Goal: Task Accomplishment & Management: Use online tool/utility

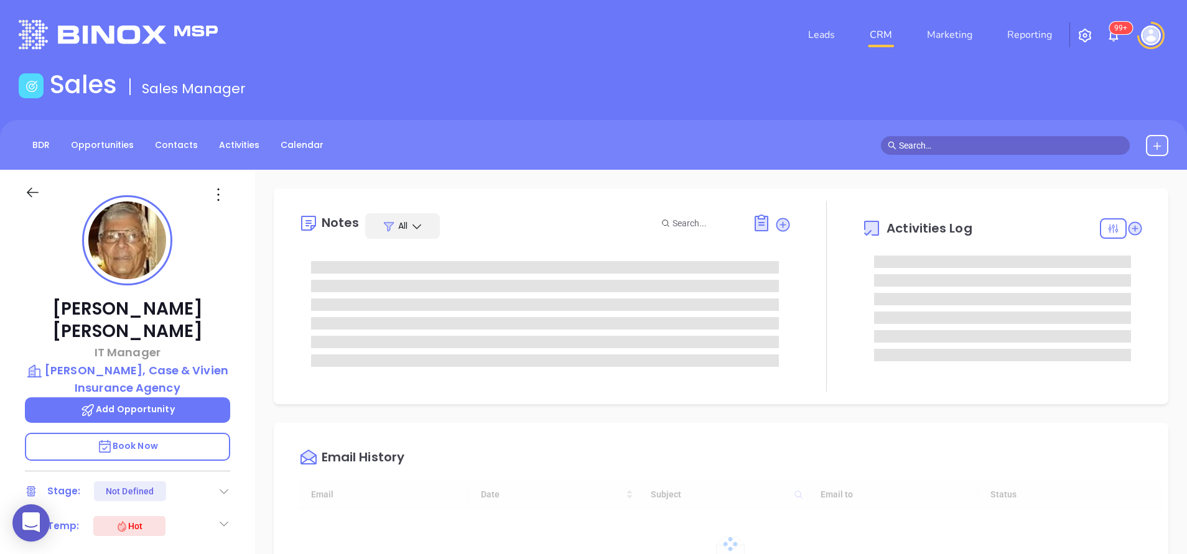
type input "[DATE]"
type input "[PERSON_NAME]"
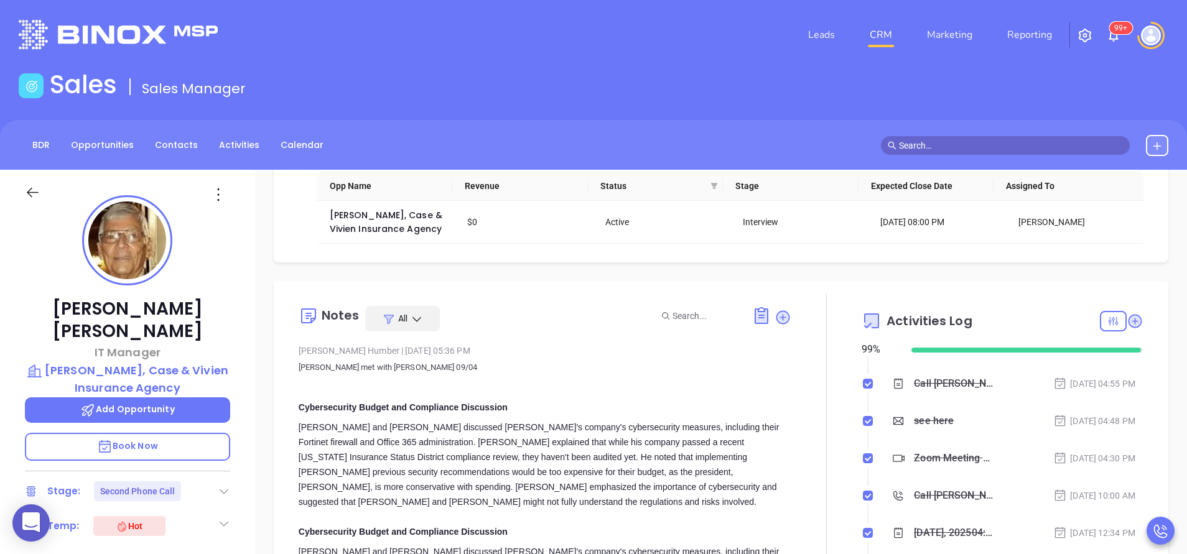
scroll to position [187, 0]
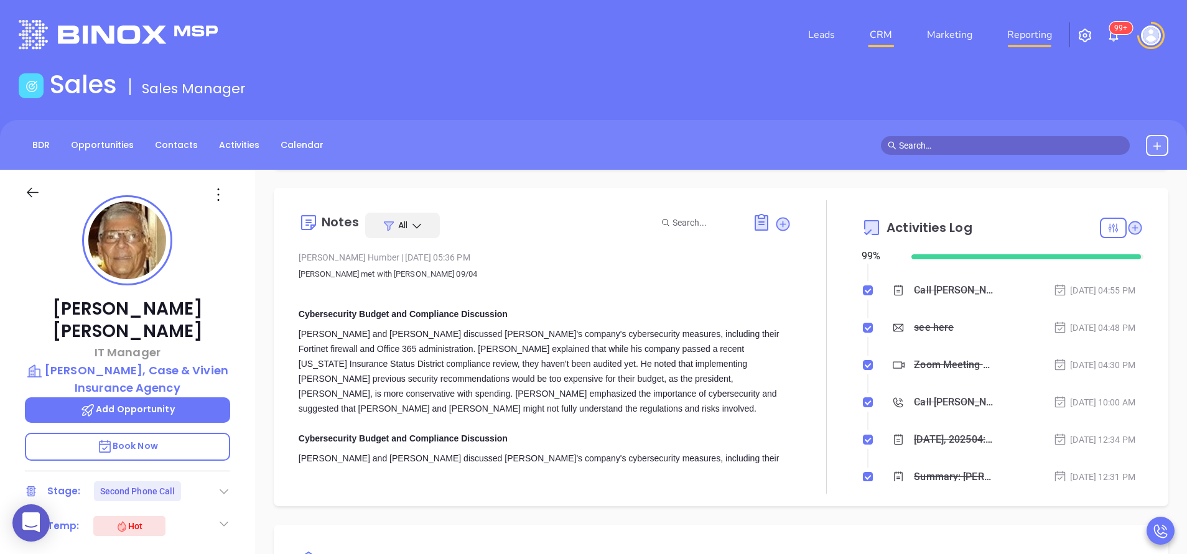
click at [1013, 34] on link "Reporting" at bounding box center [1029, 34] width 55 height 25
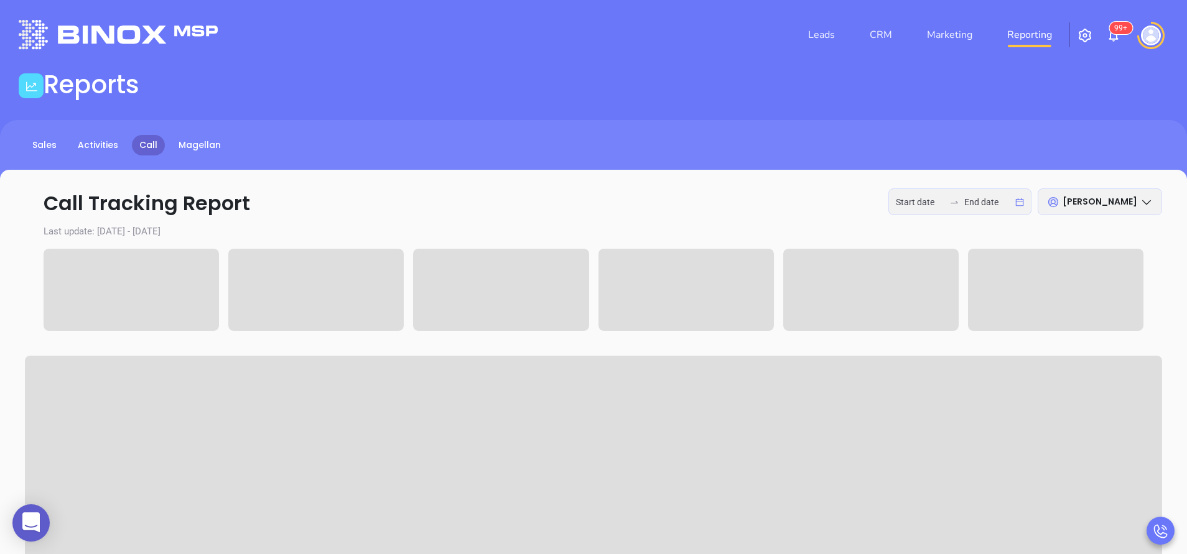
type input "2025-09-01"
type input "2025-09-05"
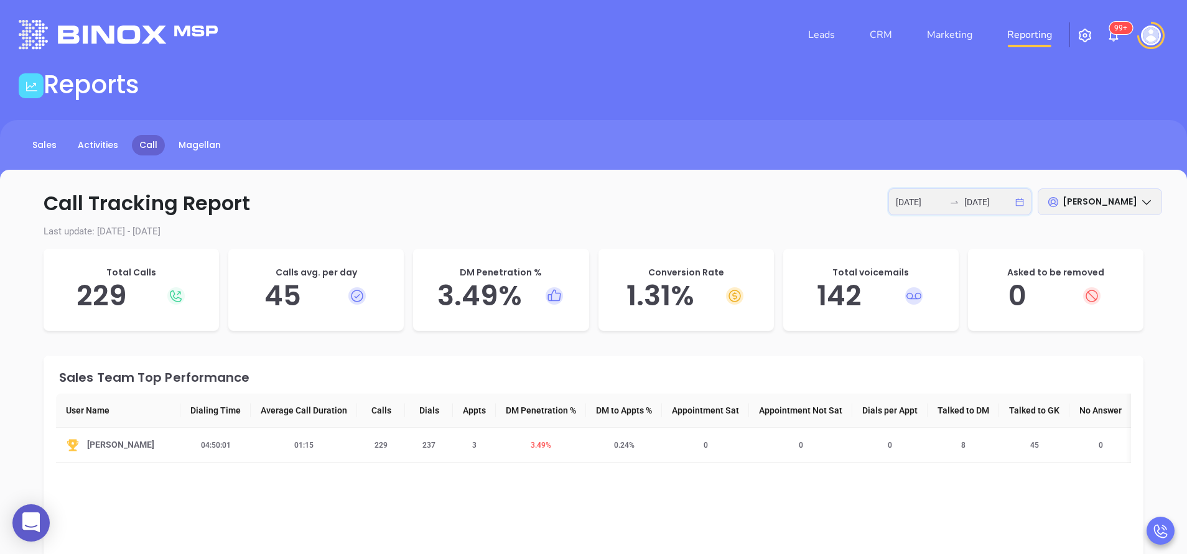
click at [916, 202] on input "2025-09-01" at bounding box center [920, 202] width 49 height 14
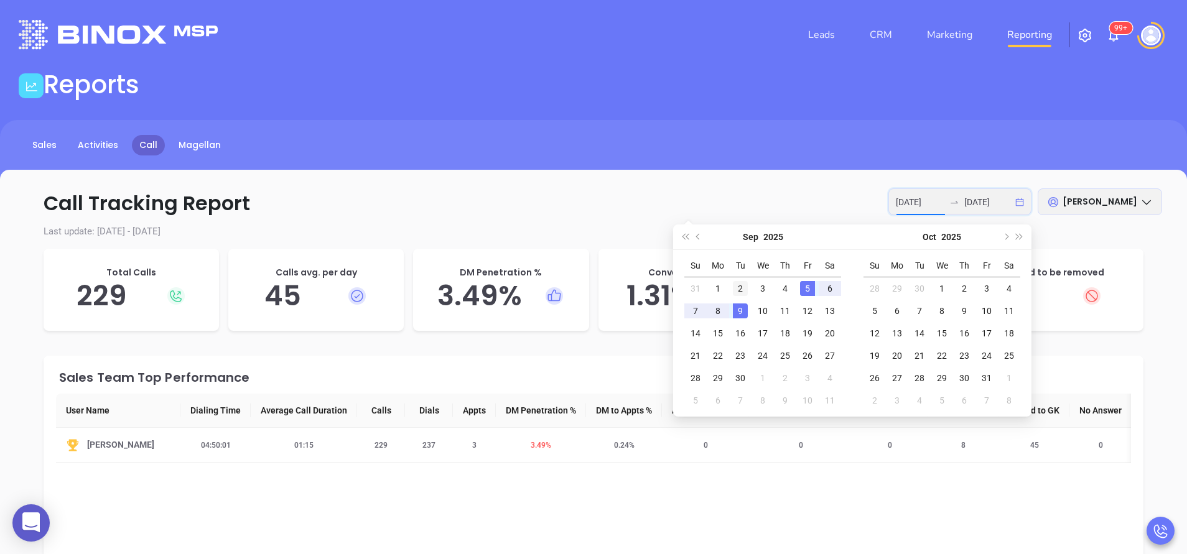
type input "2025-09-02"
click at [741, 294] on div "2" at bounding box center [740, 288] width 15 height 15
type input "2025-09-04"
click at [784, 291] on div "4" at bounding box center [785, 288] width 15 height 15
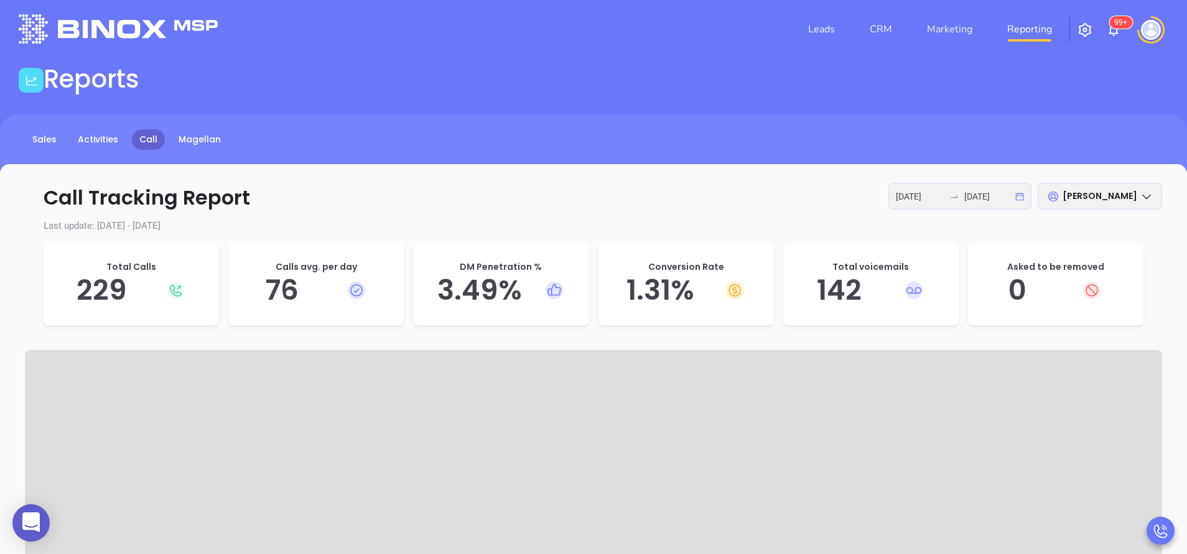
scroll to position [93, 0]
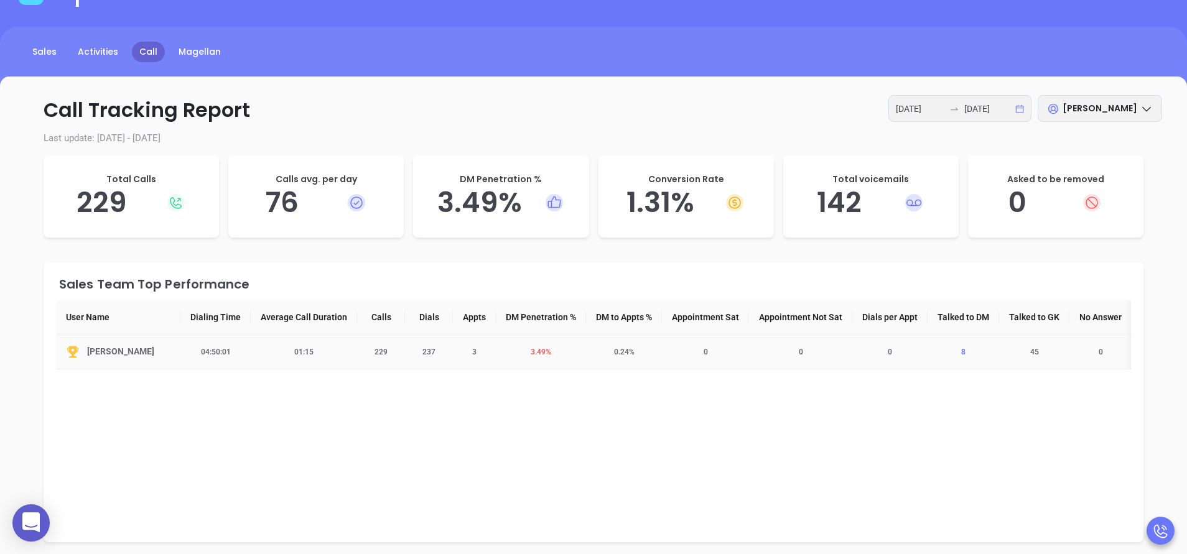
click at [972, 352] on span "8" at bounding box center [963, 352] width 19 height 9
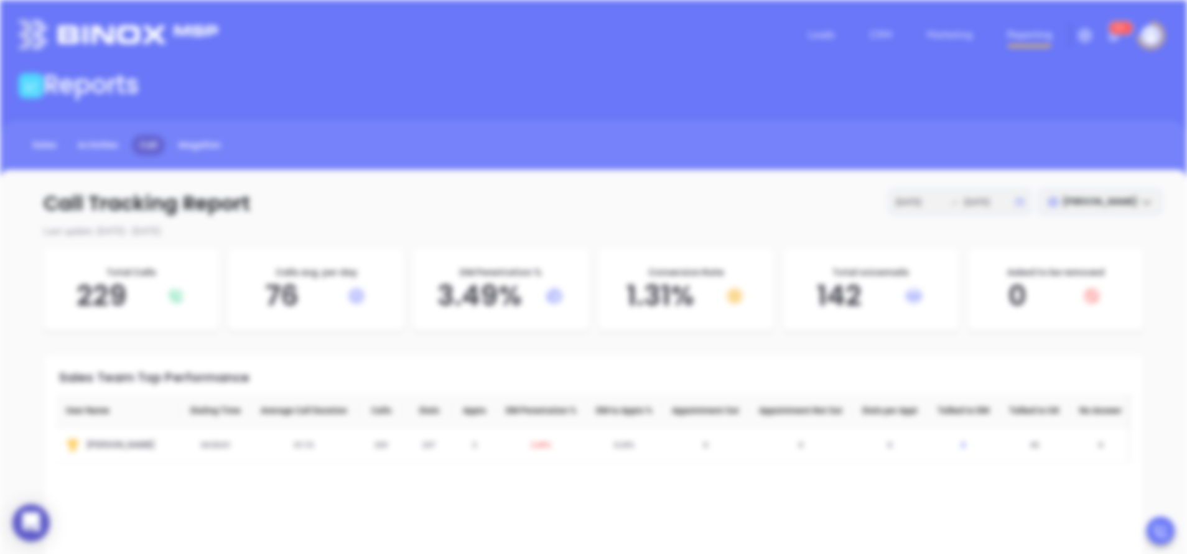
scroll to position [0, 0]
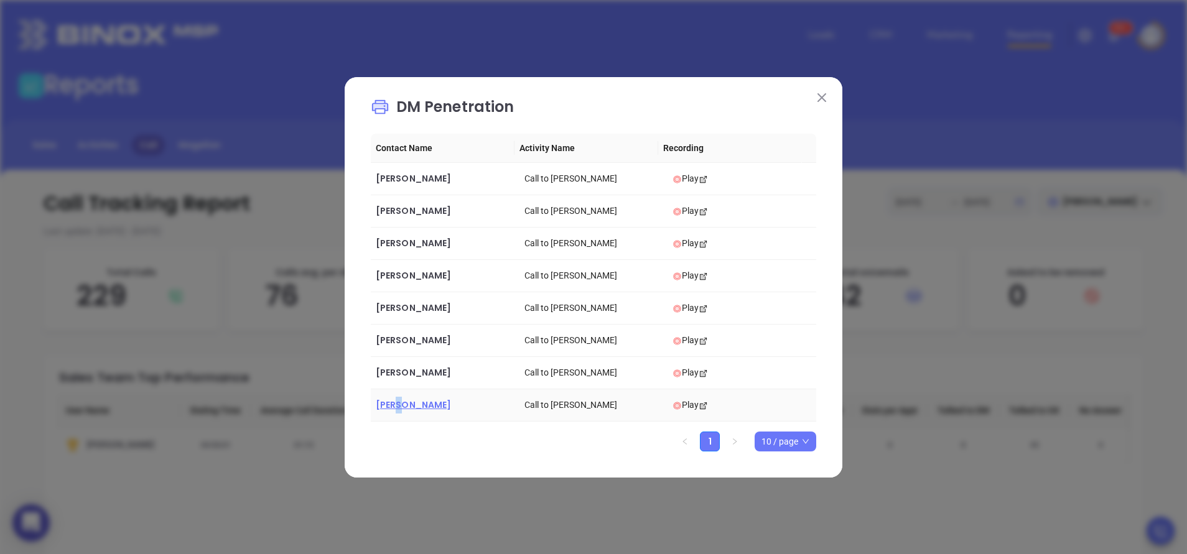
drag, startPoint x: 414, startPoint y: 404, endPoint x: 398, endPoint y: 403, distance: 16.2
click at [398, 403] on span "Kim Ebright" at bounding box center [413, 405] width 75 height 12
click at [820, 97] on img at bounding box center [822, 97] width 9 height 9
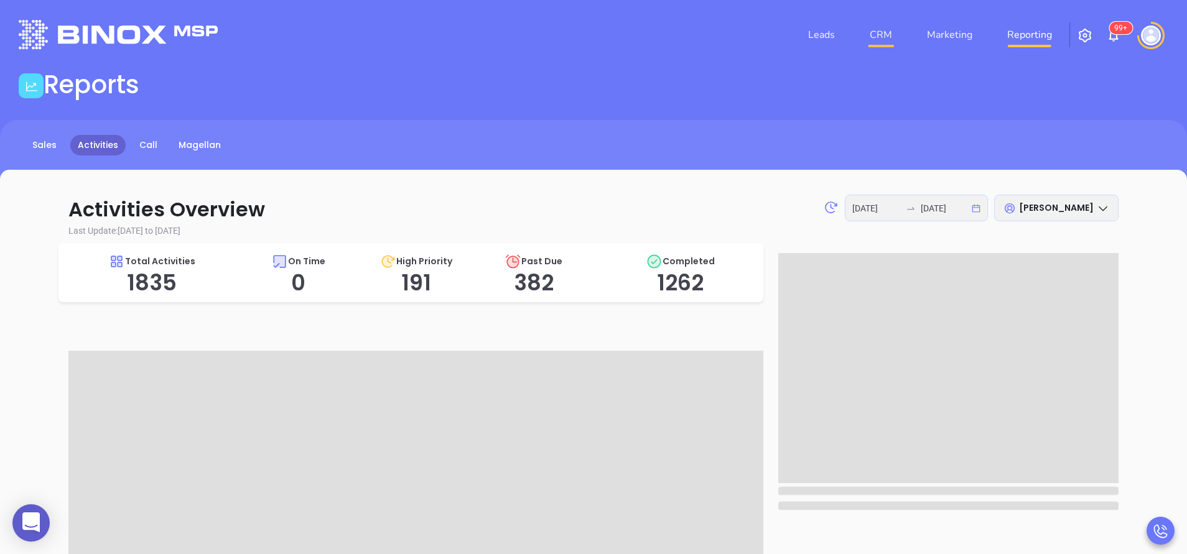
click at [888, 31] on link "CRM" at bounding box center [881, 34] width 32 height 25
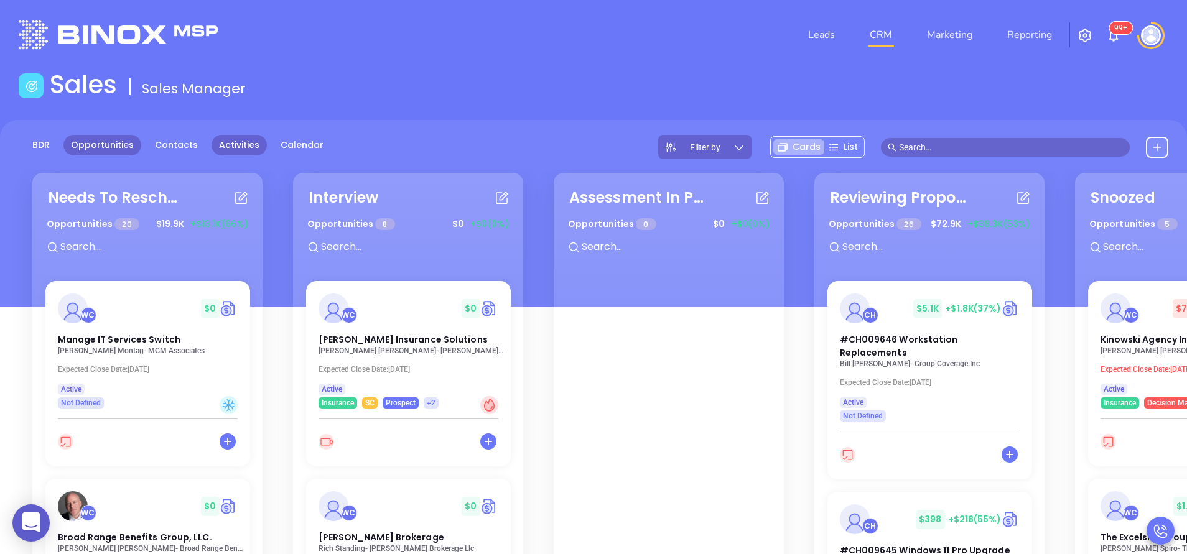
click at [245, 146] on link "Activities" at bounding box center [239, 145] width 55 height 21
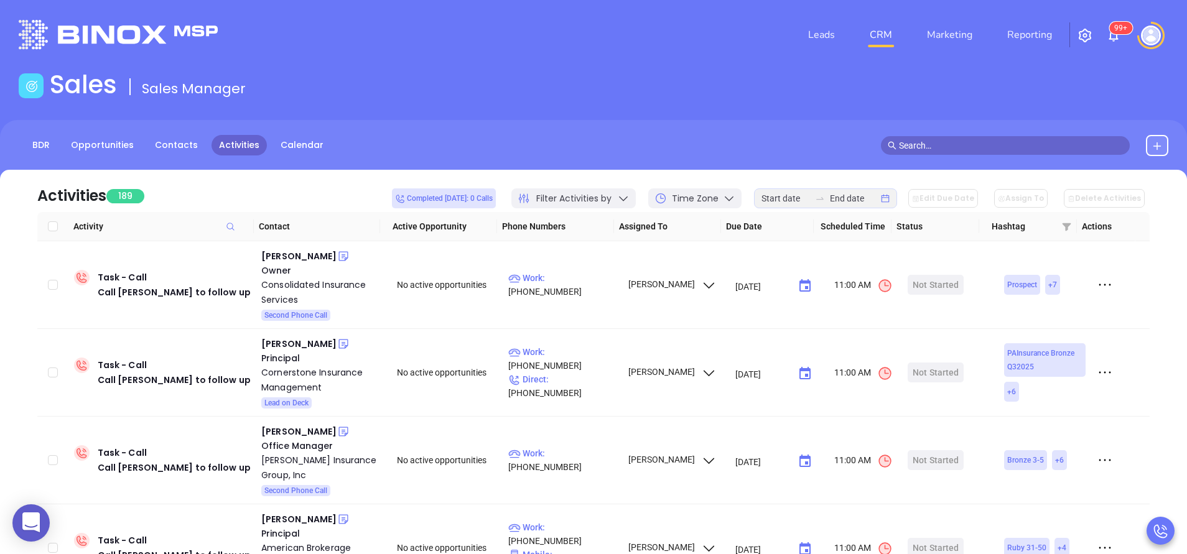
click at [824, 199] on icon "swap-right" at bounding box center [819, 198] width 7 height 2
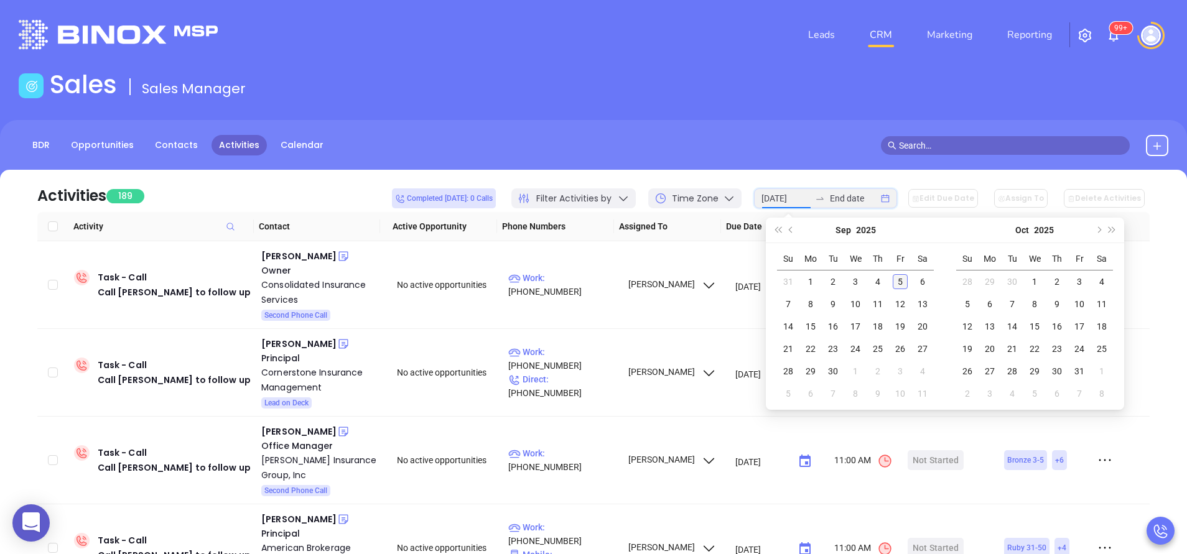
type input "2025-09-05"
click at [904, 281] on div "5" at bounding box center [900, 281] width 15 height 15
type input "2025-09-05"
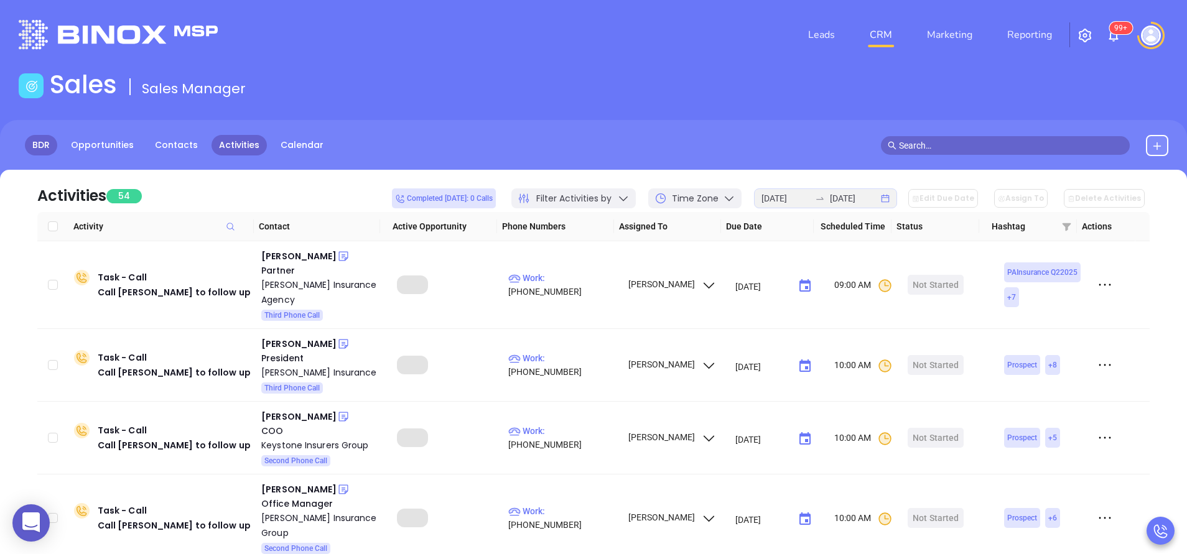
click at [48, 146] on link "BDR" at bounding box center [41, 145] width 32 height 21
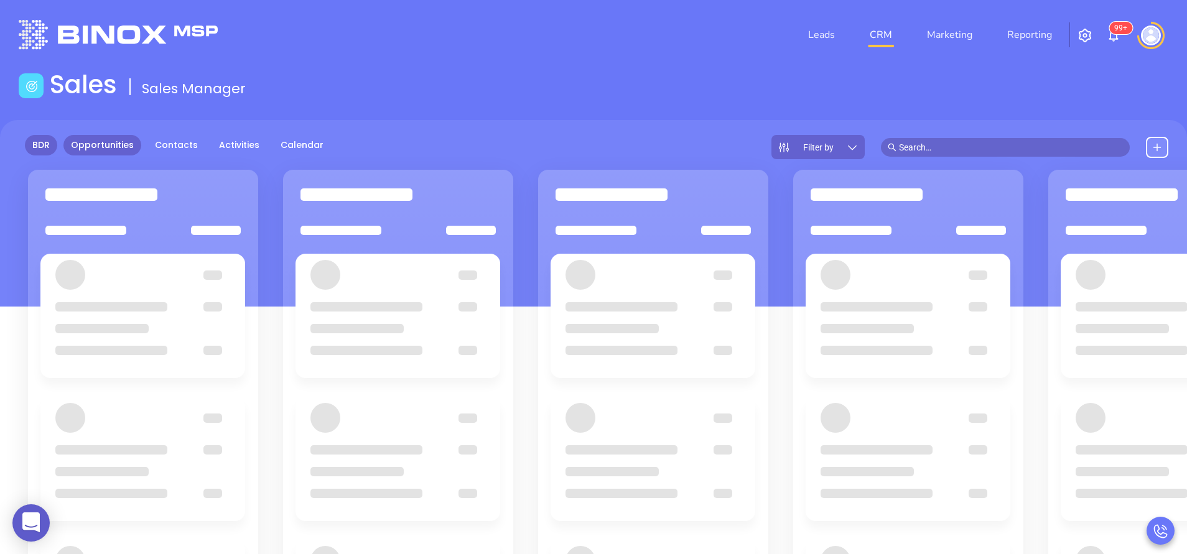
click at [116, 149] on link "Opportunities" at bounding box center [102, 145] width 78 height 21
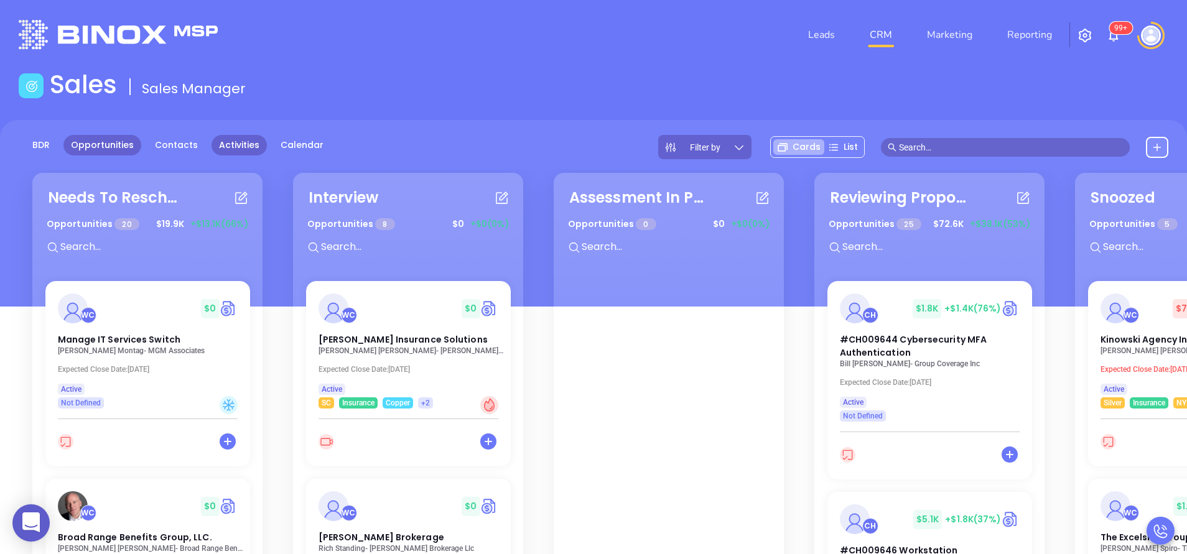
click at [235, 150] on link "Activities" at bounding box center [239, 145] width 55 height 21
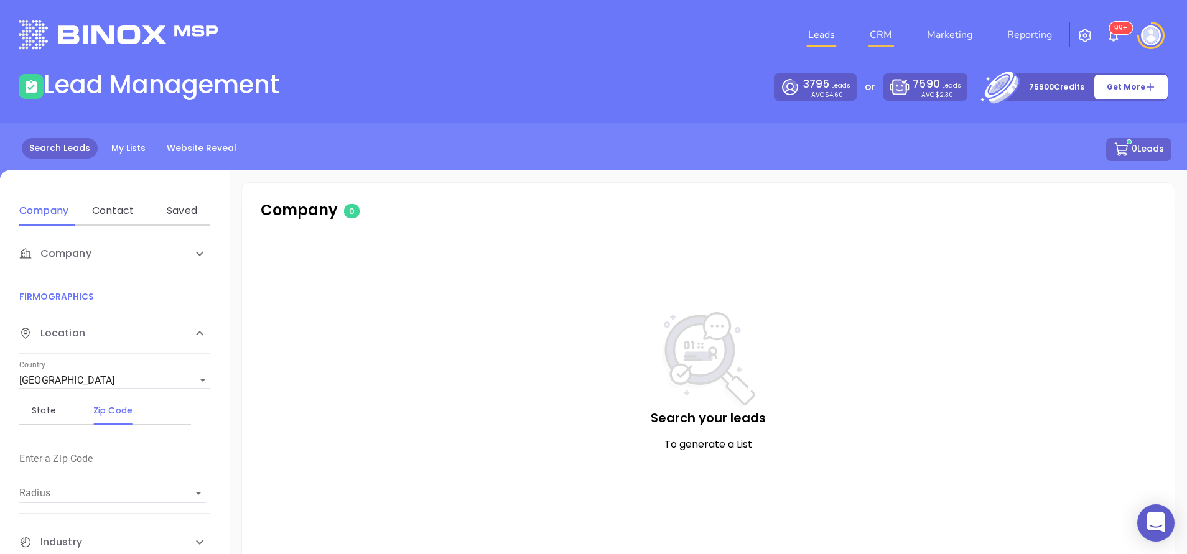
click at [884, 34] on link "CRM" at bounding box center [881, 34] width 32 height 25
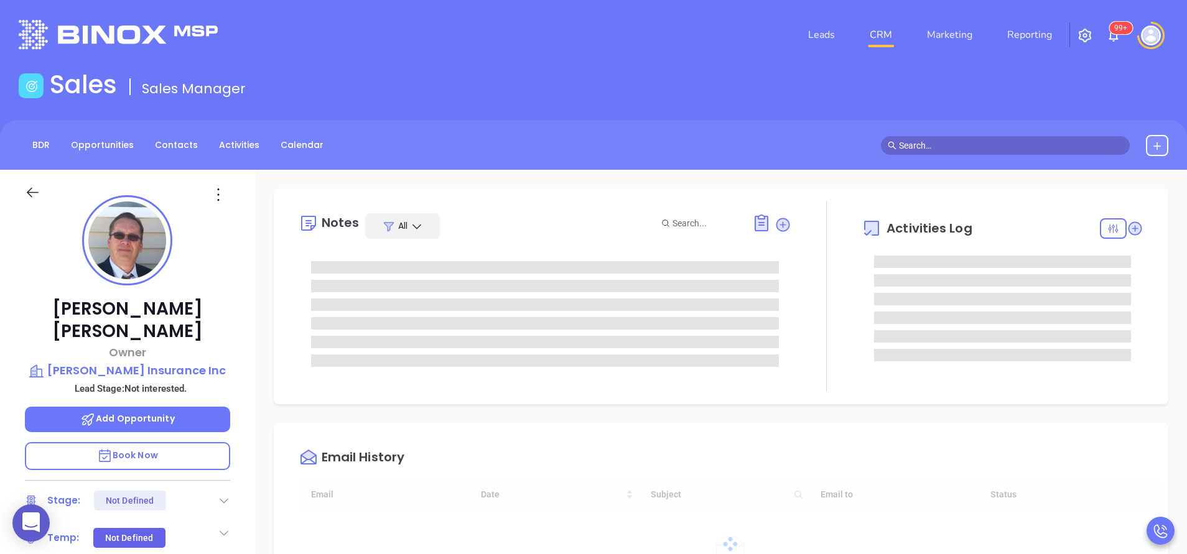
type input "[DATE]"
type input "[PERSON_NAME]"
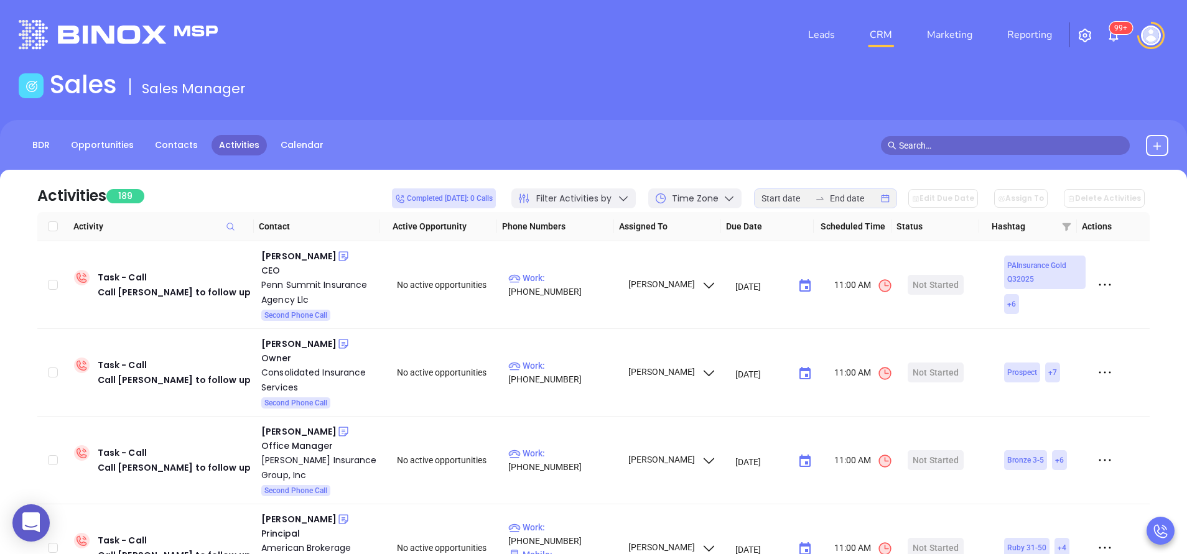
click at [584, 44] on div "Leads CRM Marketing Reporting 99+" at bounding box center [787, 34] width 777 height 45
click at [678, 40] on div "Leads CRM Marketing Reporting 99+" at bounding box center [787, 34] width 777 height 45
click at [640, 96] on div "Sales Sales Manager" at bounding box center [593, 87] width 1165 height 35
click at [609, 96] on div "Sales Sales Manager" at bounding box center [593, 87] width 1165 height 35
click at [622, 56] on div "Leads CRM Marketing Reporting 99+" at bounding box center [787, 34] width 777 height 45
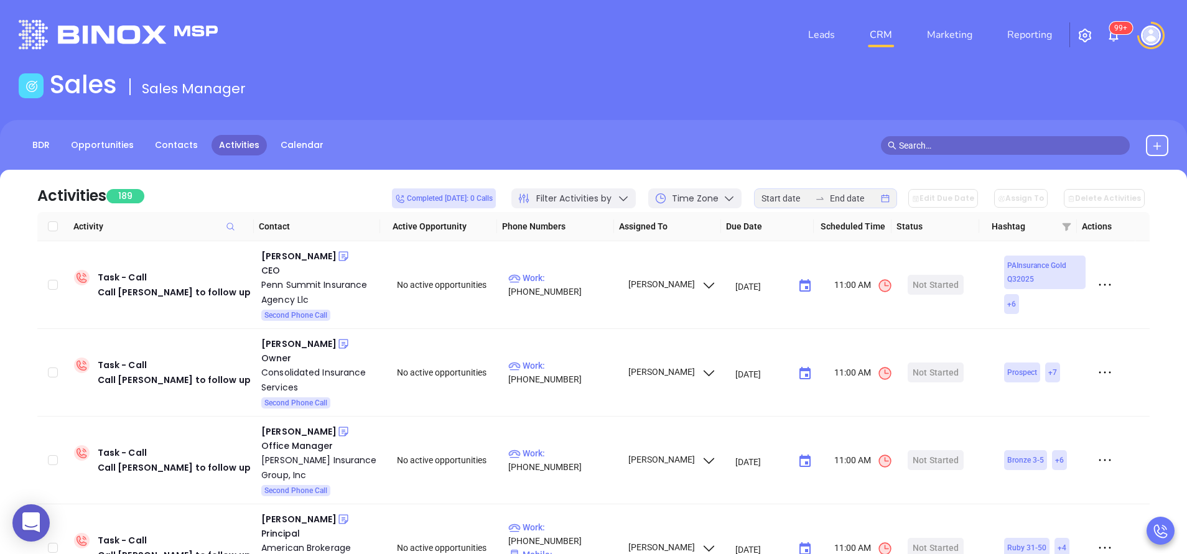
click at [622, 56] on div "Leads CRM Marketing Reporting 99+" at bounding box center [787, 34] width 777 height 45
click at [588, 103] on div "Sales Sales Manager" at bounding box center [593, 87] width 1165 height 35
click at [306, 256] on div "Charlotte Burgess" at bounding box center [298, 256] width 75 height 15
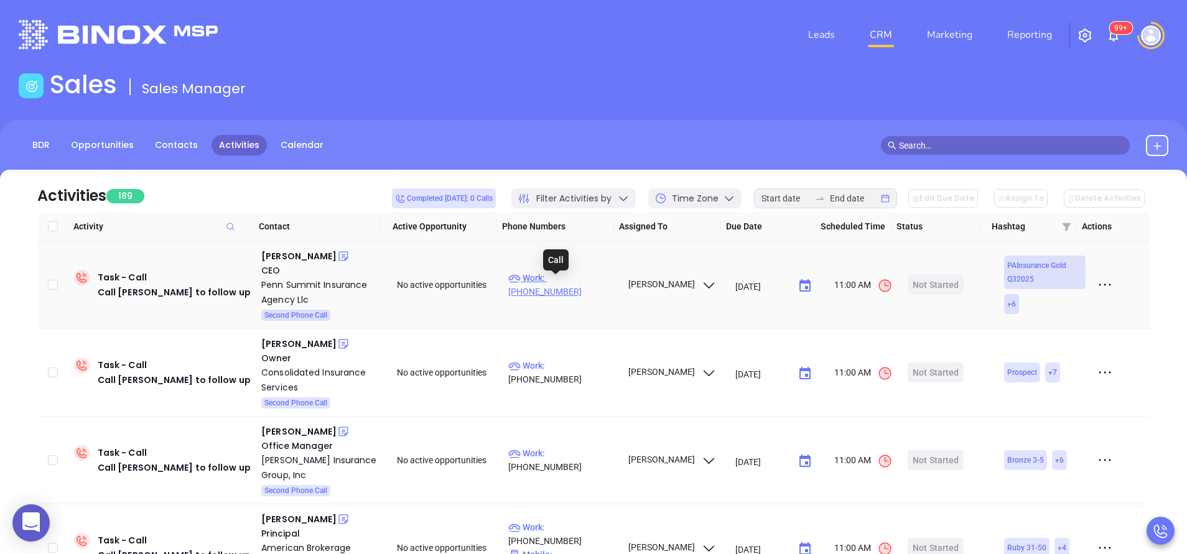
click at [576, 285] on p "Work : (724) 329-0386" at bounding box center [562, 284] width 108 height 27
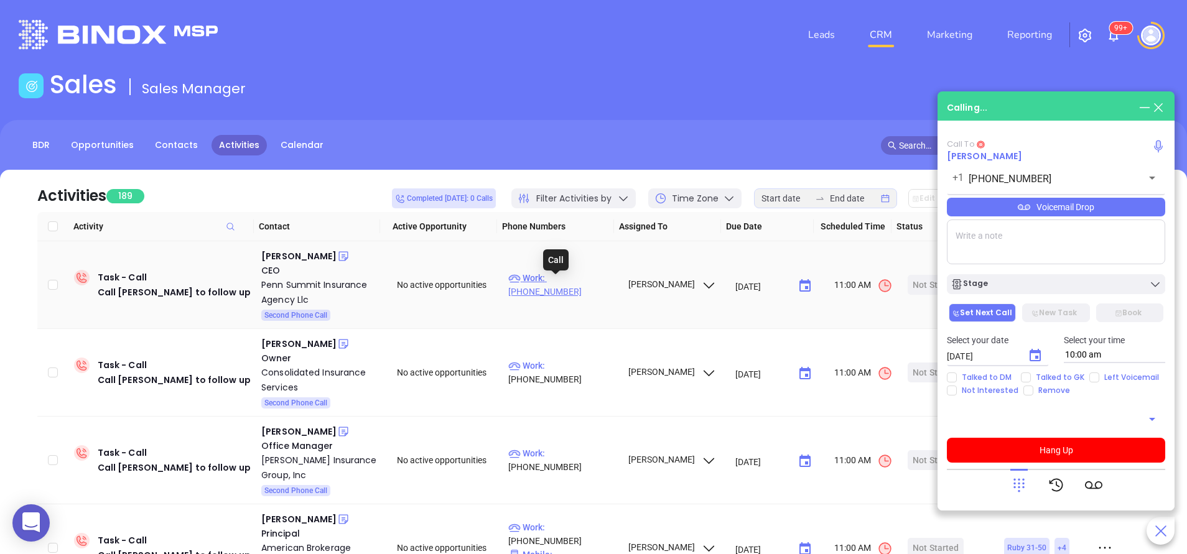
type input "(724) 329-0386"
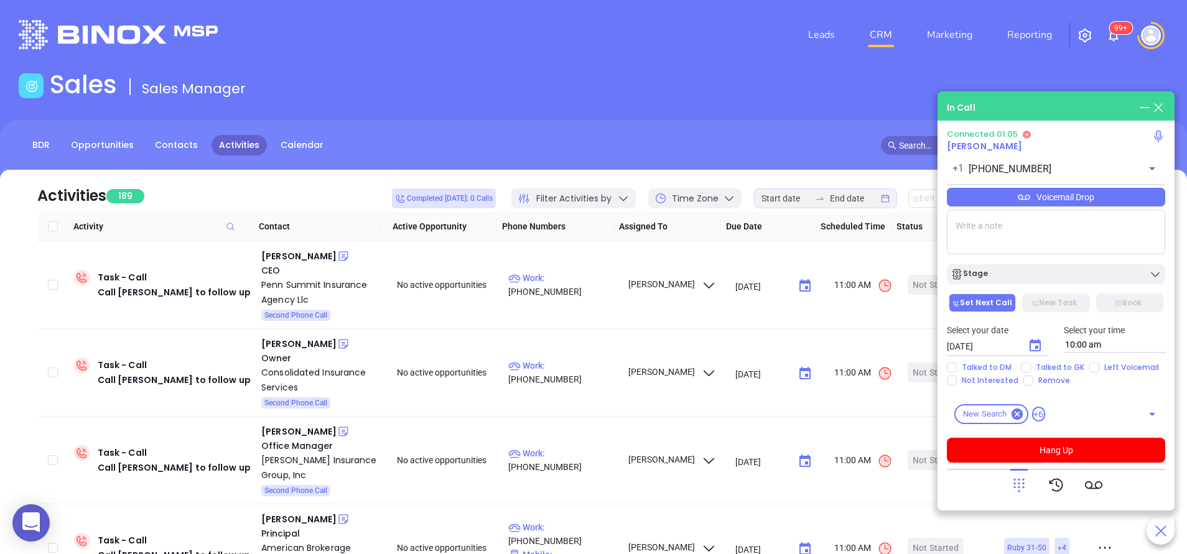
click at [1068, 198] on div "Voicemail Drop" at bounding box center [1056, 197] width 218 height 19
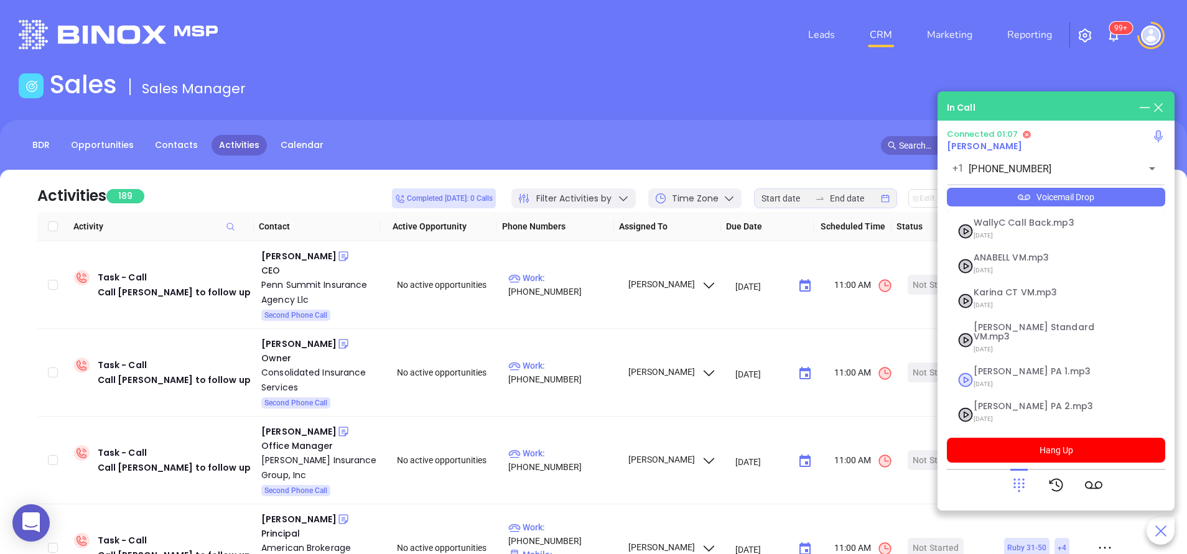
click at [1004, 376] on span "07/18/2025" at bounding box center [1041, 384] width 134 height 16
checkbox input "true"
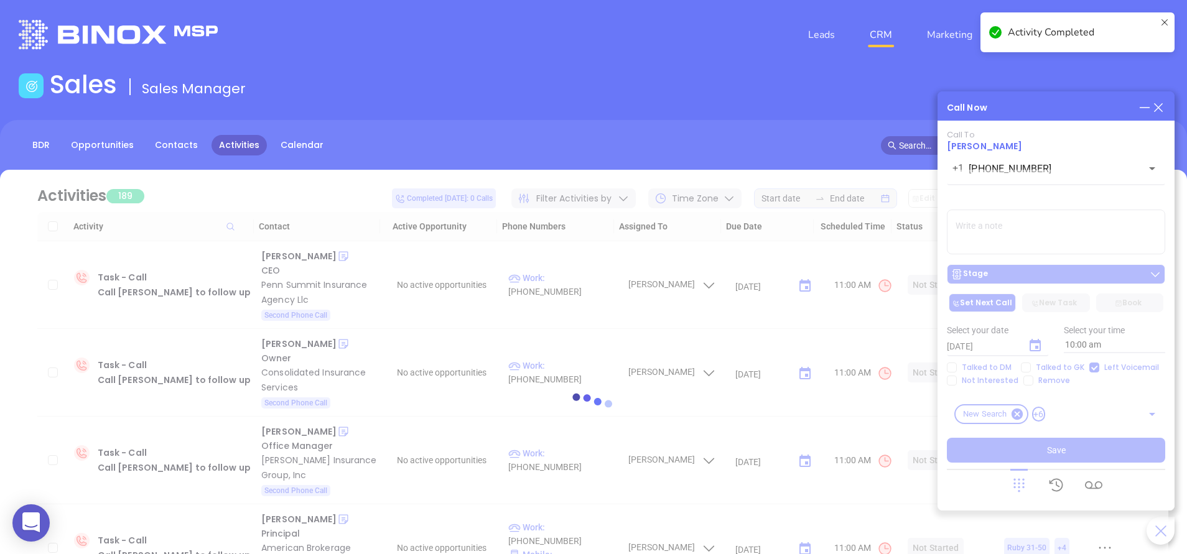
click at [1009, 271] on div at bounding box center [594, 407] width 1150 height 475
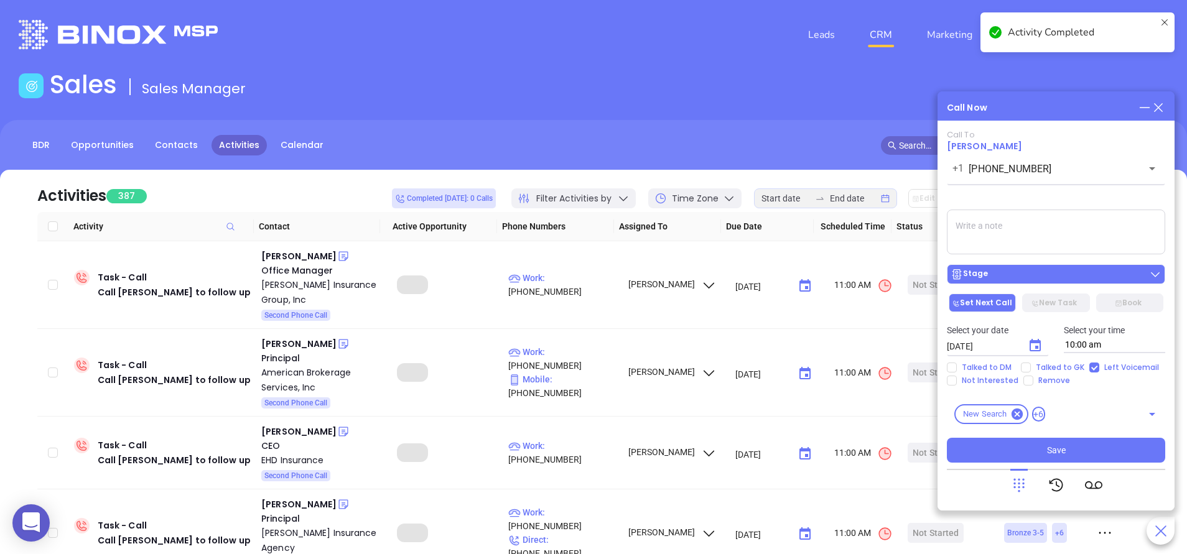
click at [996, 280] on div "Stage" at bounding box center [1056, 274] width 211 height 12
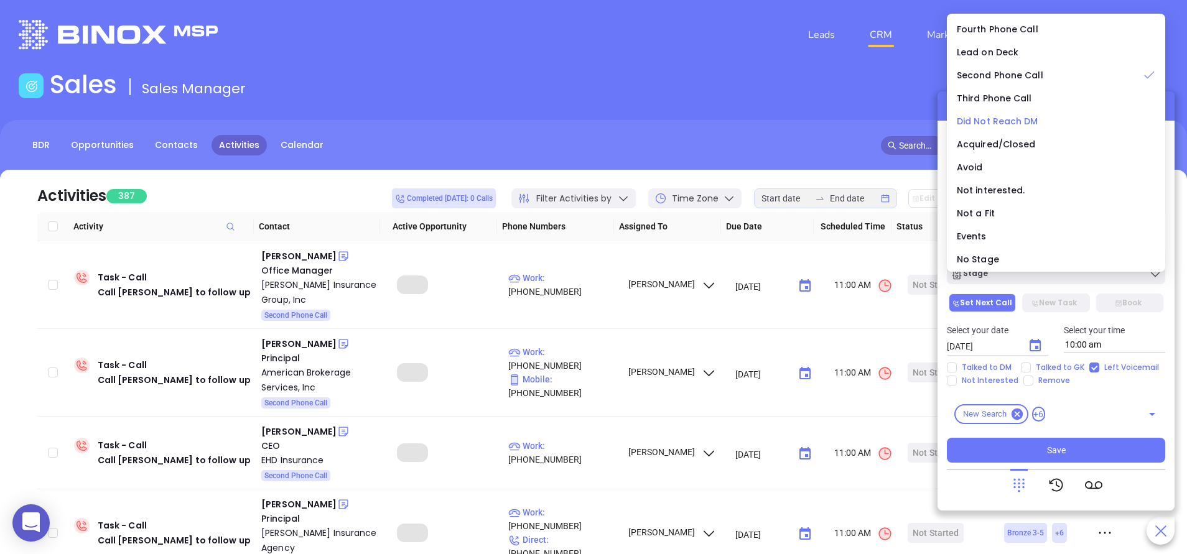
click at [1028, 120] on span "Did Not Reach DM" at bounding box center [998, 121] width 82 height 12
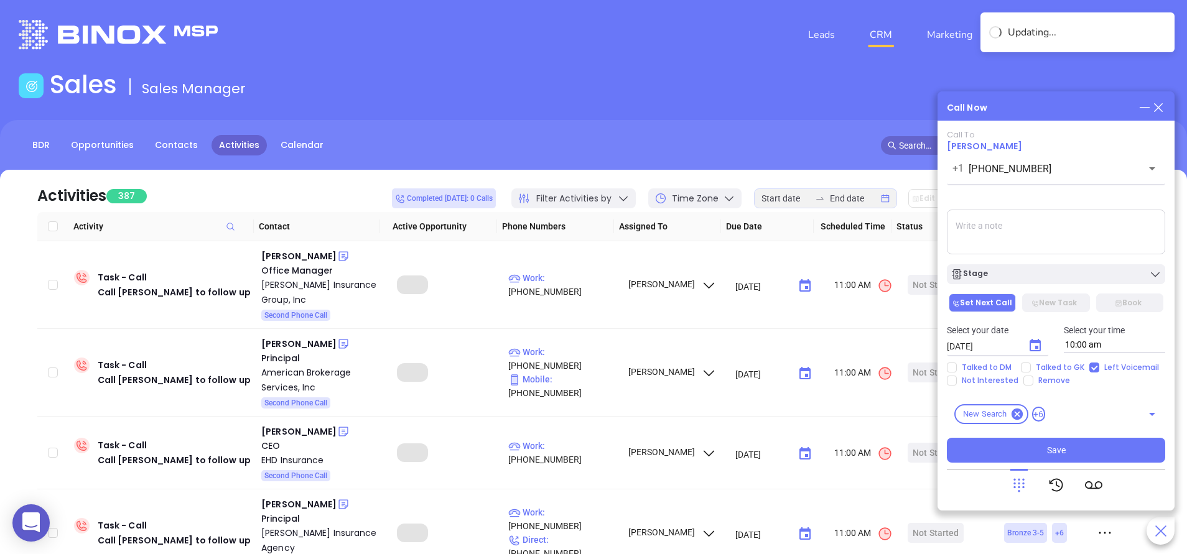
click at [992, 239] on textarea at bounding box center [1056, 232] width 218 height 45
click at [1054, 271] on div "Stage" at bounding box center [1056, 274] width 211 height 12
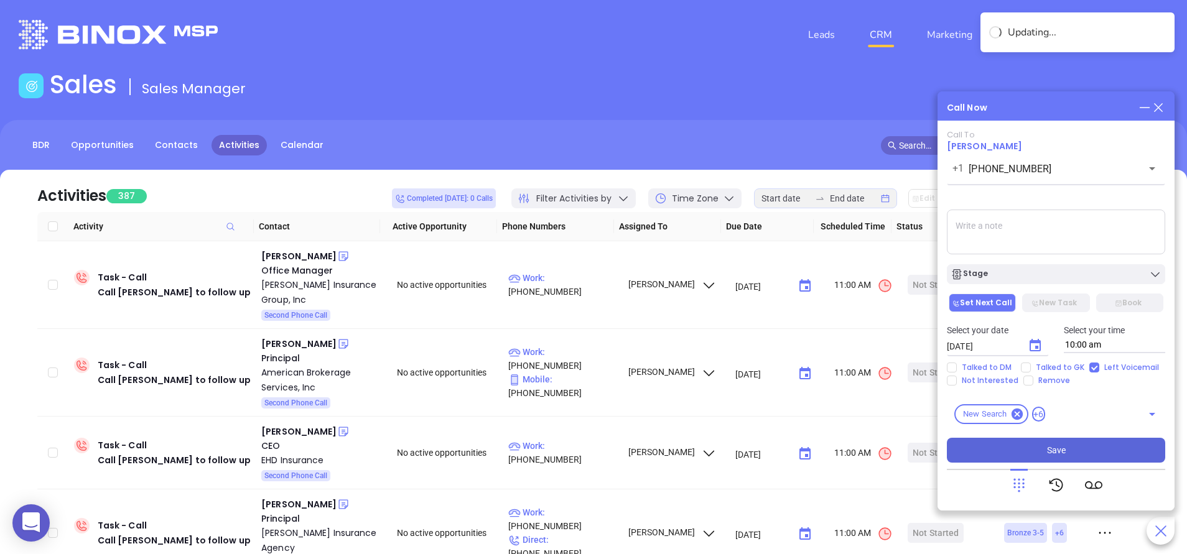
click at [1071, 461] on button "Save" at bounding box center [1056, 450] width 218 height 25
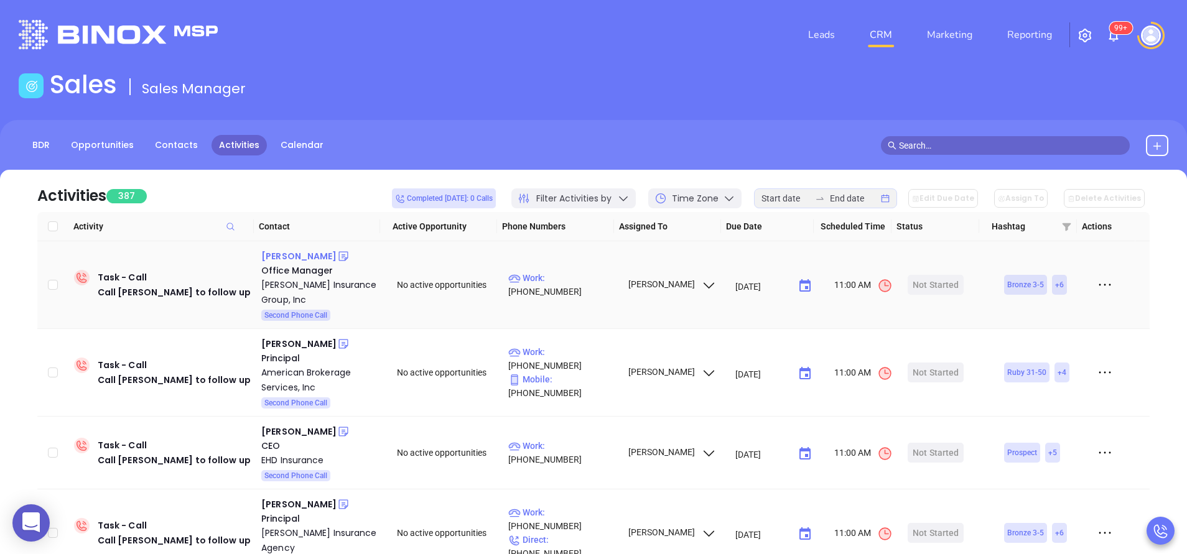
click at [276, 261] on div "Tina Swindell" at bounding box center [298, 256] width 75 height 15
click at [565, 289] on p "Work : (814) 695-9844" at bounding box center [562, 284] width 108 height 27
type input "(814) 695-9844"
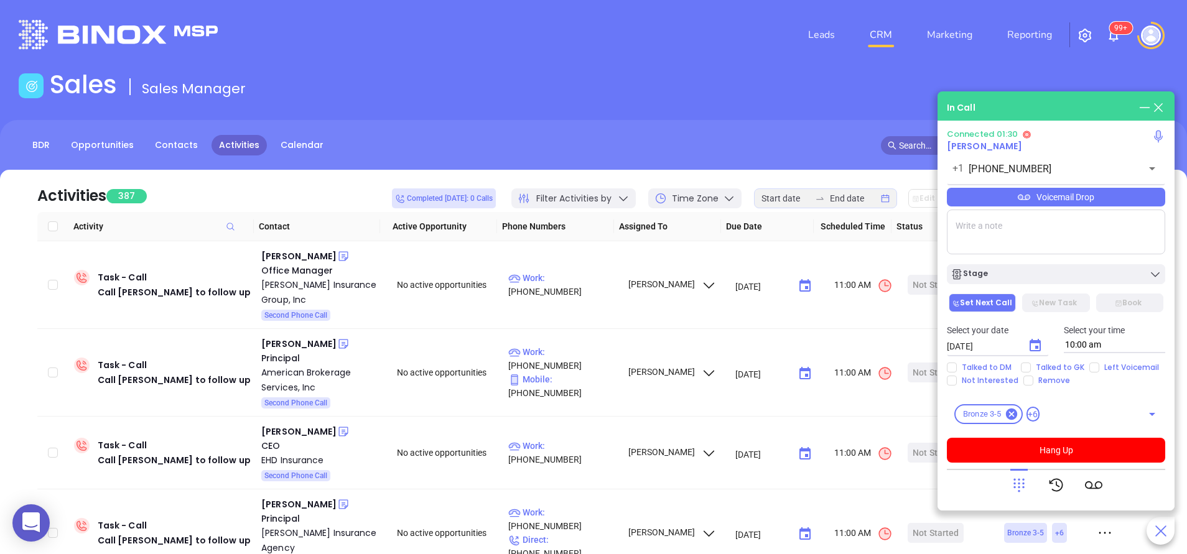
click at [1042, 195] on div "Voicemail Drop" at bounding box center [1056, 197] width 218 height 19
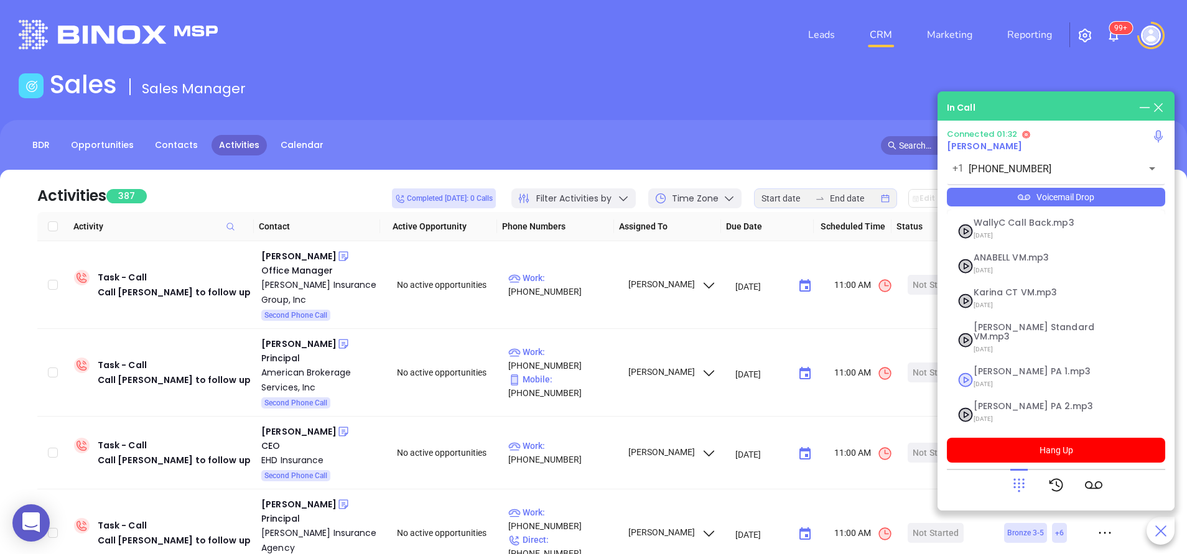
click at [1005, 367] on span "Vicky PA 1.mp3" at bounding box center [1041, 371] width 134 height 9
checkbox input "true"
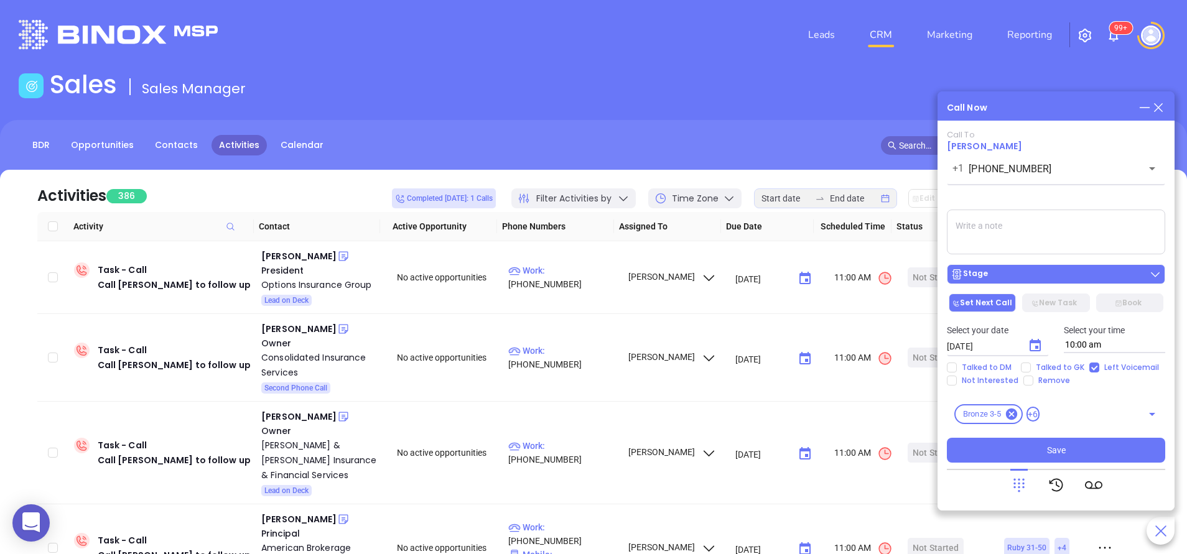
click at [1066, 276] on div "Stage" at bounding box center [1056, 274] width 211 height 12
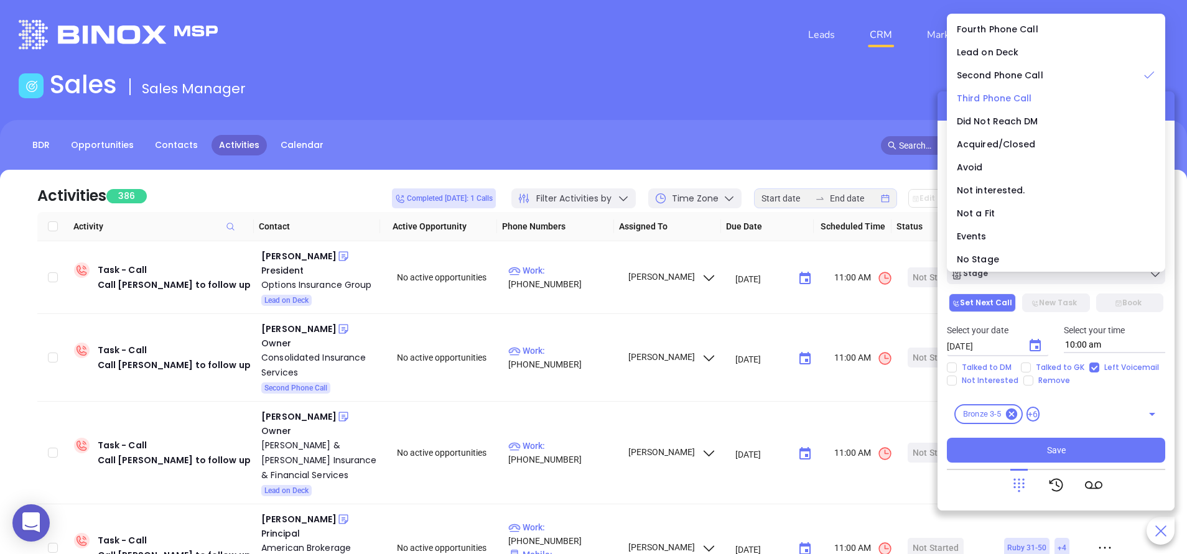
click at [1022, 96] on span "Third Phone Call" at bounding box center [994, 98] width 75 height 12
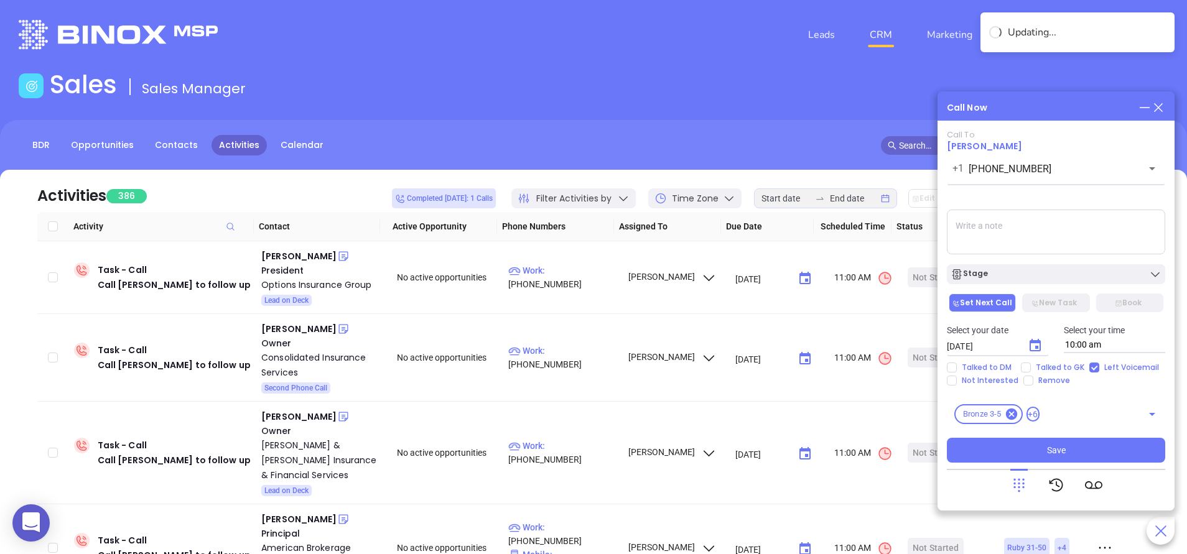
click at [1002, 229] on textarea at bounding box center [1056, 232] width 218 height 45
type textarea "third email sent"
click at [1035, 352] on icon "Choose date, selected date is Sep 6, 2025" at bounding box center [1035, 345] width 15 height 15
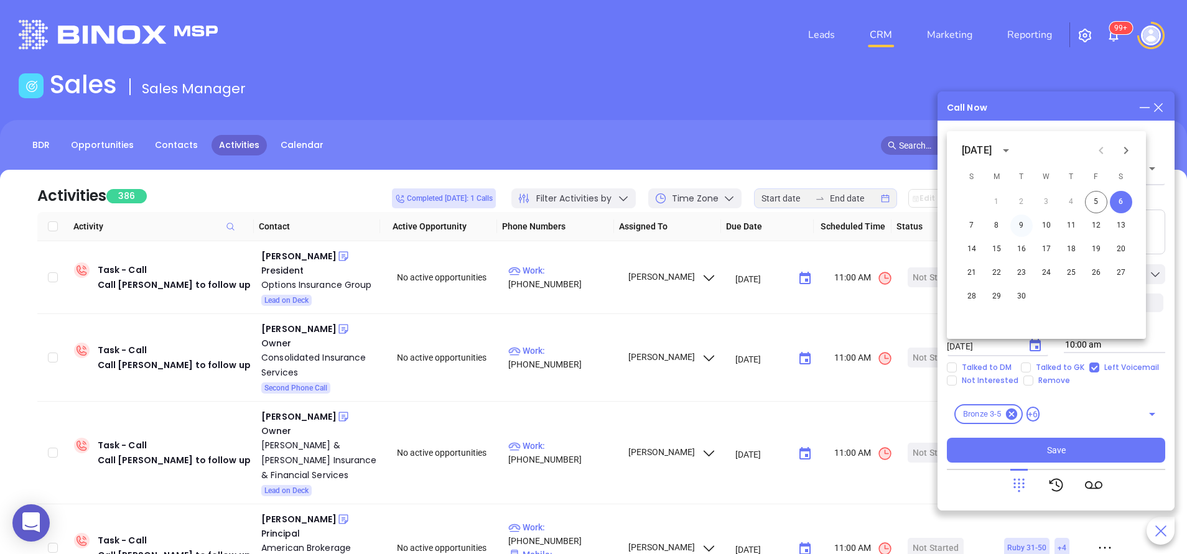
click at [1023, 227] on button "9" at bounding box center [1021, 226] width 22 height 22
type input "09/09/2025"
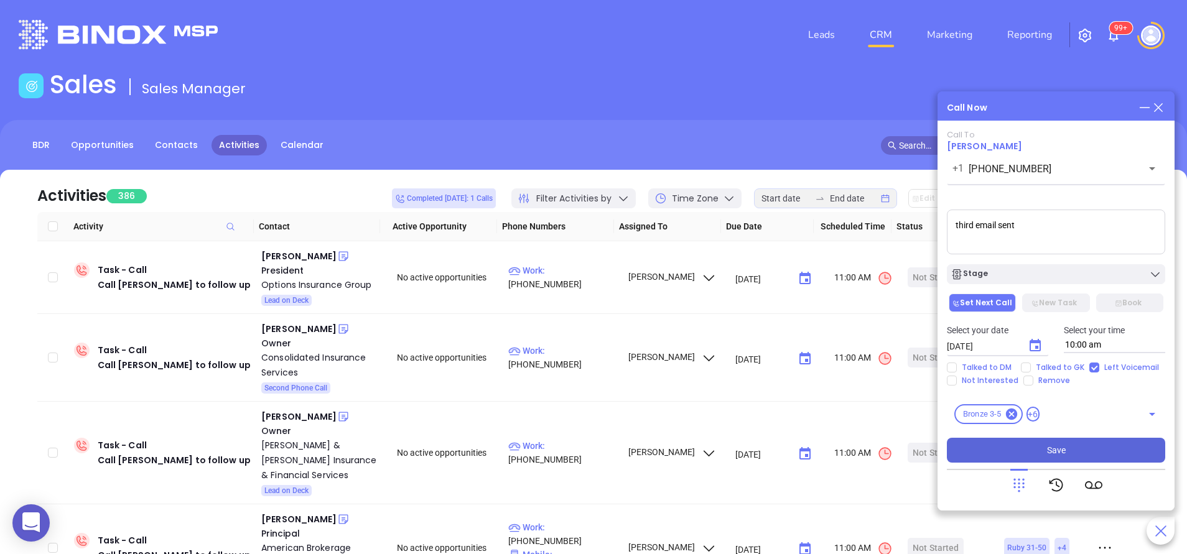
click at [1055, 444] on span "Save" at bounding box center [1056, 451] width 19 height 14
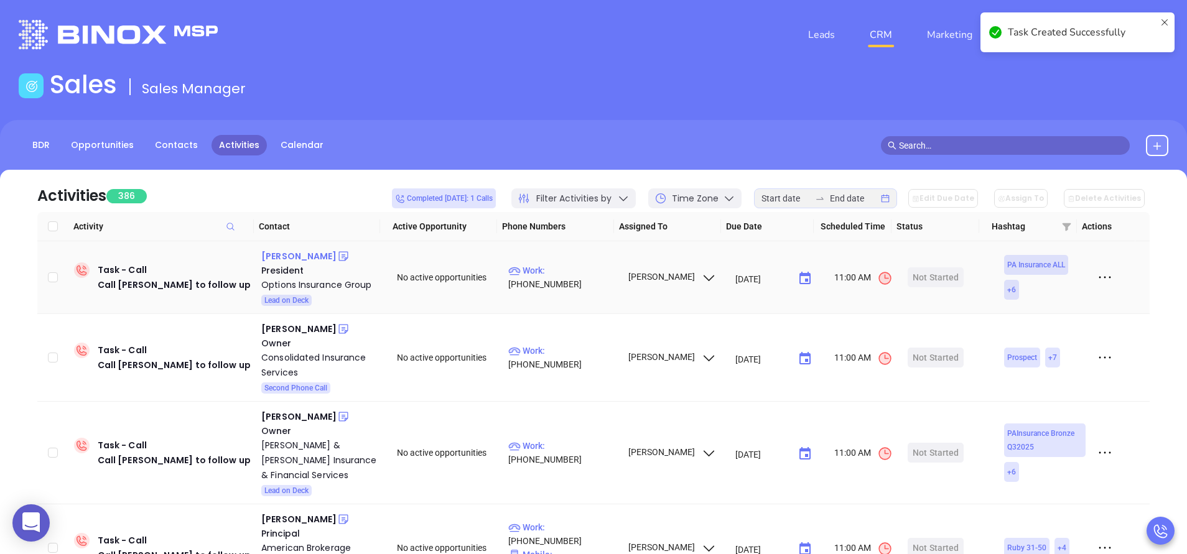
click at [282, 250] on div "Stephen Fox" at bounding box center [298, 256] width 75 height 15
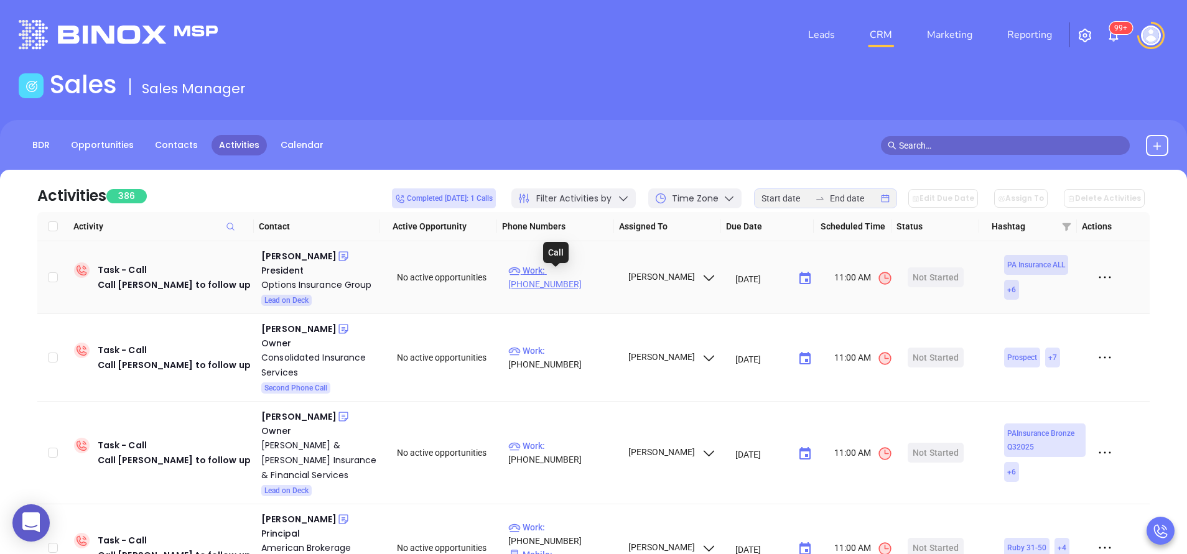
click at [571, 278] on p "Work : (215) 550-9800" at bounding box center [562, 277] width 108 height 27
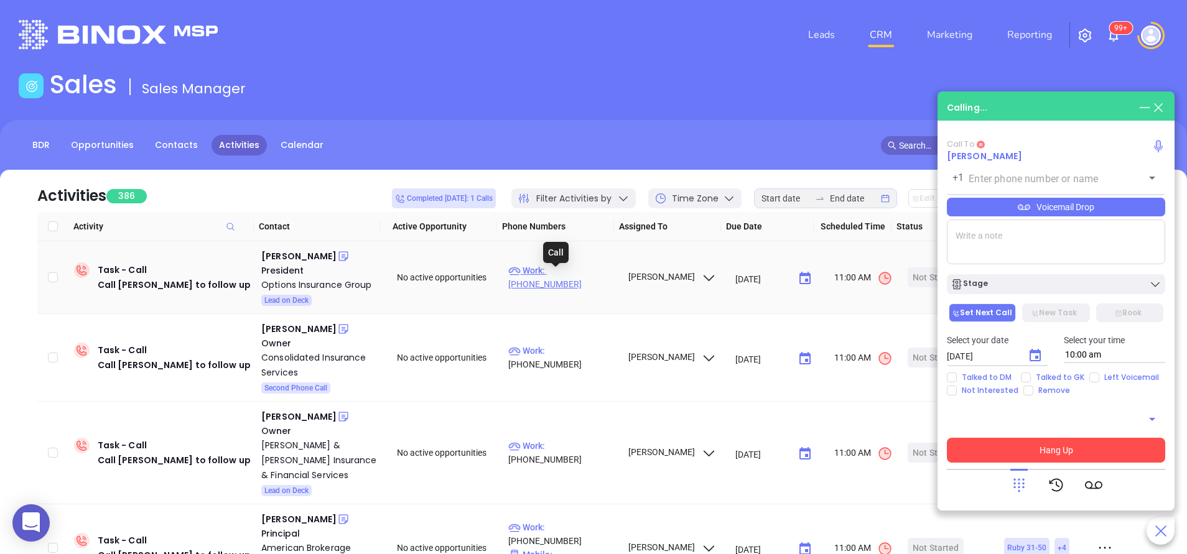
type input "(215) 550-9800"
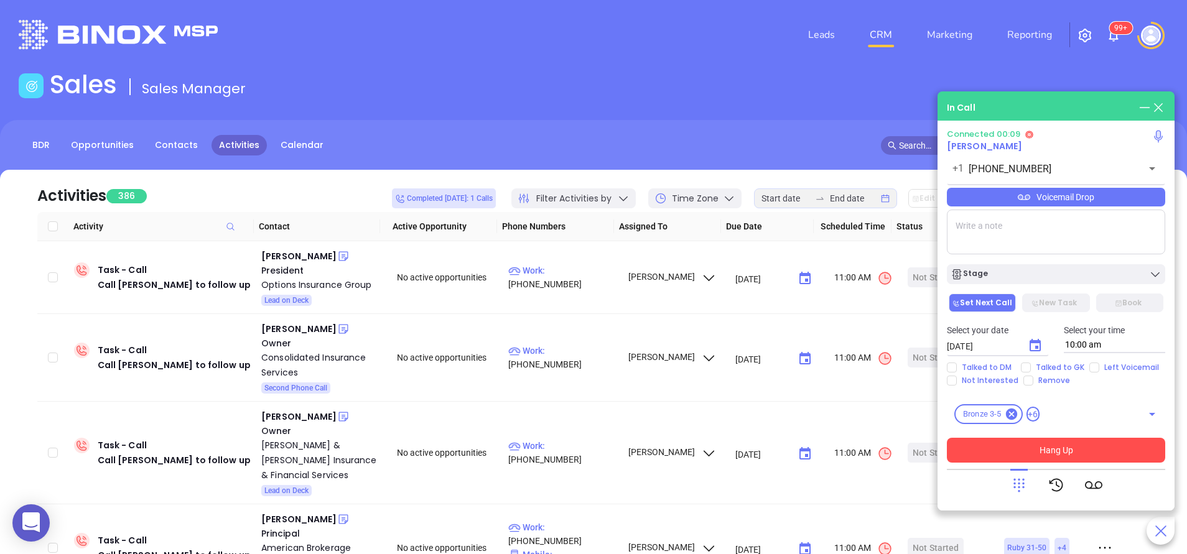
click at [1023, 476] on div at bounding box center [1018, 485] width 17 height 32
click at [1020, 475] on div at bounding box center [1018, 485] width 17 height 32
click at [1017, 486] on icon at bounding box center [1018, 485] width 17 height 17
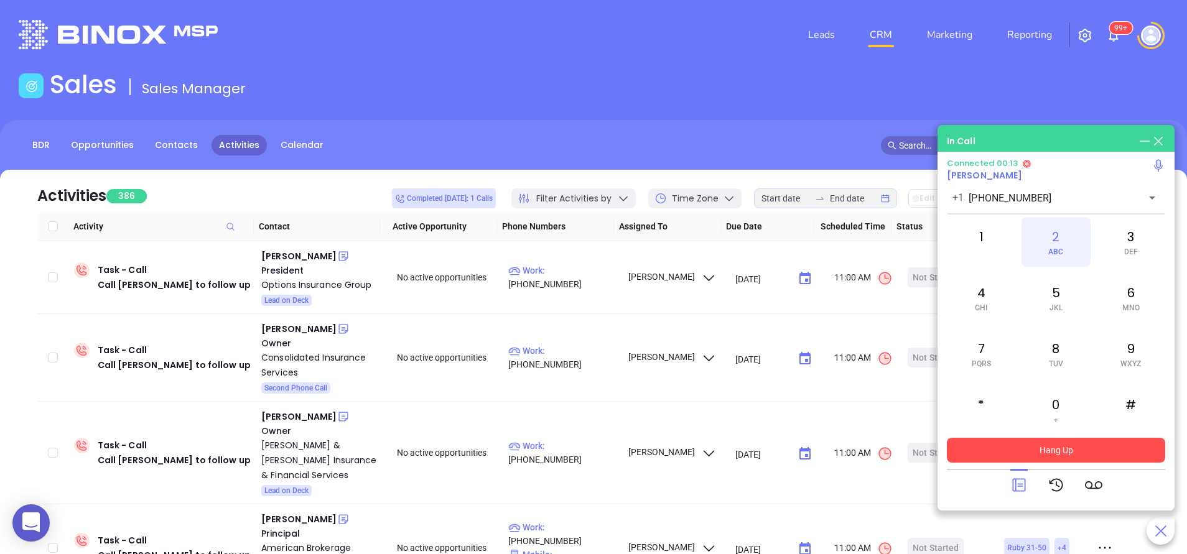
click at [1070, 230] on div "2 ABC" at bounding box center [1056, 242] width 68 height 50
click at [1020, 479] on icon at bounding box center [1018, 485] width 13 height 13
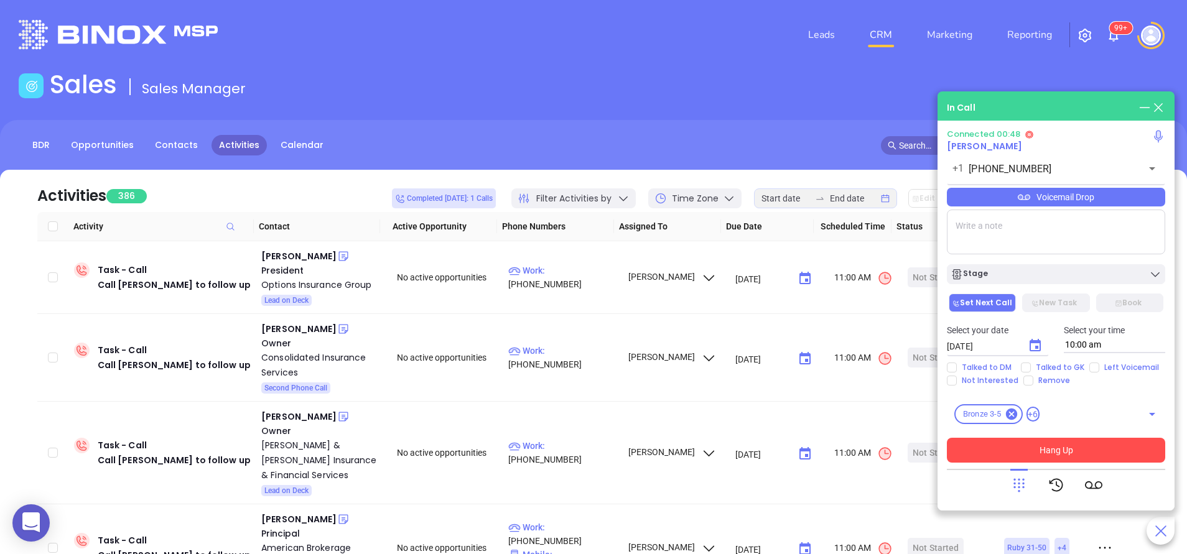
click at [1053, 200] on div "Voicemail Drop" at bounding box center [1056, 197] width 218 height 19
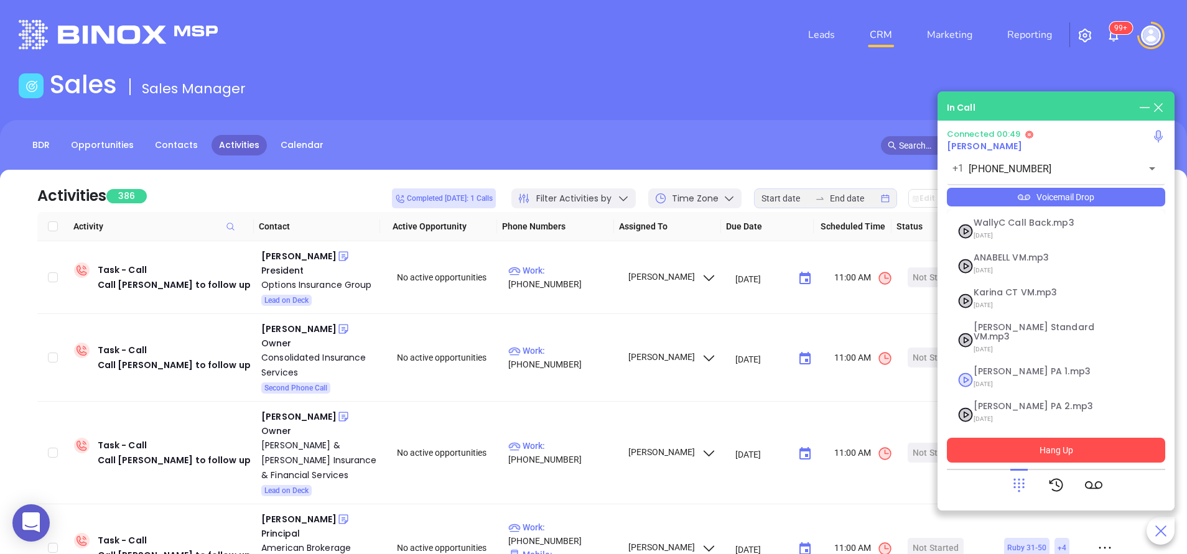
click at [1018, 367] on span "Vicky PA 1.mp3" at bounding box center [1041, 371] width 134 height 9
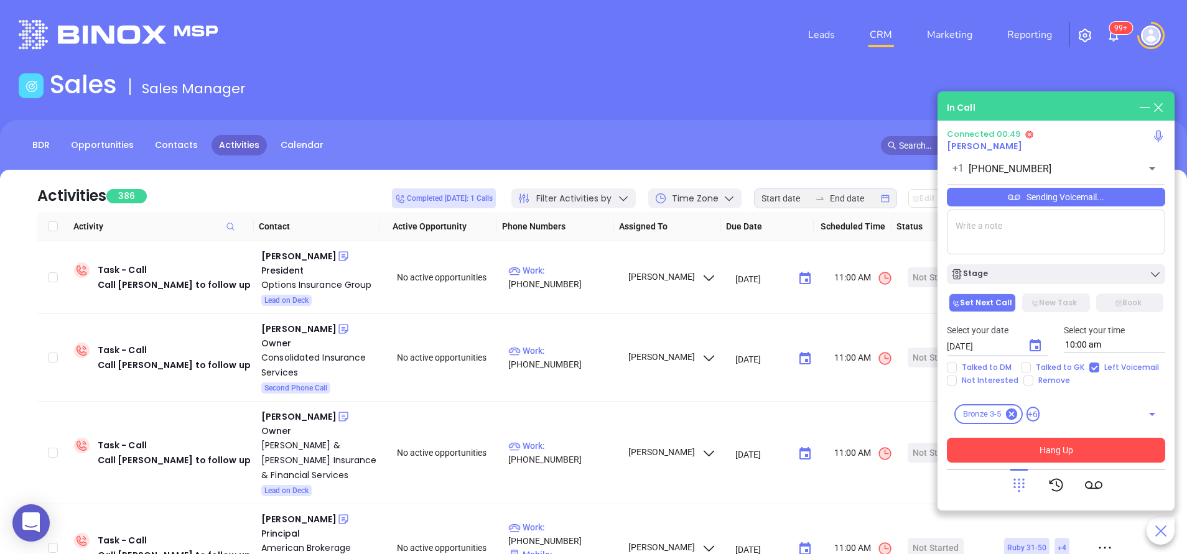
checkbox input "true"
click at [1038, 453] on button "Hang Up" at bounding box center [1056, 450] width 218 height 25
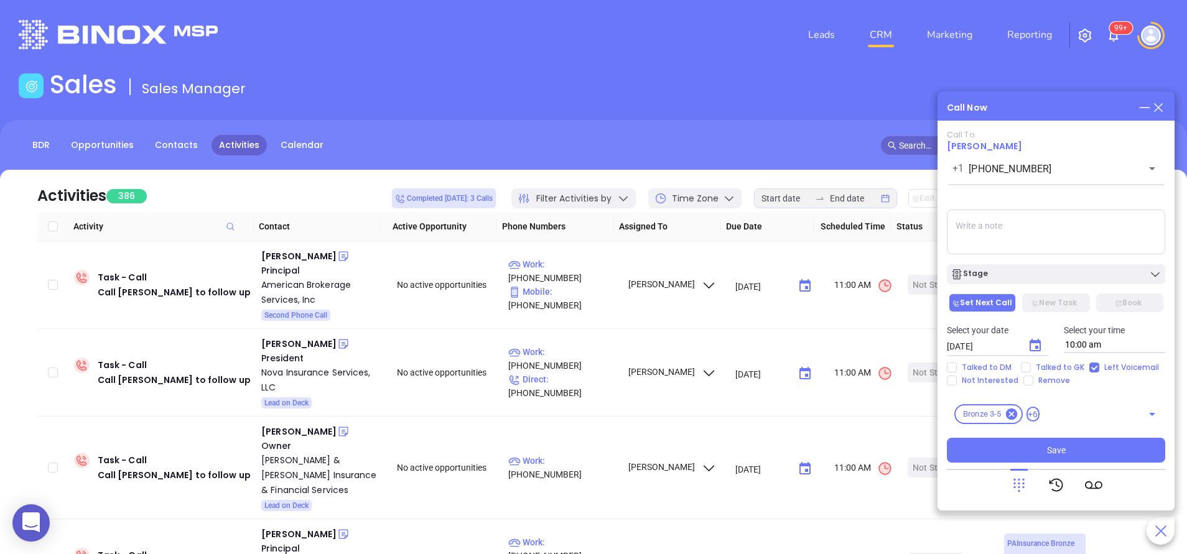
click at [972, 243] on textarea at bounding box center [1056, 232] width 218 height 45
type textarea "Second email sent"
click at [973, 276] on div "Stage" at bounding box center [969, 274] width 37 height 12
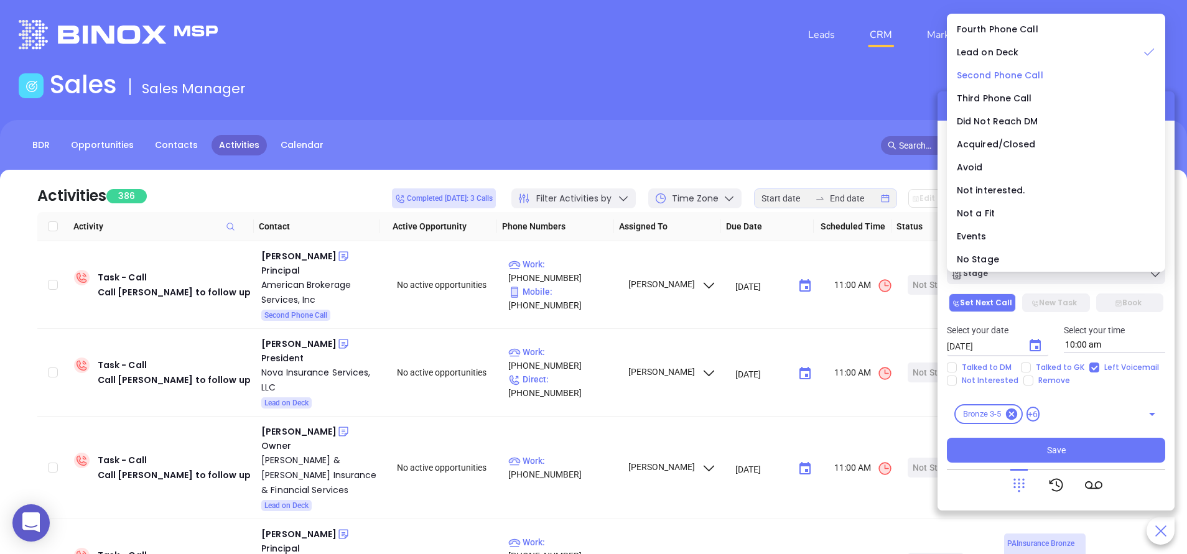
click at [989, 73] on span "Second Phone Call" at bounding box center [1000, 75] width 86 height 12
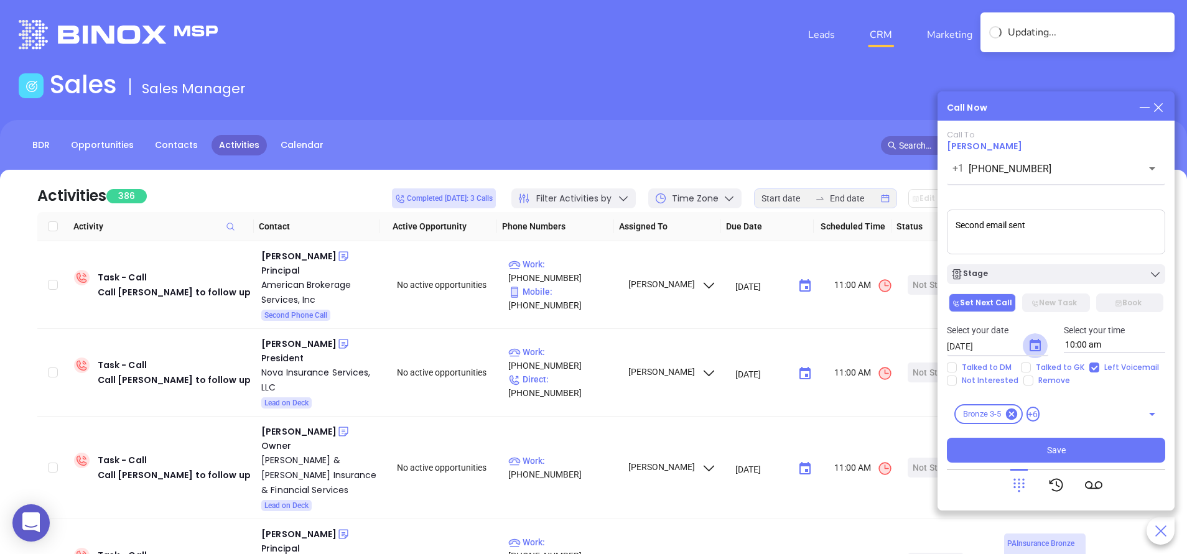
click at [1023, 347] on button "Choose date, selected date is Sep 6, 2025" at bounding box center [1035, 345] width 25 height 25
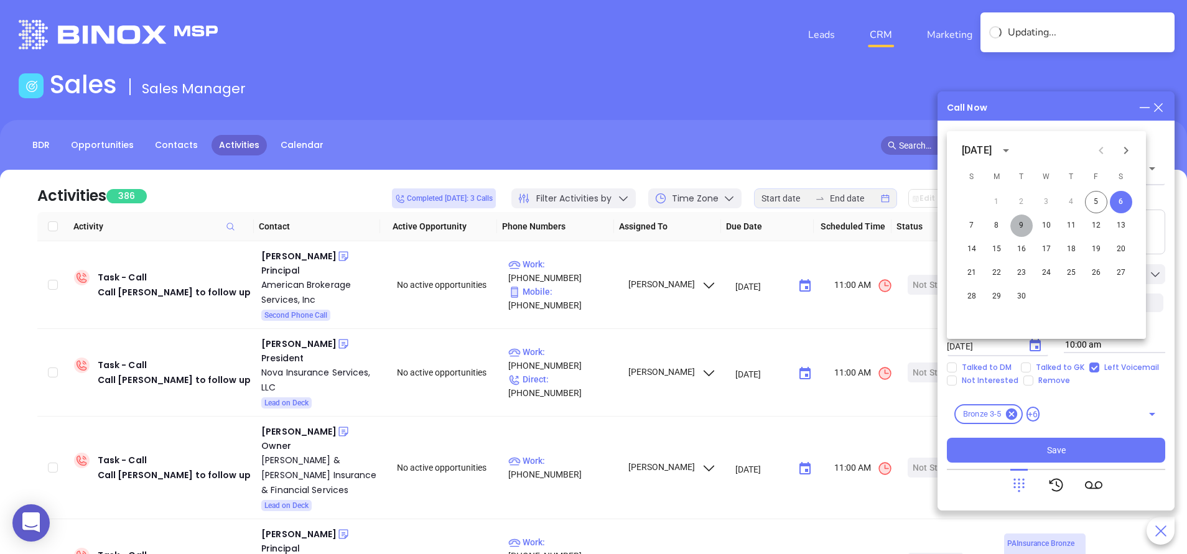
click at [1026, 217] on button "9" at bounding box center [1021, 226] width 22 height 22
type input "09/09/2025"
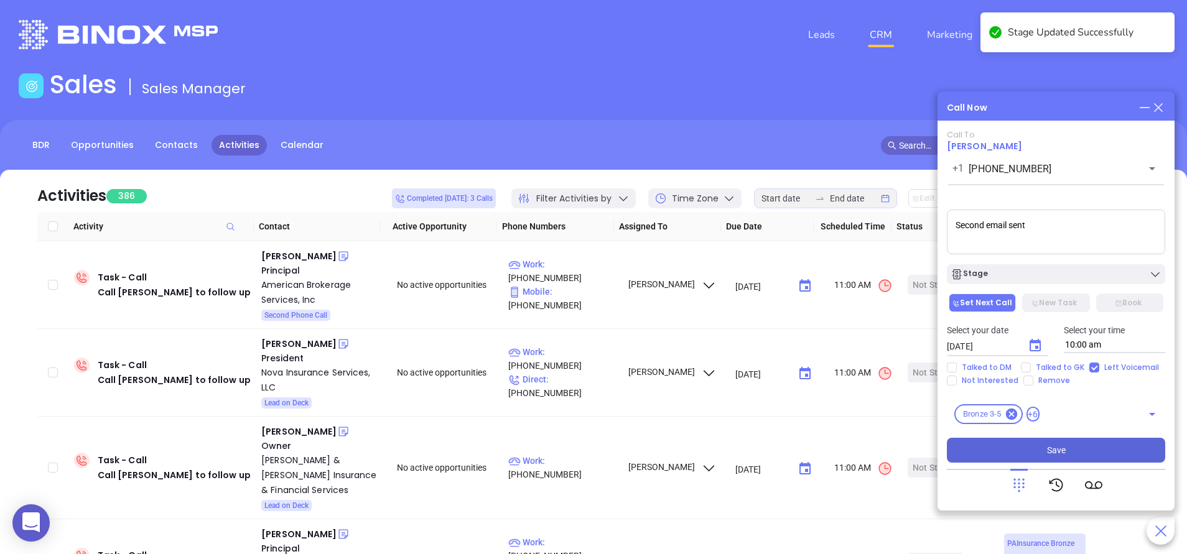
click at [1025, 441] on button "Save" at bounding box center [1056, 450] width 218 height 25
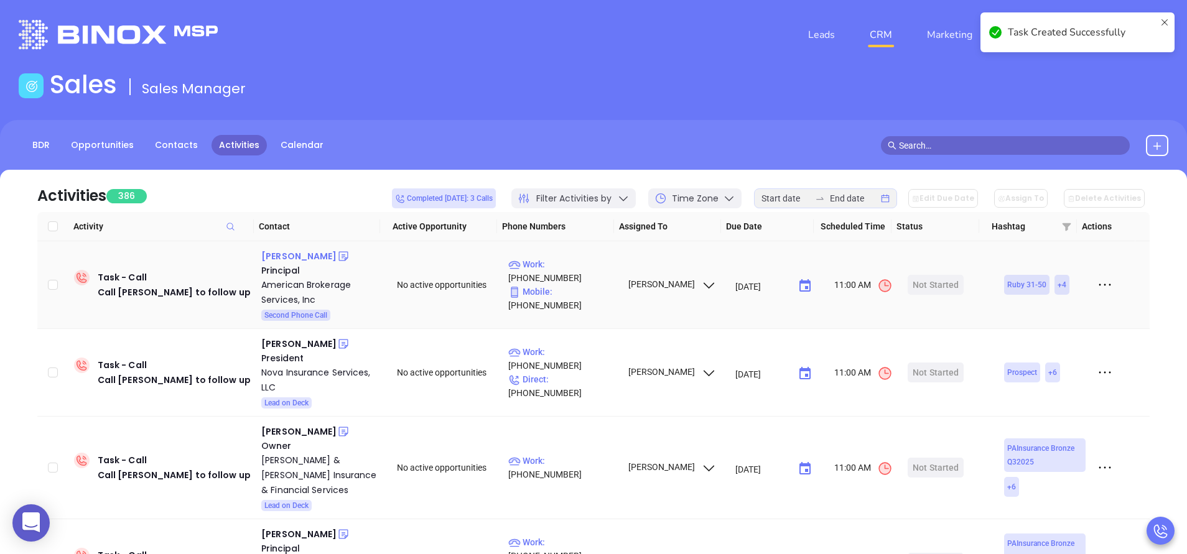
click at [302, 259] on div "Steve Delaney" at bounding box center [298, 256] width 75 height 15
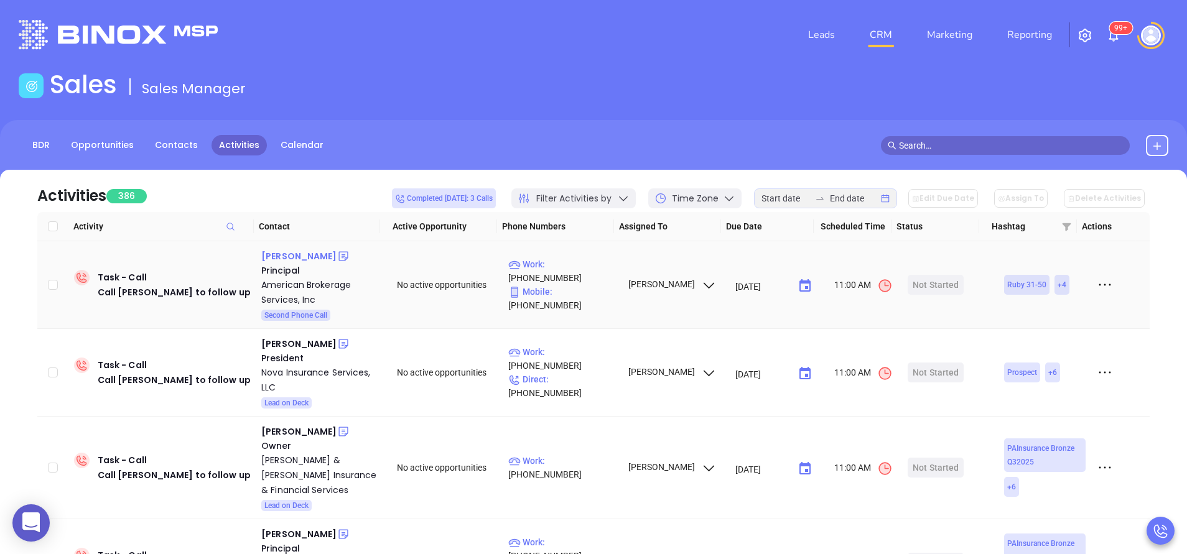
click at [307, 251] on div "Steve Delaney" at bounding box center [298, 256] width 75 height 15
click at [301, 262] on div "Steve Delaney" at bounding box center [298, 256] width 75 height 15
click at [569, 276] on p "Work : (866) 233-2854" at bounding box center [562, 271] width 108 height 27
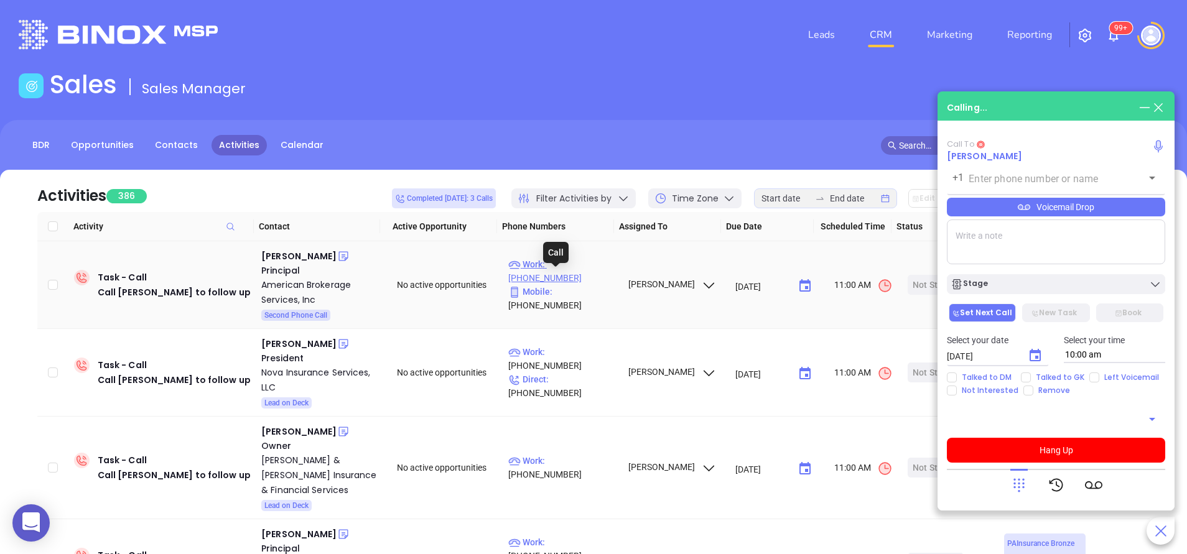
type input "(866) 233-2854"
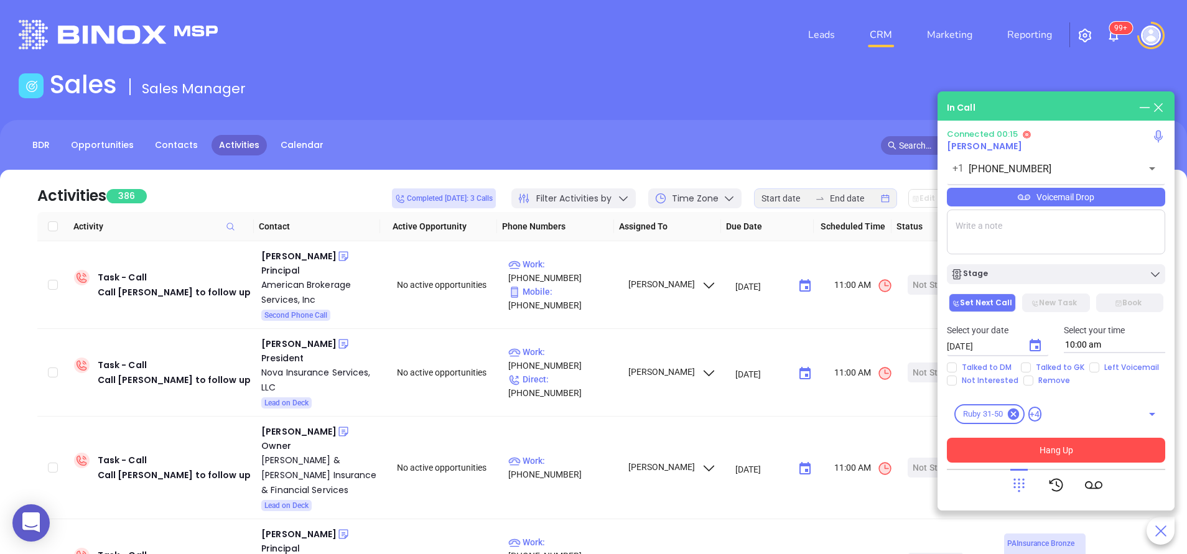
click at [1096, 449] on button "Hang Up" at bounding box center [1056, 450] width 218 height 25
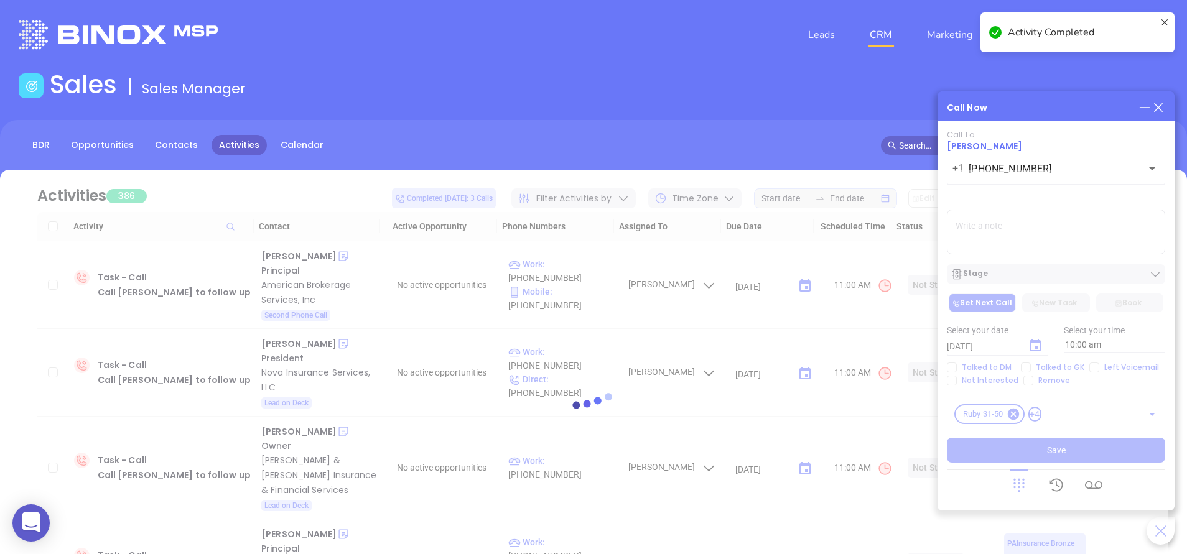
click at [1162, 110] on icon at bounding box center [1159, 108] width 14 height 14
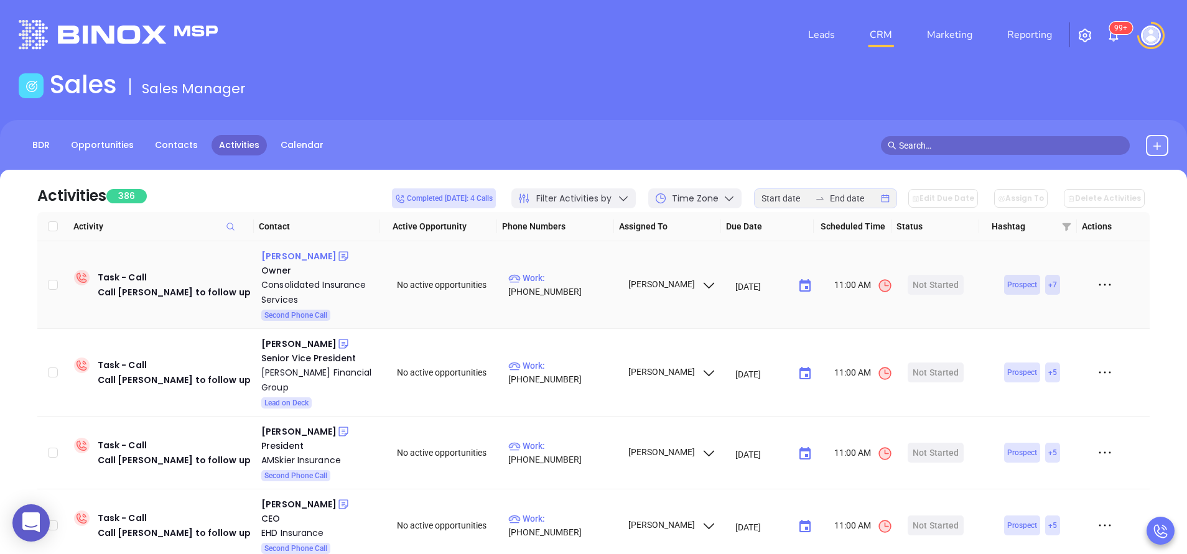
click at [296, 259] on div "Justin Wright" at bounding box center [298, 256] width 75 height 15
click at [576, 282] on p "Work : (717) 652-6813" at bounding box center [562, 284] width 108 height 27
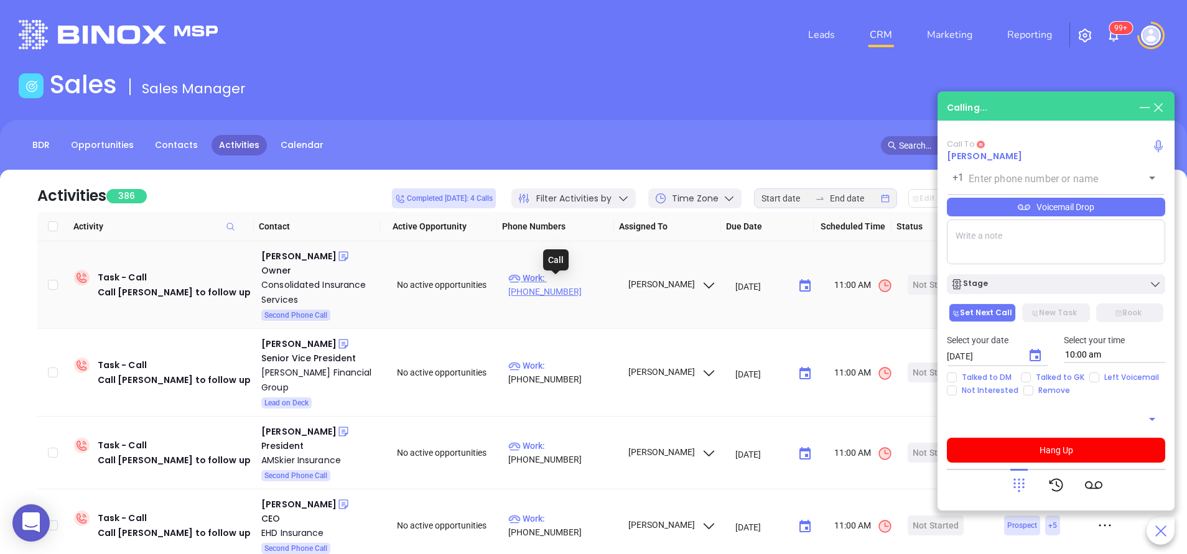
type input "(717) 652-6813"
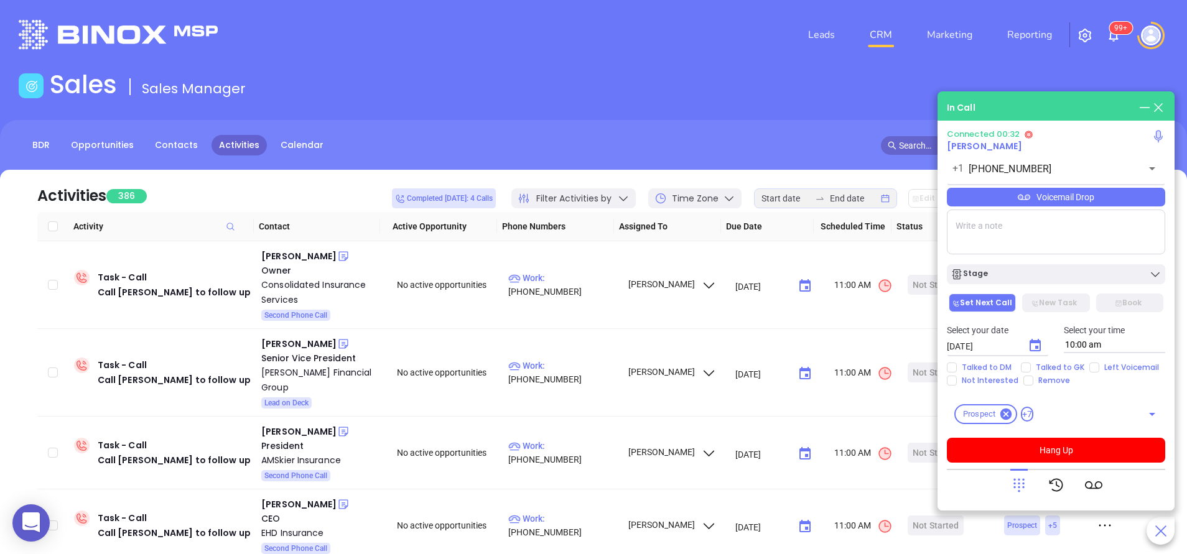
click at [1041, 236] on textarea at bounding box center [1056, 232] width 218 height 45
drag, startPoint x: 1030, startPoint y: 230, endPoint x: 906, endPoint y: 240, distance: 124.2
click at [906, 240] on main "Sales Sales Manager BDR Opportunities Contacts Activities Calendar In Call Conn…" at bounding box center [593, 379] width 1187 height 618
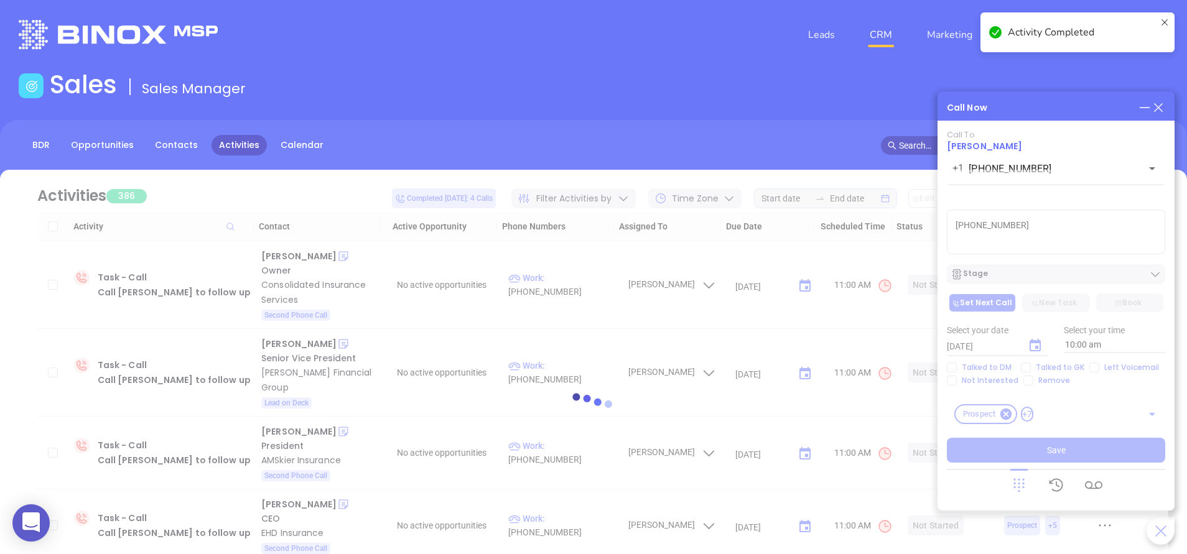
type textarea "717 838 1391"
click at [1027, 370] on div at bounding box center [594, 407] width 1150 height 93
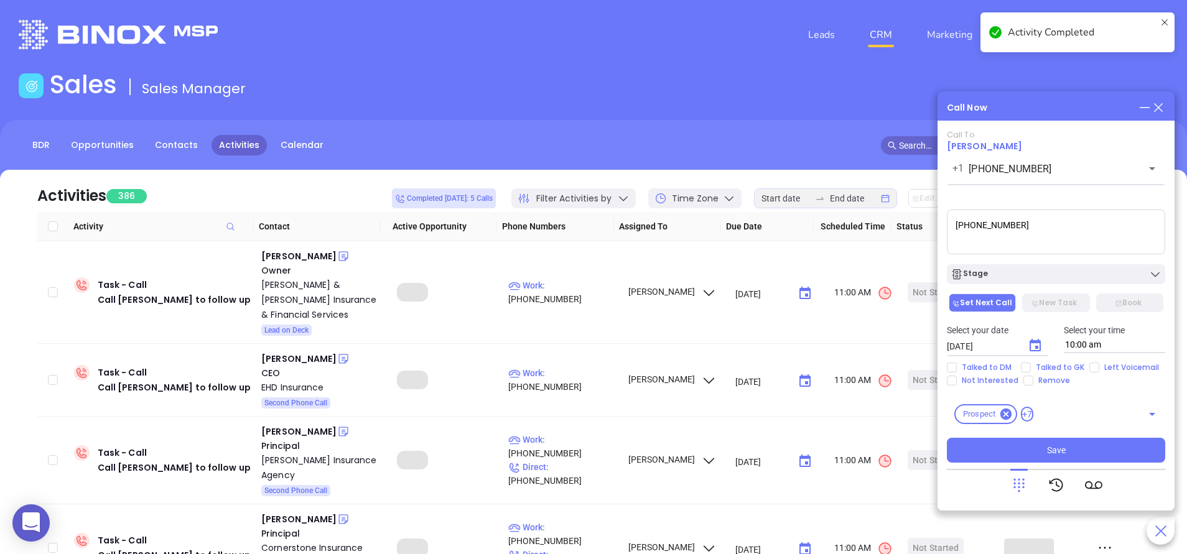
click at [1027, 370] on input "Talked to GK" at bounding box center [1026, 368] width 10 height 10
checkbox input "true"
click at [1034, 347] on icon "Choose date, selected date is Sep 6, 2025" at bounding box center [1035, 345] width 15 height 15
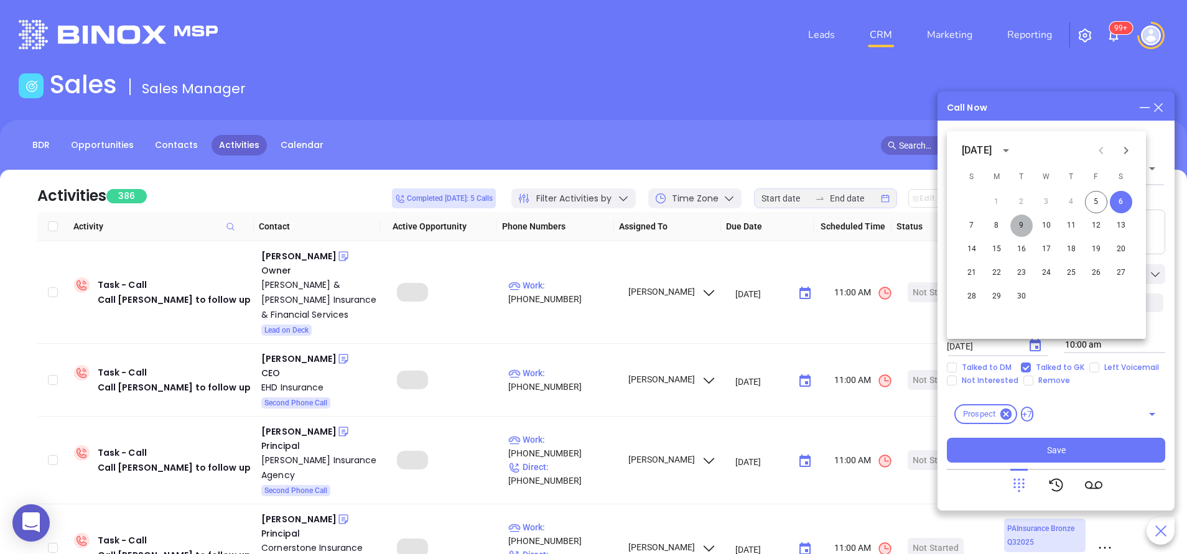
click at [1021, 229] on button "9" at bounding box center [1021, 226] width 22 height 22
type input "09/09/2025"
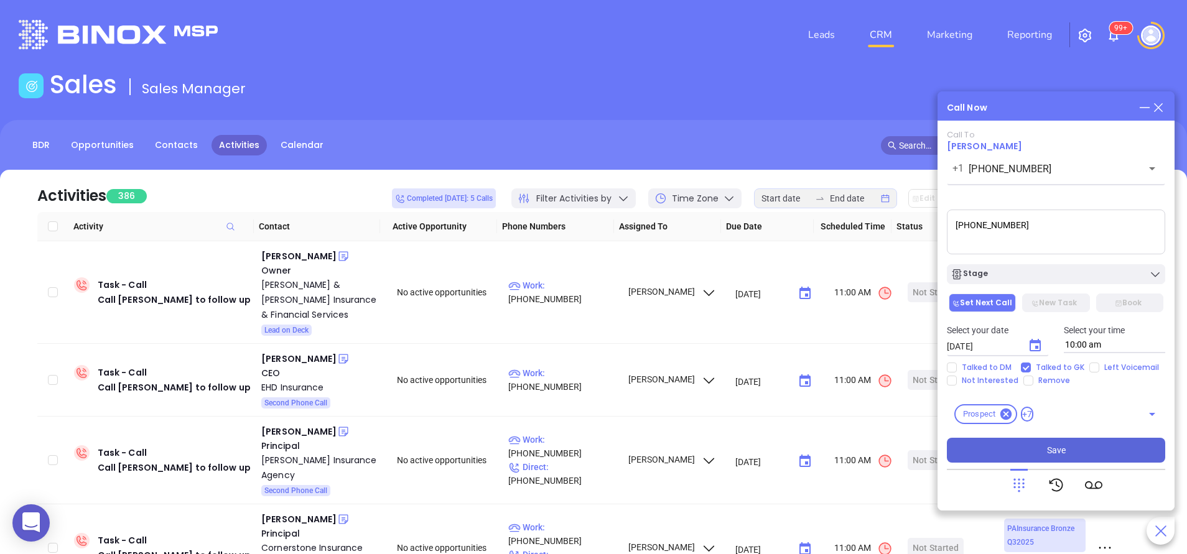
click at [1065, 450] on button "Save" at bounding box center [1056, 450] width 218 height 25
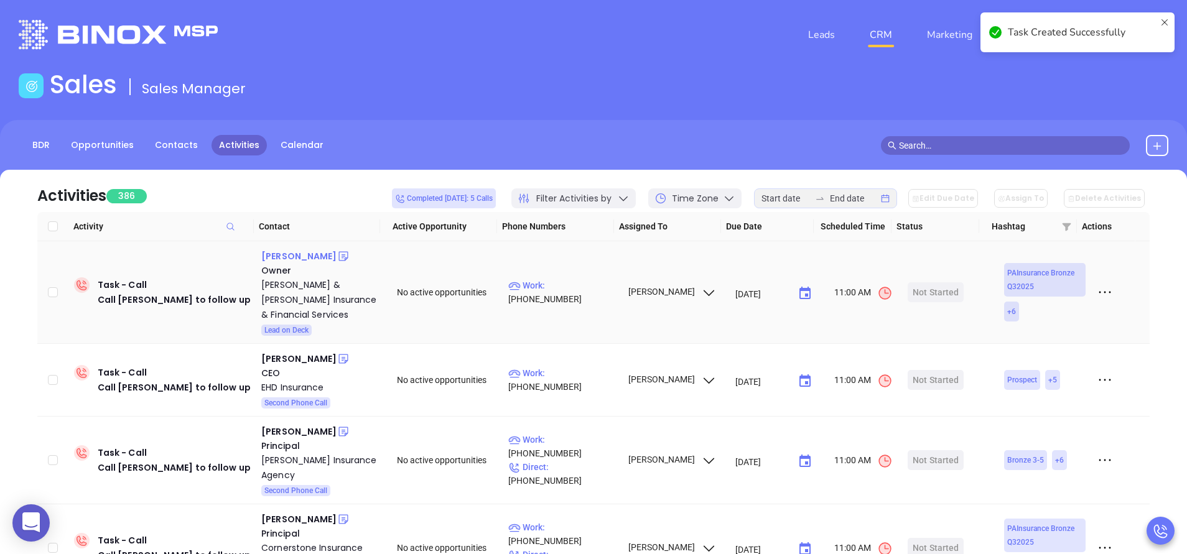
click at [295, 256] on div "John Graff" at bounding box center [298, 256] width 75 height 15
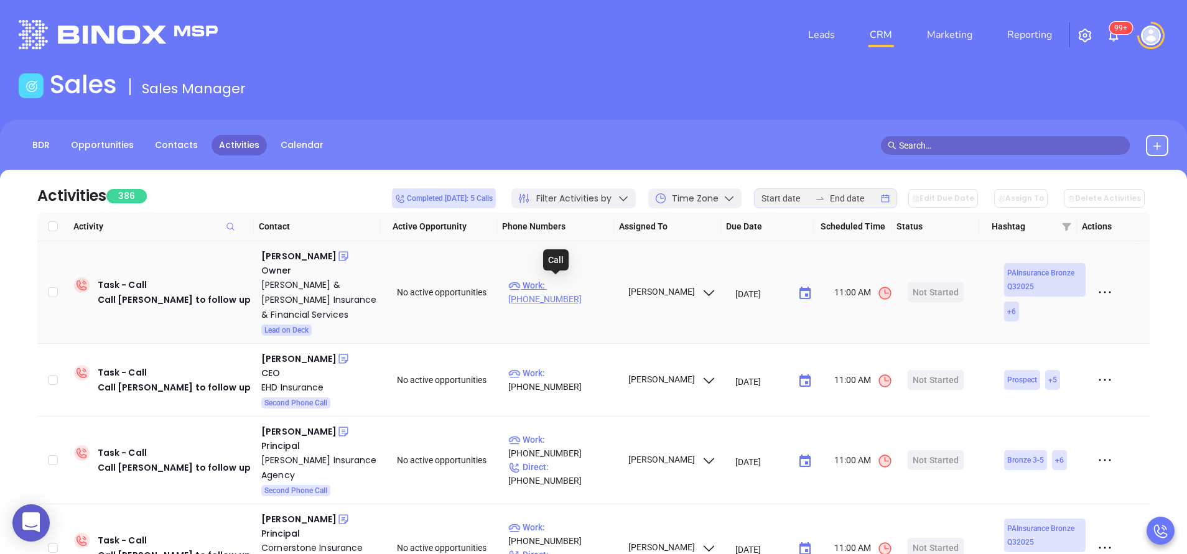
click at [569, 284] on p "Work : (412) 828-5122" at bounding box center [562, 292] width 108 height 27
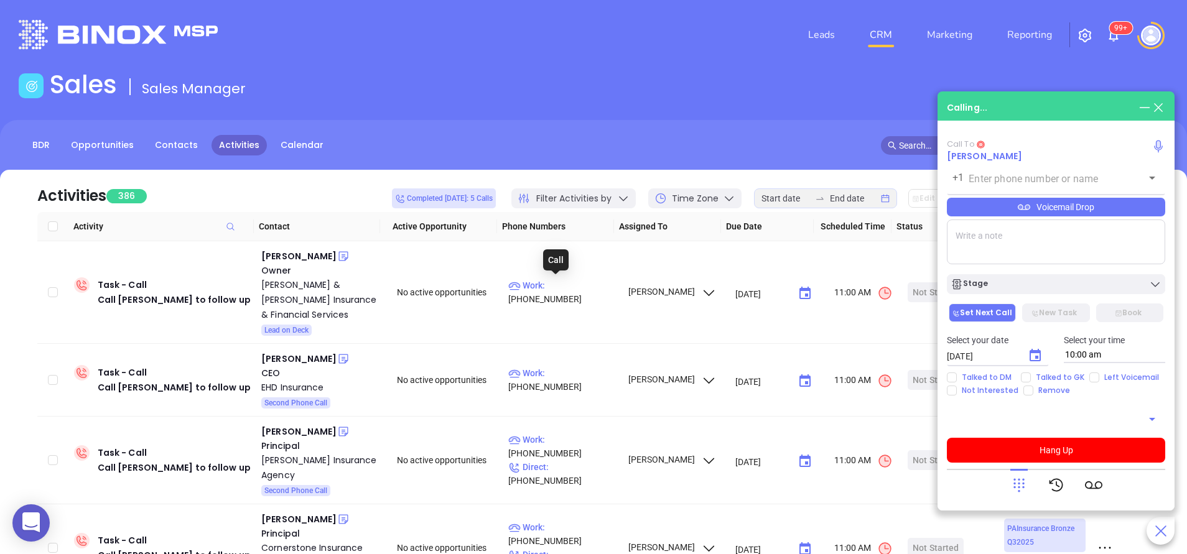
type input "(412) 828-5122"
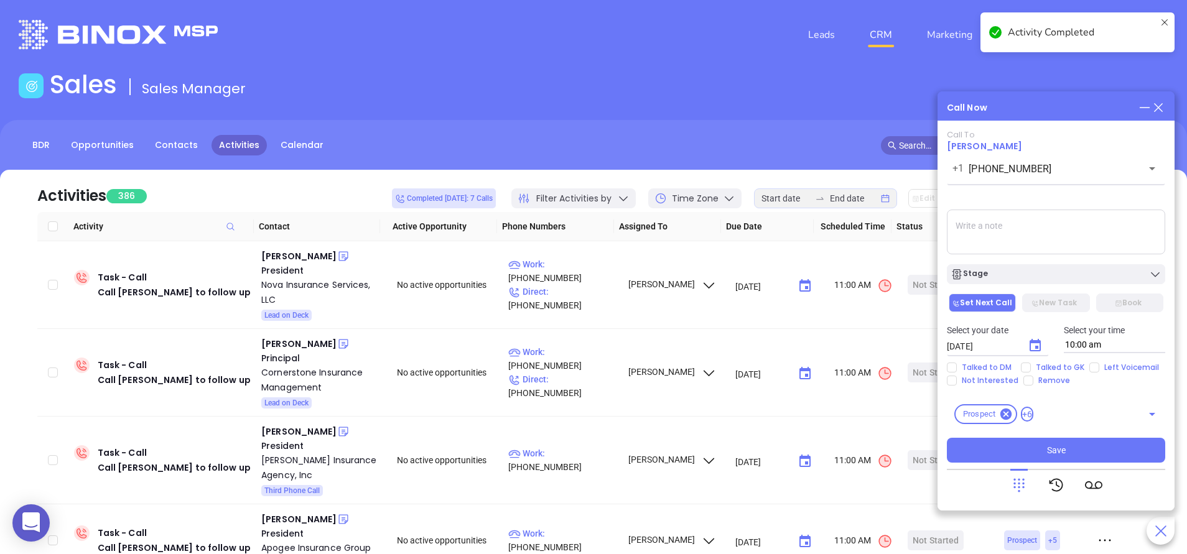
click at [1042, 233] on textarea at bounding box center [1056, 232] width 218 height 45
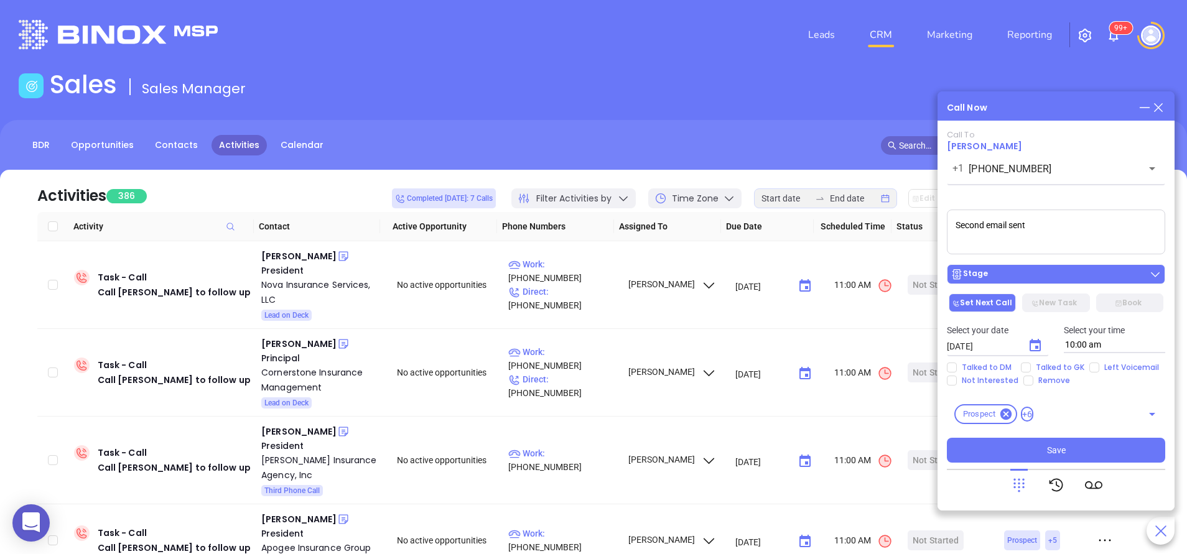
type textarea "Second email sent"
click at [1080, 276] on div "Stage" at bounding box center [1056, 274] width 211 height 12
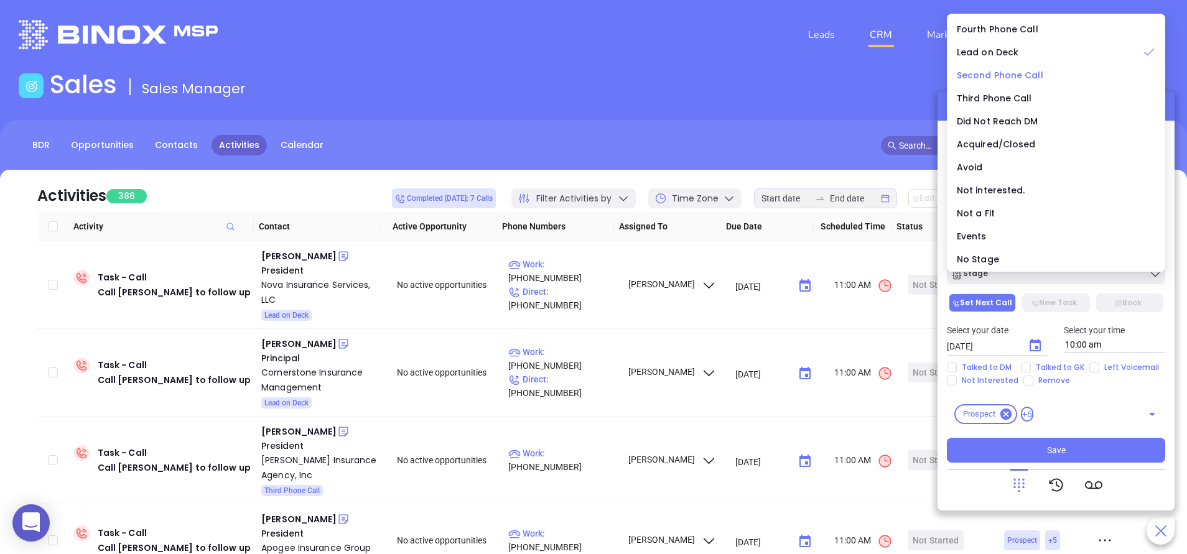
click at [1022, 79] on span "Second Phone Call" at bounding box center [1000, 75] width 86 height 12
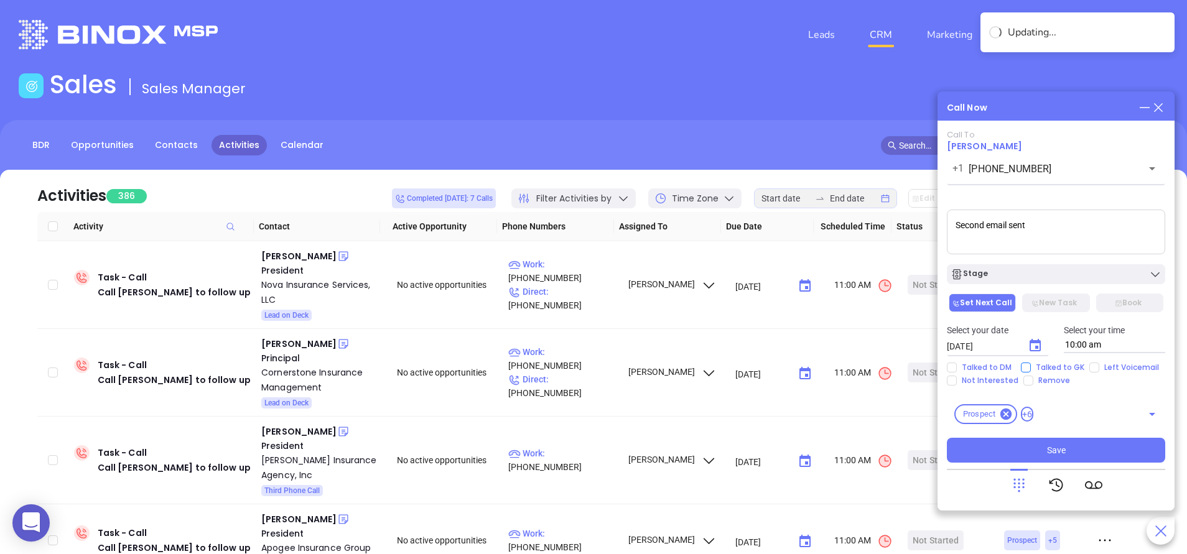
click at [1075, 364] on span "Talked to GK" at bounding box center [1060, 368] width 58 height 10
click at [1031, 364] on input "Talked to GK" at bounding box center [1026, 368] width 10 height 10
checkbox input "true"
click at [1030, 344] on icon "Choose date, selected date is Sep 6, 2025" at bounding box center [1035, 345] width 11 height 12
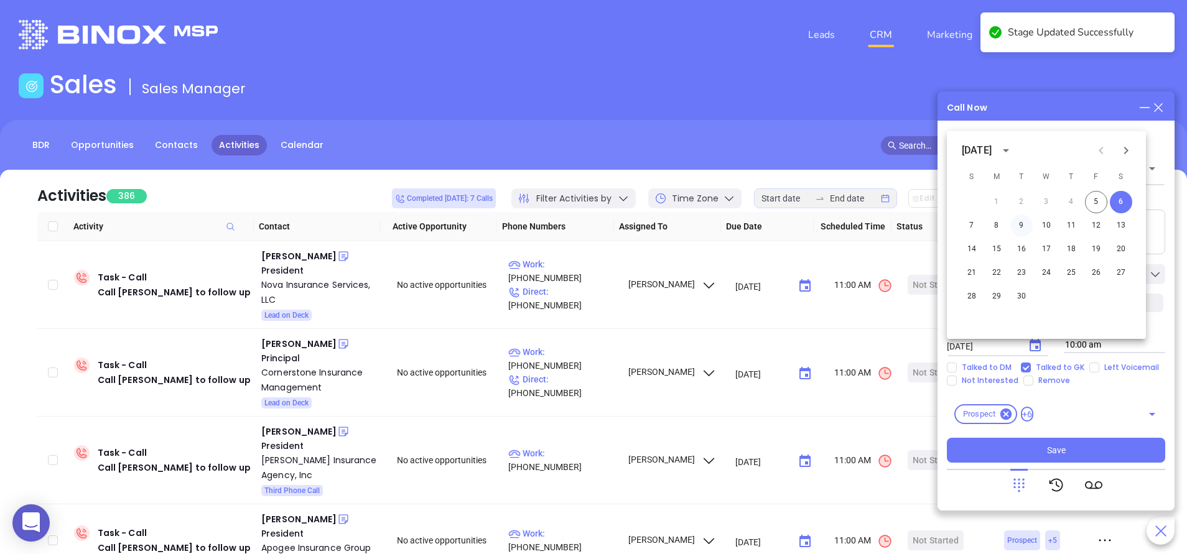
click at [1027, 221] on button "9" at bounding box center [1021, 226] width 22 height 22
type input "09/09/2025"
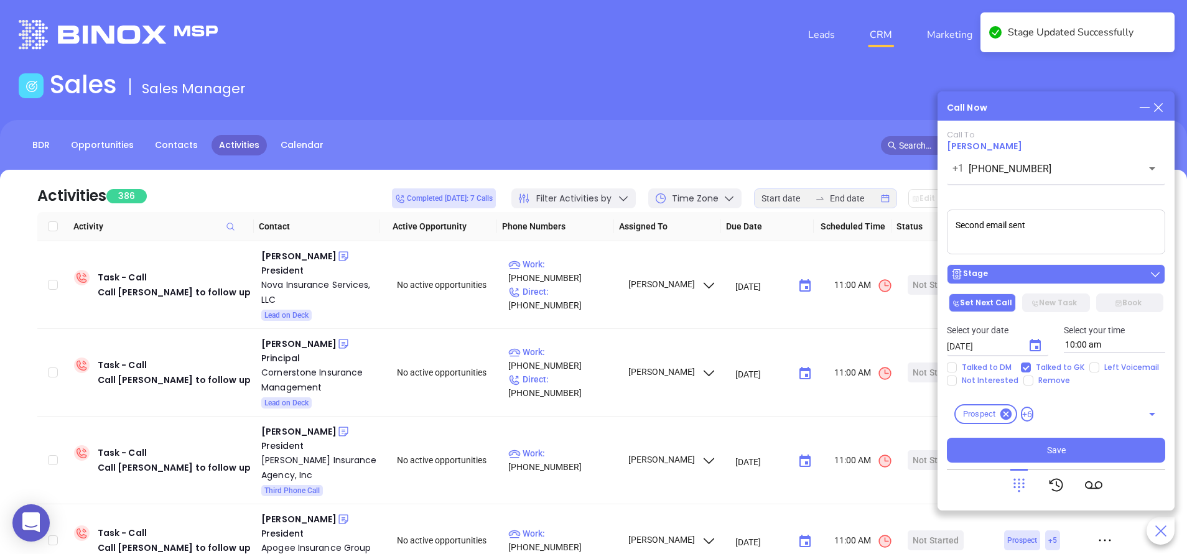
click at [1019, 277] on div "Stage" at bounding box center [1056, 274] width 211 height 12
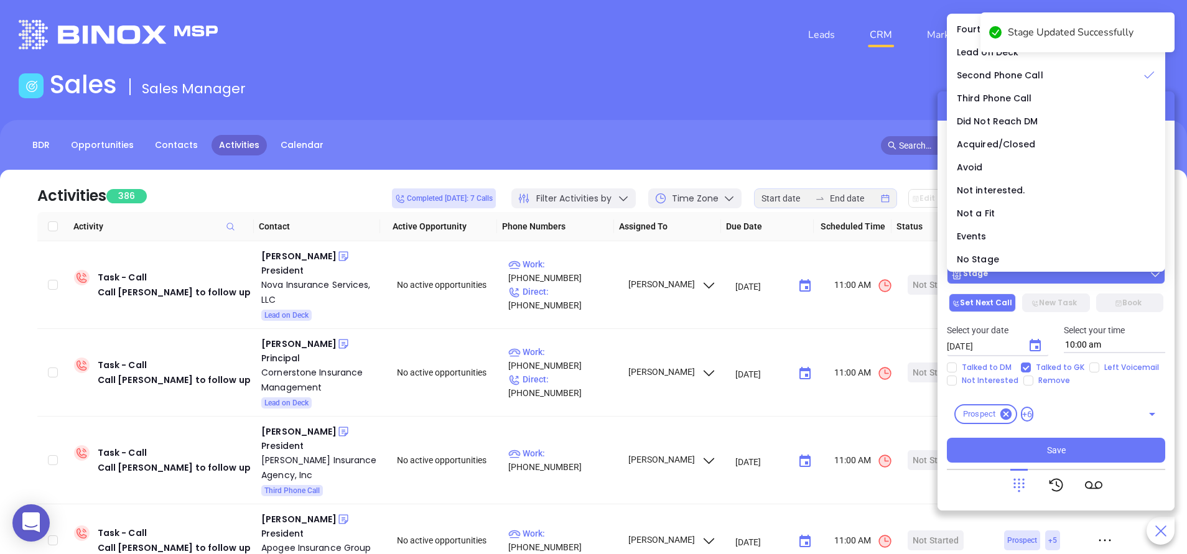
click at [1019, 277] on div "Stage" at bounding box center [1056, 274] width 211 height 12
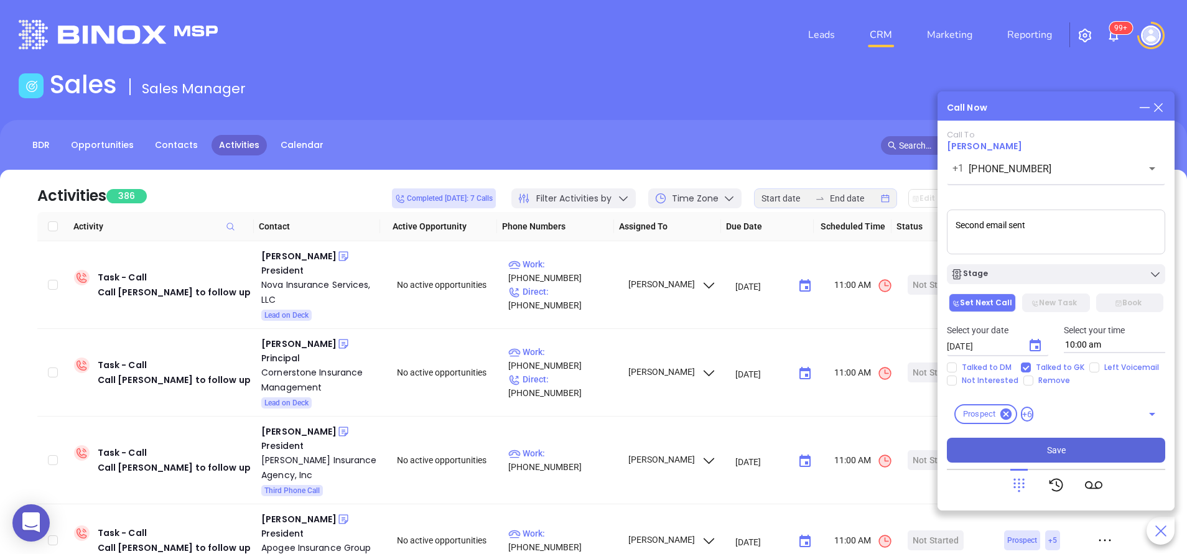
click at [1065, 454] on span "Save" at bounding box center [1056, 451] width 19 height 14
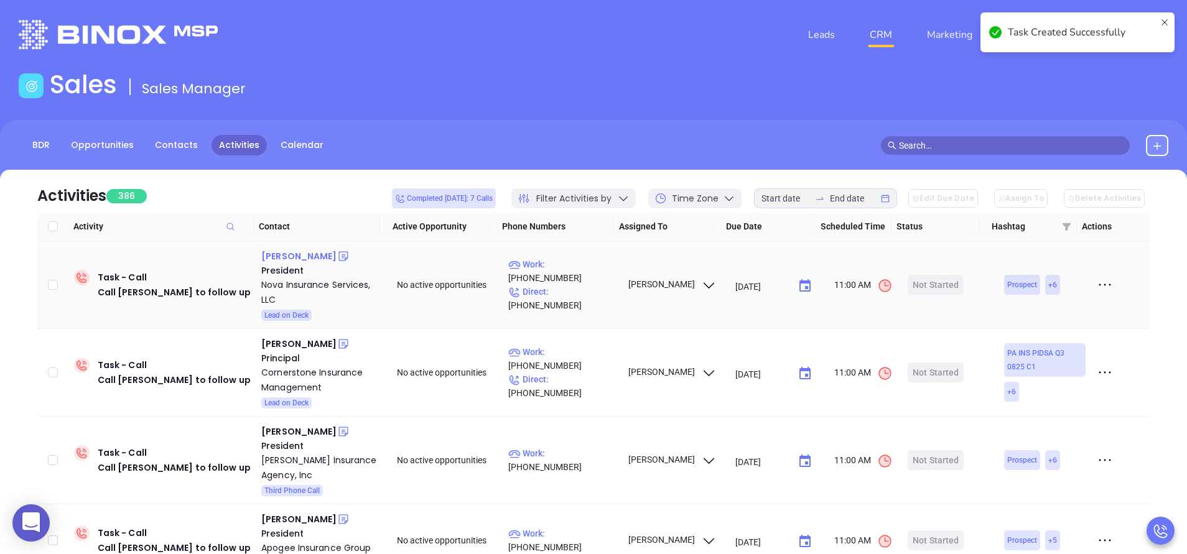
click at [306, 260] on div "Mark Foerster" at bounding box center [298, 256] width 75 height 15
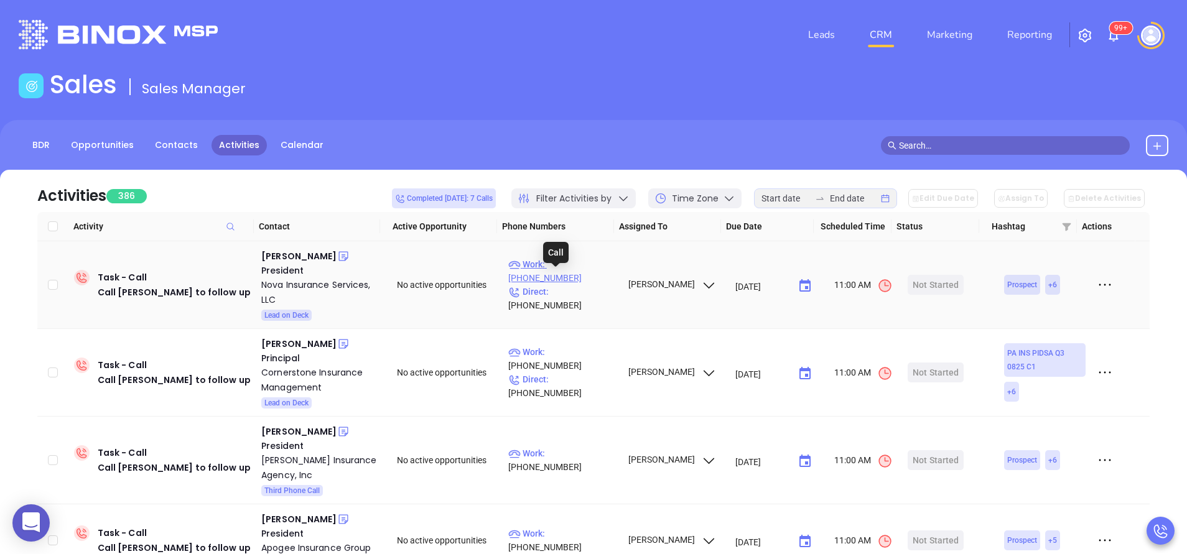
click at [584, 282] on p "Work : (412) 856-4200" at bounding box center [562, 271] width 108 height 27
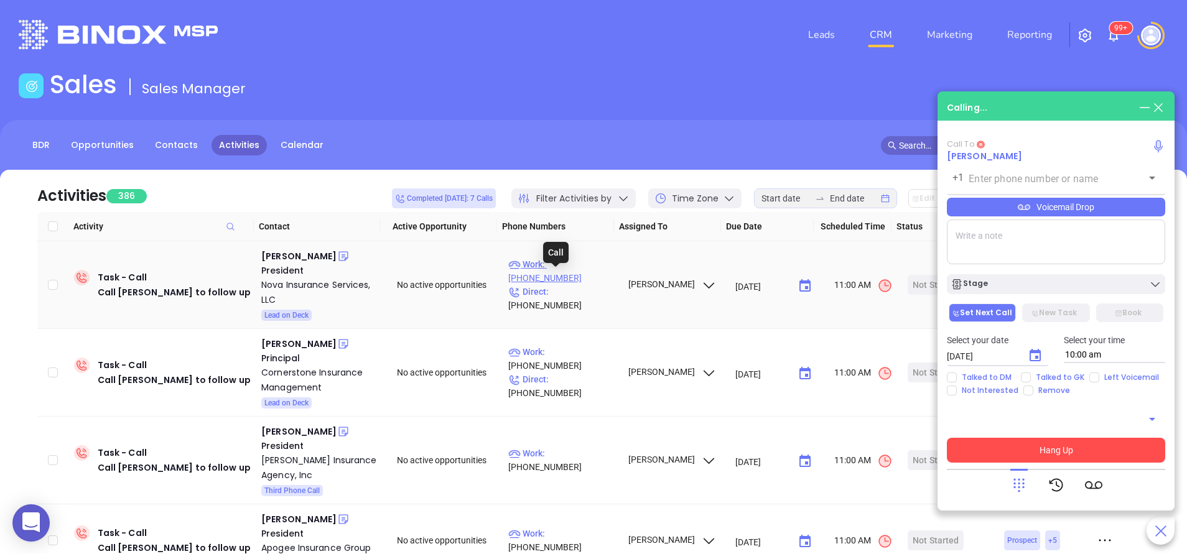
type input "(412) 856-4200"
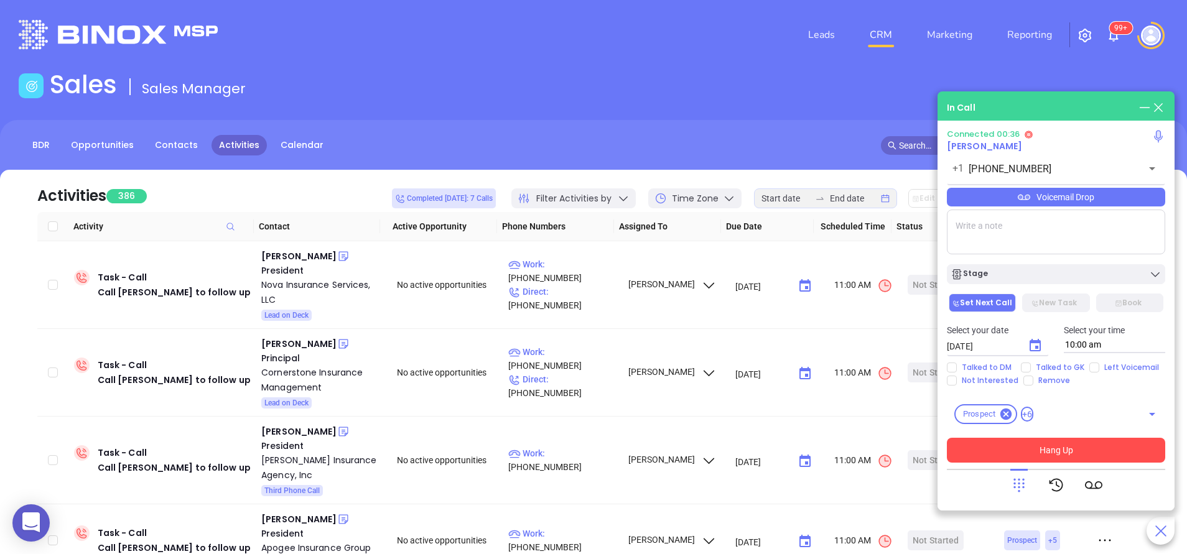
click at [1006, 235] on textarea at bounding box center [1056, 232] width 218 height 45
type textarea "third email sent"
click at [1084, 202] on div "Voicemail Drop" at bounding box center [1056, 197] width 218 height 19
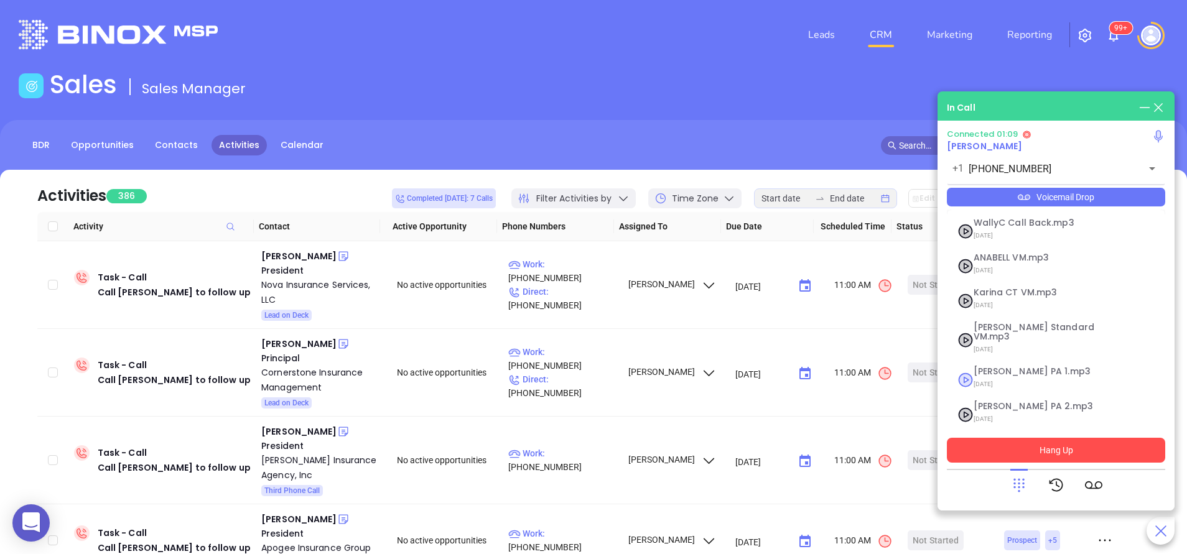
click at [1015, 367] on span "Vicky PA 1.mp3" at bounding box center [1041, 371] width 134 height 9
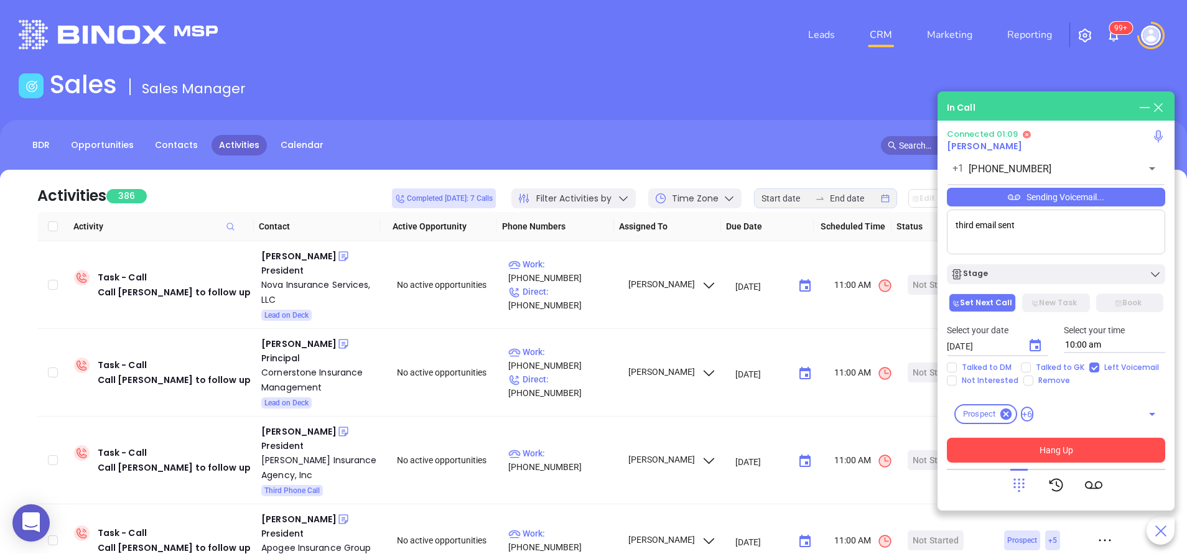
checkbox input "true"
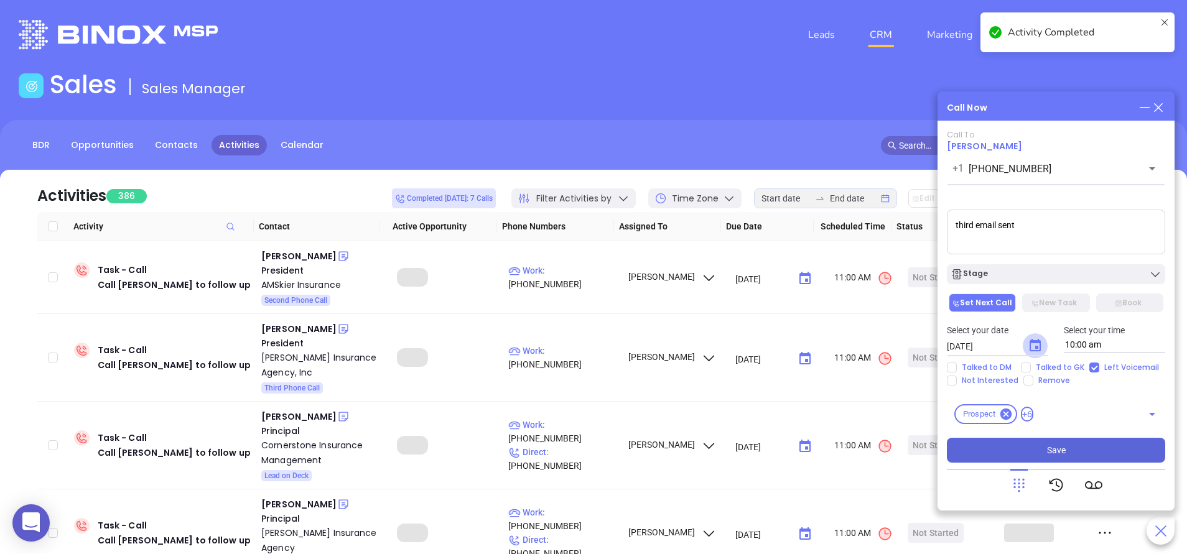
click at [1035, 346] on icon "Choose date, selected date is Sep 6, 2025" at bounding box center [1035, 345] width 11 height 12
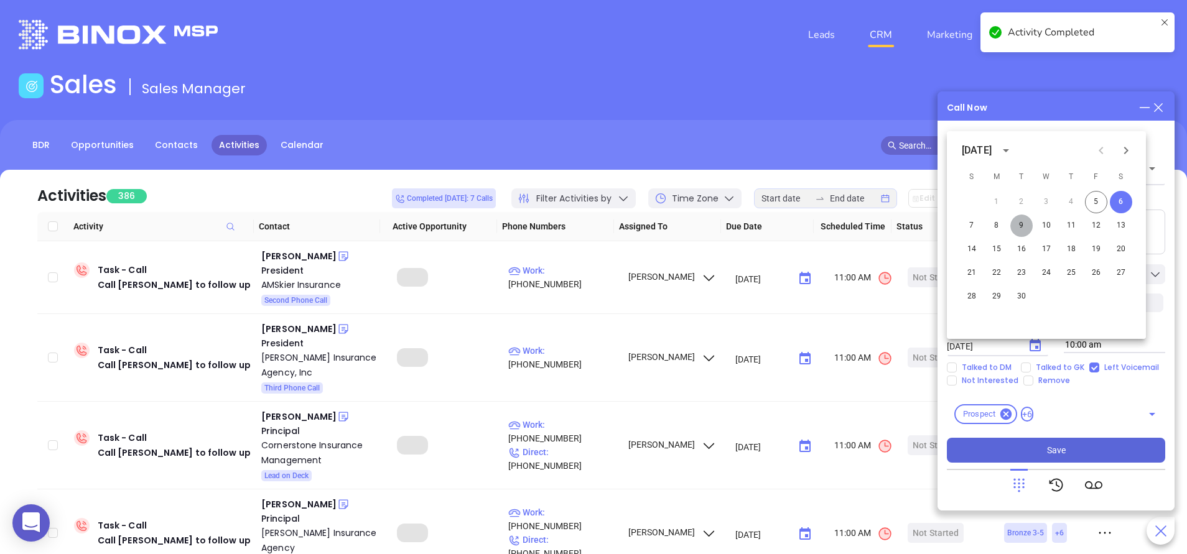
click at [1016, 221] on button "9" at bounding box center [1021, 226] width 22 height 22
type input "09/09/2025"
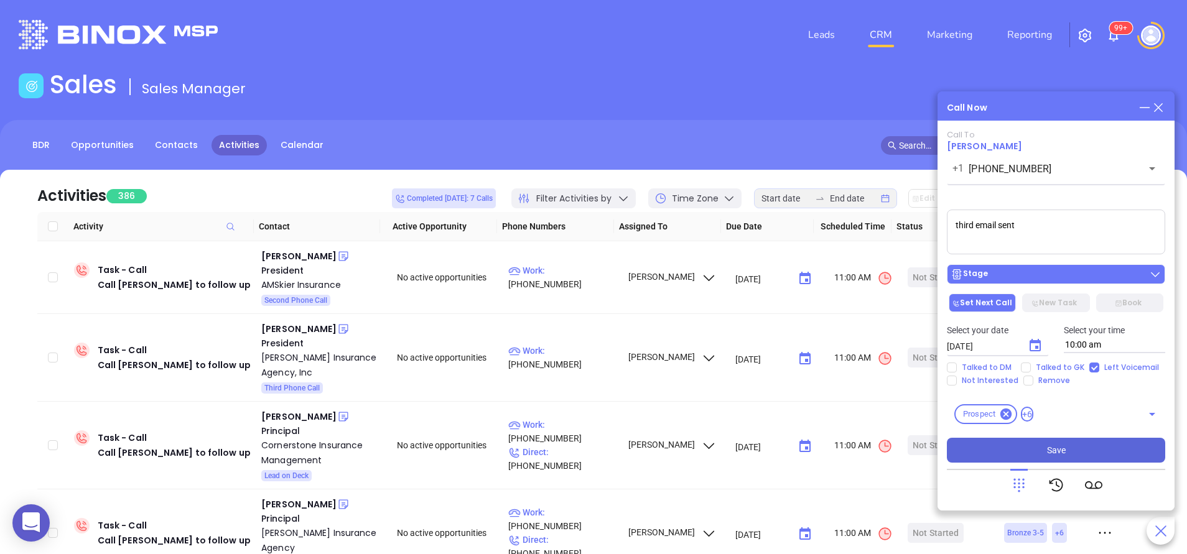
click at [1048, 275] on div "Stage" at bounding box center [1056, 274] width 211 height 12
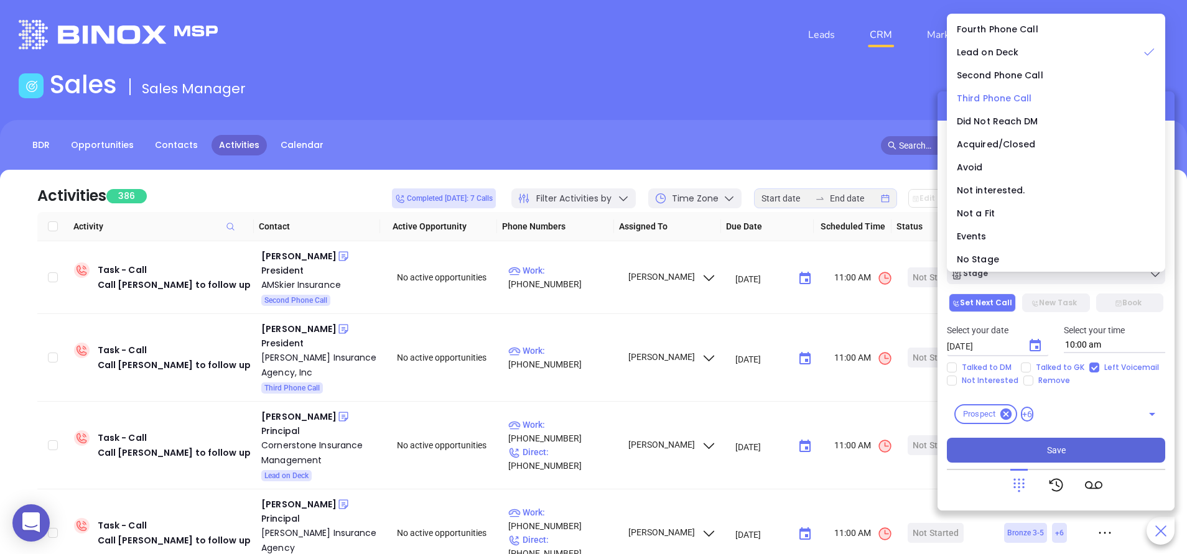
click at [1012, 97] on span "Third Phone Call" at bounding box center [994, 98] width 75 height 12
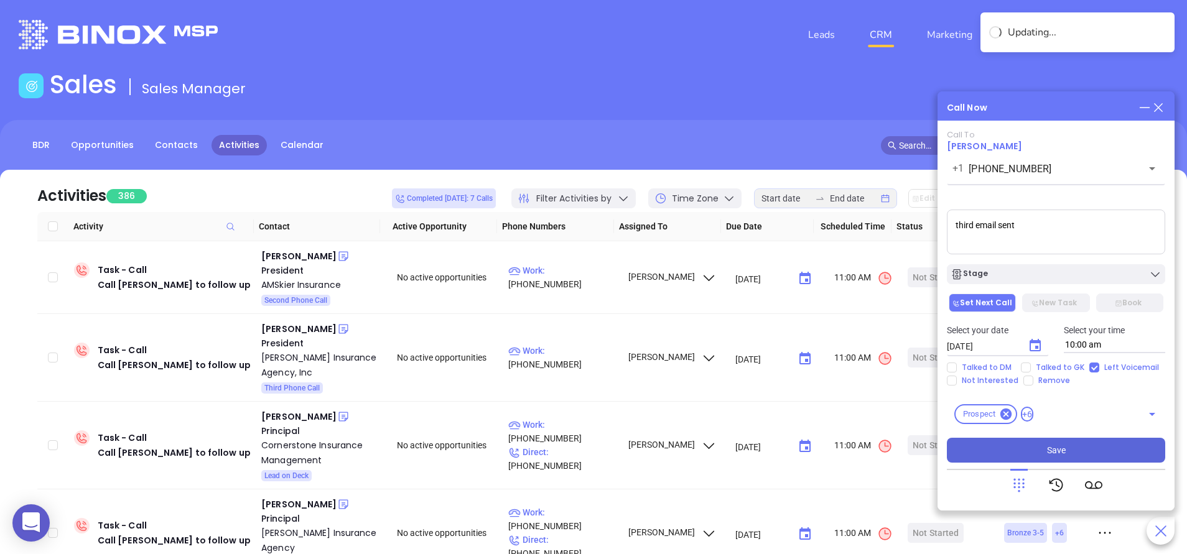
click at [1066, 456] on button "Save" at bounding box center [1056, 450] width 218 height 25
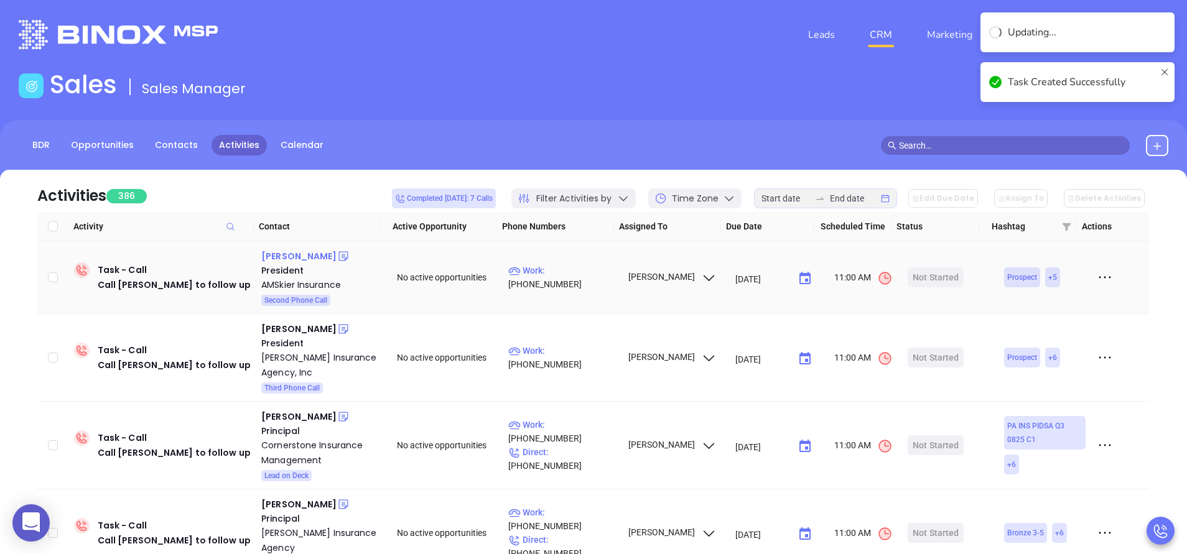
click at [298, 256] on div "Henry Skier" at bounding box center [298, 256] width 75 height 15
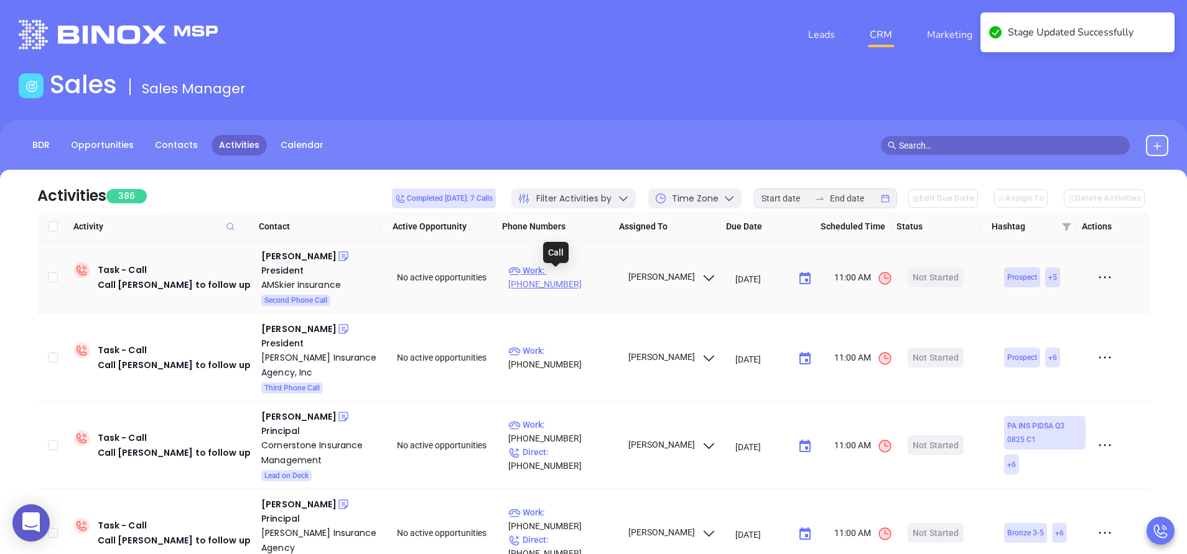
click at [583, 274] on p "Work : (570) 226-4571" at bounding box center [562, 277] width 108 height 27
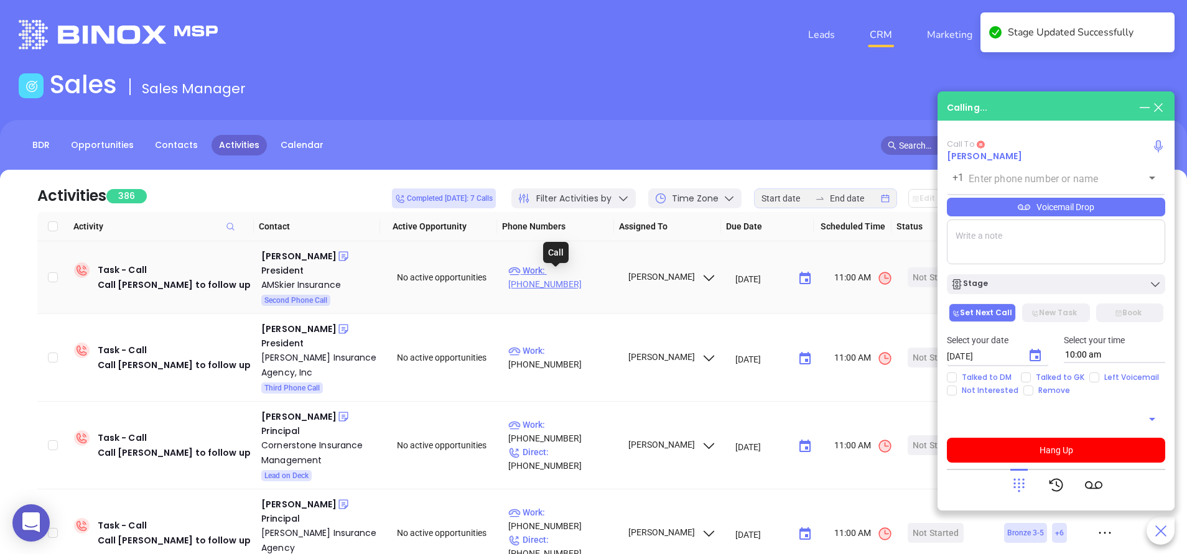
type input "(570) 226-4571"
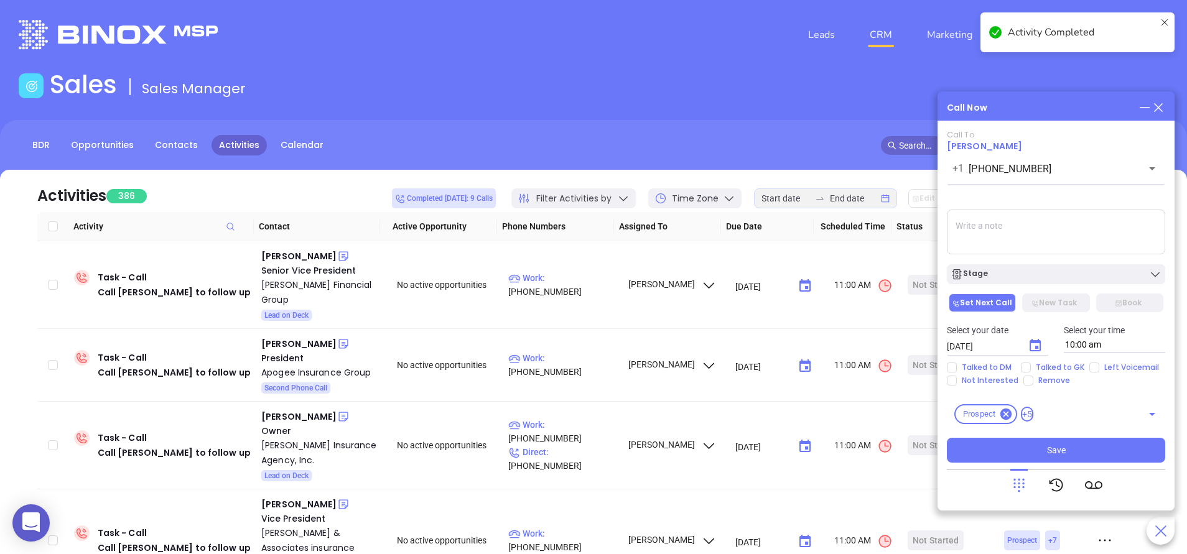
click at [1050, 228] on textarea at bounding box center [1056, 232] width 218 height 45
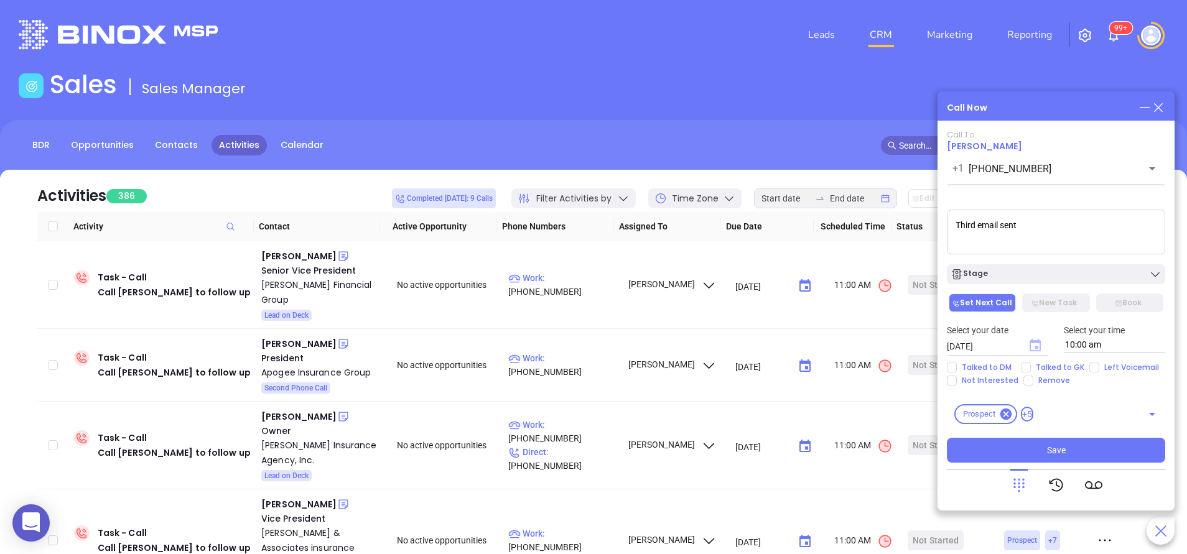
type textarea "Third email sent"
click at [1039, 348] on icon "Choose date, selected date is Sep 6, 2025" at bounding box center [1035, 345] width 11 height 12
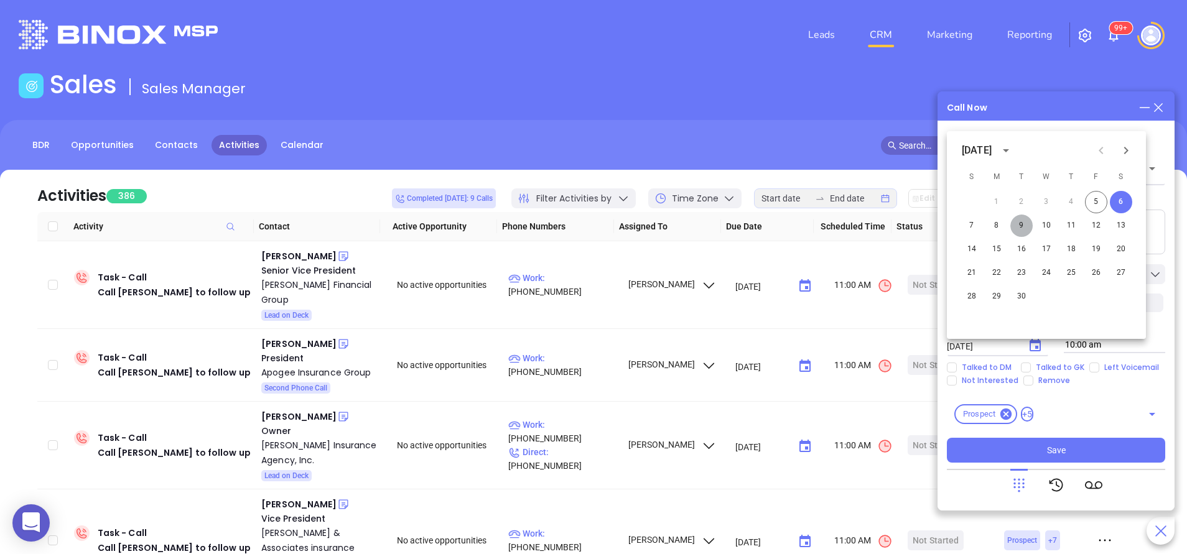
click at [1021, 228] on button "9" at bounding box center [1021, 226] width 22 height 22
type input "09/09/2025"
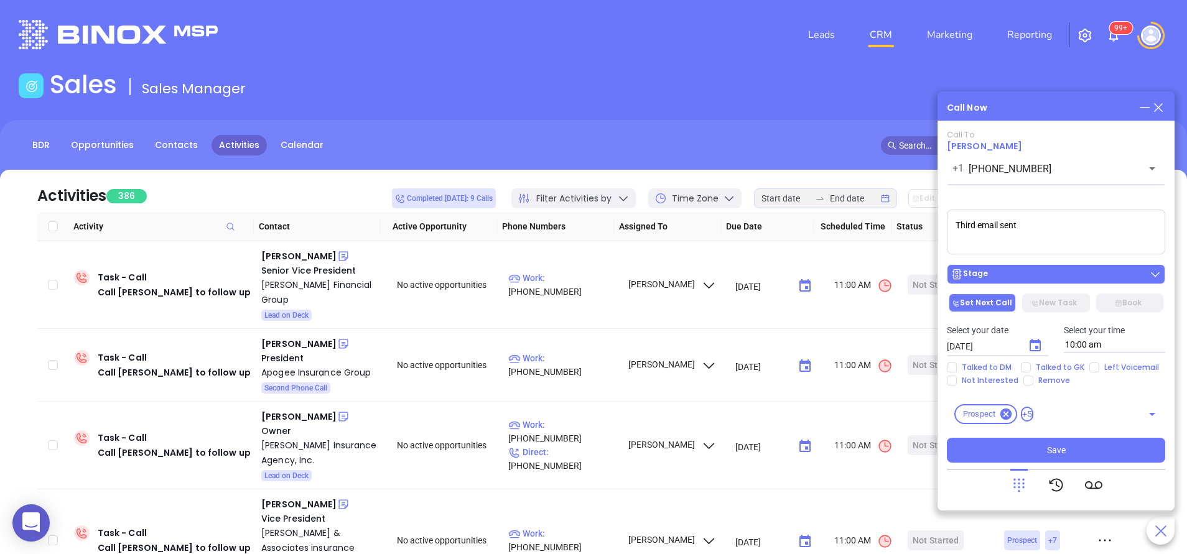
click at [1021, 270] on div "Stage" at bounding box center [1056, 274] width 211 height 12
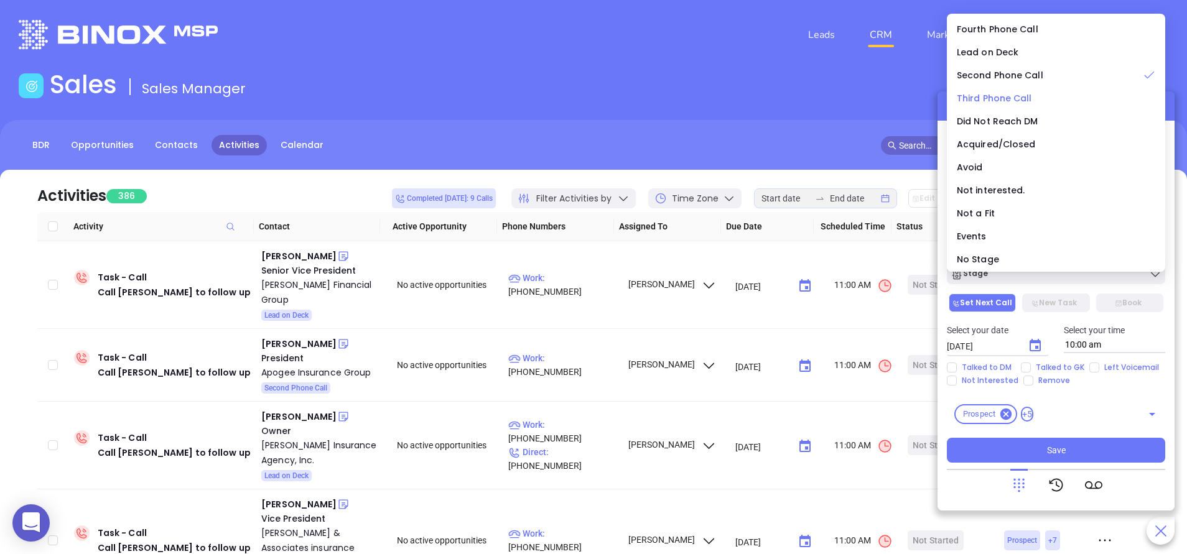
click at [1013, 99] on span "Third Phone Call" at bounding box center [994, 98] width 75 height 12
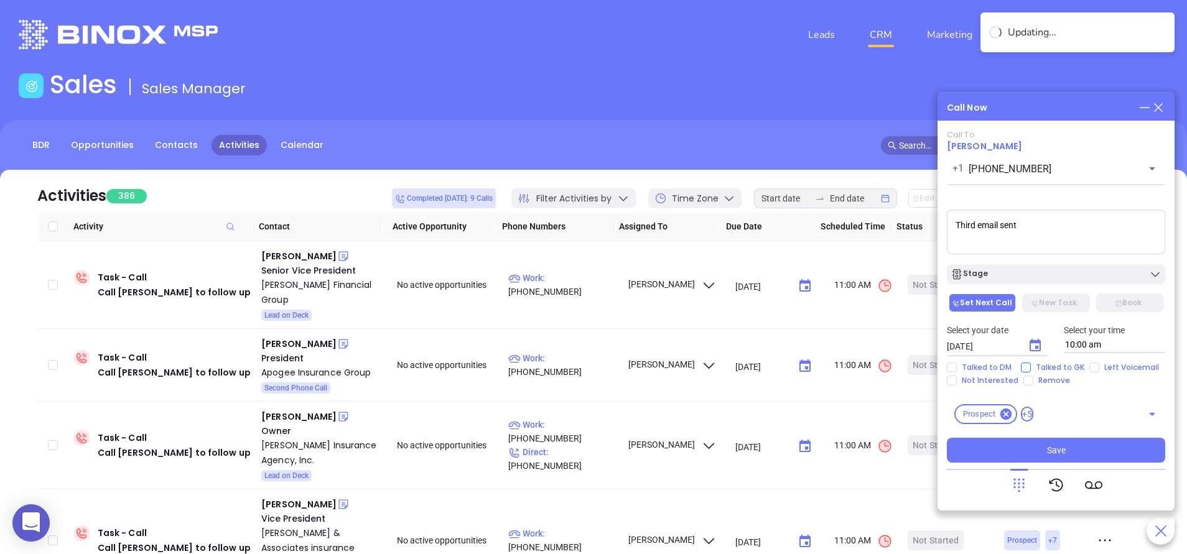
click at [1064, 371] on span "Talked to GK" at bounding box center [1060, 368] width 58 height 10
click at [1031, 371] on input "Talked to GK" at bounding box center [1026, 368] width 10 height 10
checkbox input "true"
click at [1032, 442] on button "Save" at bounding box center [1056, 450] width 218 height 25
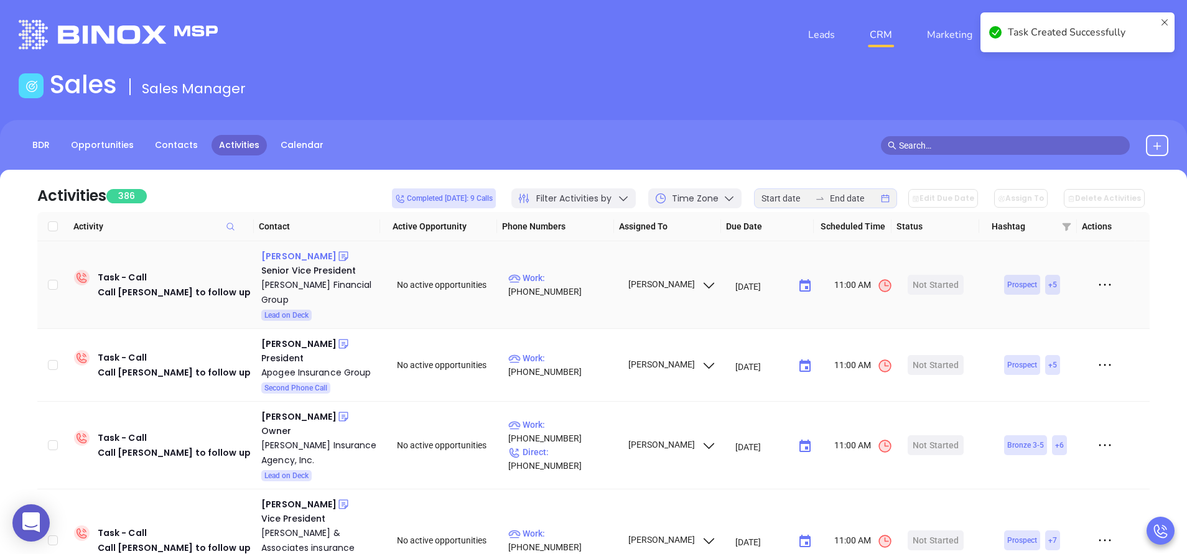
click at [284, 258] on div "Alex Kline" at bounding box center [298, 256] width 75 height 15
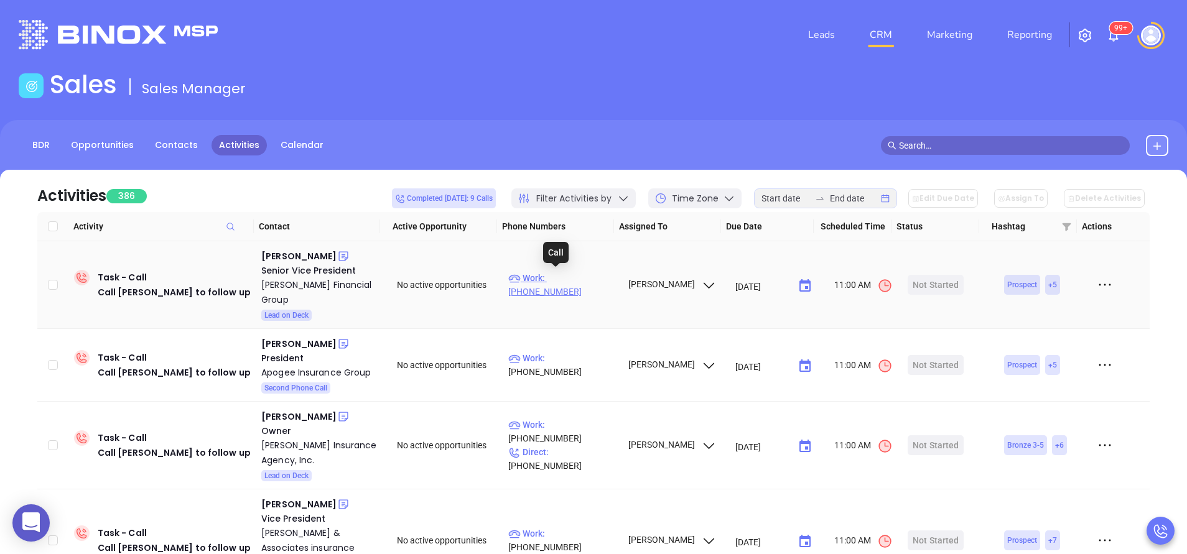
click at [585, 284] on p "Work : (724) 863-3420" at bounding box center [562, 284] width 108 height 27
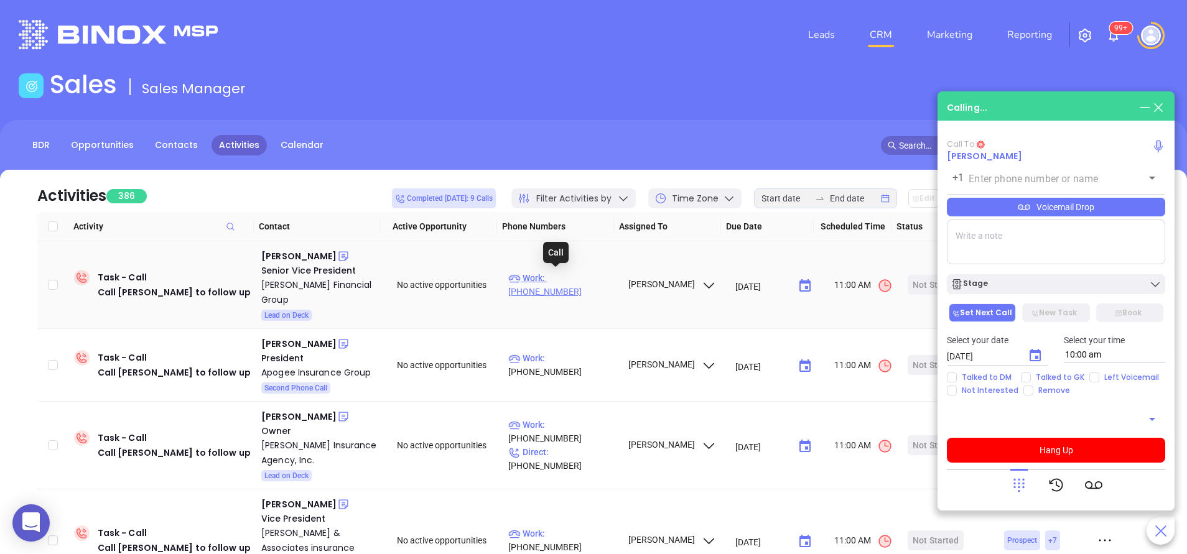
type input "(724) 863-3420"
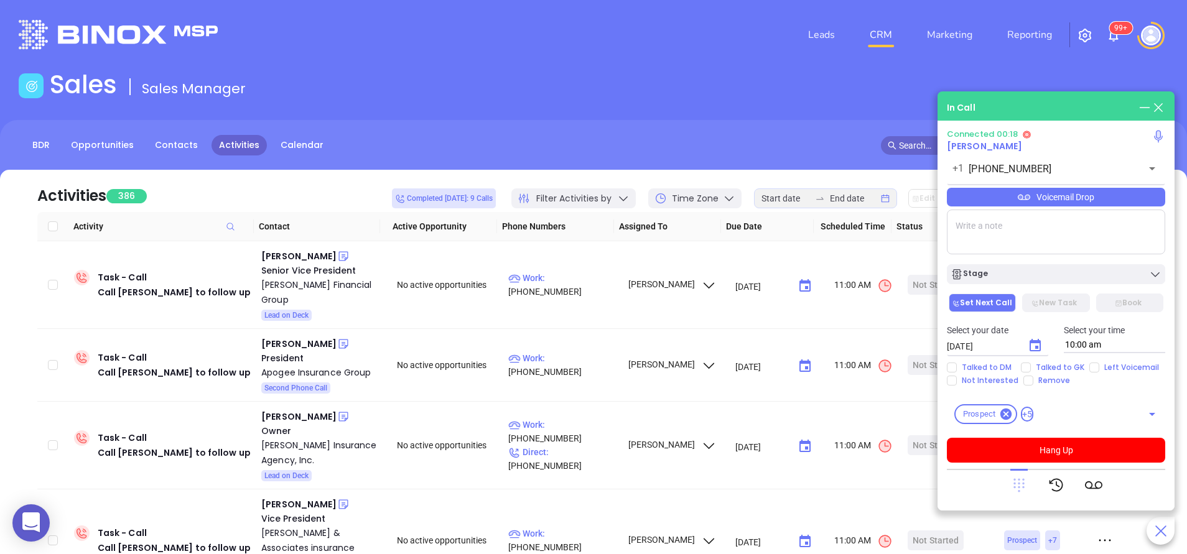
click at [1019, 483] on icon at bounding box center [1019, 486] width 11 height 14
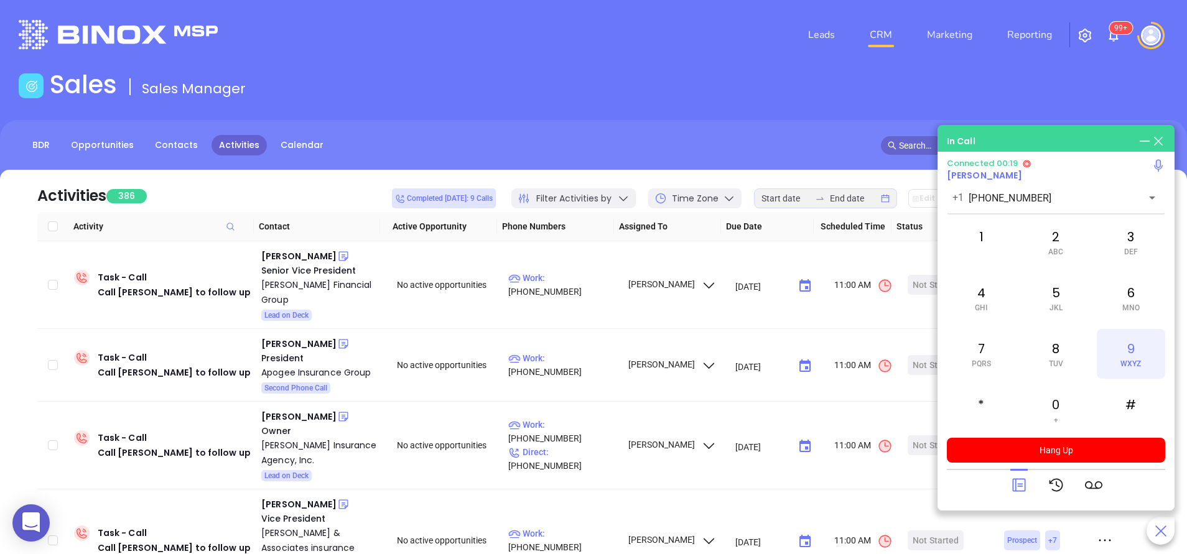
click at [1142, 339] on div "9 WXYZ" at bounding box center [1131, 354] width 68 height 50
click at [989, 403] on div "*" at bounding box center [981, 410] width 68 height 50
click at [1139, 343] on div "9 WXYZ" at bounding box center [1131, 354] width 68 height 50
click at [1053, 294] on div "5 JKL" at bounding box center [1056, 298] width 68 height 50
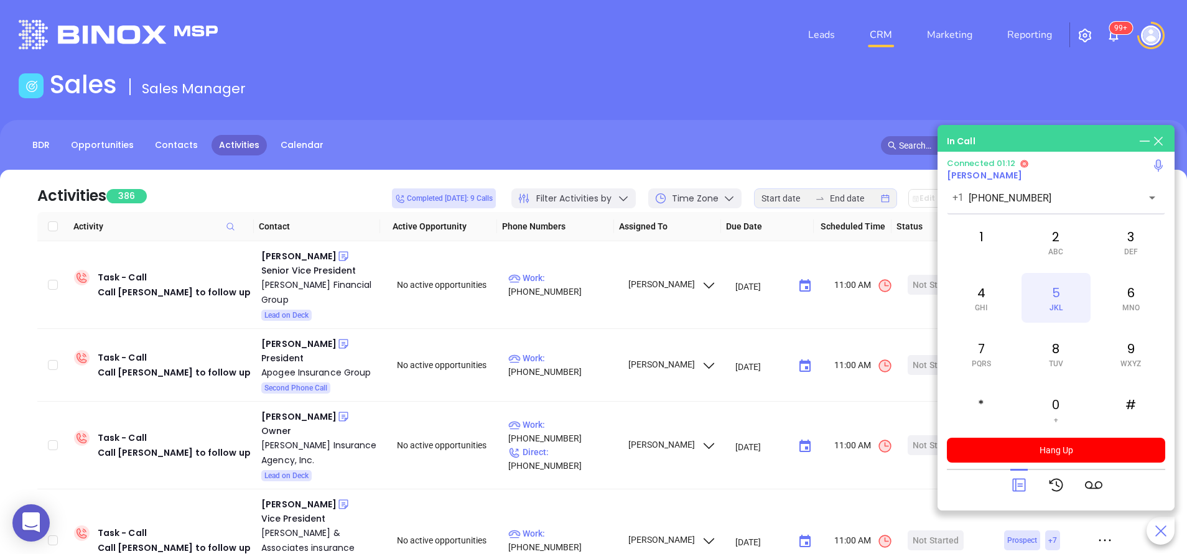
click at [1053, 294] on div "5 JKL" at bounding box center [1056, 298] width 68 height 50
click at [979, 291] on div "4 GHI" at bounding box center [981, 298] width 68 height 50
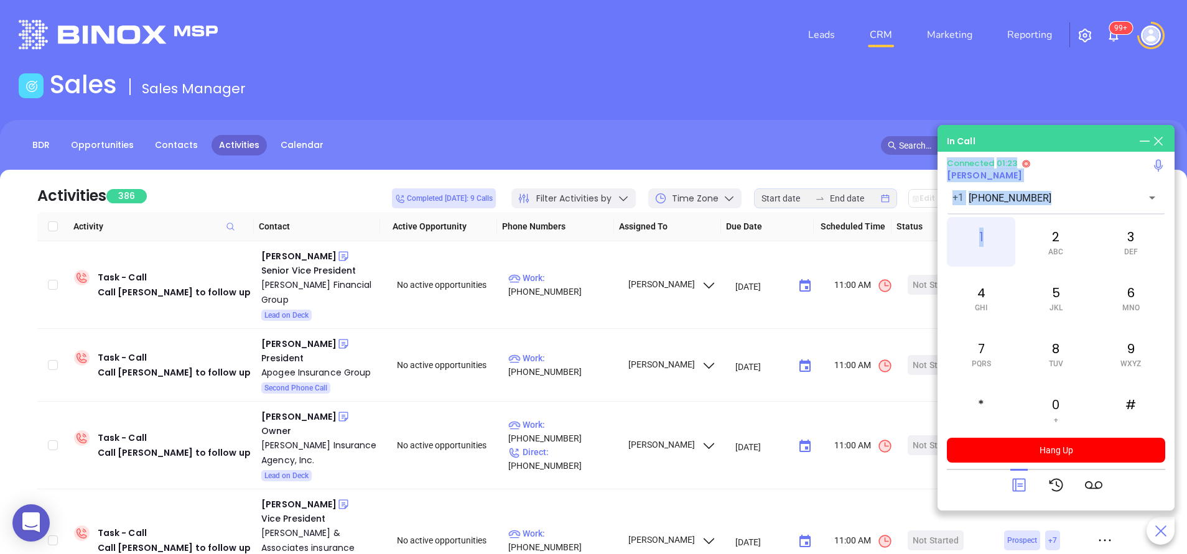
drag, startPoint x: 968, startPoint y: 491, endPoint x: 992, endPoint y: 235, distance: 256.9
click at [992, 235] on div "Connected 01:23 Alex Kline +1 (724) 863-3420 ​ 1 2 ABC 3 DEF 4 GHI 5 JKL 6 MNO …" at bounding box center [1056, 330] width 218 height 343
click at [992, 235] on div "1" at bounding box center [981, 242] width 68 height 50
click at [968, 508] on div "In Call Connected 01:25 Alex Kline +1 (724) 863-3420 ​ 1 2 ABC 3 DEF 4 GHI 5 JK…" at bounding box center [1056, 318] width 237 height 386
click at [1024, 487] on icon at bounding box center [1018, 485] width 17 height 17
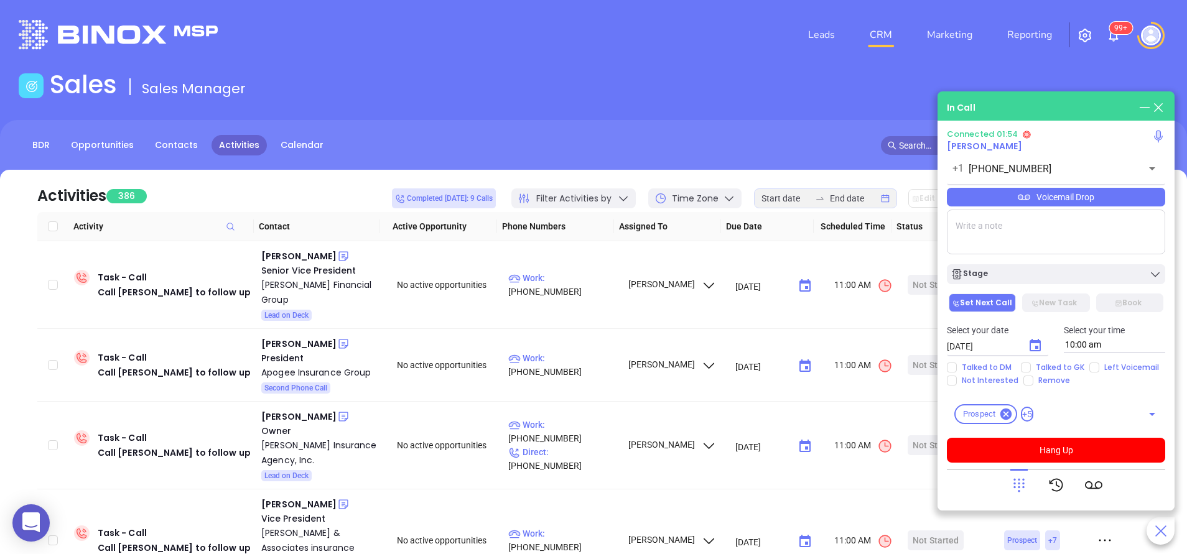
click at [1061, 200] on div "Voicemail Drop" at bounding box center [1056, 197] width 218 height 19
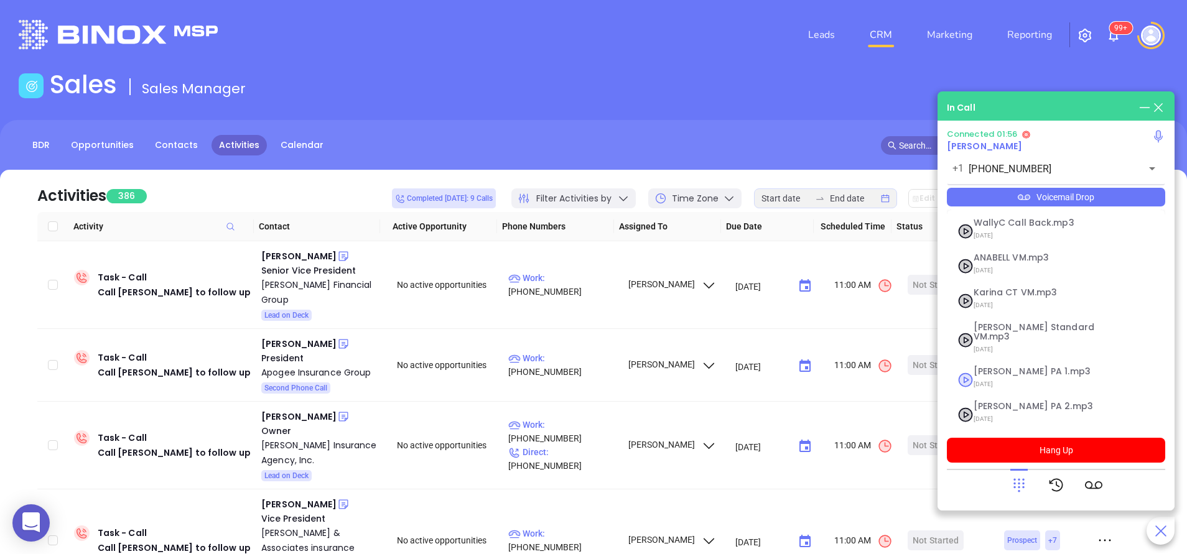
click at [1001, 367] on span "Vicky PA 1.mp3" at bounding box center [1041, 371] width 134 height 9
checkbox input "true"
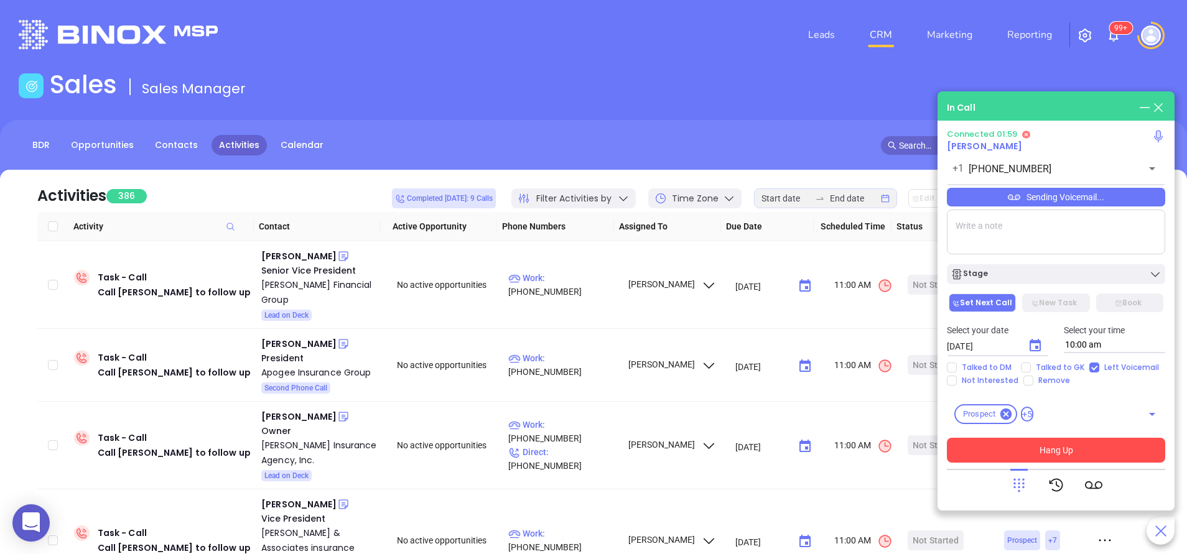
click at [1028, 456] on button "Hang Up" at bounding box center [1056, 450] width 218 height 25
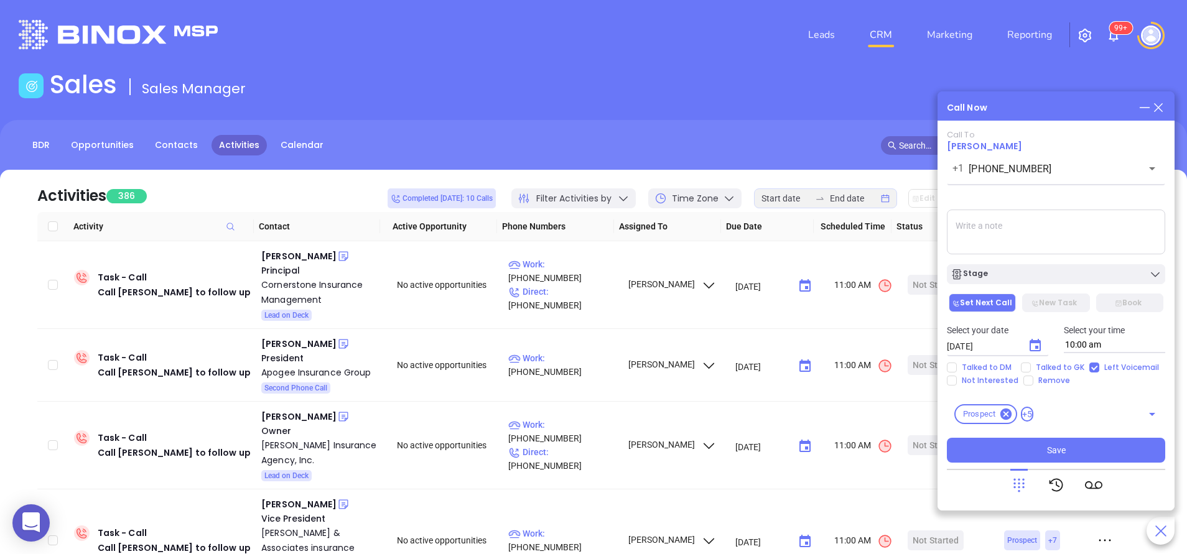
click at [974, 226] on textarea at bounding box center [1056, 232] width 218 height 45
type textarea "Second email sent"
click at [1042, 282] on button "Stage" at bounding box center [1056, 274] width 218 height 20
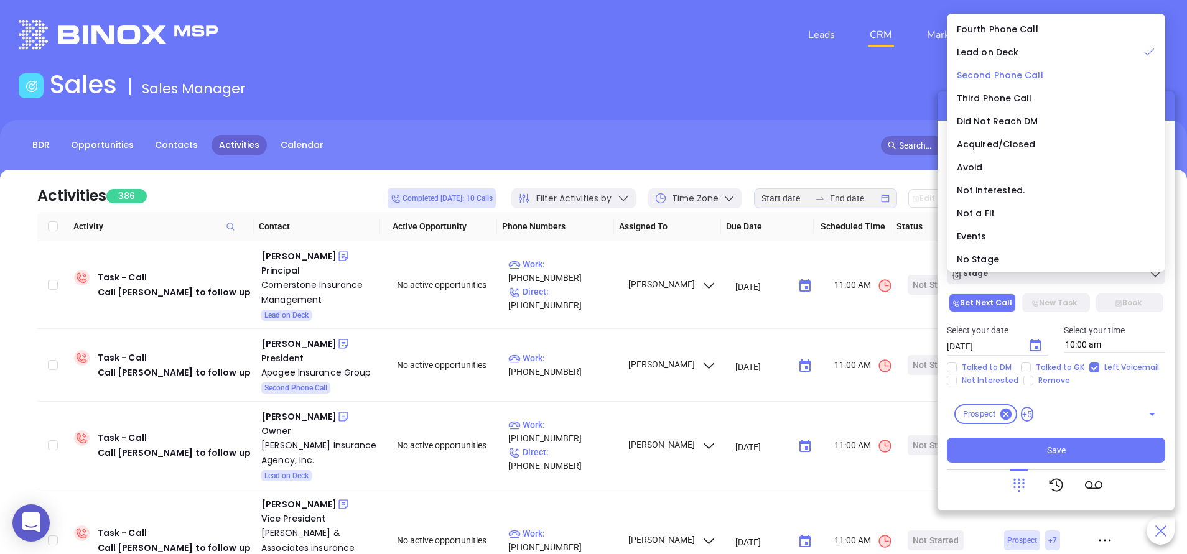
click at [1019, 78] on span "Second Phone Call" at bounding box center [1000, 75] width 86 height 12
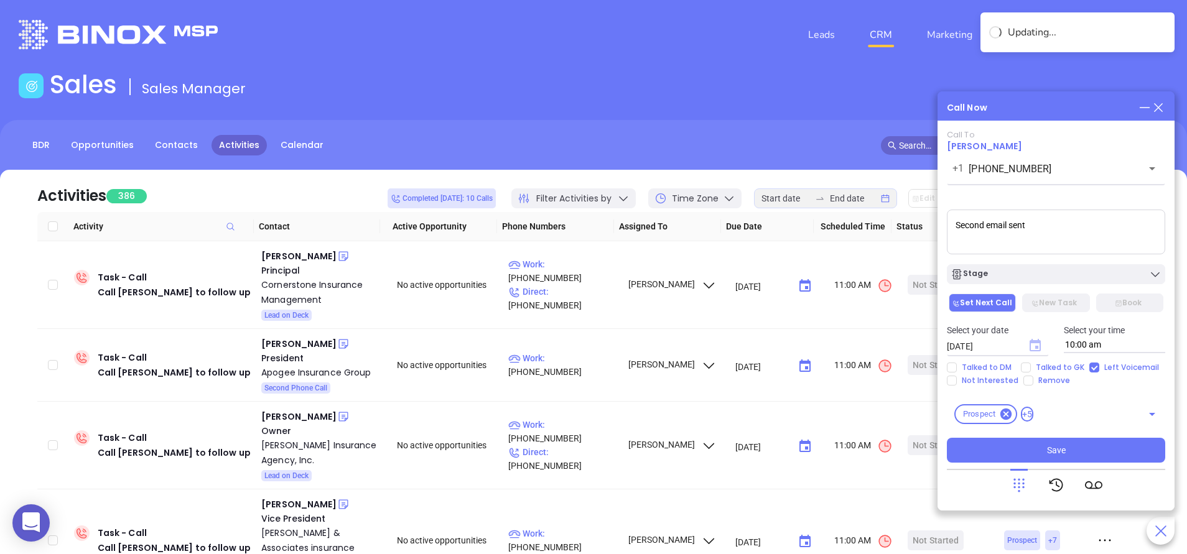
click at [1039, 342] on icon "Choose date, selected date is Sep 6, 2025" at bounding box center [1035, 345] width 11 height 12
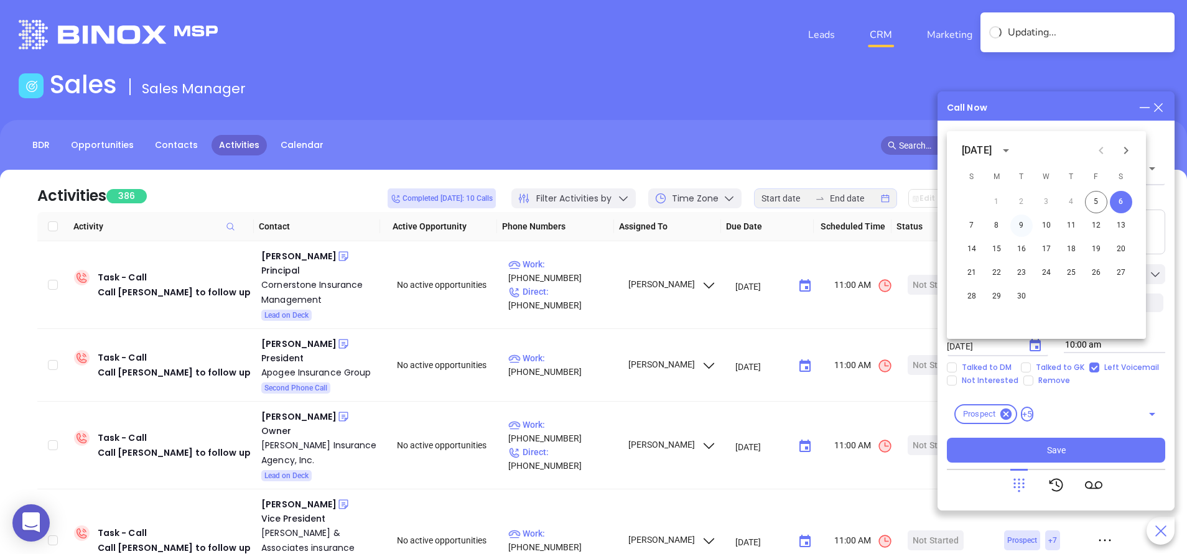
click at [1024, 225] on button "9" at bounding box center [1021, 226] width 22 height 22
type input "09/09/2025"
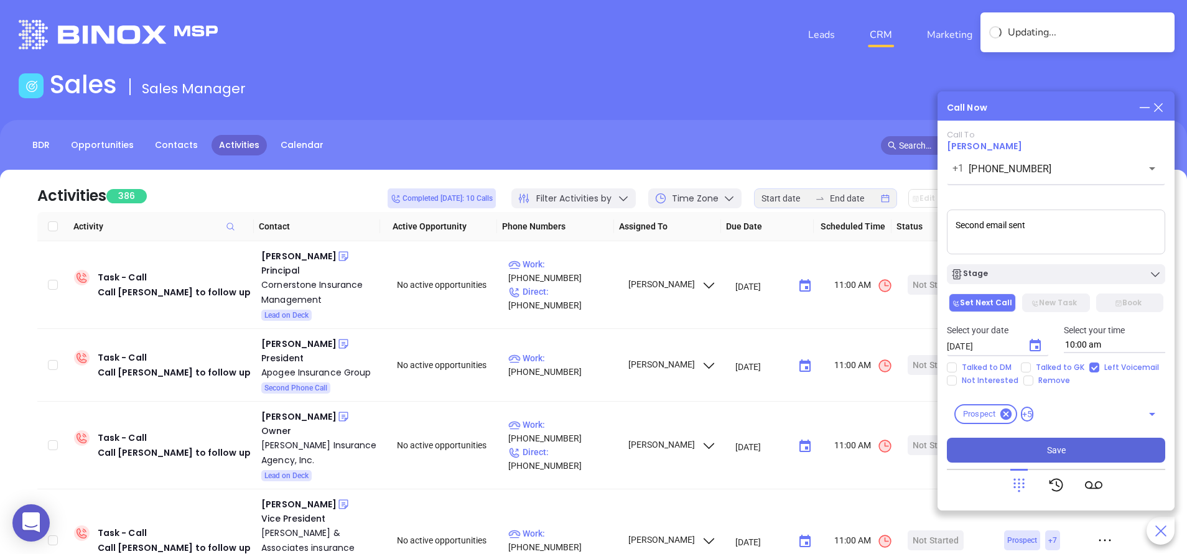
click at [1053, 456] on span "Save" at bounding box center [1056, 451] width 19 height 14
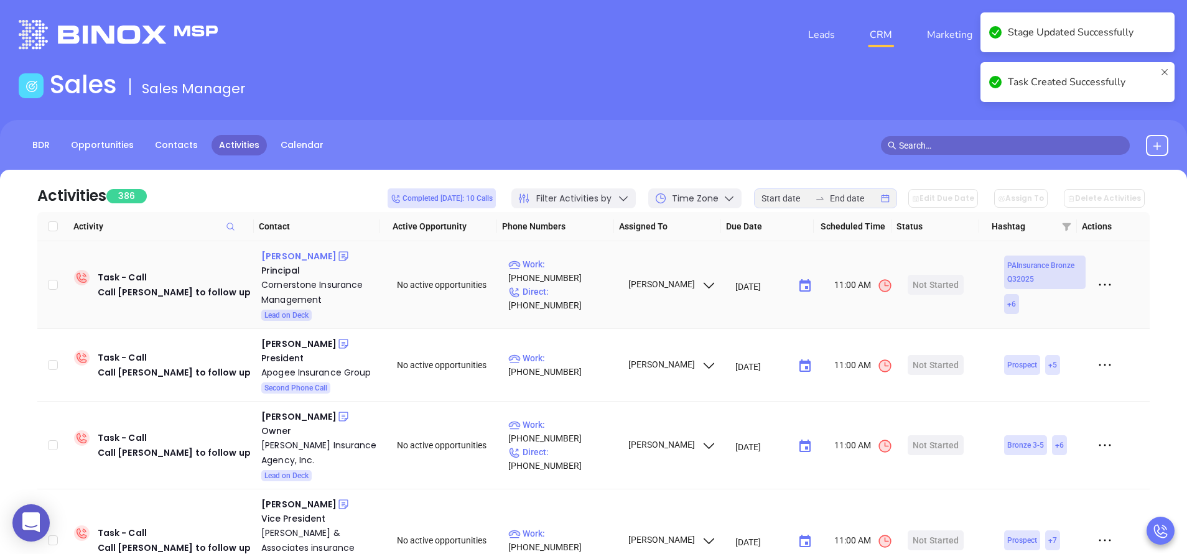
click at [299, 254] on div "Brooke Leidtke" at bounding box center [298, 256] width 75 height 15
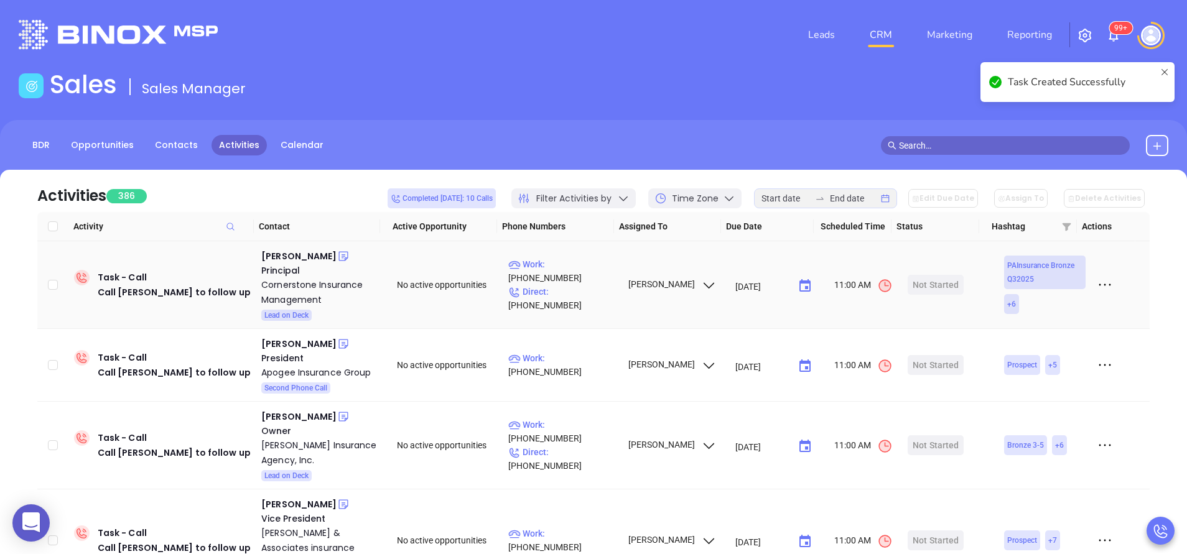
click at [581, 279] on p "Work : (215) 721-2000" at bounding box center [562, 271] width 108 height 27
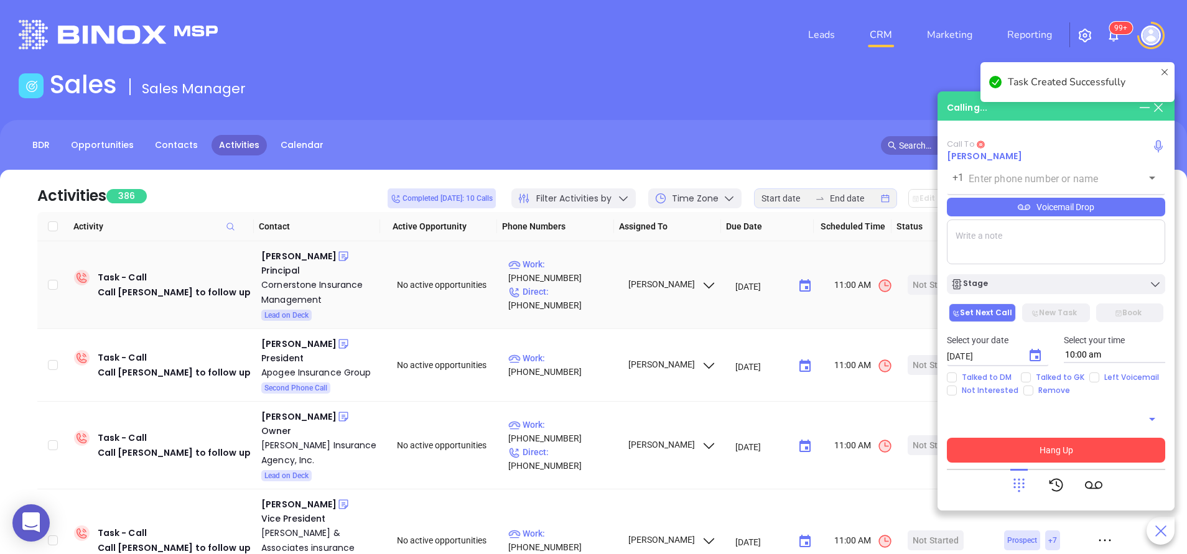
type input "(215) 721-2000"
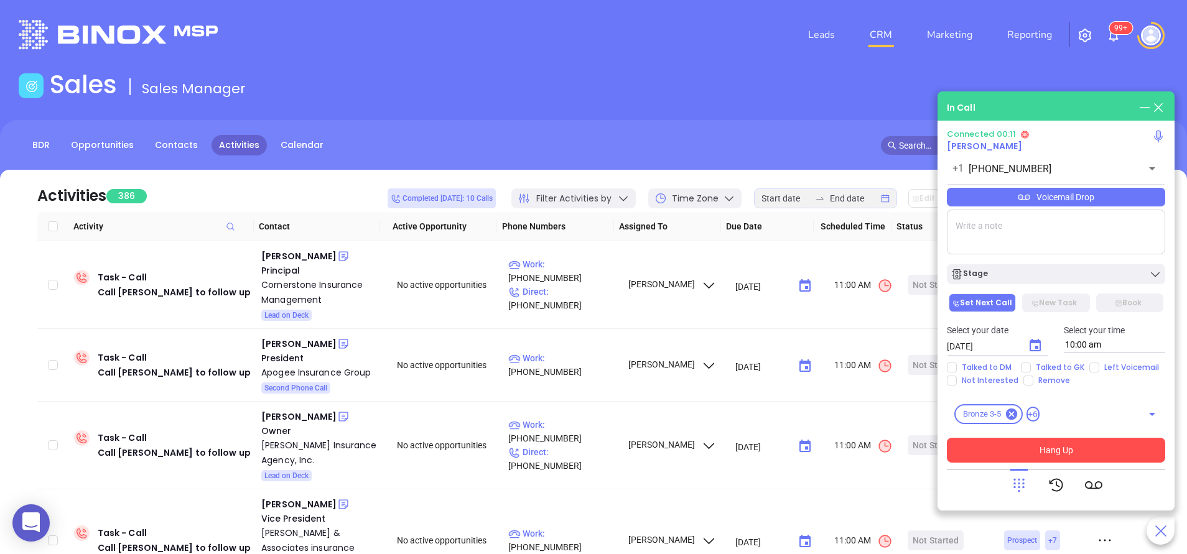
click at [1017, 485] on icon at bounding box center [1018, 485] width 17 height 17
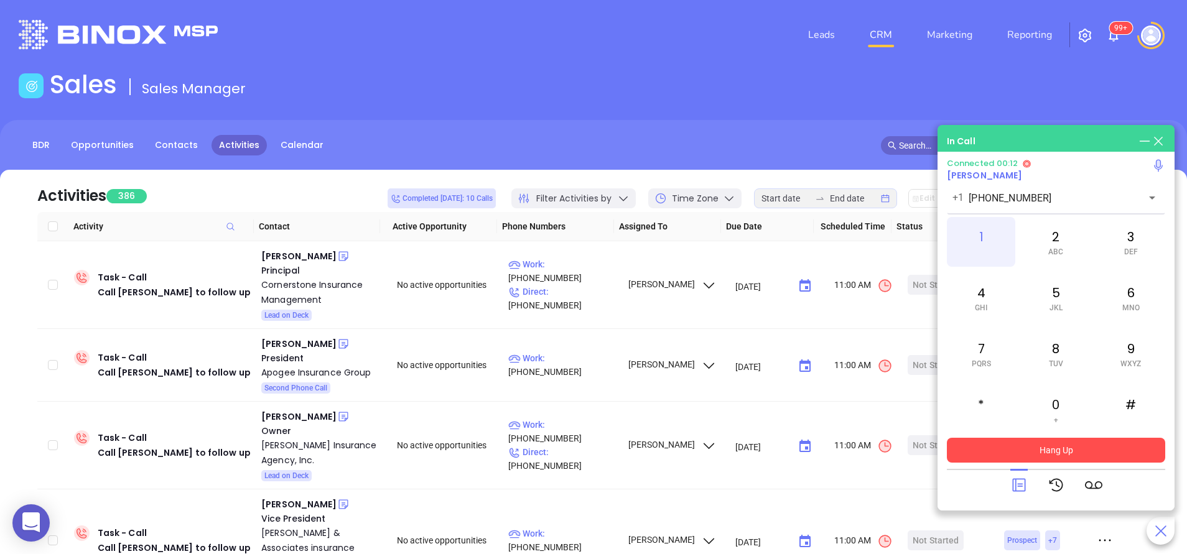
click at [983, 243] on div "1" at bounding box center [981, 242] width 68 height 50
click at [1019, 487] on icon at bounding box center [1018, 485] width 17 height 17
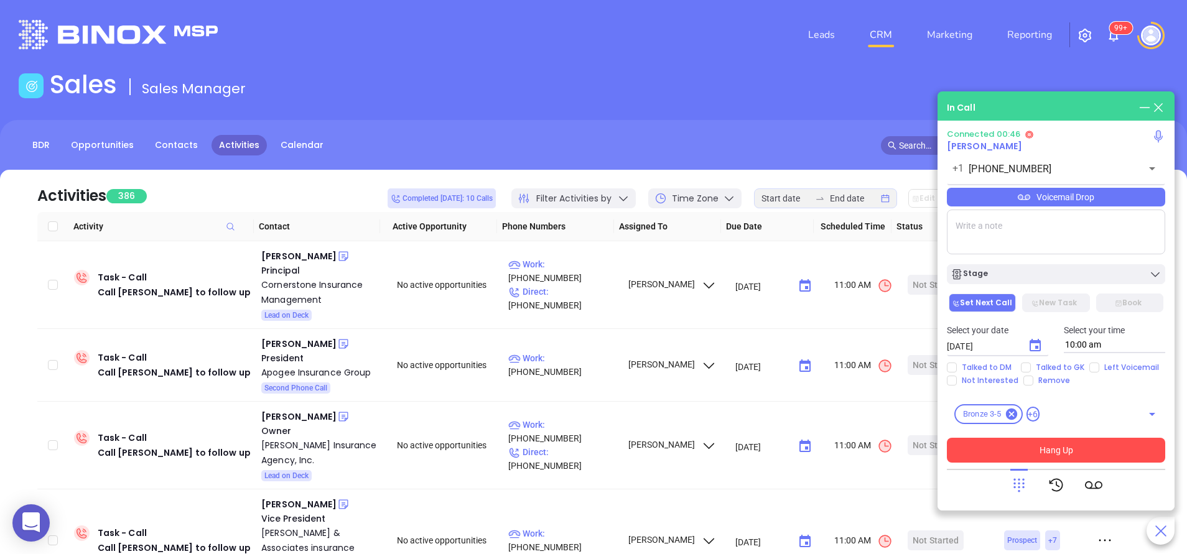
click at [1095, 193] on div "Voicemail Drop" at bounding box center [1056, 197] width 218 height 19
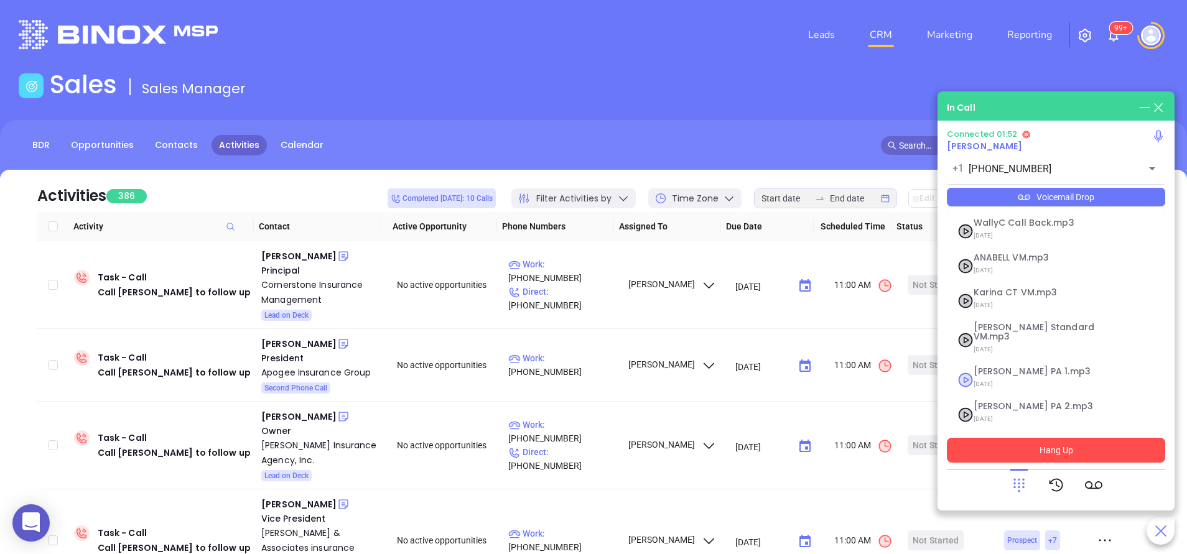
click at [1025, 367] on span "Vicky PA 1.mp3" at bounding box center [1041, 371] width 134 height 9
checkbox input "true"
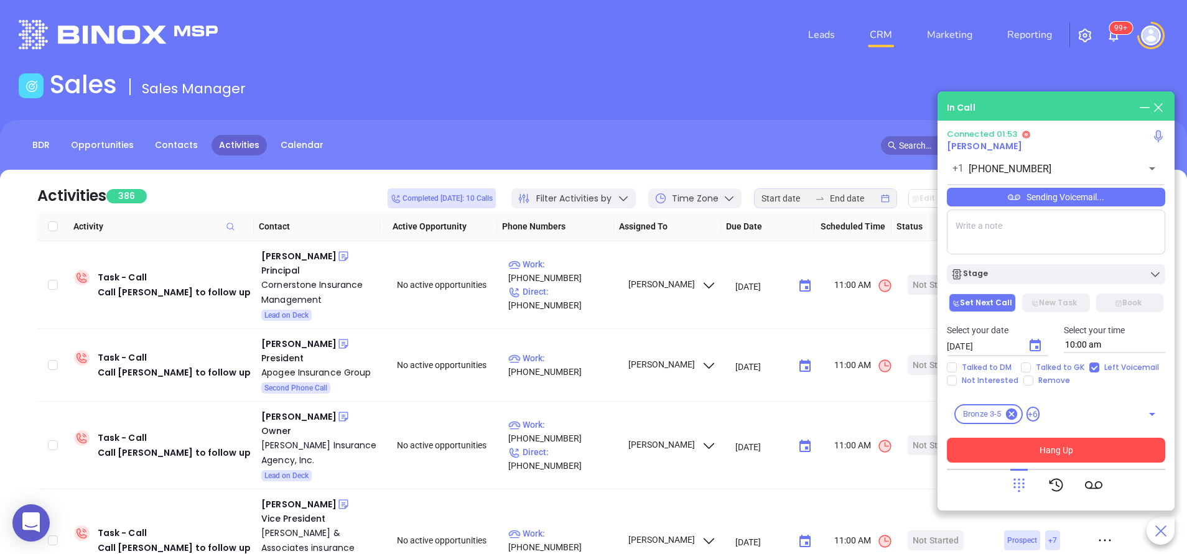
click at [1080, 452] on button "Hang Up" at bounding box center [1056, 450] width 218 height 25
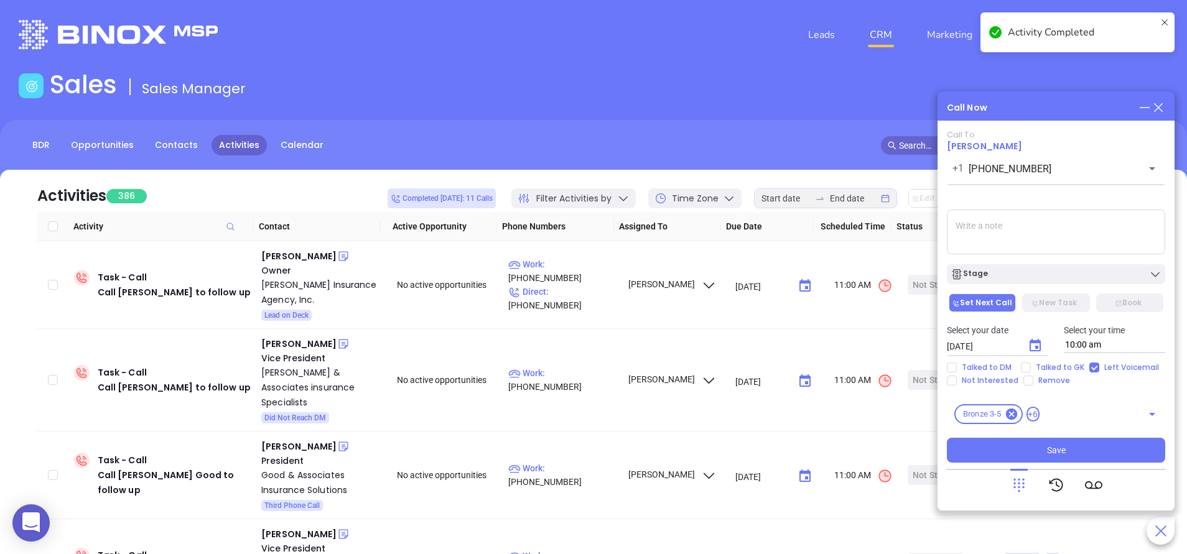
click at [1047, 235] on textarea at bounding box center [1056, 232] width 218 height 45
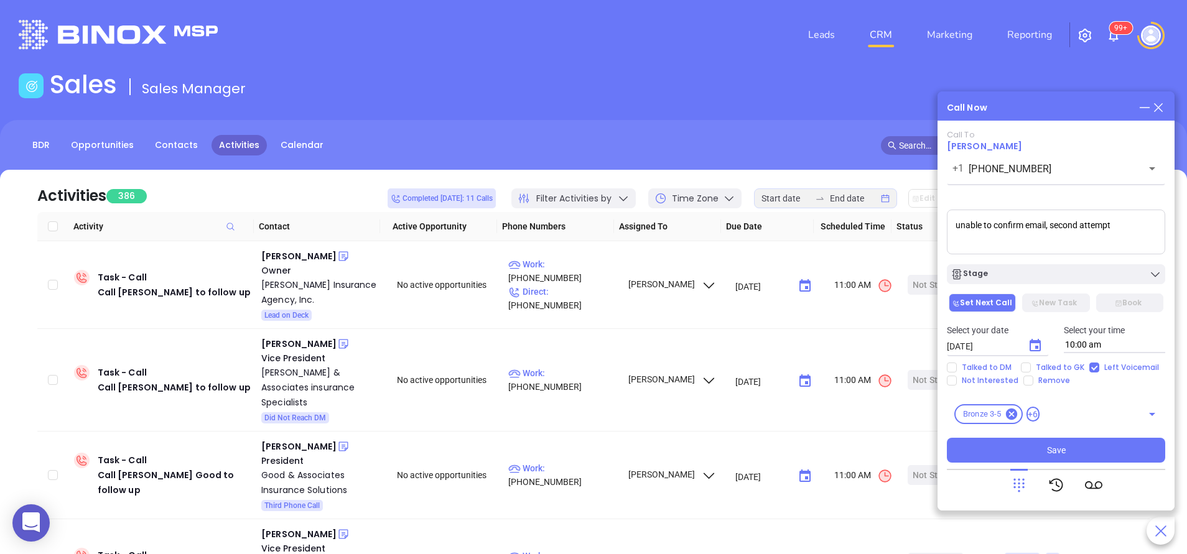
type textarea "unable to confirm email, second attempt"
click at [1038, 344] on icon "Choose date, selected date is Sep 6, 2025" at bounding box center [1035, 345] width 15 height 15
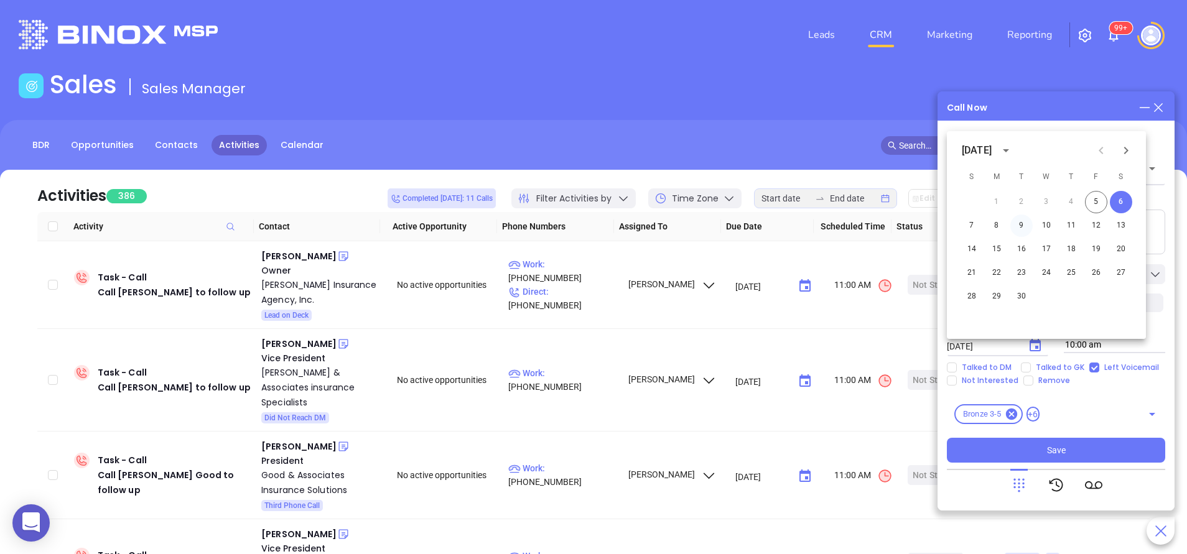
click at [1020, 224] on button "9" at bounding box center [1021, 226] width 22 height 22
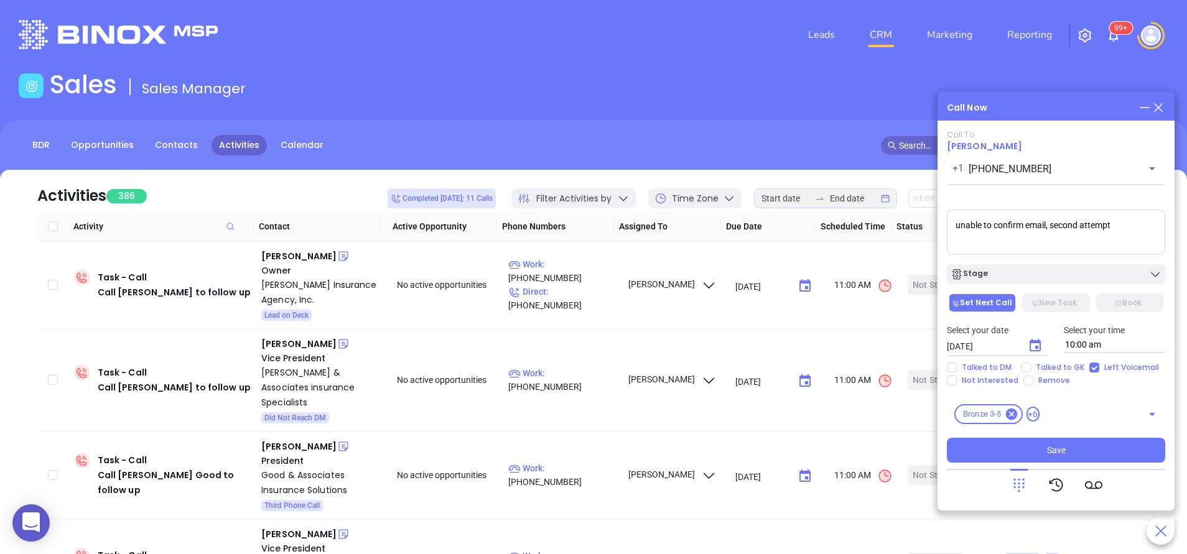
type input "09/09/2025"
click at [1037, 274] on div "Stage" at bounding box center [1056, 274] width 211 height 12
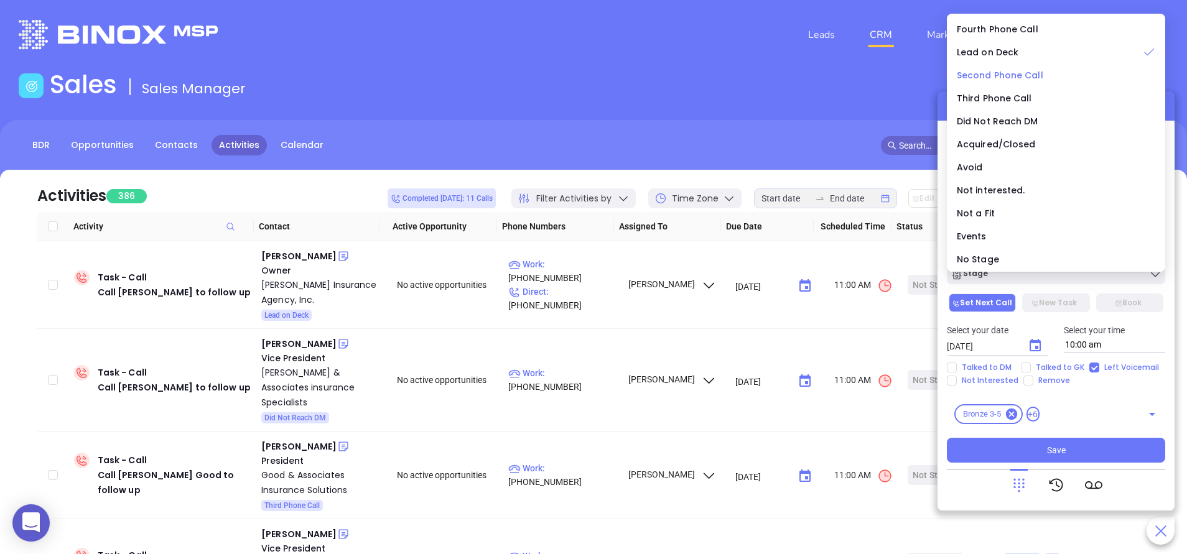
click at [1003, 72] on span "Second Phone Call" at bounding box center [1000, 75] width 86 height 12
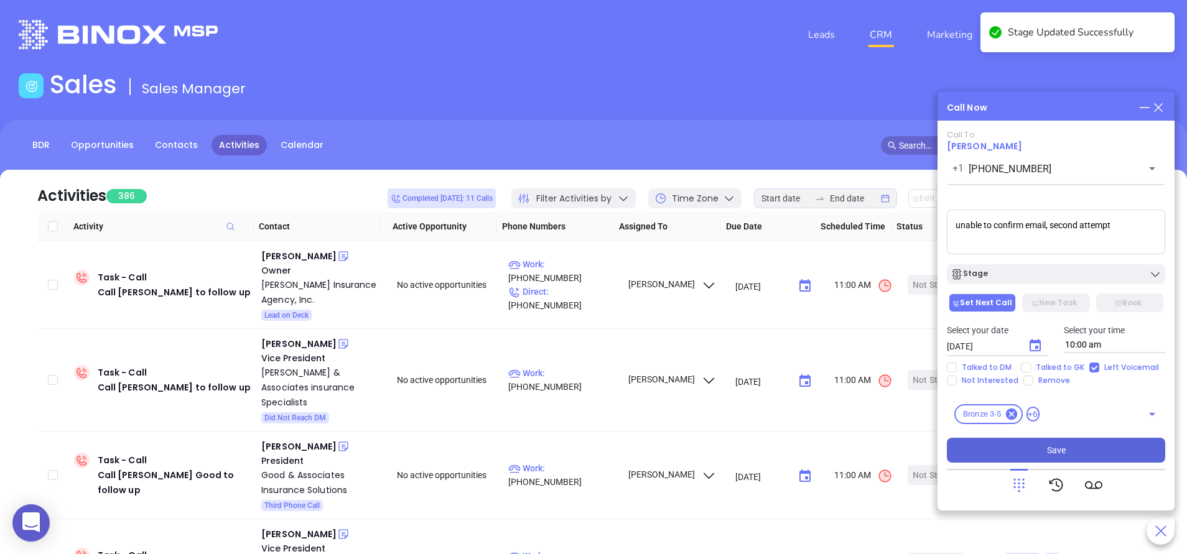
click at [1047, 449] on button "Save" at bounding box center [1056, 450] width 218 height 25
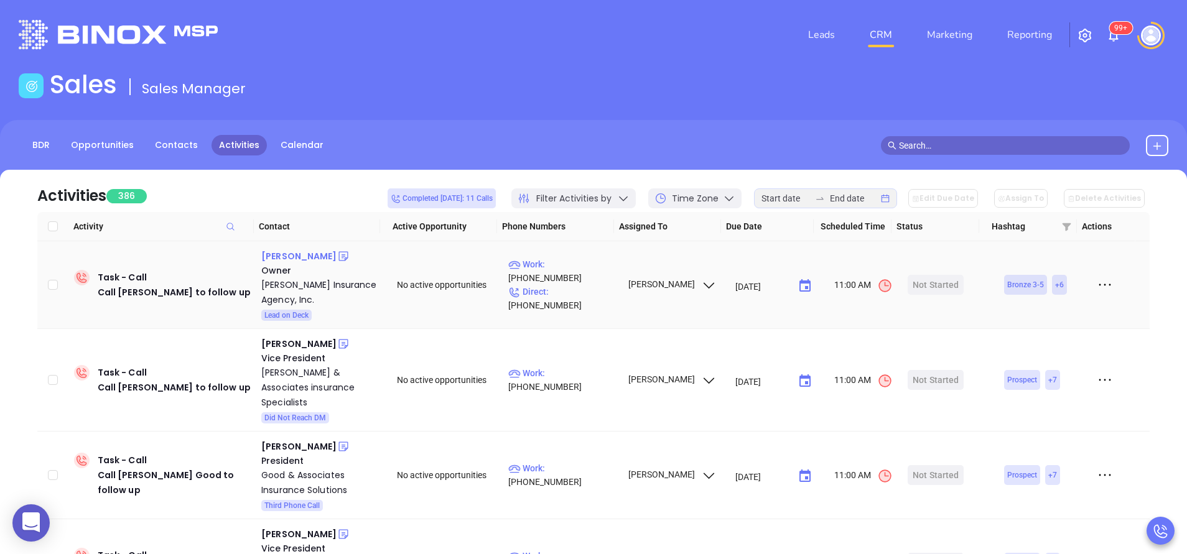
click at [309, 256] on div "Michael Landis" at bounding box center [298, 256] width 75 height 15
click at [576, 274] on p "Work : (717) 949-6534" at bounding box center [562, 271] width 108 height 27
type input "(717) 949-6534"
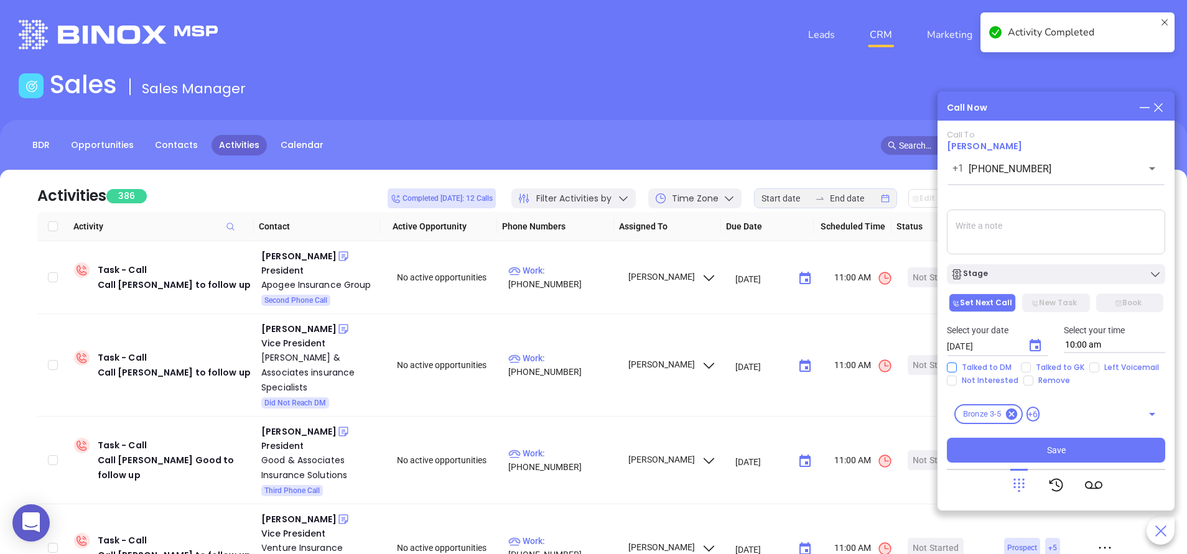
click at [999, 365] on span "Talked to DM" at bounding box center [987, 368] width 60 height 10
click at [957, 365] on input "Talked to DM" at bounding box center [952, 368] width 10 height 10
checkbox input "true"
click at [953, 384] on input "Not Interested" at bounding box center [952, 381] width 10 height 10
checkbox input "true"
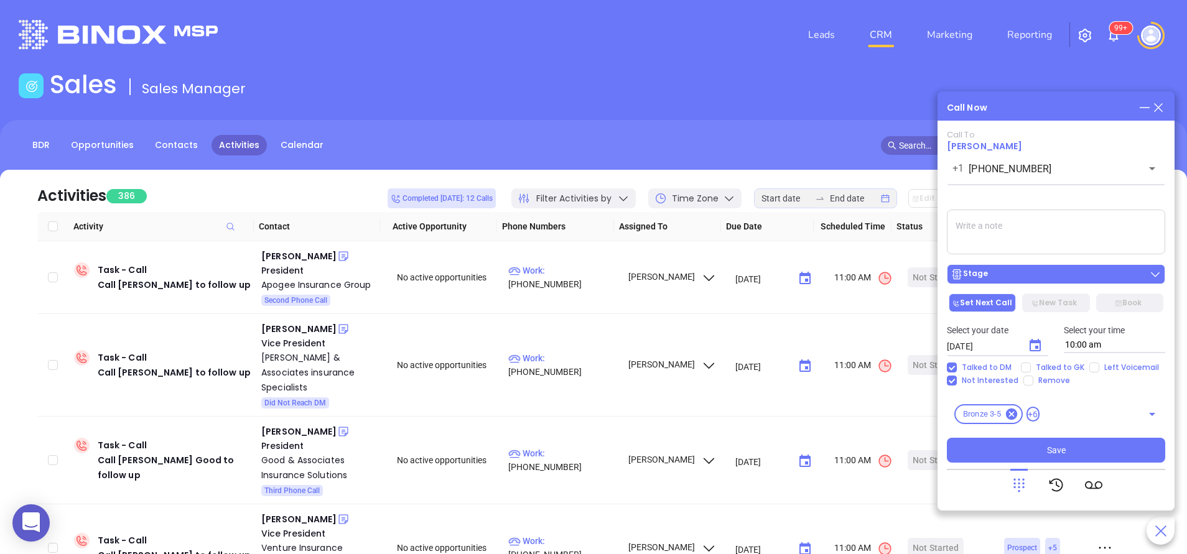
click at [1024, 272] on div "Stage" at bounding box center [1056, 274] width 211 height 12
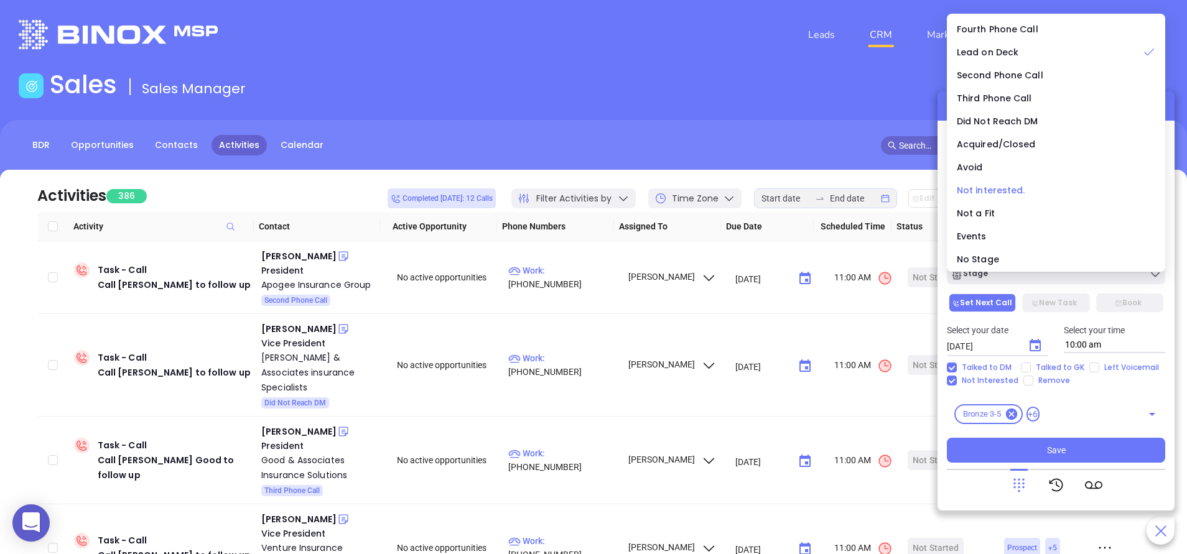
click at [1017, 188] on span "Not interested." at bounding box center [991, 190] width 68 height 12
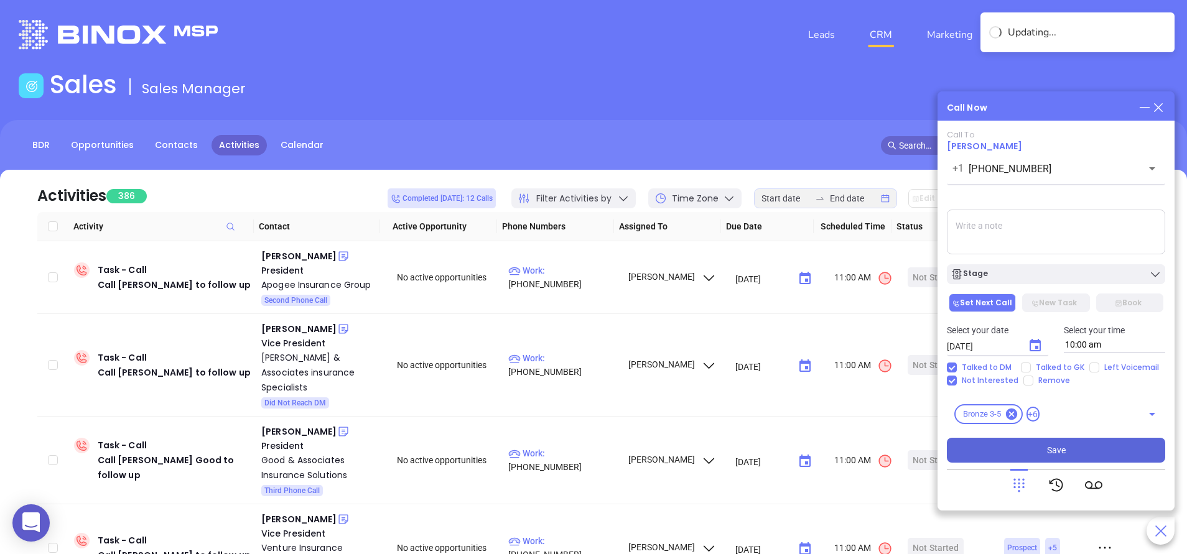
click at [994, 453] on button "Save" at bounding box center [1056, 450] width 218 height 25
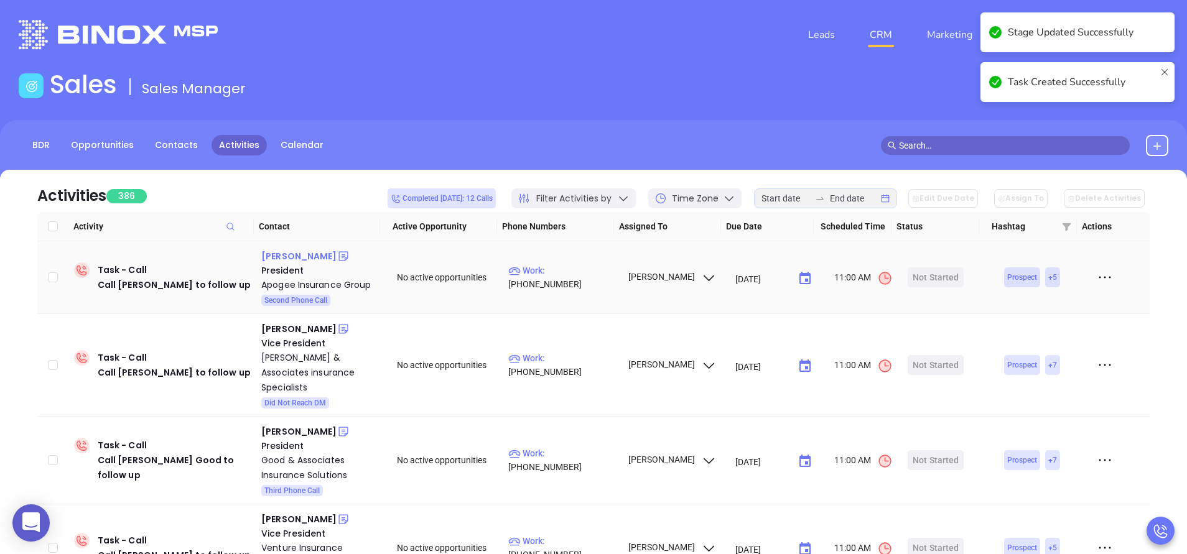
click at [293, 256] on div "Ryan Gotro" at bounding box center [298, 256] width 75 height 15
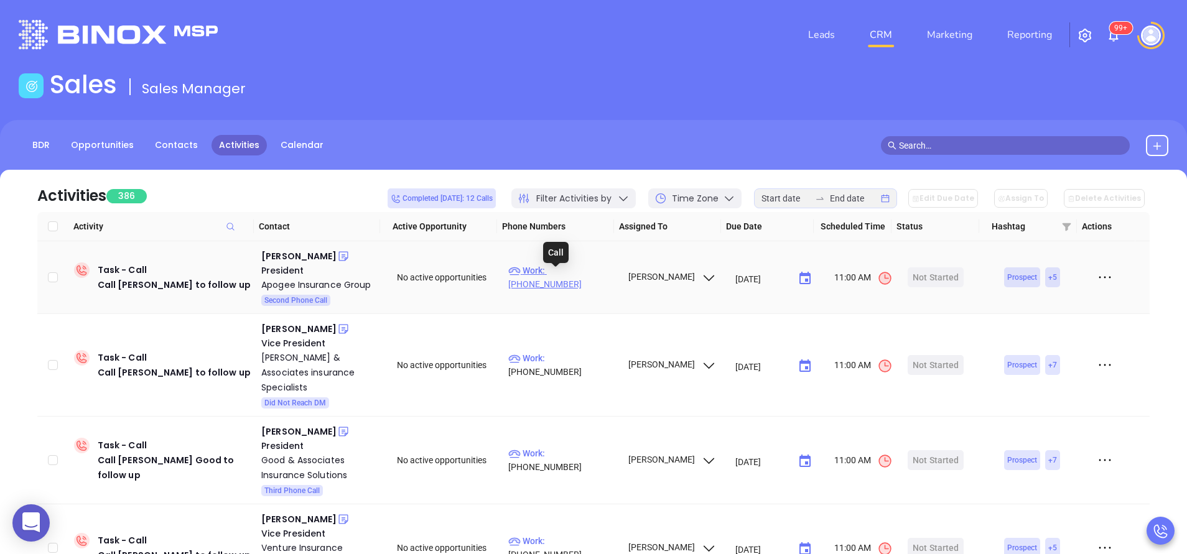
click at [586, 278] on p "Work : (877) 337-3200" at bounding box center [562, 277] width 108 height 27
type input "(877) 337-3200"
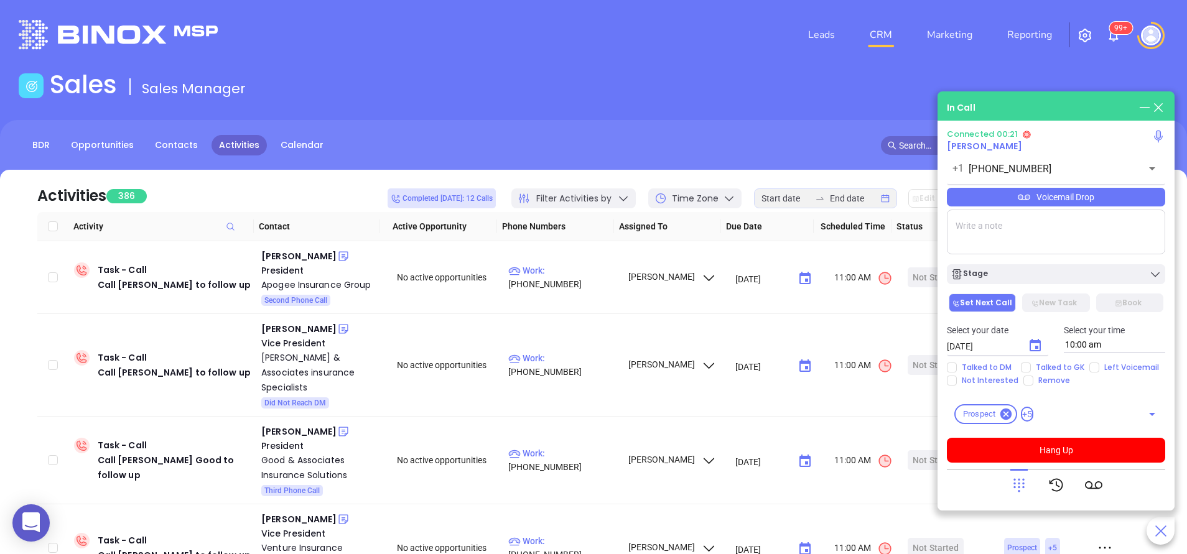
click at [1021, 483] on icon at bounding box center [1018, 485] width 17 height 17
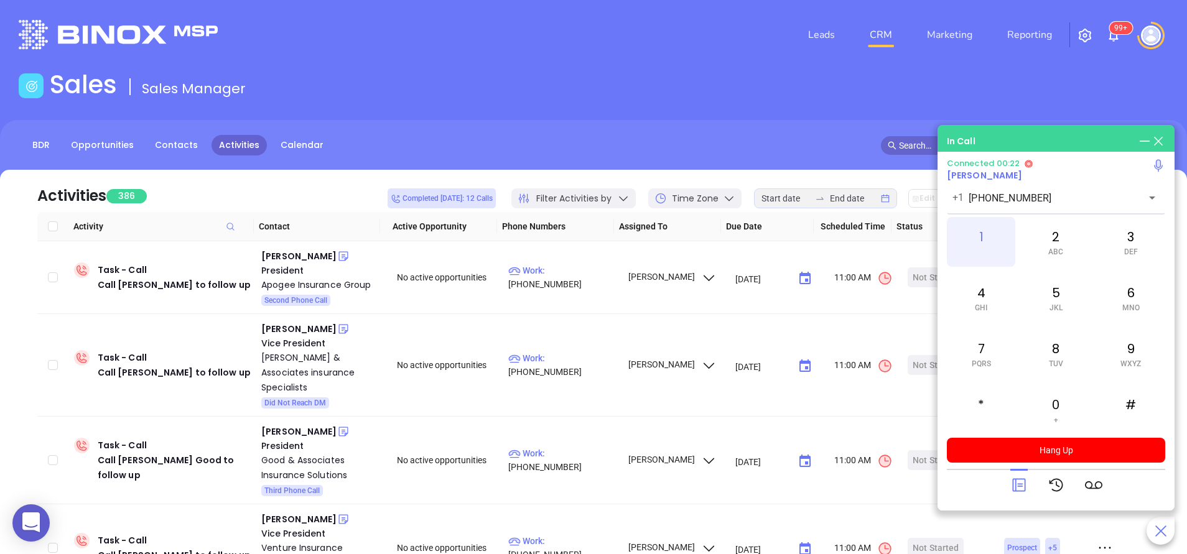
click at [982, 232] on div "1" at bounding box center [981, 242] width 68 height 50
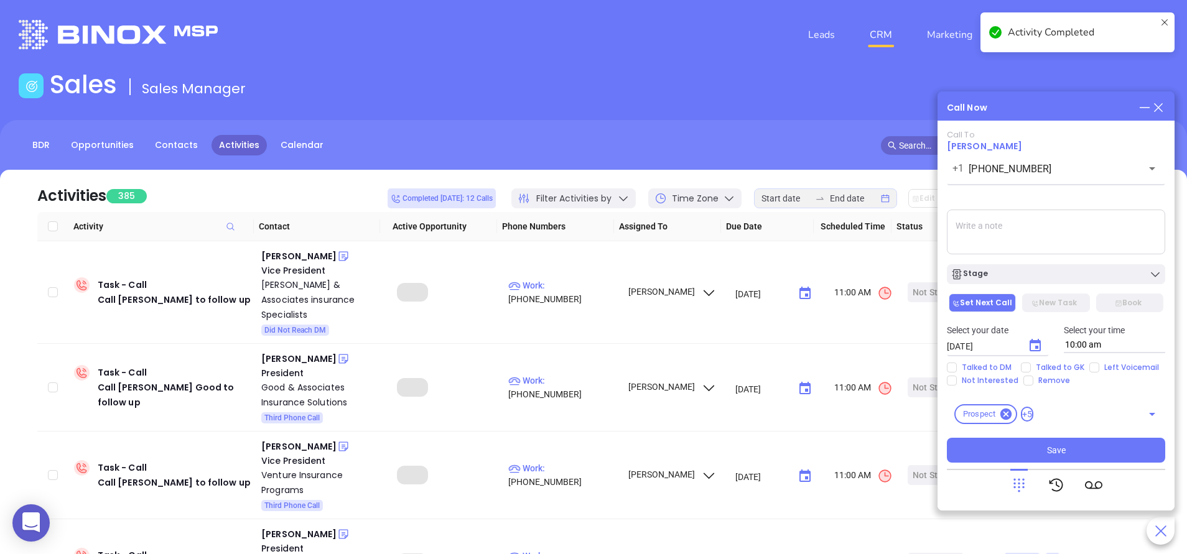
click at [982, 243] on textarea at bounding box center [1056, 232] width 218 height 45
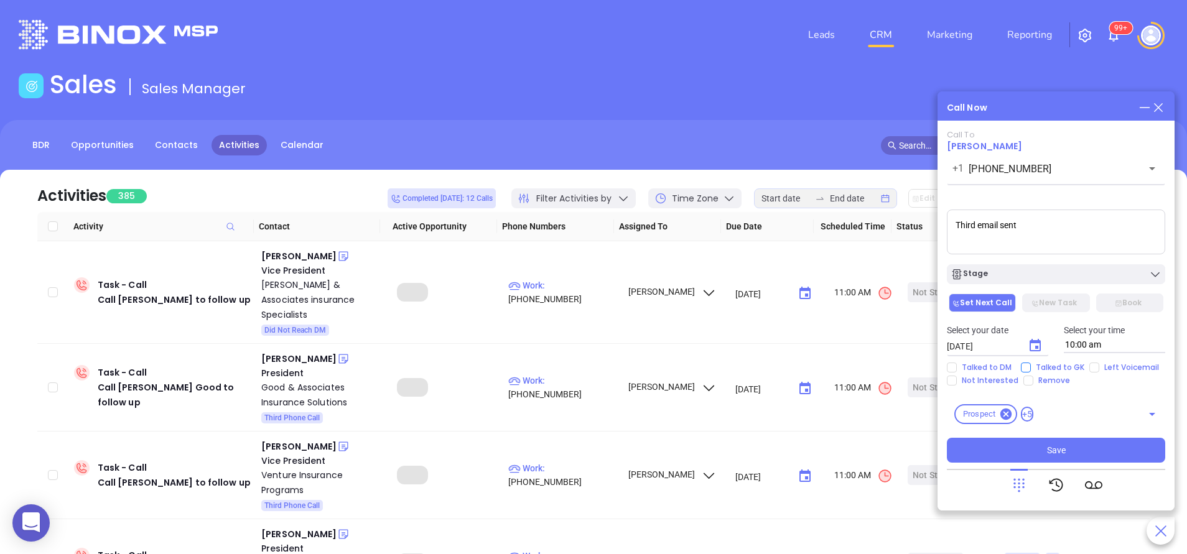
type textarea "Third email sent"
click at [1075, 366] on span "Talked to GK" at bounding box center [1060, 368] width 58 height 10
click at [1031, 366] on input "Talked to GK" at bounding box center [1026, 368] width 10 height 10
checkbox input "true"
click at [1035, 348] on icon "Choose date, selected date is Sep 6, 2025" at bounding box center [1035, 345] width 11 height 12
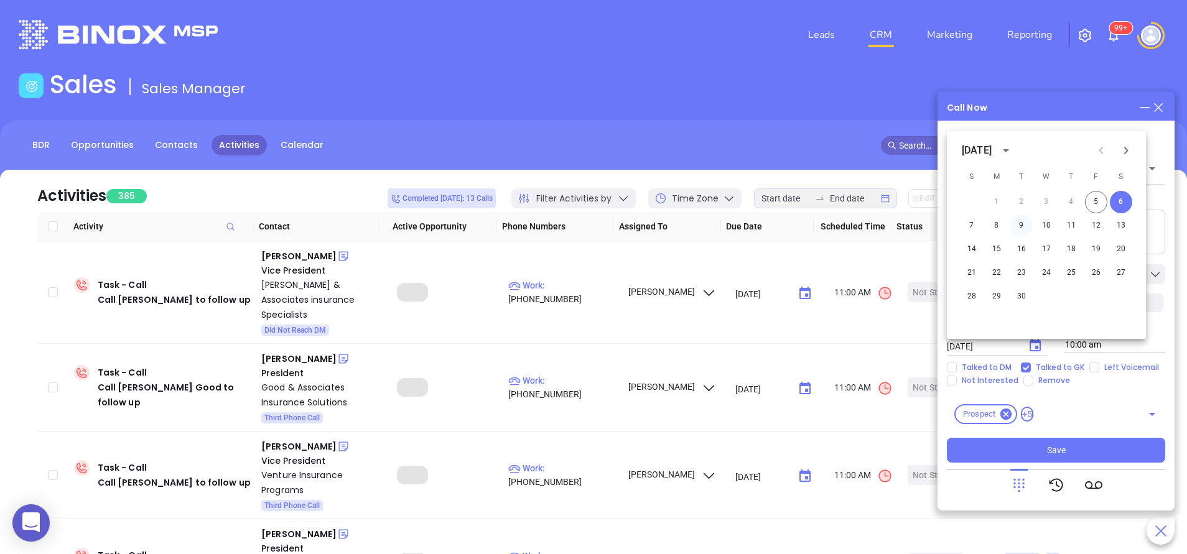
click at [1020, 226] on button "9" at bounding box center [1021, 226] width 22 height 22
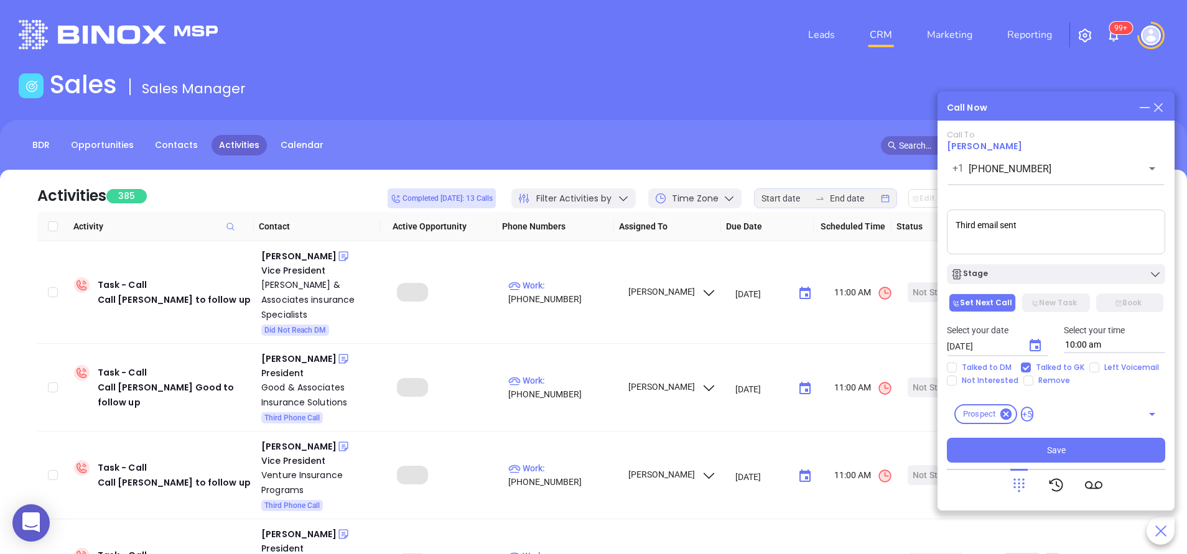
type input "09/09/2025"
click at [1032, 269] on div "Stage" at bounding box center [1056, 274] width 211 height 12
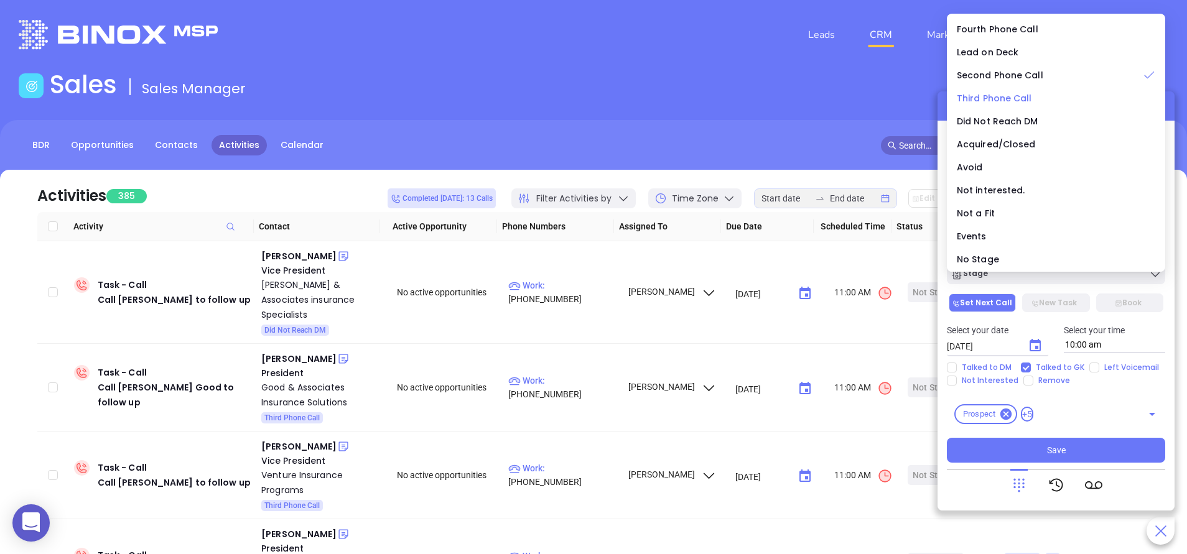
click at [991, 93] on span "Third Phone Call" at bounding box center [994, 98] width 75 height 12
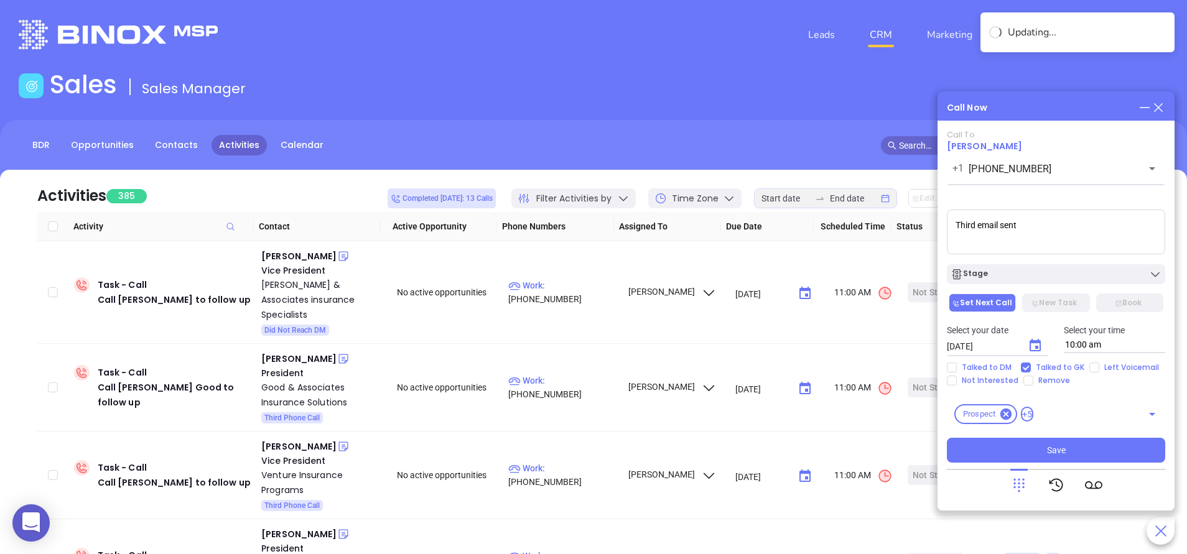
click at [1101, 435] on div "Call To Ryan Gotro +1 (877) 337-3200 ​ Voicemail Drop Third email sent Stage Se…" at bounding box center [1056, 296] width 218 height 333
click at [1078, 454] on button "Save" at bounding box center [1056, 450] width 218 height 25
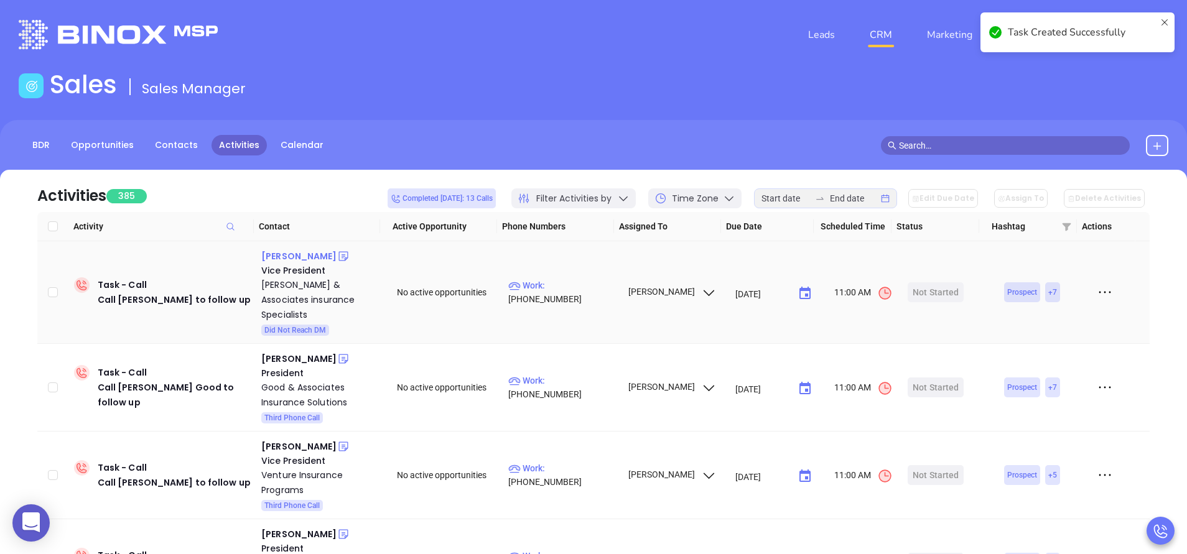
click at [291, 256] on div "Bob Hogue" at bounding box center [298, 256] width 75 height 15
click at [583, 288] on p "Work : (412) 825-3200" at bounding box center [562, 292] width 108 height 27
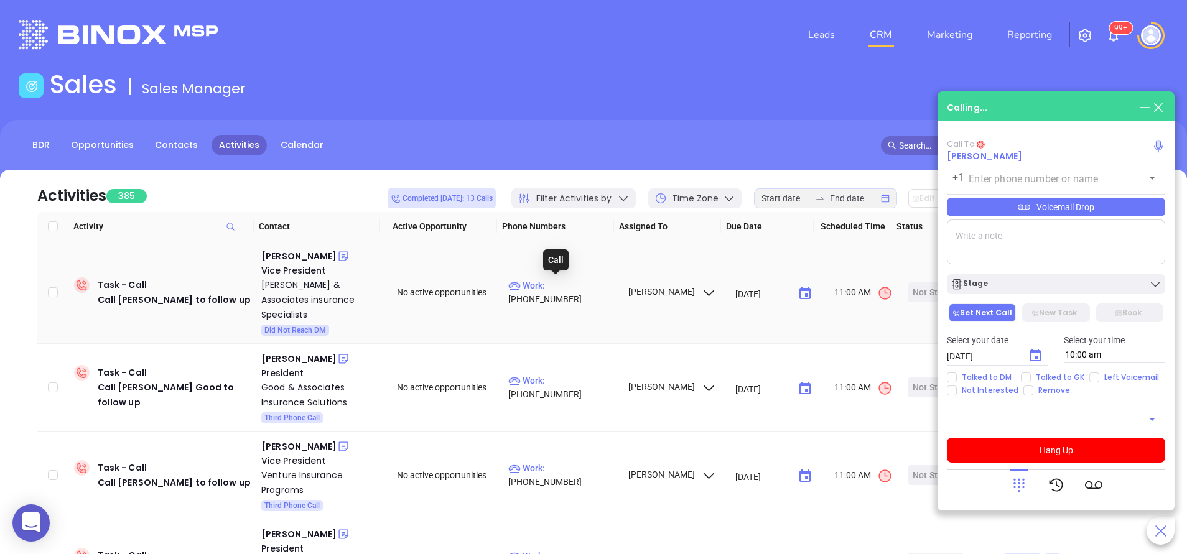
type input "(412) 825-3200"
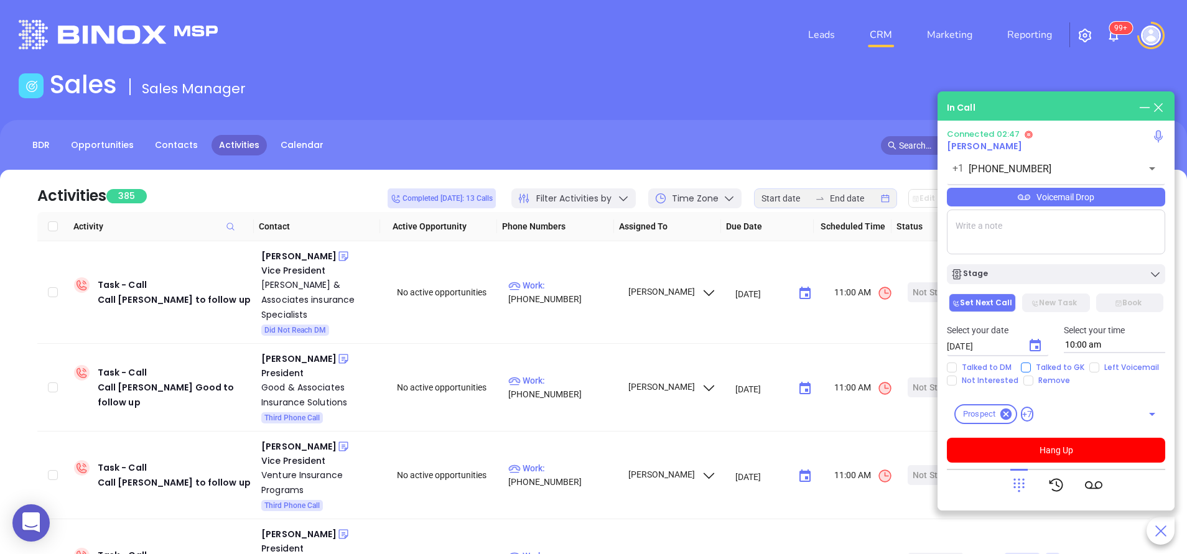
click at [1025, 365] on input "Talked to GK" at bounding box center [1026, 368] width 10 height 10
checkbox input "true"
click at [1052, 446] on button "Hang Up" at bounding box center [1056, 450] width 218 height 25
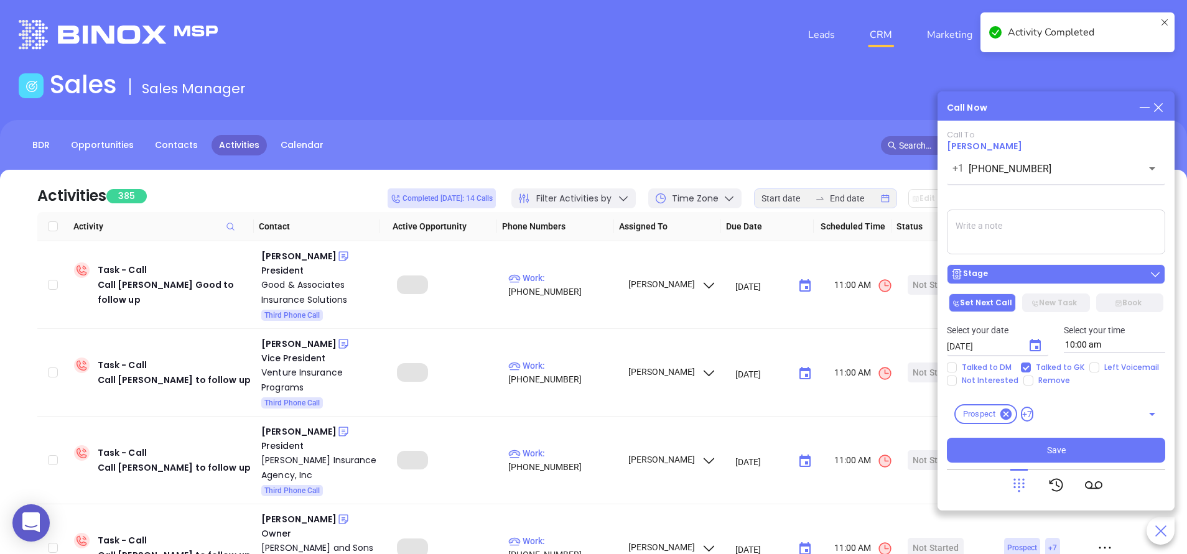
click at [1019, 273] on div "Stage" at bounding box center [1056, 274] width 211 height 12
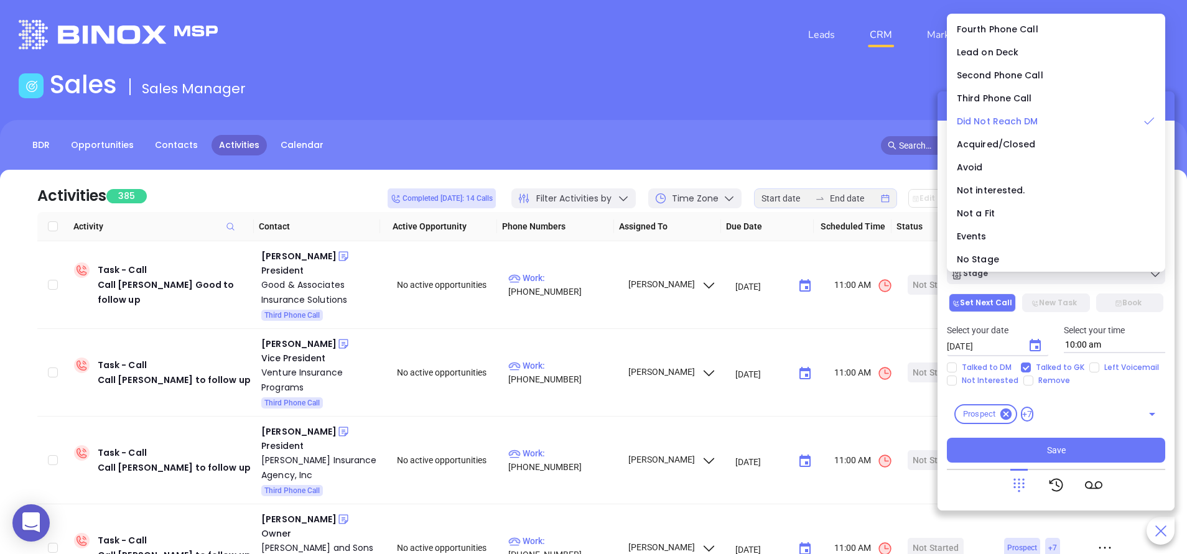
click at [1010, 126] on span "Did Not Reach DM" at bounding box center [998, 121] width 82 height 12
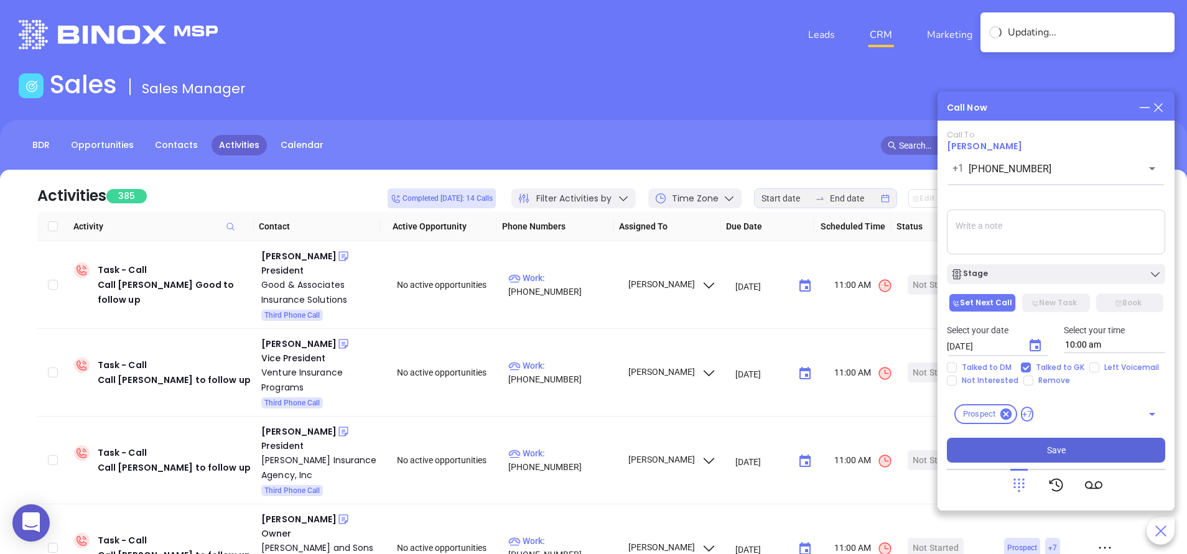
click at [1058, 455] on span "Save" at bounding box center [1056, 451] width 19 height 14
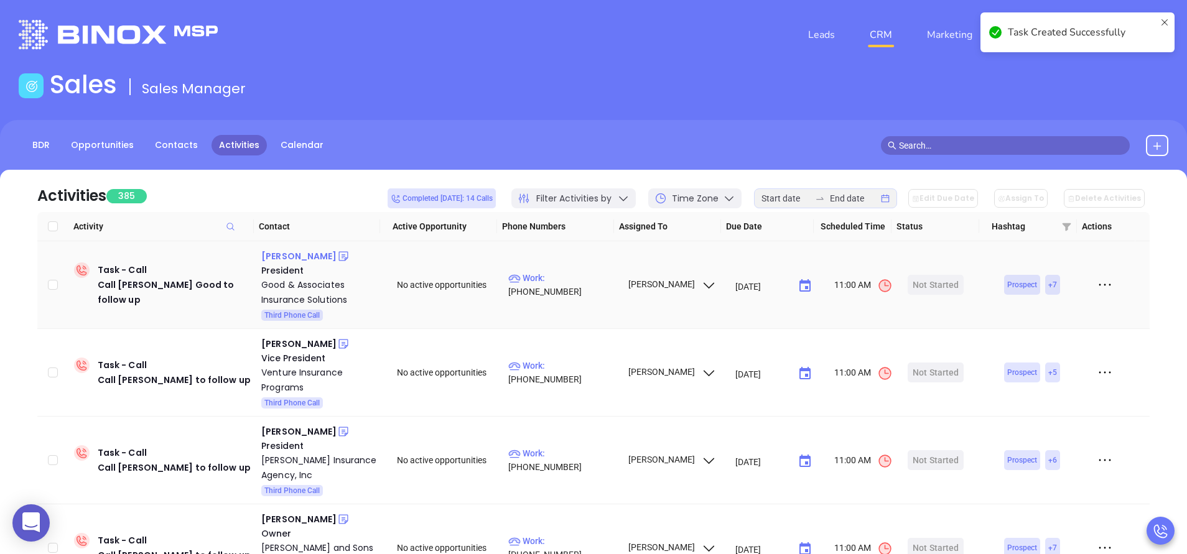
click at [291, 255] on div "Todd Good" at bounding box center [298, 256] width 75 height 15
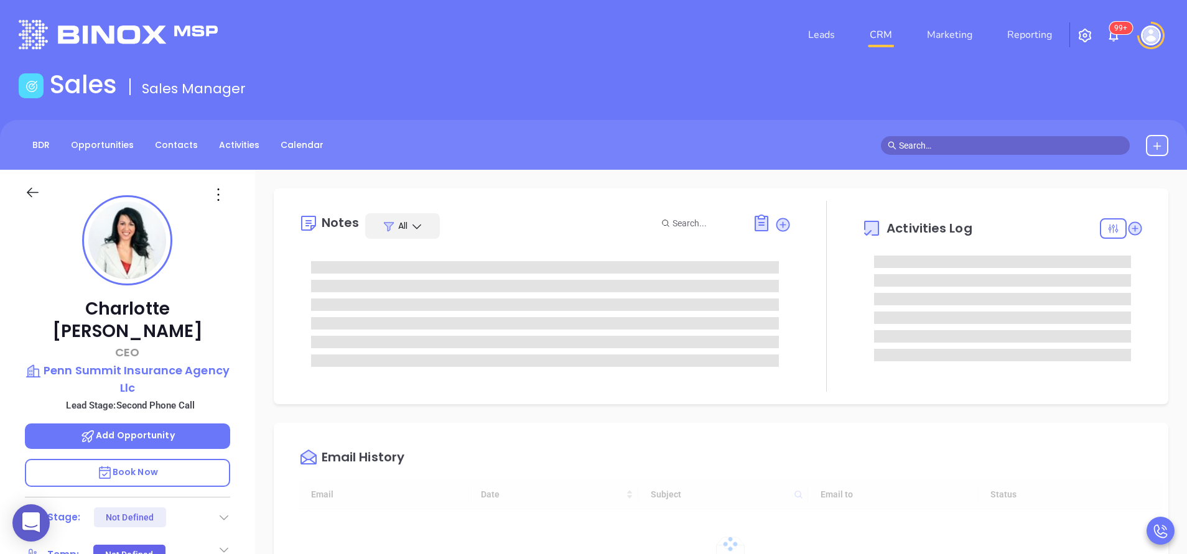
type input "[DATE]"
type input "[PERSON_NAME]"
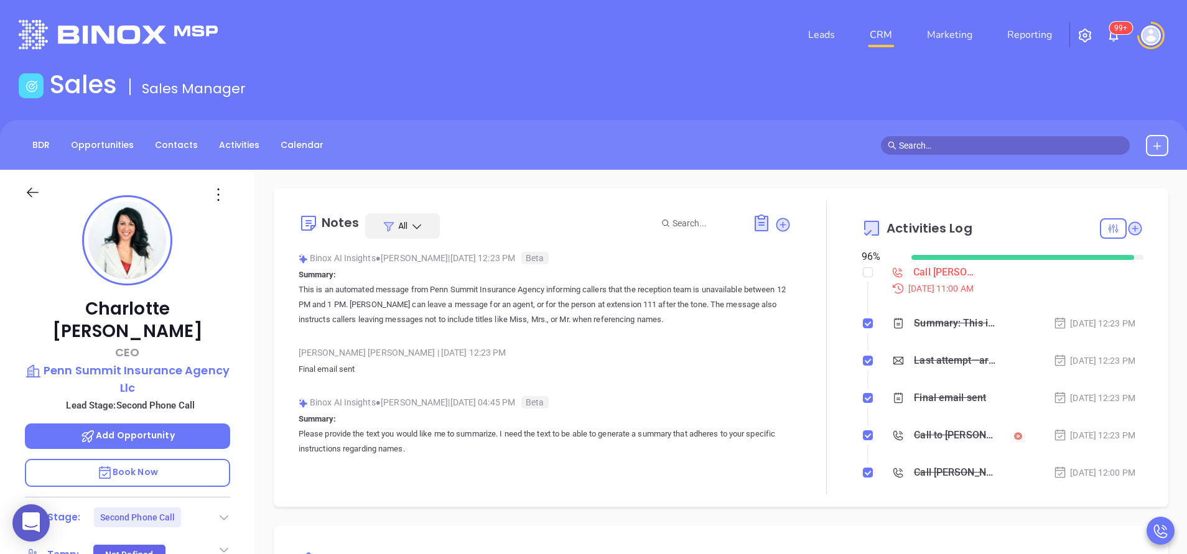
click at [791, 352] on div at bounding box center [826, 348] width 70 height 294
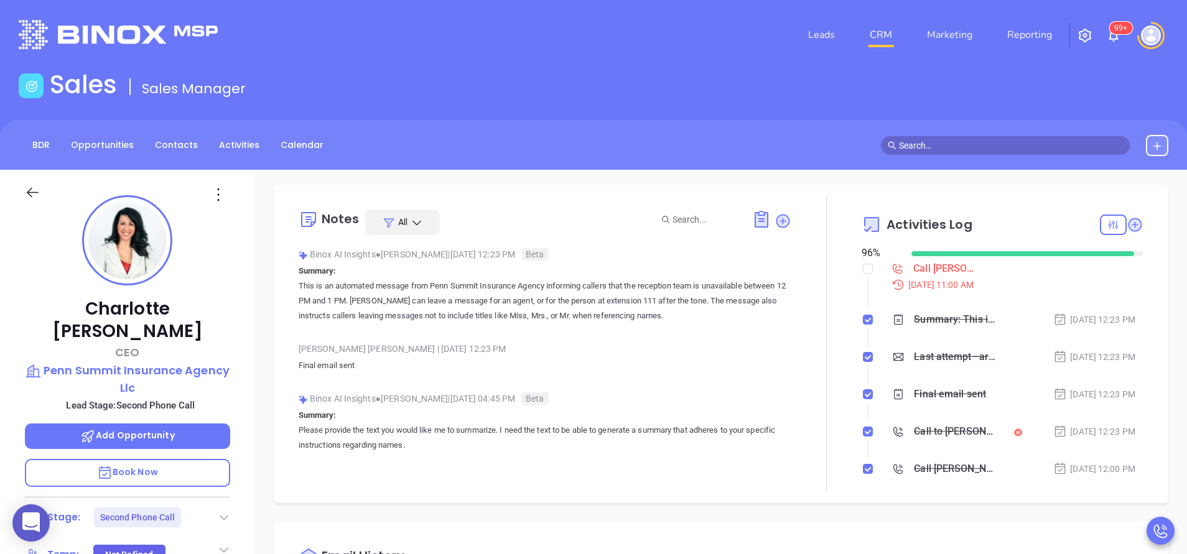
scroll to position [0, 0]
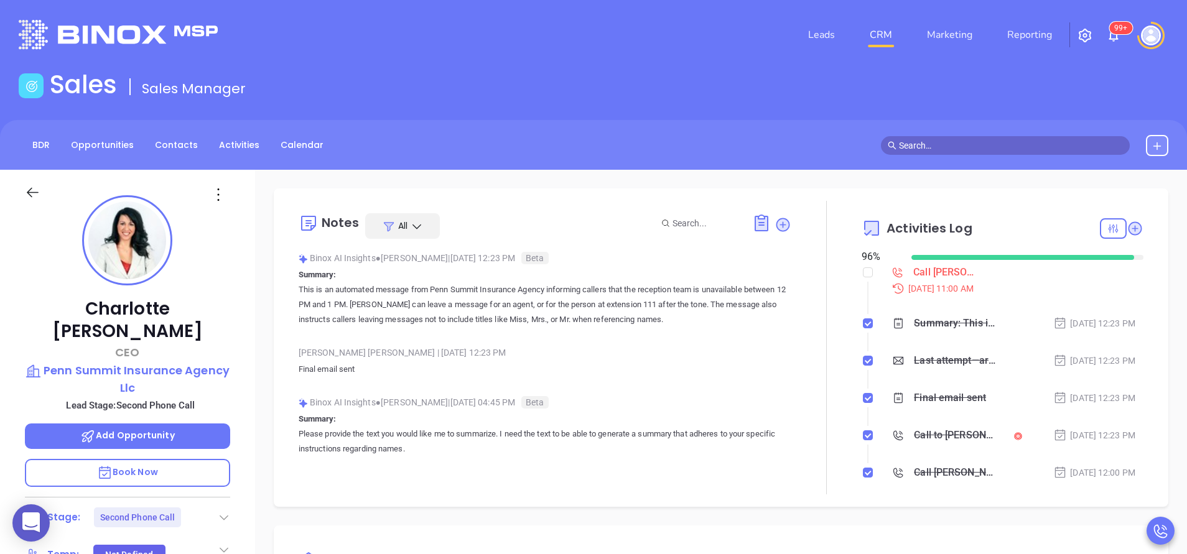
click at [750, 337] on div "Binox AI Insights ● [PERSON_NAME] | [DATE] 12:23 PM Beta Summary: This is an au…" at bounding box center [545, 293] width 493 height 88
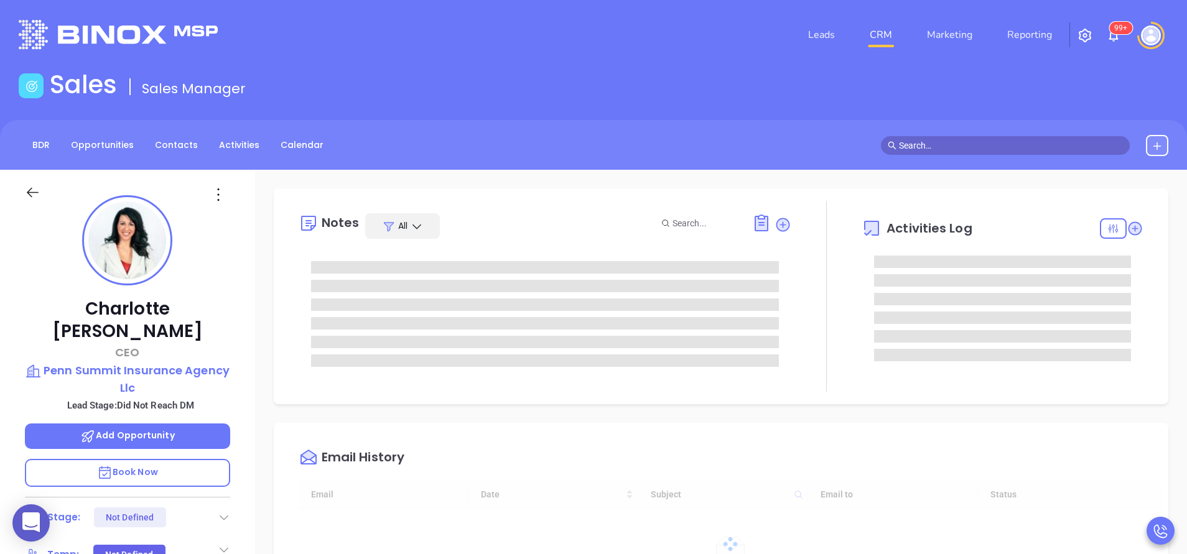
type input "[DATE]"
type input "[PERSON_NAME]"
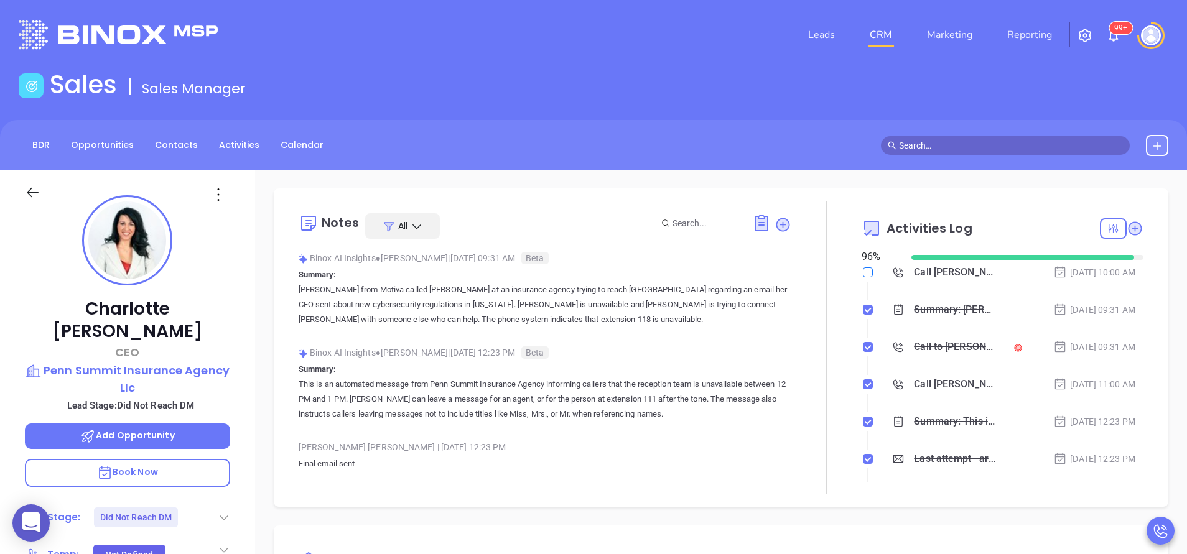
click at [863, 274] on input "checkbox" at bounding box center [868, 273] width 10 height 10
checkbox input "true"
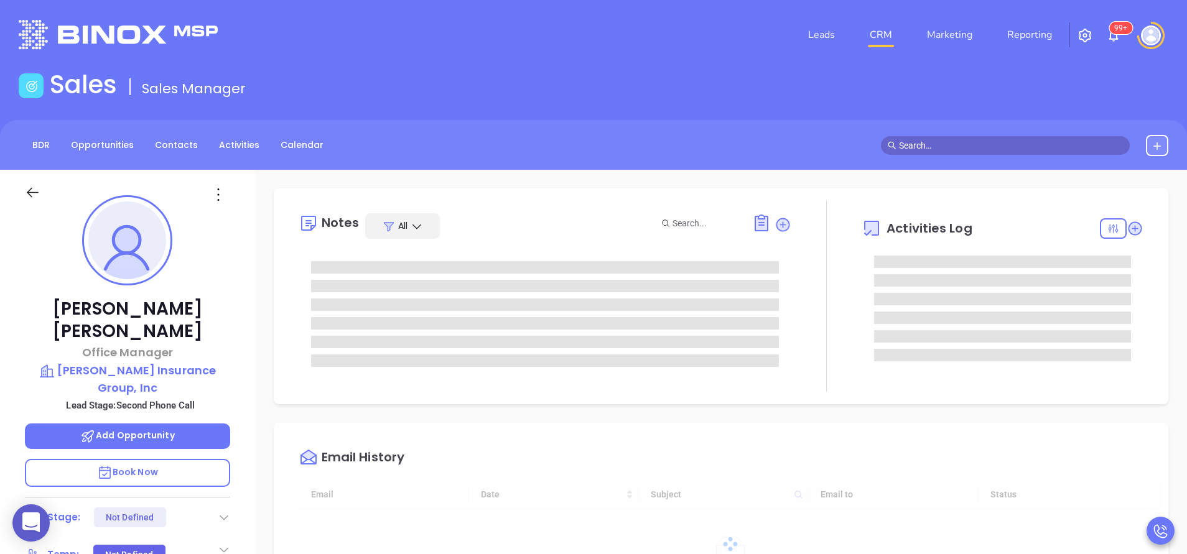
type input "[DATE]"
type input "[PERSON_NAME]"
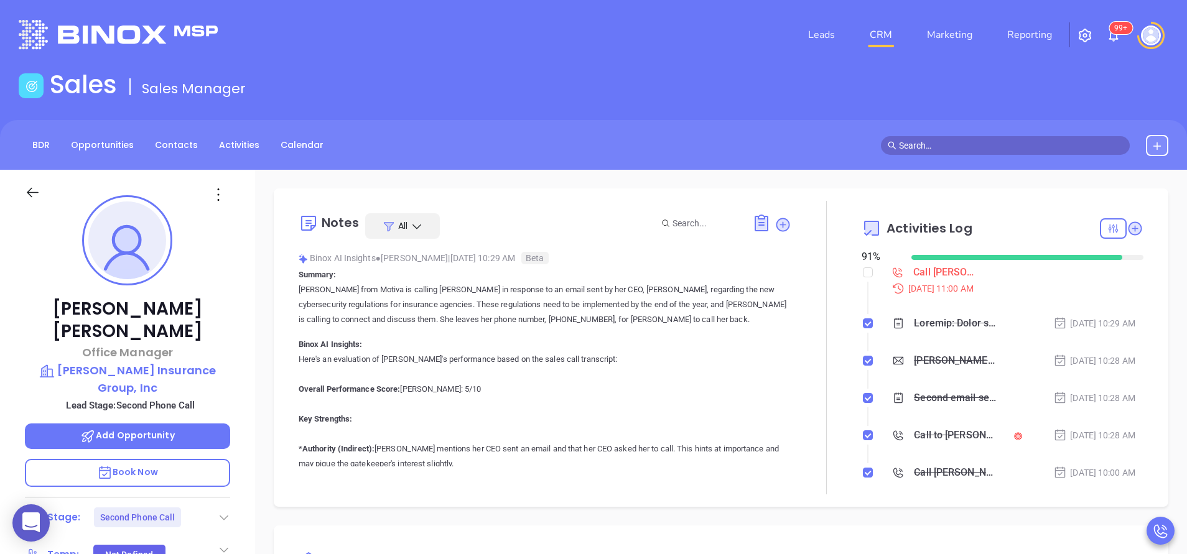
click at [276, 261] on div "Notes All Binox AI Insights ● Vicky Mendoza | Aug 25, 2025 10:29 AM Beta Summar…" at bounding box center [721, 348] width 895 height 319
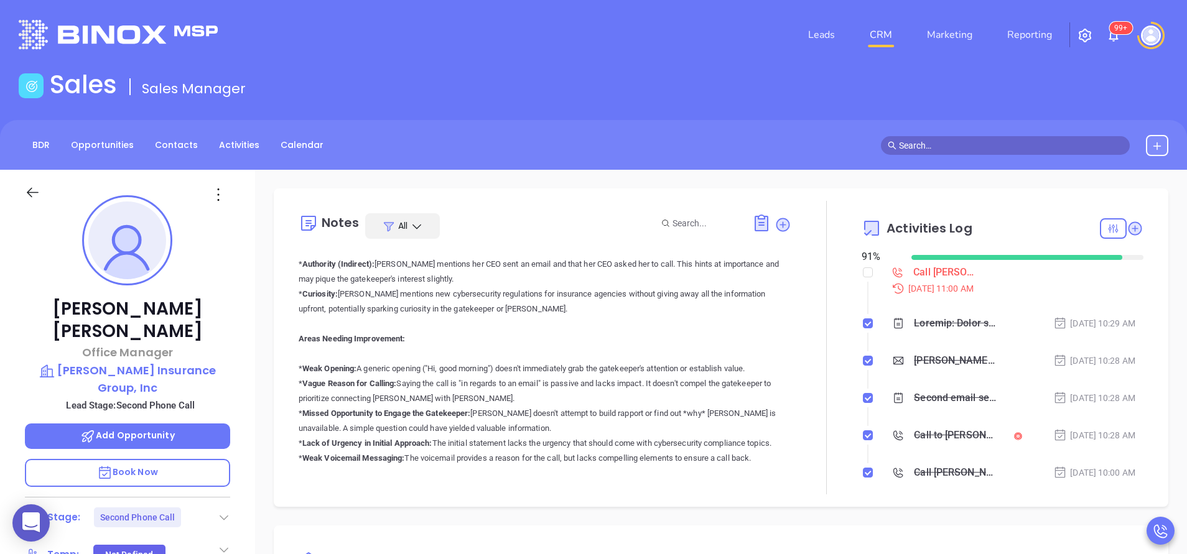
scroll to position [0, 0]
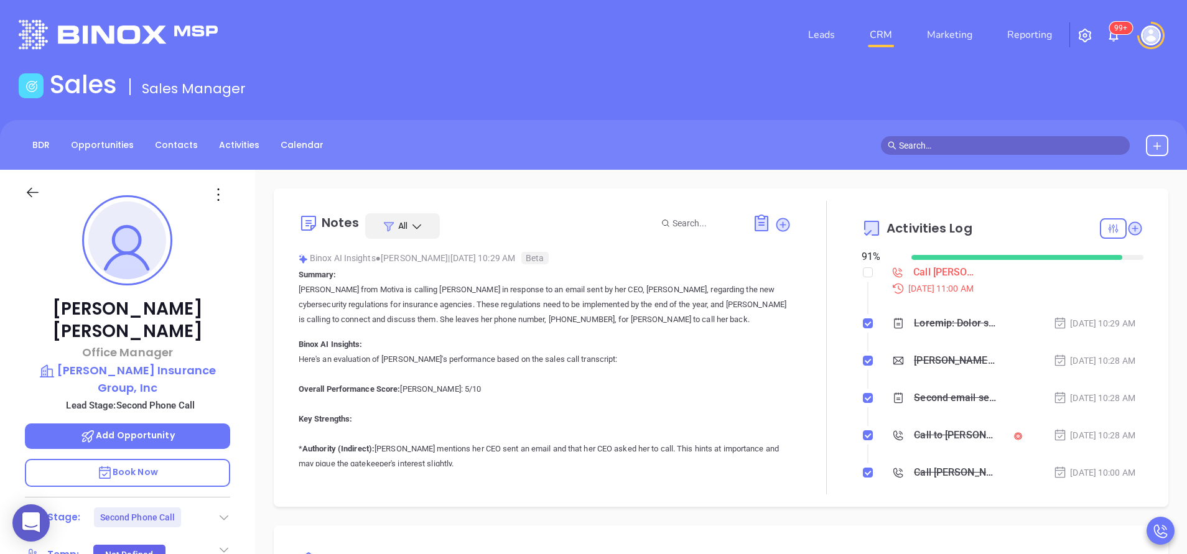
click at [792, 372] on div at bounding box center [826, 348] width 70 height 294
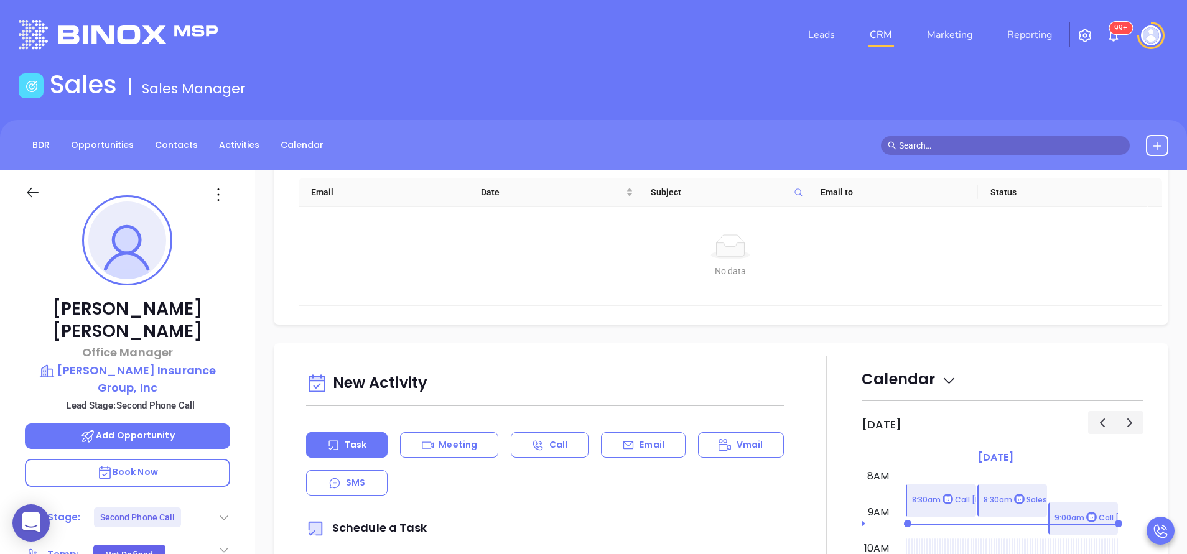
scroll to position [448, 0]
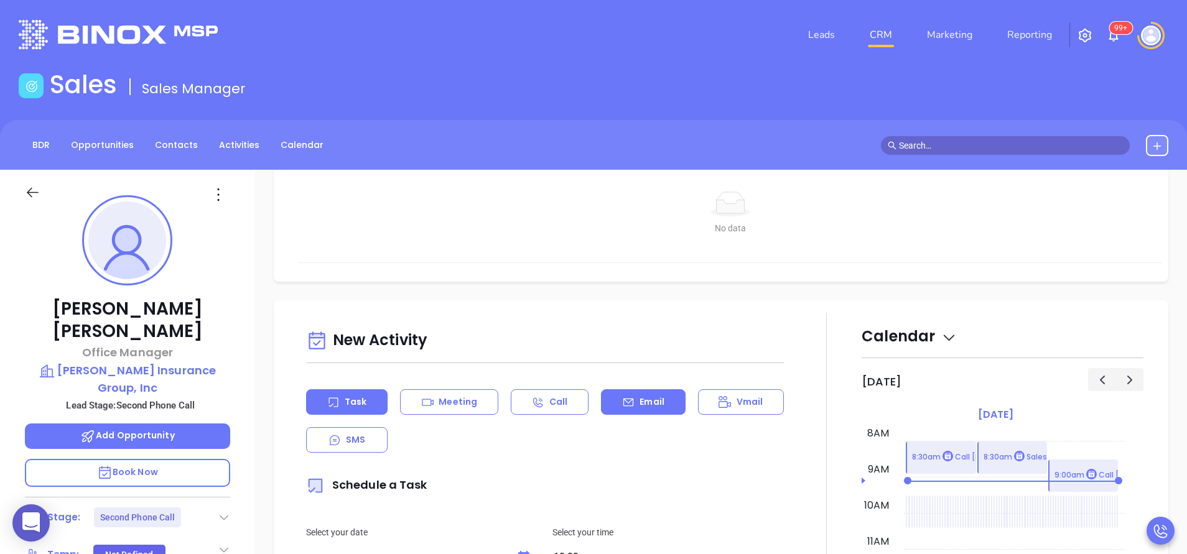
click at [654, 403] on p "Email" at bounding box center [652, 402] width 25 height 13
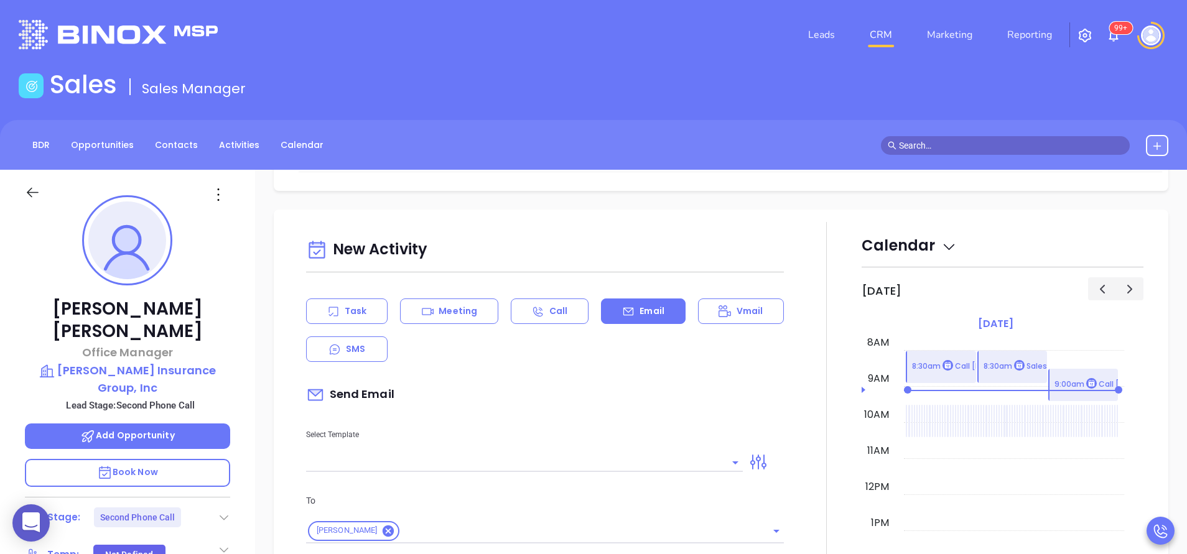
scroll to position [597, 0]
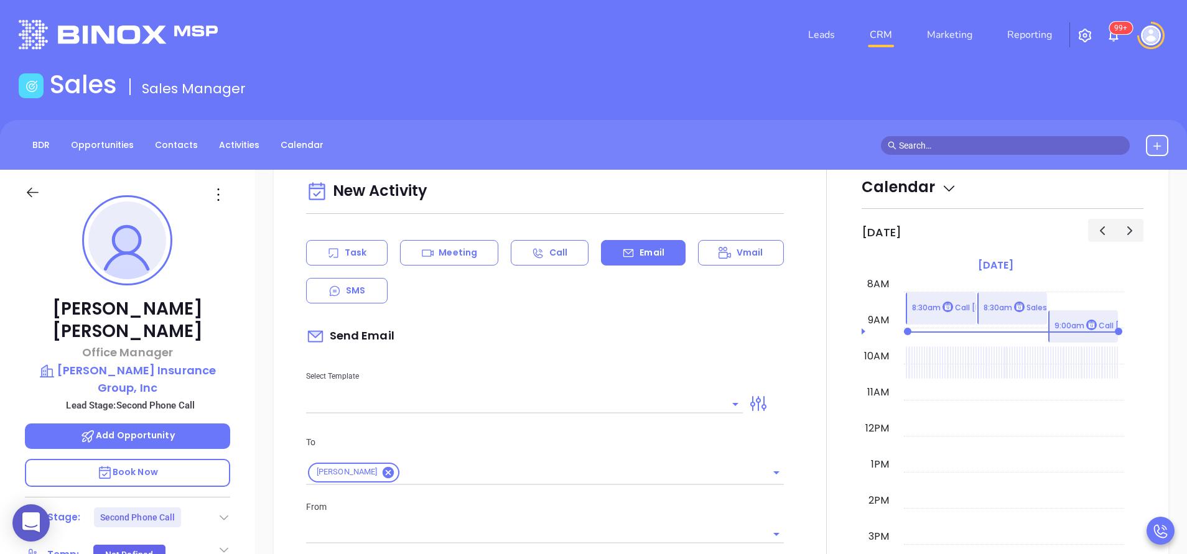
type input "[PERSON_NAME]"
click at [654, 403] on input "text" at bounding box center [515, 404] width 418 height 18
click at [654, 403] on input "p" at bounding box center [515, 404] width 418 height 18
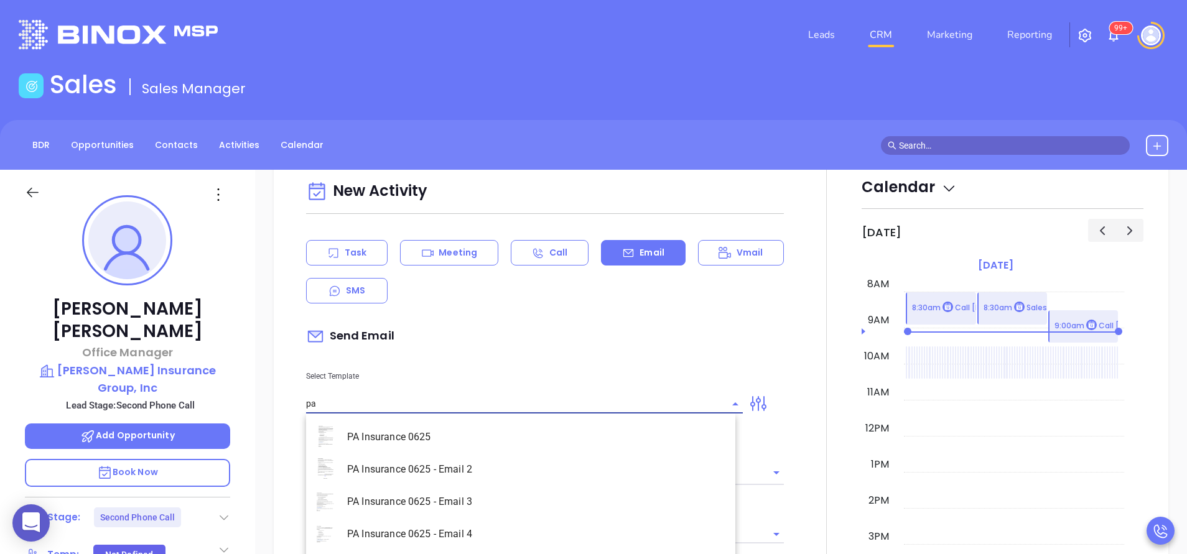
click at [547, 508] on li "PA Insurance 0625 - Email 3" at bounding box center [520, 502] width 429 height 32
type input "PA Insurance 0625 - Email 3"
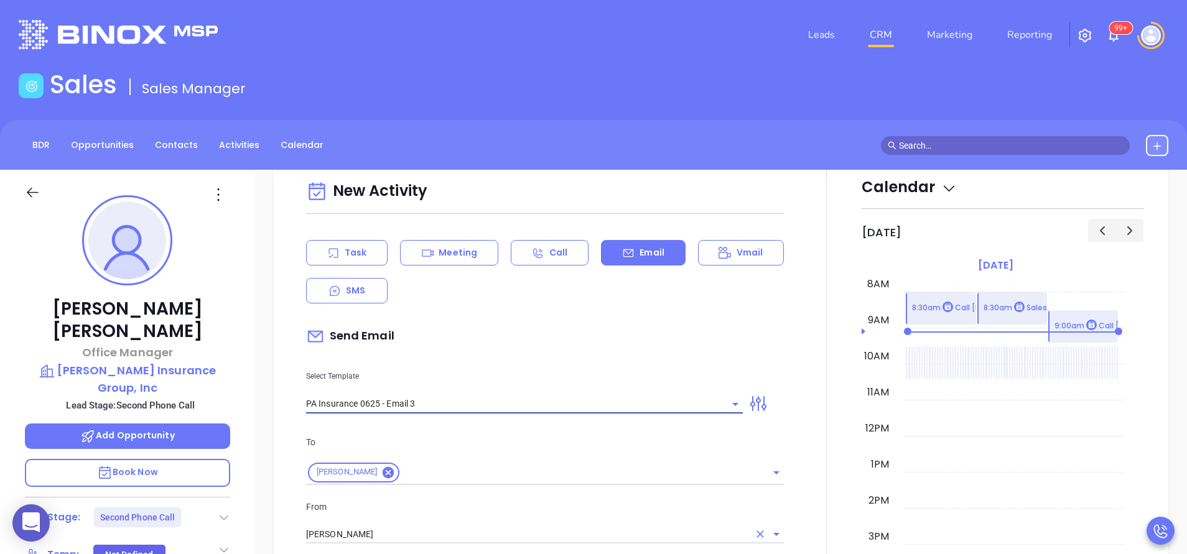
type input "What one PA agency discovered (and why it mattered)"
type input "PA Insurance 0625 - Email 3"
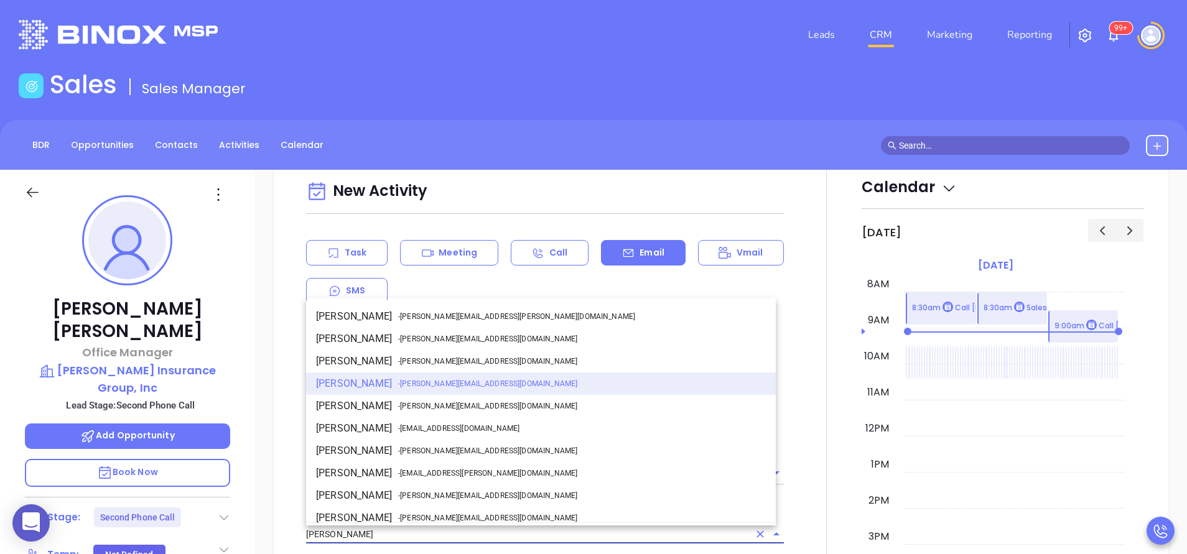
click at [477, 538] on input "[PERSON_NAME]" at bounding box center [527, 535] width 443 height 18
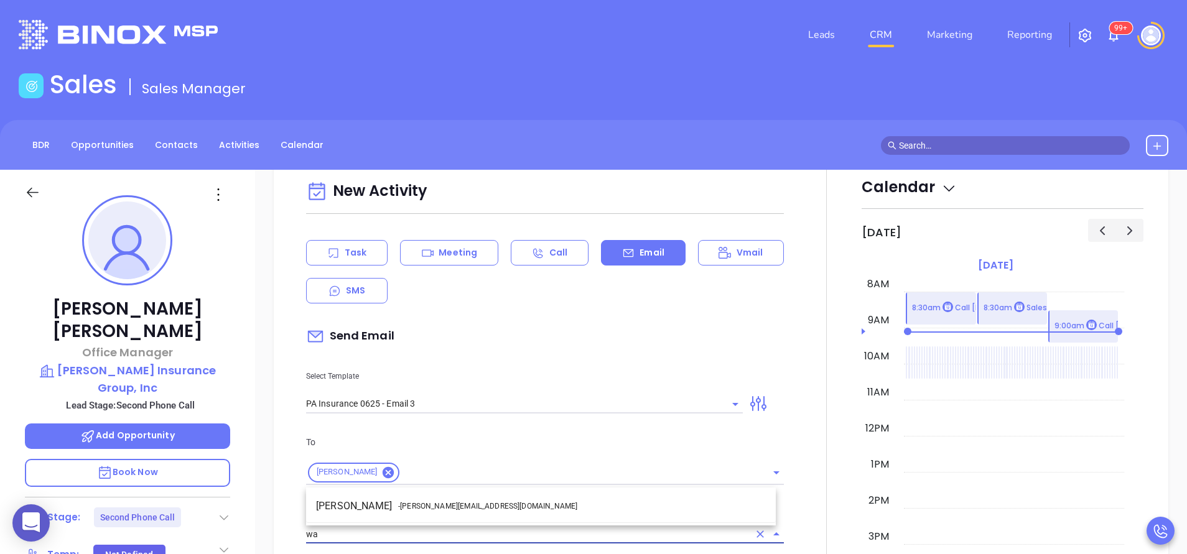
click at [459, 511] on span "- walter@motiva.net" at bounding box center [487, 506] width 179 height 11
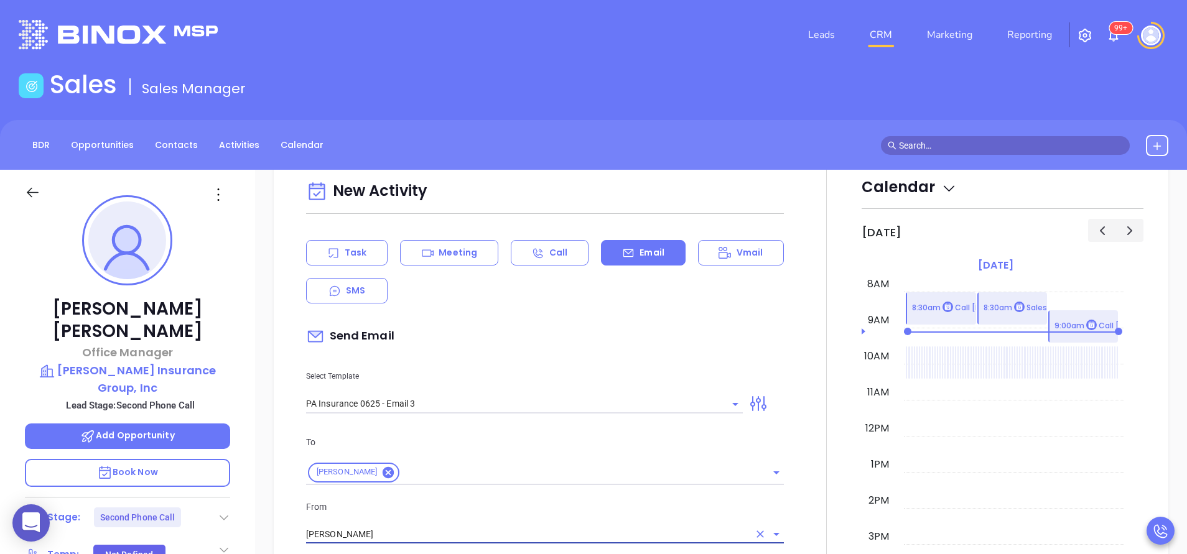
type input "[PERSON_NAME]"
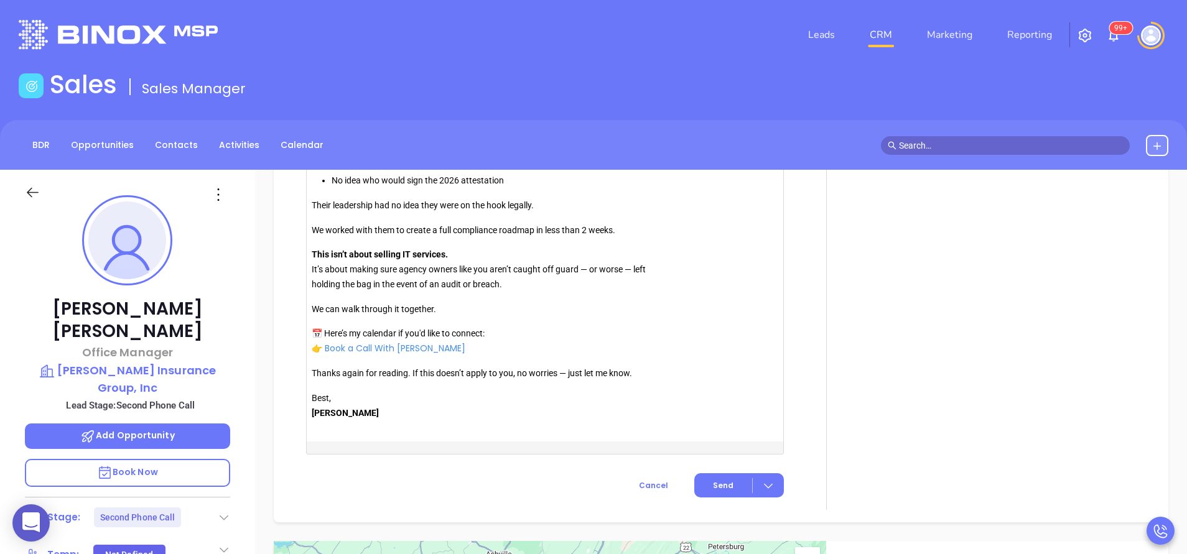
scroll to position [1344, 0]
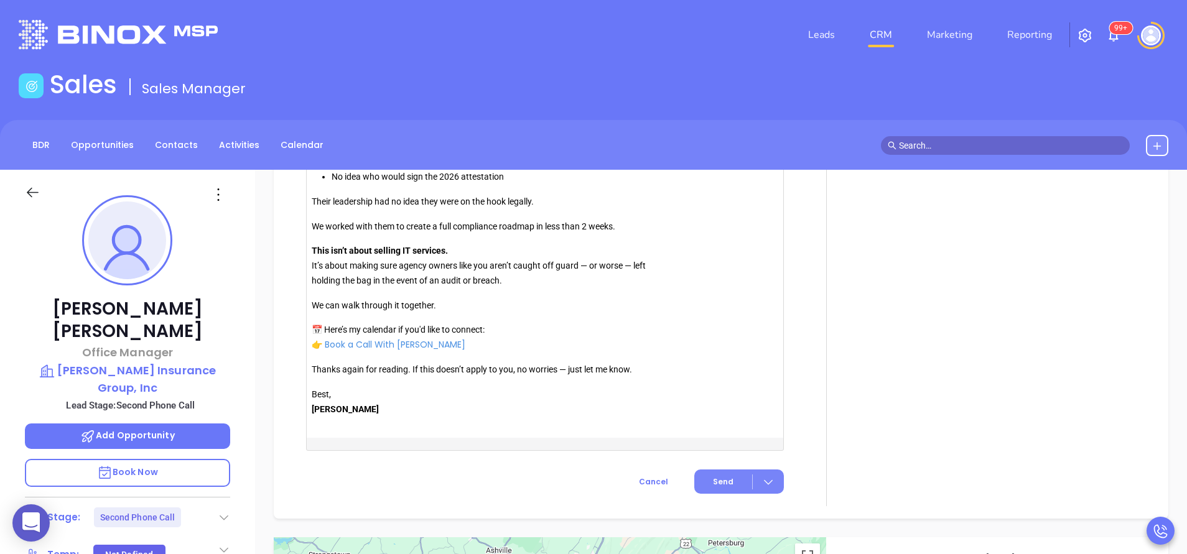
click at [716, 480] on span "Send" at bounding box center [723, 482] width 21 height 11
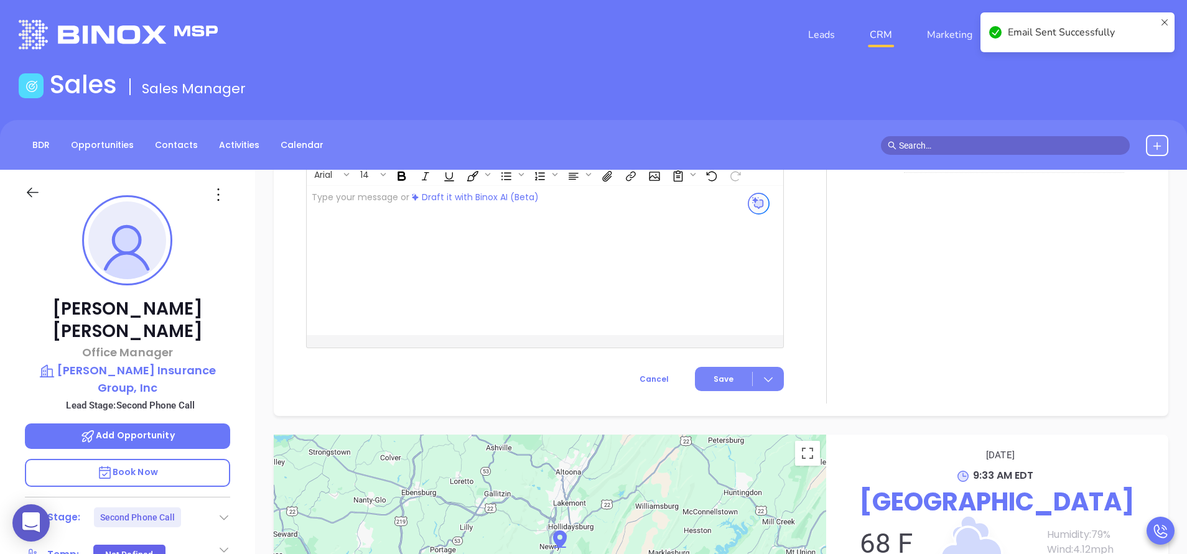
scroll to position [1083, 0]
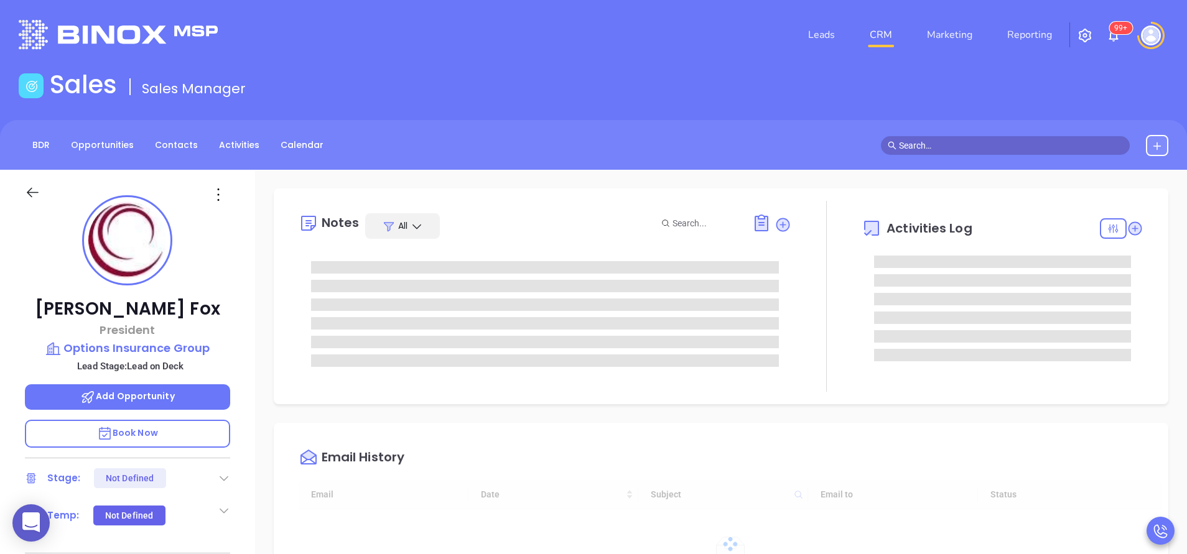
type input "[DATE]"
type input "[PERSON_NAME]"
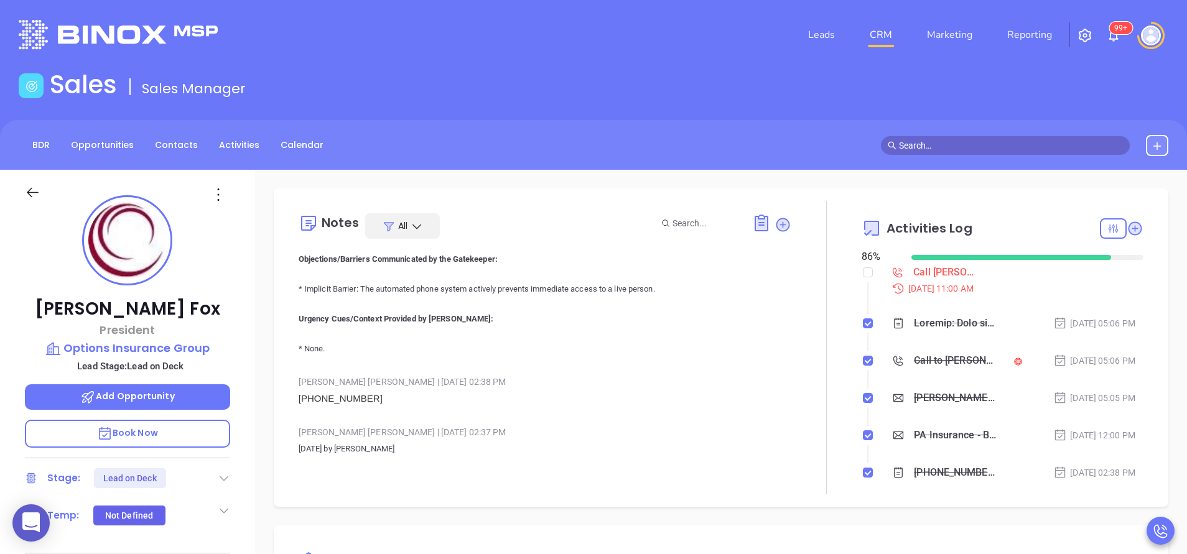
scroll to position [37, 0]
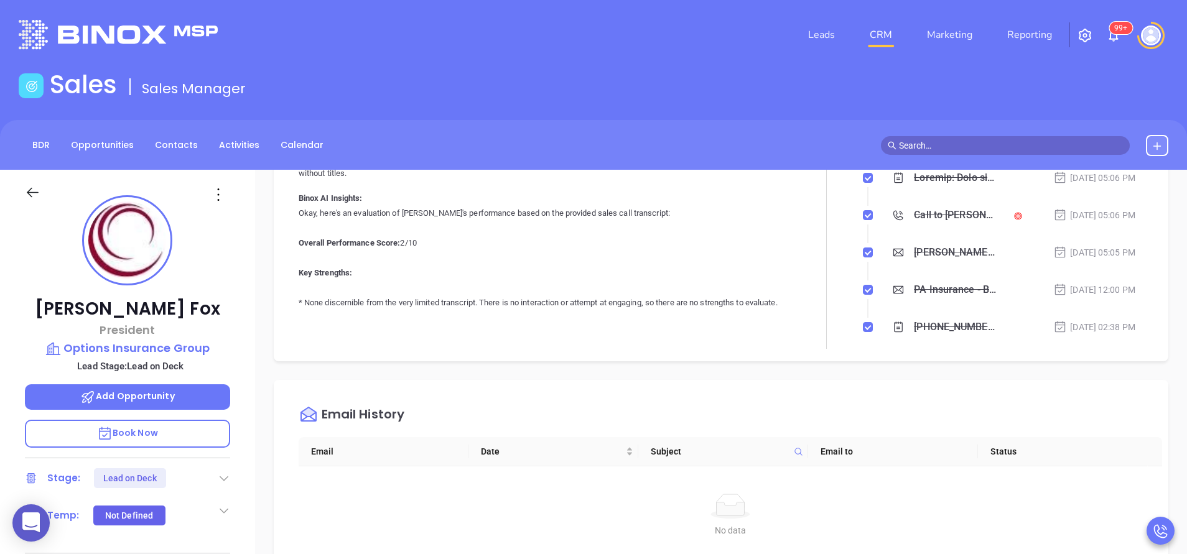
scroll to position [0, 0]
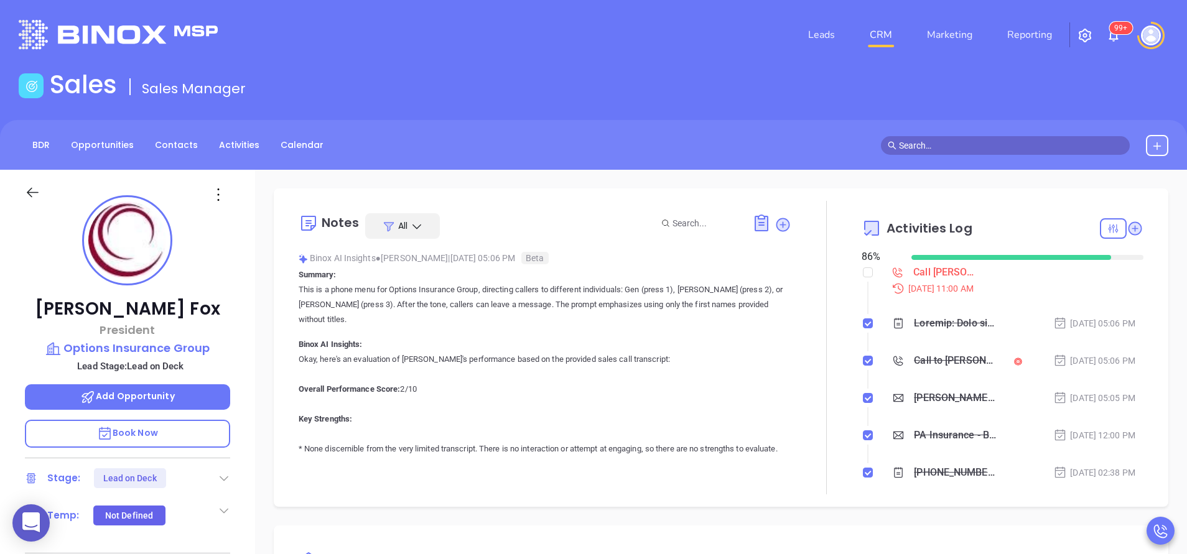
click at [810, 459] on div at bounding box center [826, 348] width 70 height 294
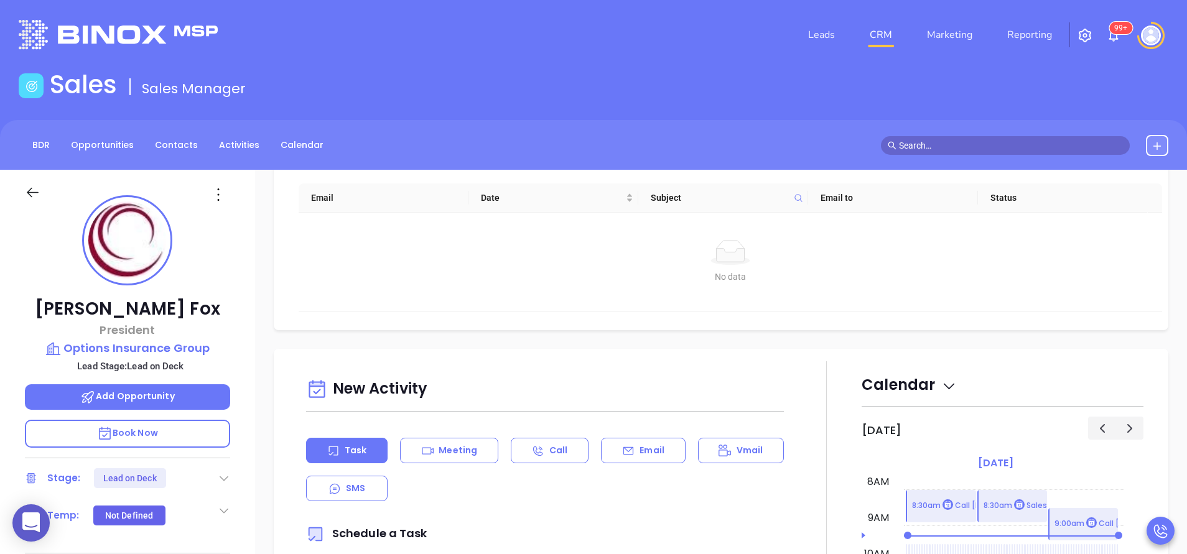
scroll to position [411, 0]
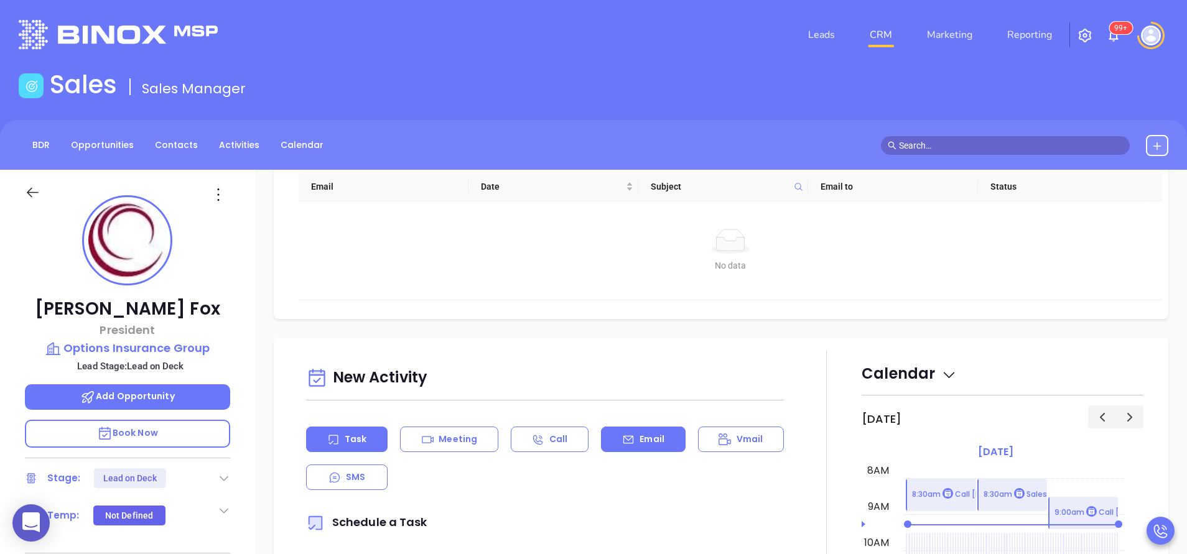
click at [636, 447] on div "Email" at bounding box center [643, 440] width 84 height 26
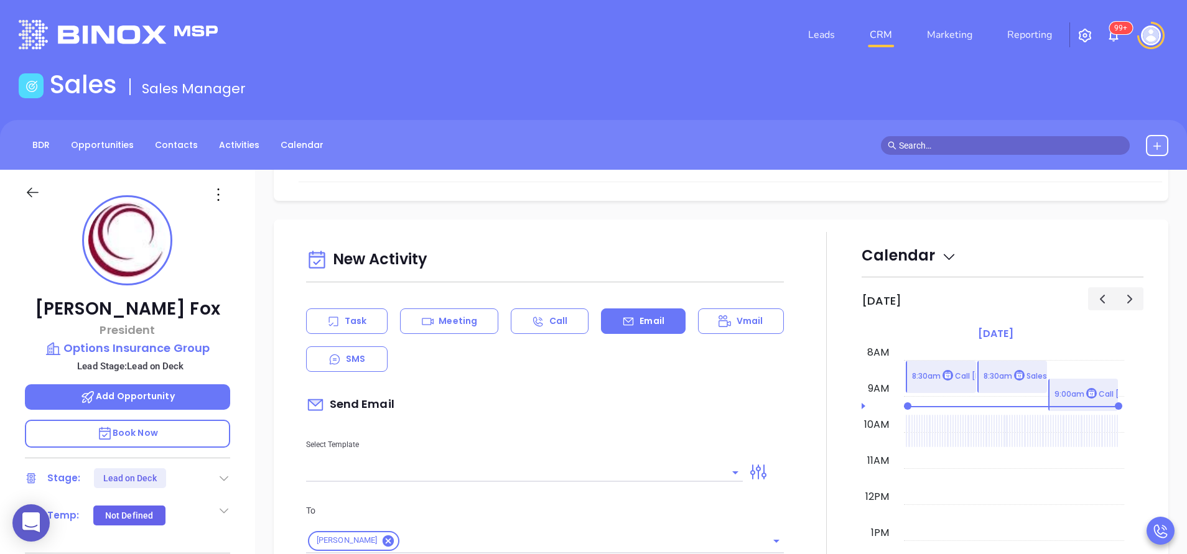
type input "Vicky Mendoza"
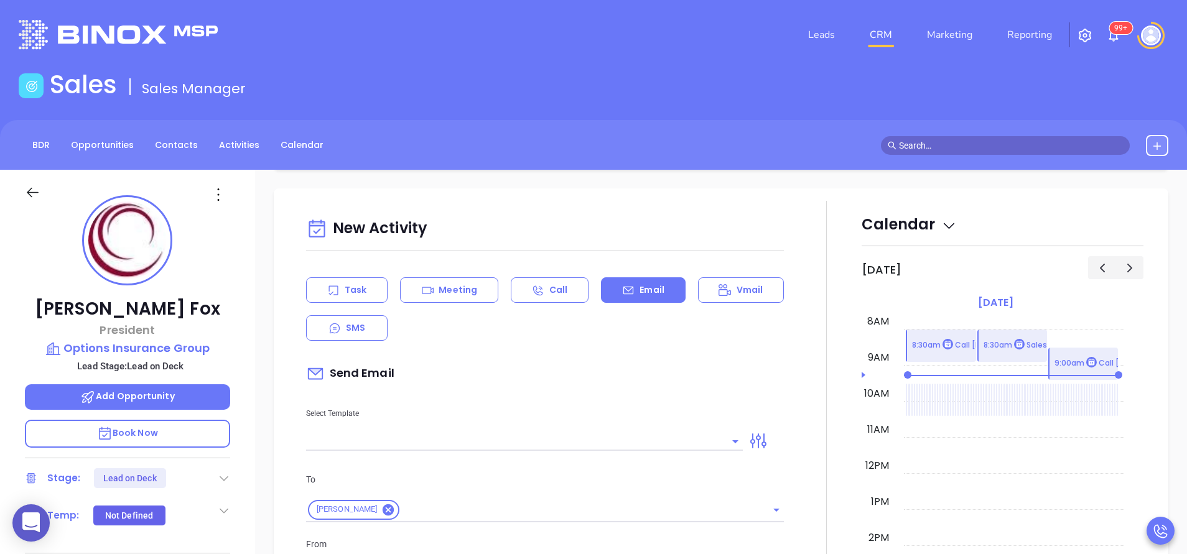
click at [636, 447] on input "text" at bounding box center [515, 441] width 418 height 18
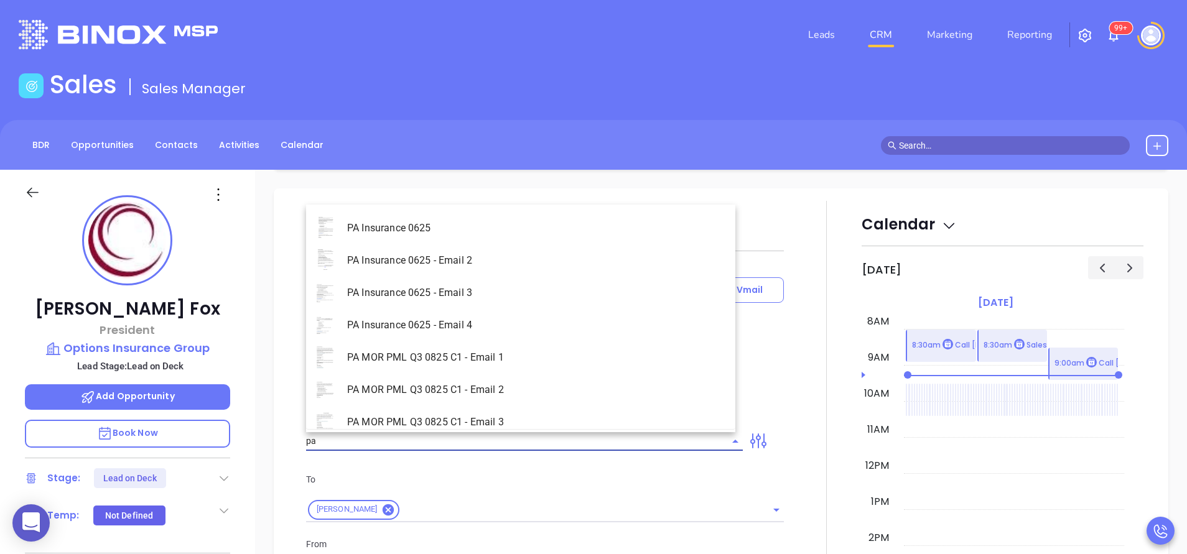
click at [554, 258] on li "PA Insurance 0625 - Email 2" at bounding box center [520, 261] width 429 height 32
type input "PA Insurance 0625 - Email 2"
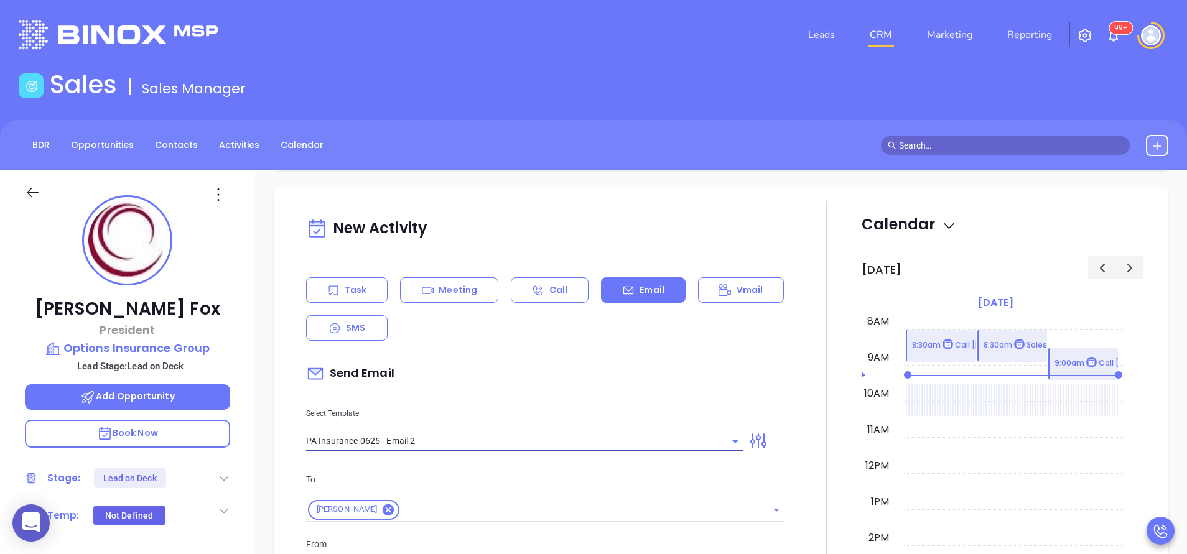
type input "Stephen You’re not alone — most PA agencies haven’t done this yet"
type input "PA Insurance 0625 - Email 2"
click at [550, 416] on p "Select Template" at bounding box center [524, 414] width 437 height 14
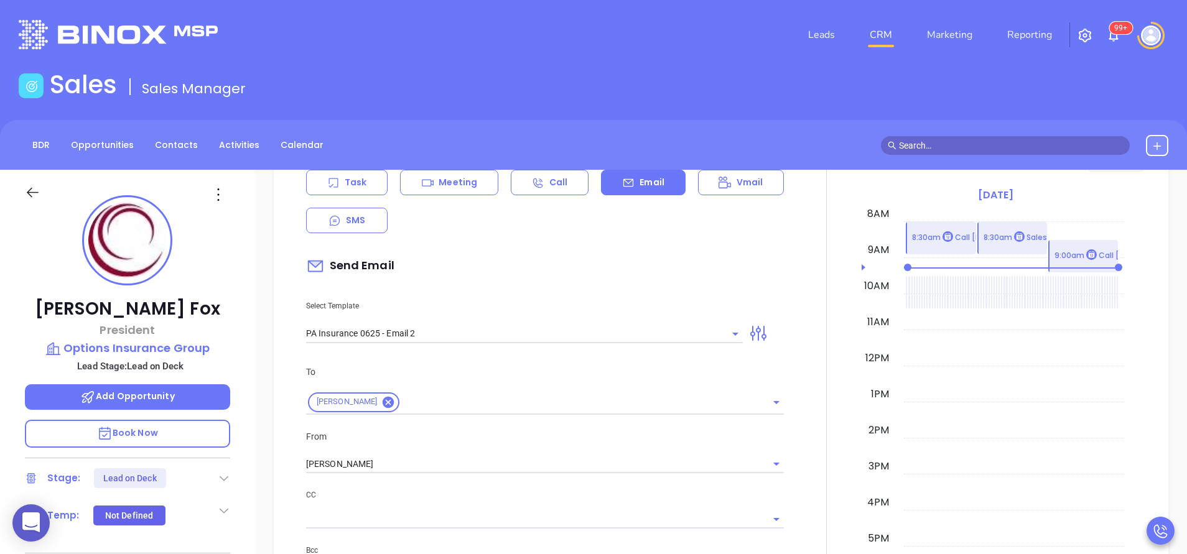
scroll to position [709, 0]
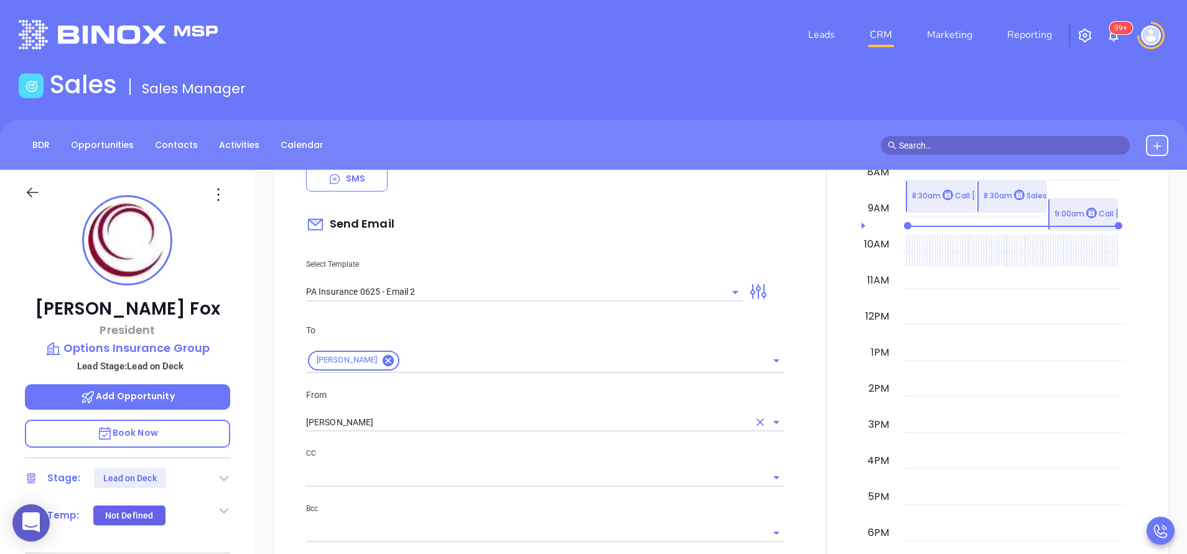
click at [541, 416] on input "[PERSON_NAME]" at bounding box center [527, 423] width 443 height 18
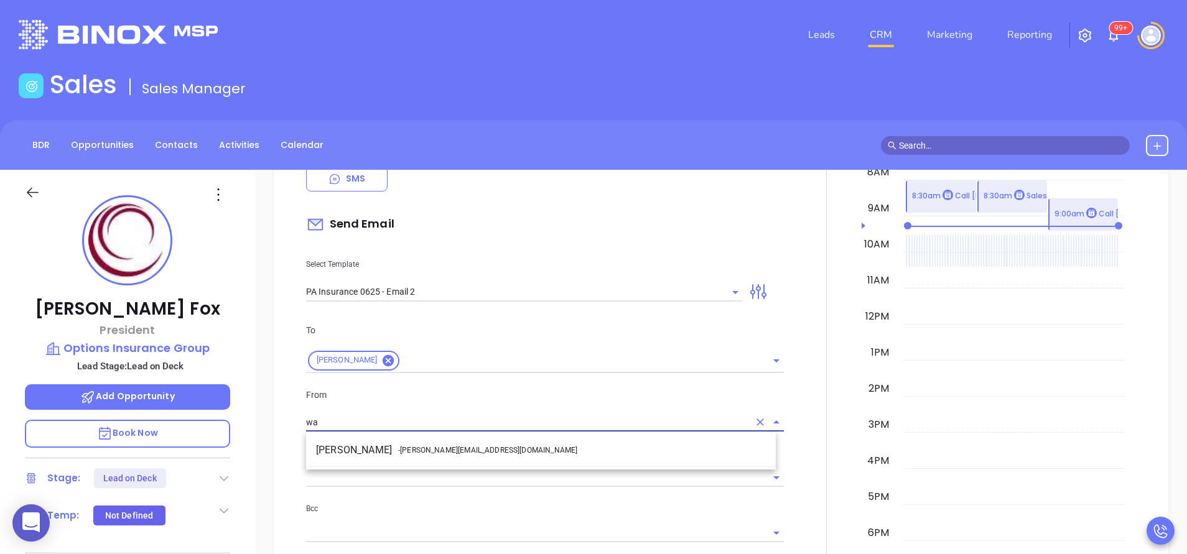
click at [432, 445] on span "- walter@motiva.net" at bounding box center [487, 450] width 179 height 11
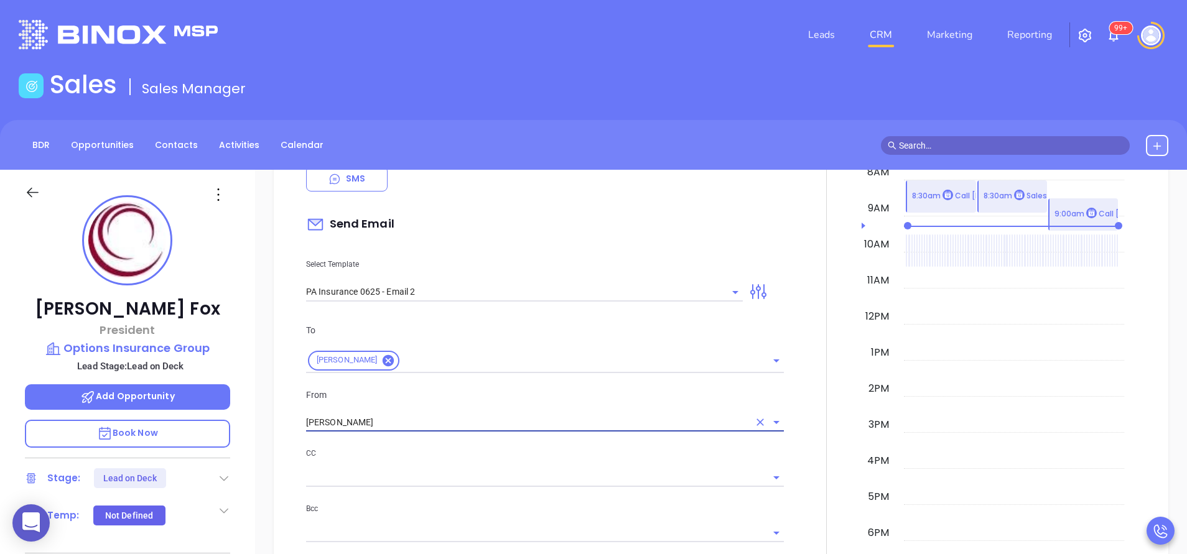
type input "[PERSON_NAME]"
click at [462, 460] on p "CC" at bounding box center [545, 454] width 478 height 14
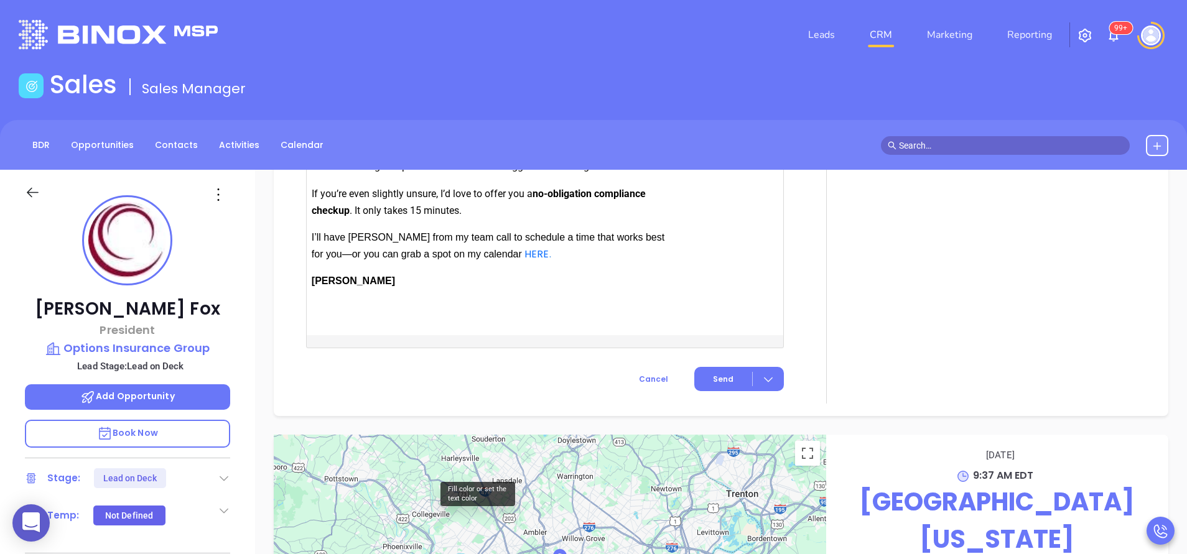
scroll to position [1483, 0]
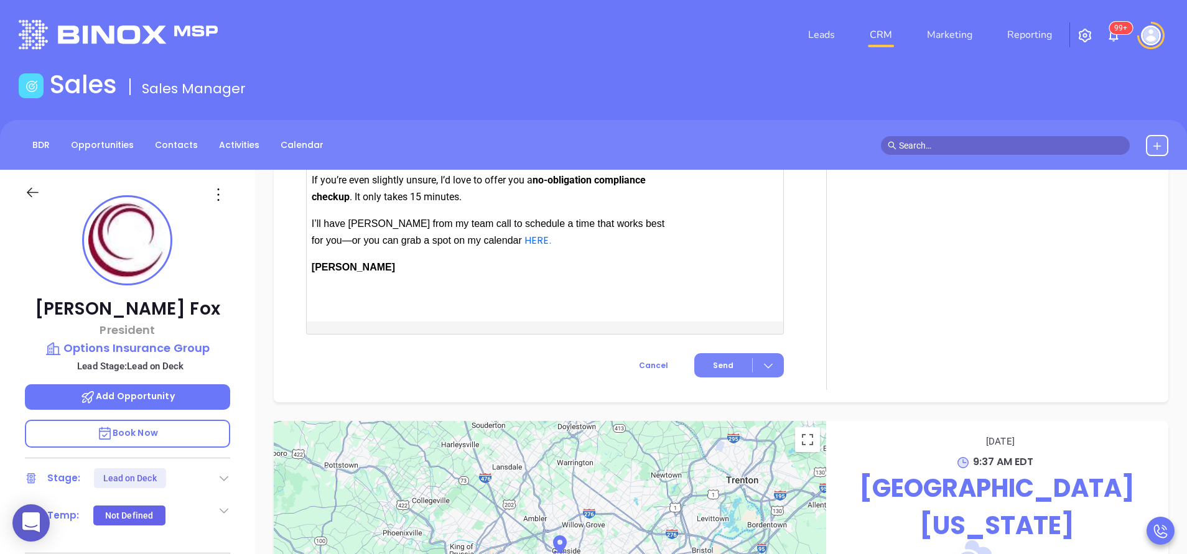
click at [724, 371] on span "Send" at bounding box center [723, 365] width 21 height 11
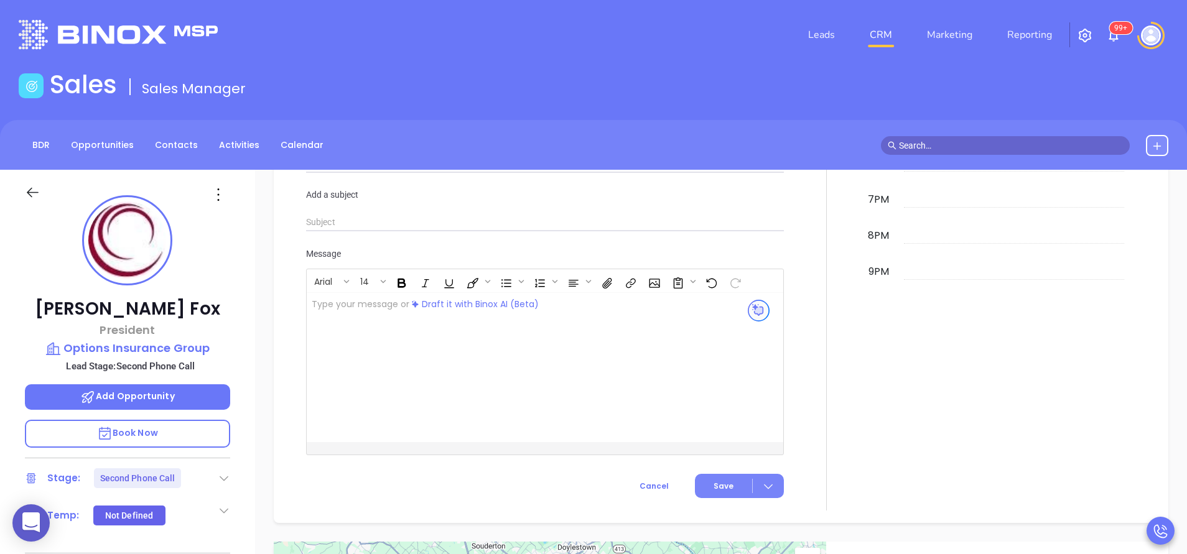
scroll to position [1181, 0]
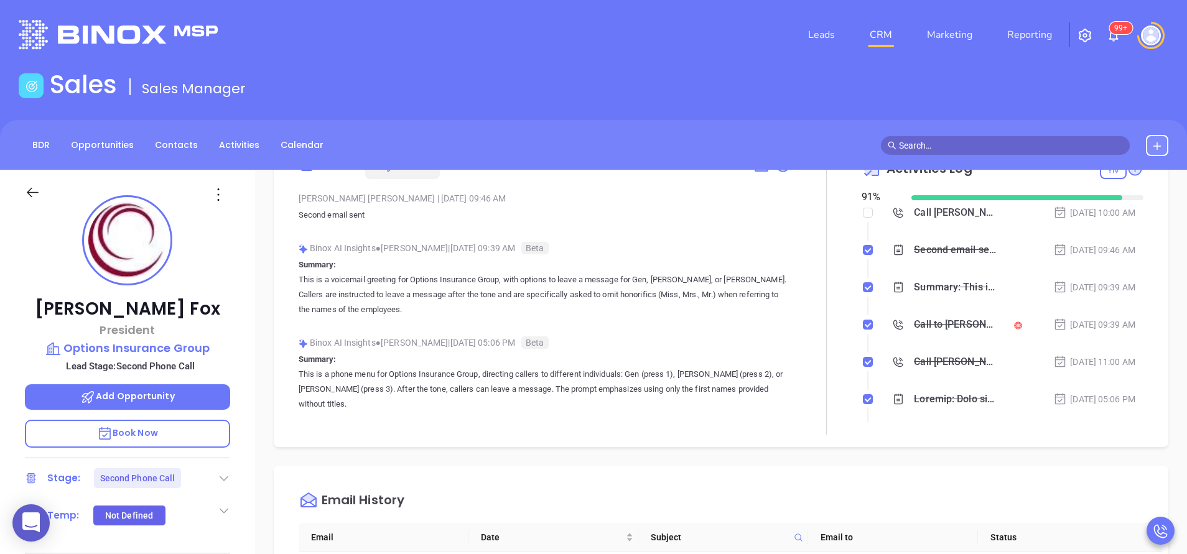
scroll to position [0, 0]
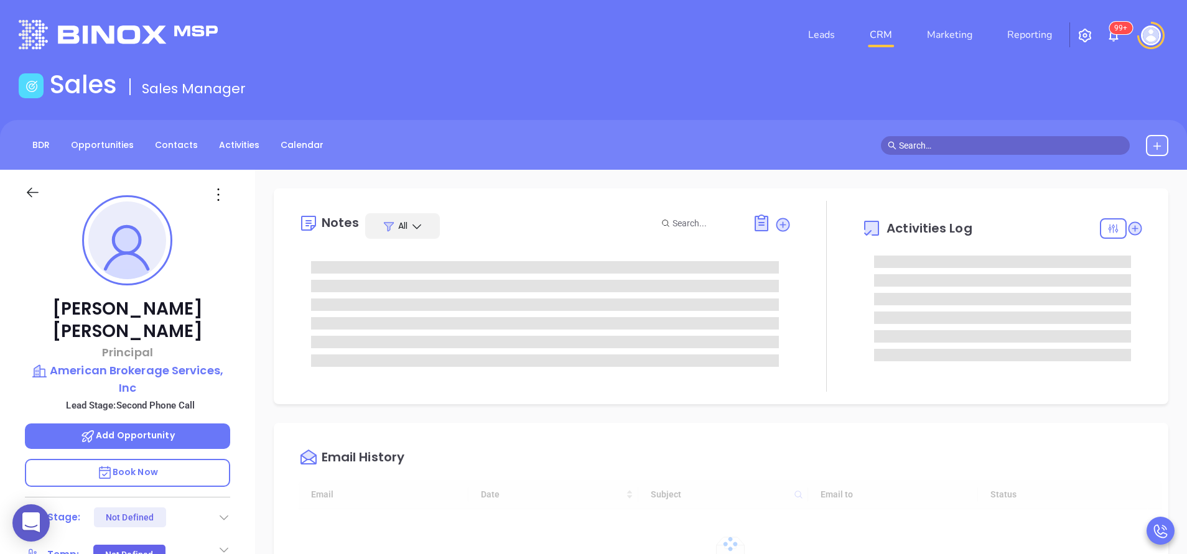
type input "[DATE]"
type input "[PERSON_NAME]"
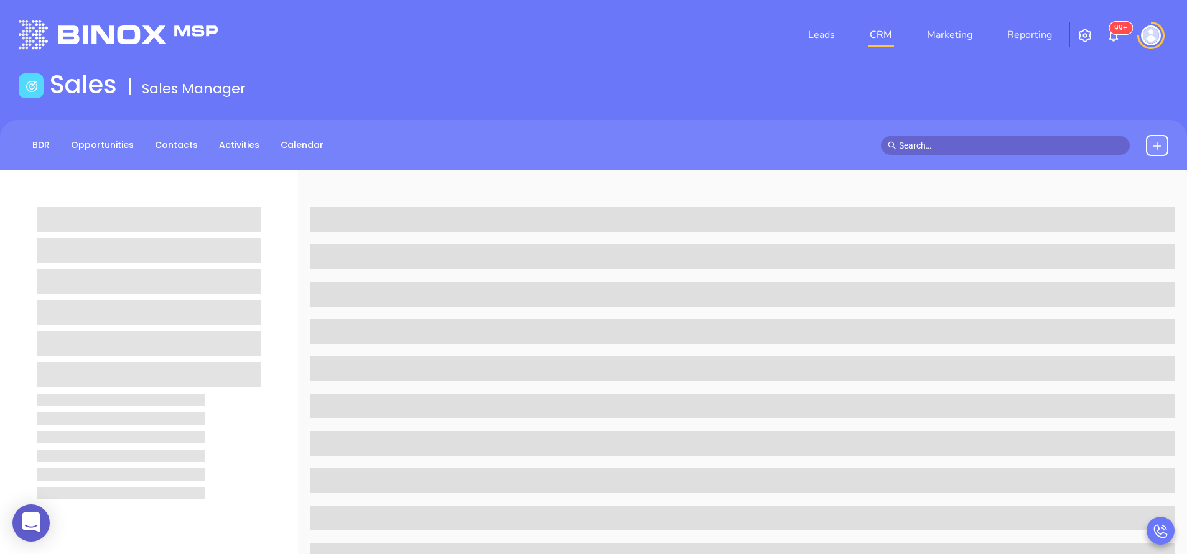
click at [444, 90] on div "Sales Sales Manager" at bounding box center [593, 87] width 1165 height 35
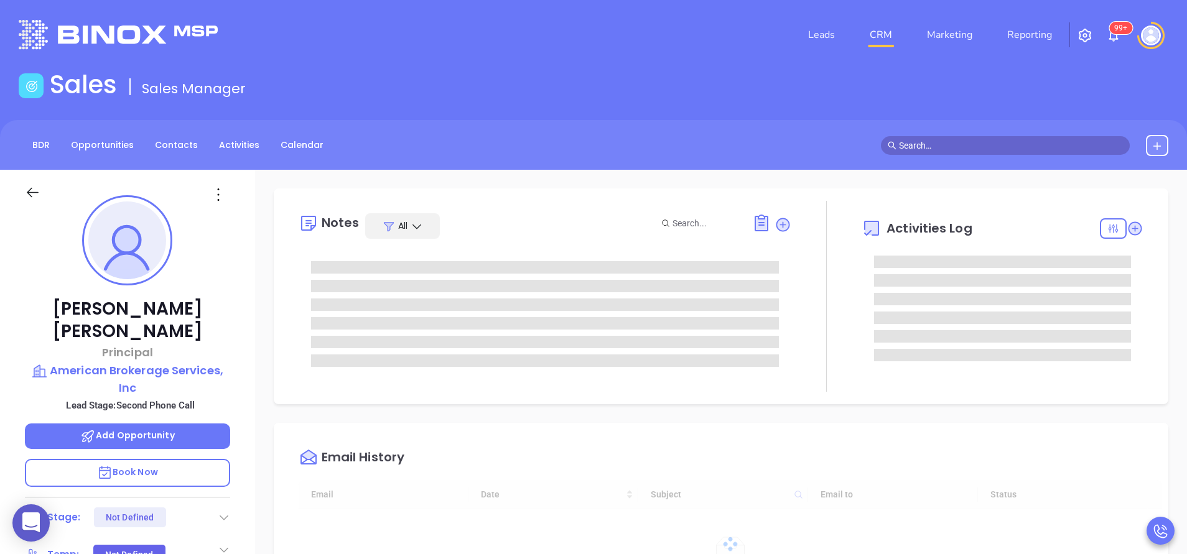
scroll to position [289, 0]
type input "[DATE]"
type input "[PERSON_NAME]"
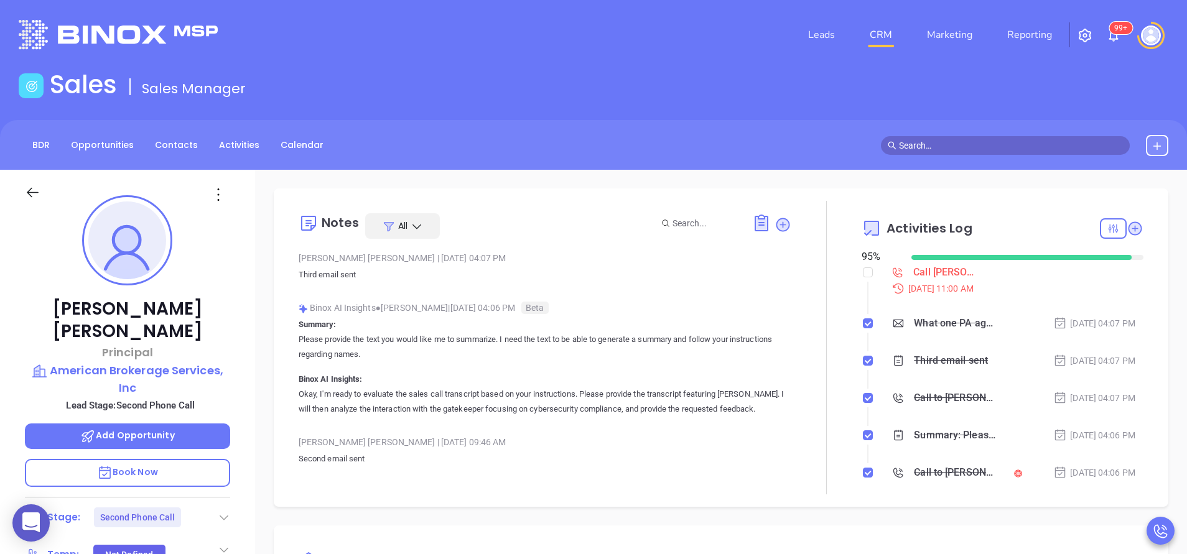
click at [243, 322] on div "[PERSON_NAME] Principal American Brokerage Services, Inc Lead Stage: Second Pho…" at bounding box center [127, 516] width 255 height 693
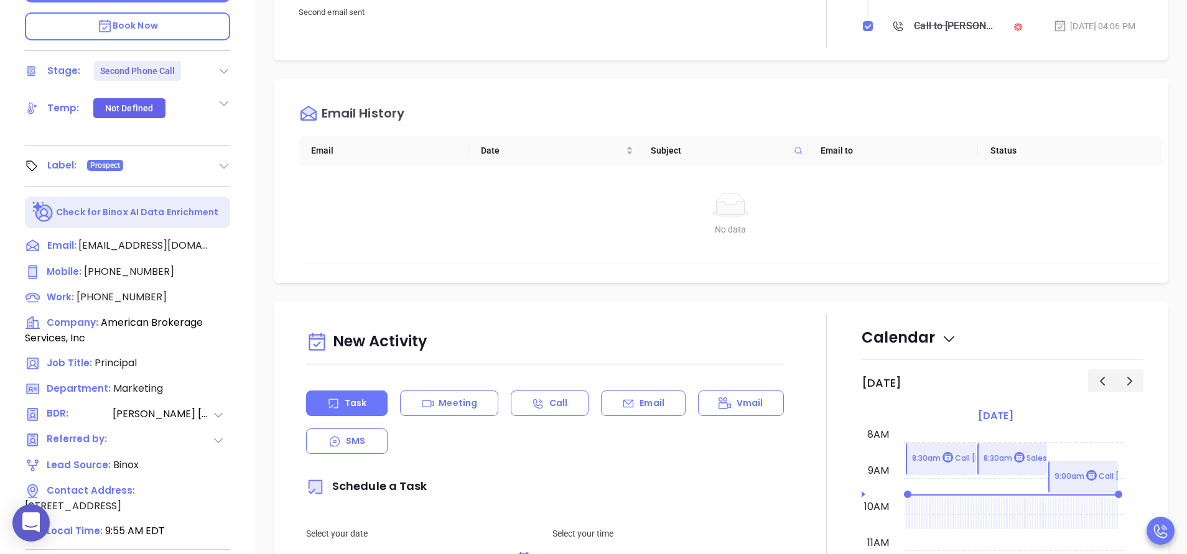
scroll to position [448, 0]
click at [121, 263] on span "[PHONE_NUMBER]" at bounding box center [129, 270] width 90 height 14
type input "[PHONE_NUMBER]"
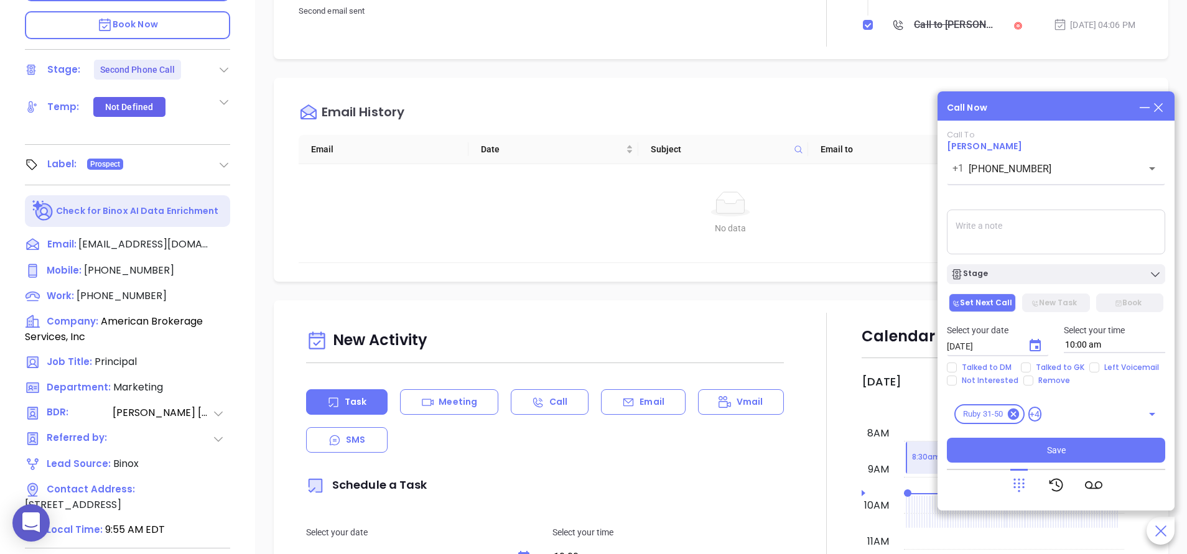
click at [1162, 113] on icon at bounding box center [1159, 108] width 14 height 14
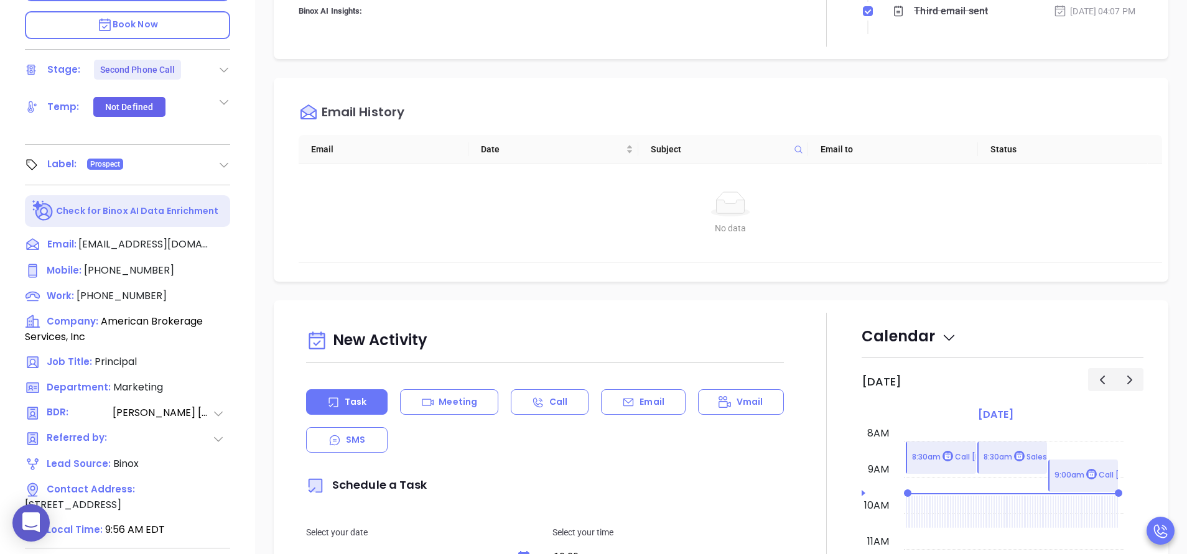
click at [637, 296] on div "Notes All Binox AI Insights ● [PERSON_NAME] | [DATE] 09:56 AM Beta Summary: Ple…" at bounding box center [721, 157] width 932 height 871
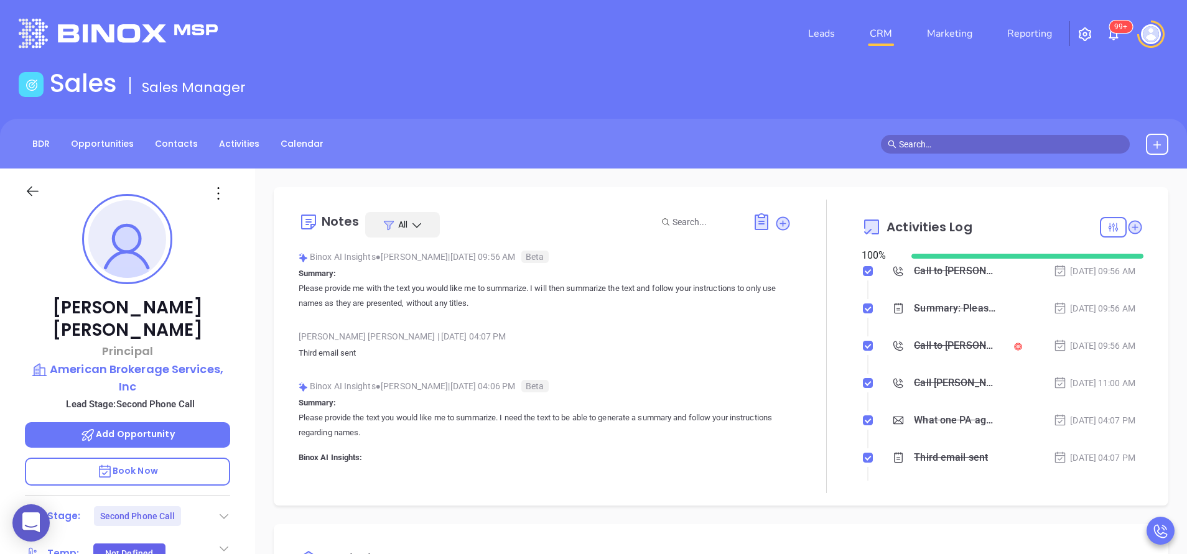
scroll to position [0, 0]
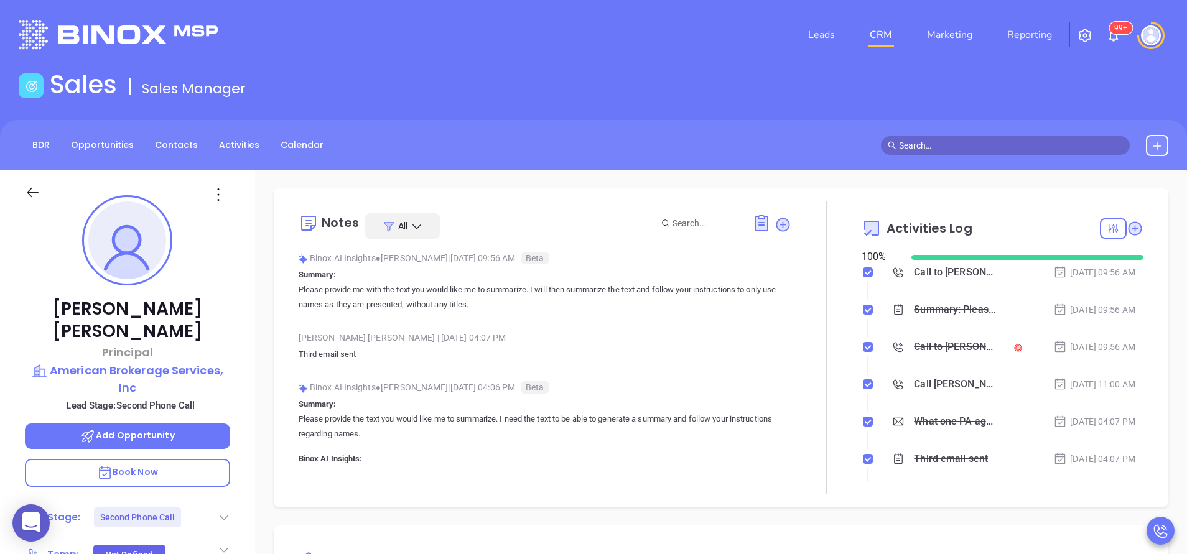
click at [231, 375] on div "Steve Delaney Principal American Brokerage Services, Inc Lead Stage: Second Pho…" at bounding box center [127, 516] width 255 height 693
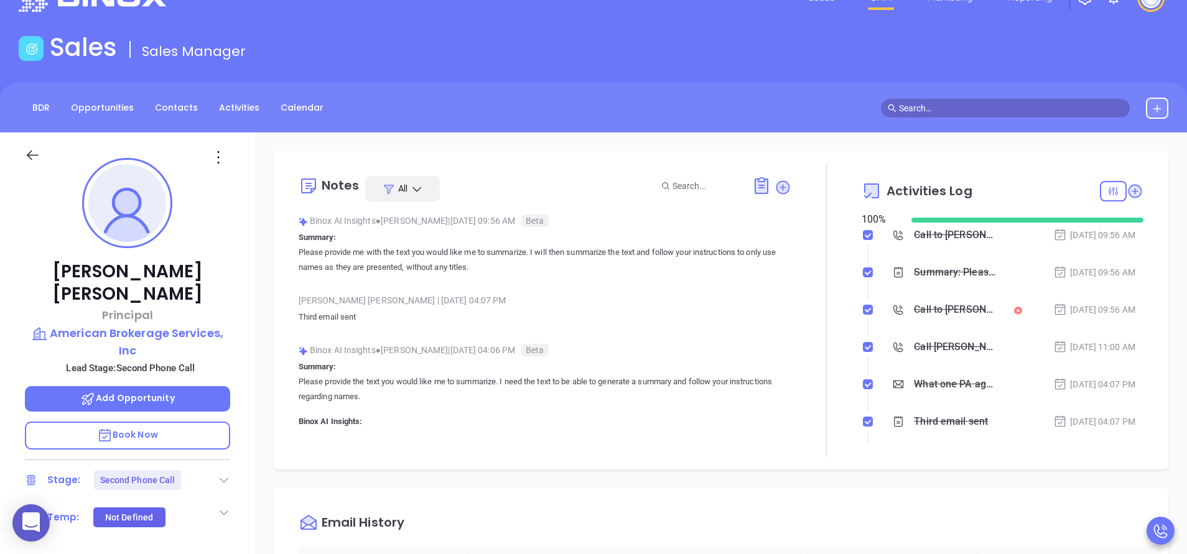
click at [231, 375] on div "Steve Delaney Principal American Brokerage Services, Inc Lead Stage: Second Pho…" at bounding box center [127, 479] width 255 height 693
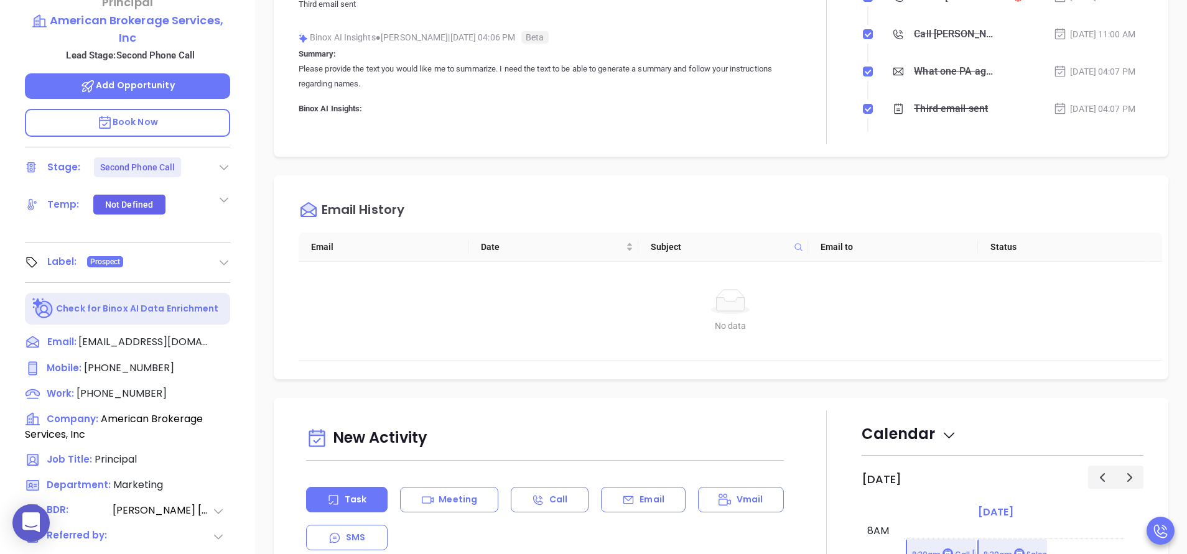
scroll to position [373, 0]
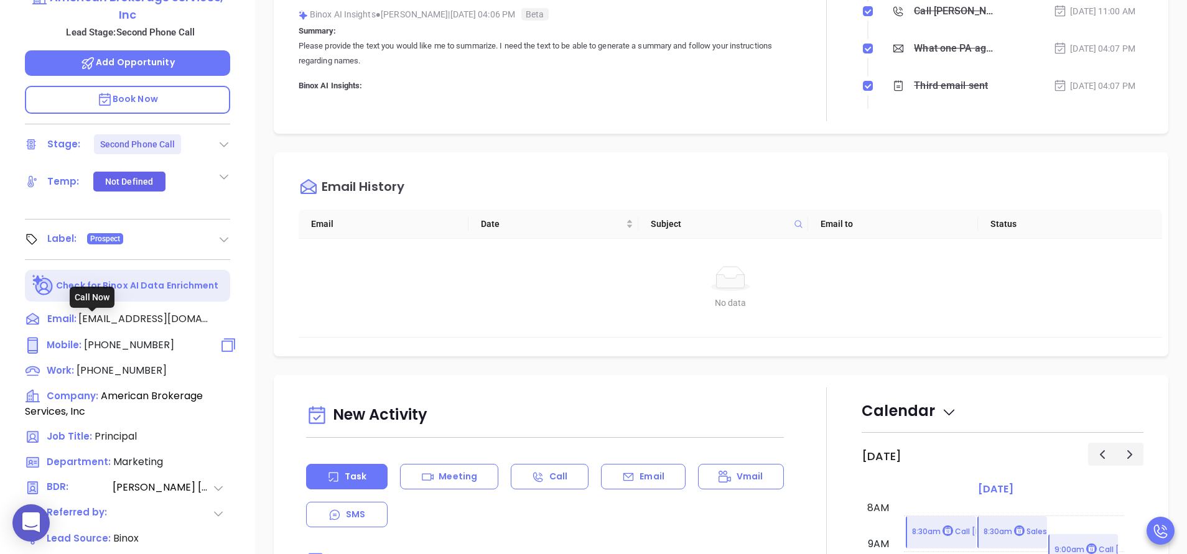
click at [133, 338] on span "(609) 634-6351" at bounding box center [129, 345] width 90 height 14
type input "(609) 634-6351"
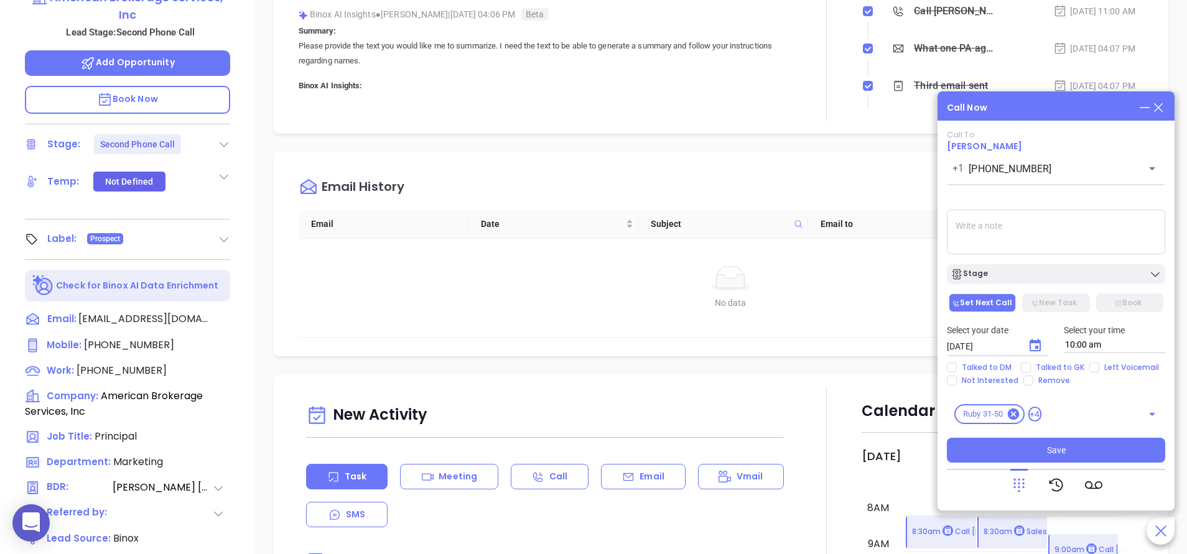
click at [1075, 226] on textarea at bounding box center [1056, 232] width 218 height 45
type textarea "Final email sent"
click at [1033, 348] on icon "Choose date, selected date is Sep 6, 2025" at bounding box center [1035, 345] width 15 height 15
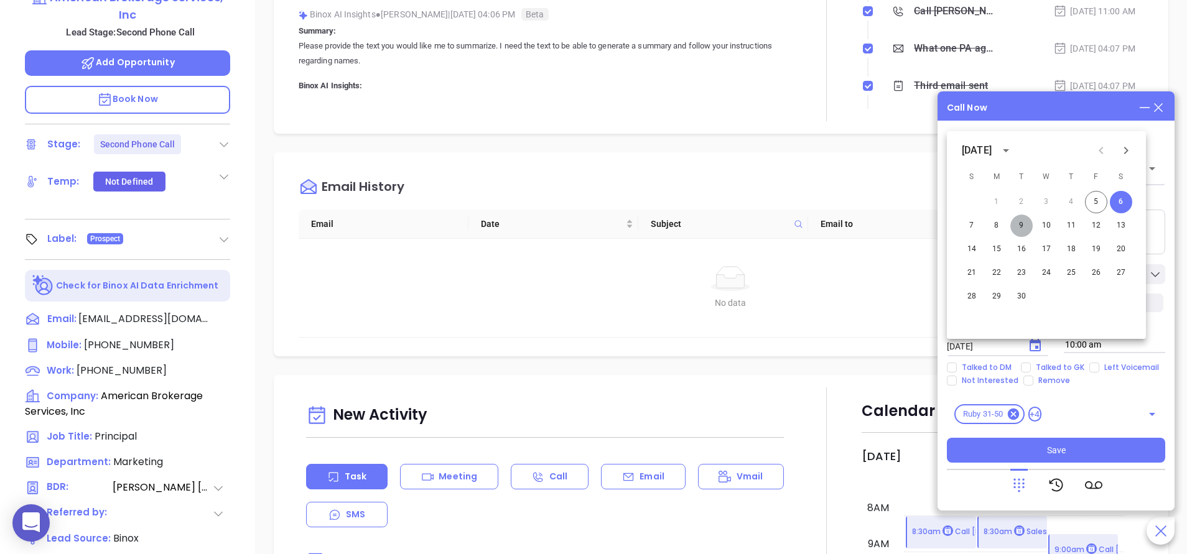
click at [1019, 232] on button "9" at bounding box center [1021, 226] width 22 height 22
type input "09/09/2025"
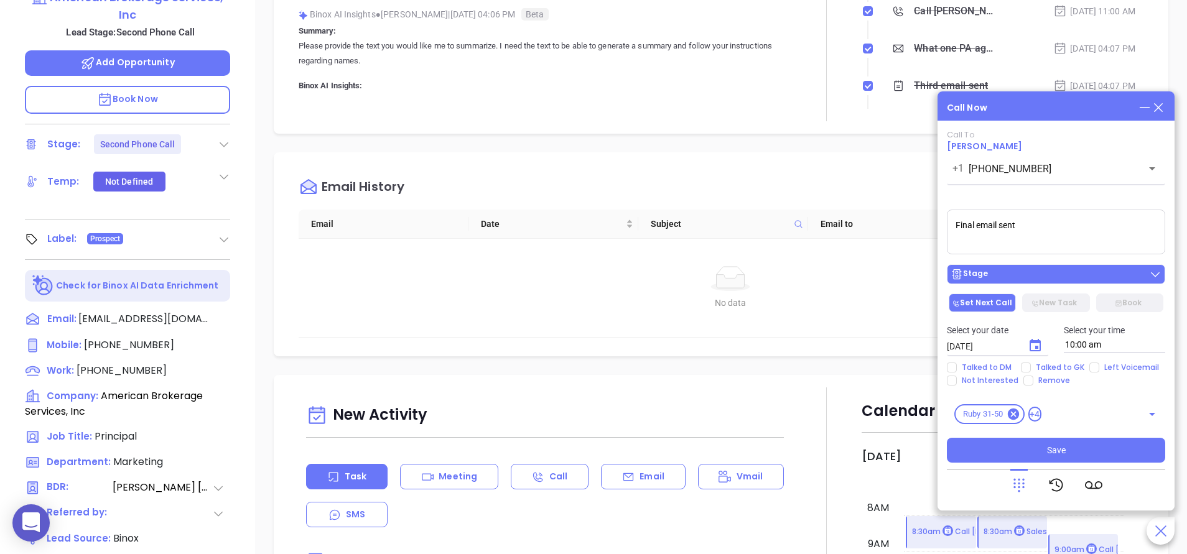
click at [1044, 279] on div "Stage" at bounding box center [1056, 274] width 211 height 12
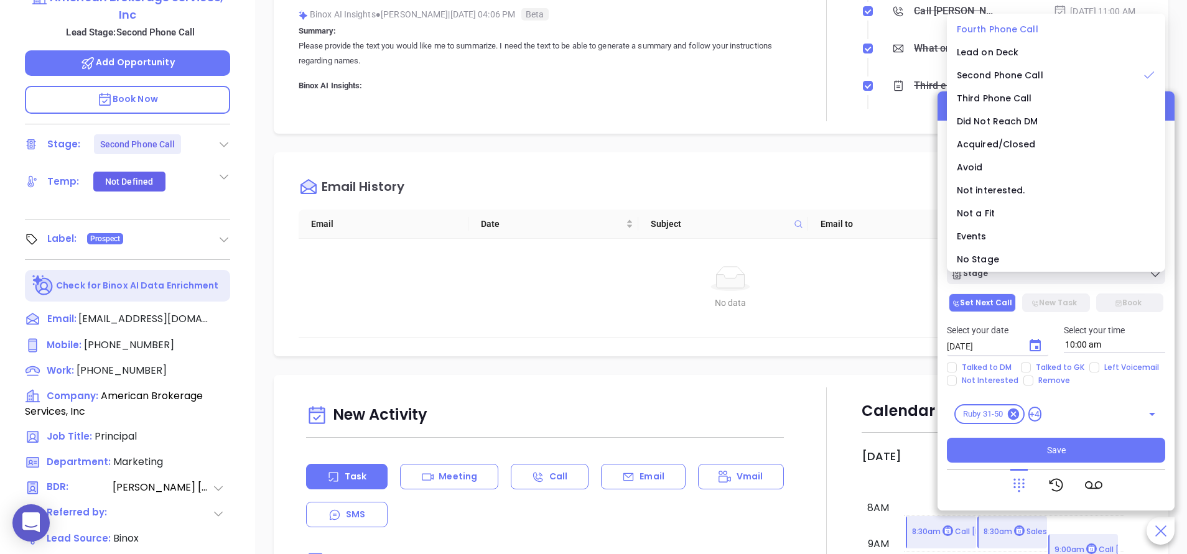
click at [986, 29] on span "Fourth Phone Call" at bounding box center [998, 29] width 82 height 12
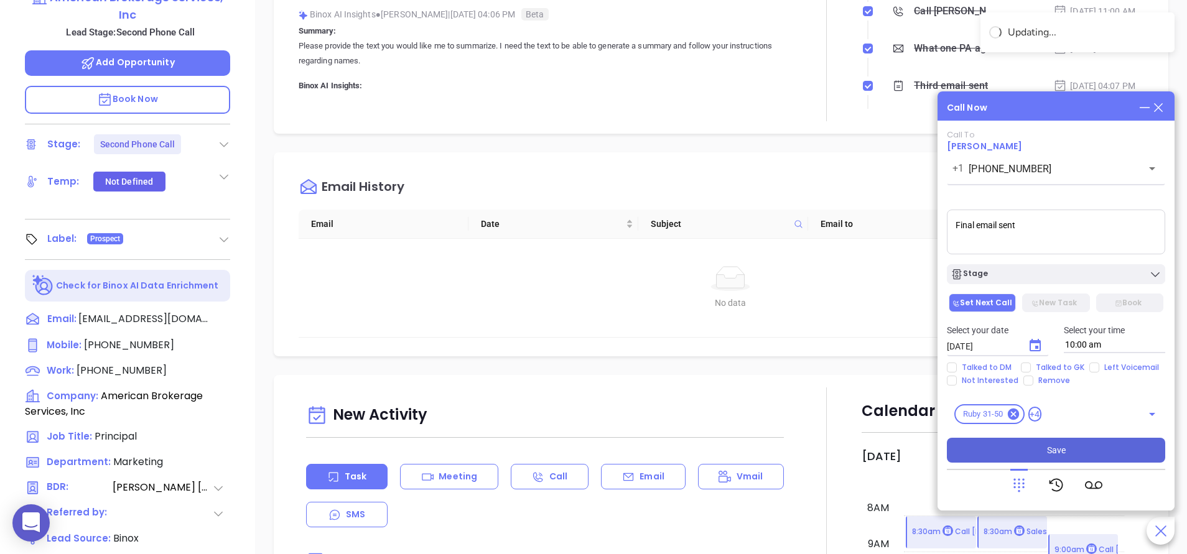
click at [1033, 452] on button "Save" at bounding box center [1056, 450] width 218 height 25
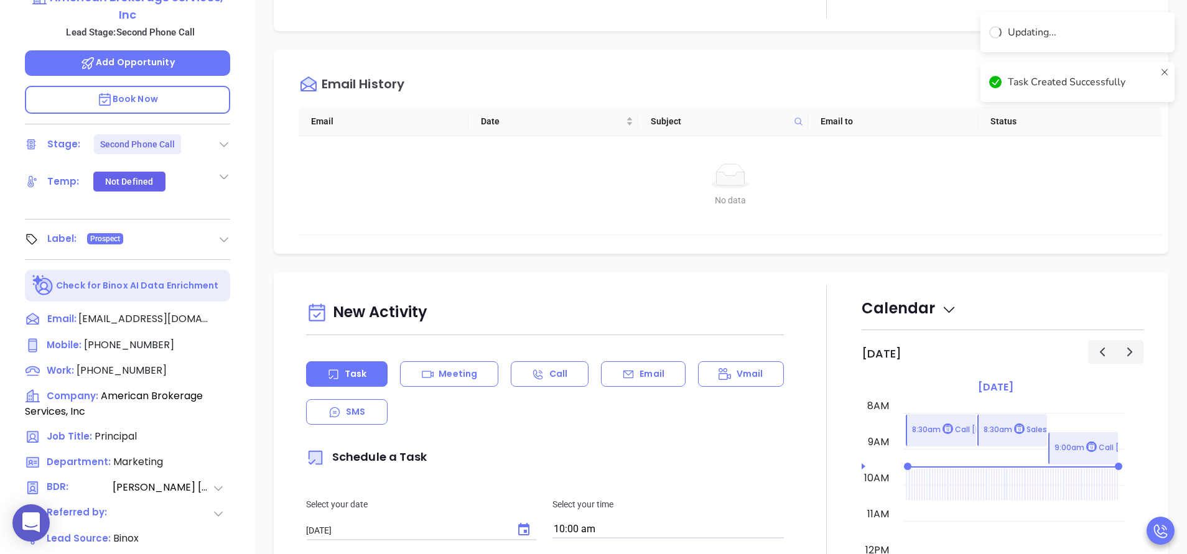
click at [643, 366] on div "Email" at bounding box center [643, 374] width 84 height 26
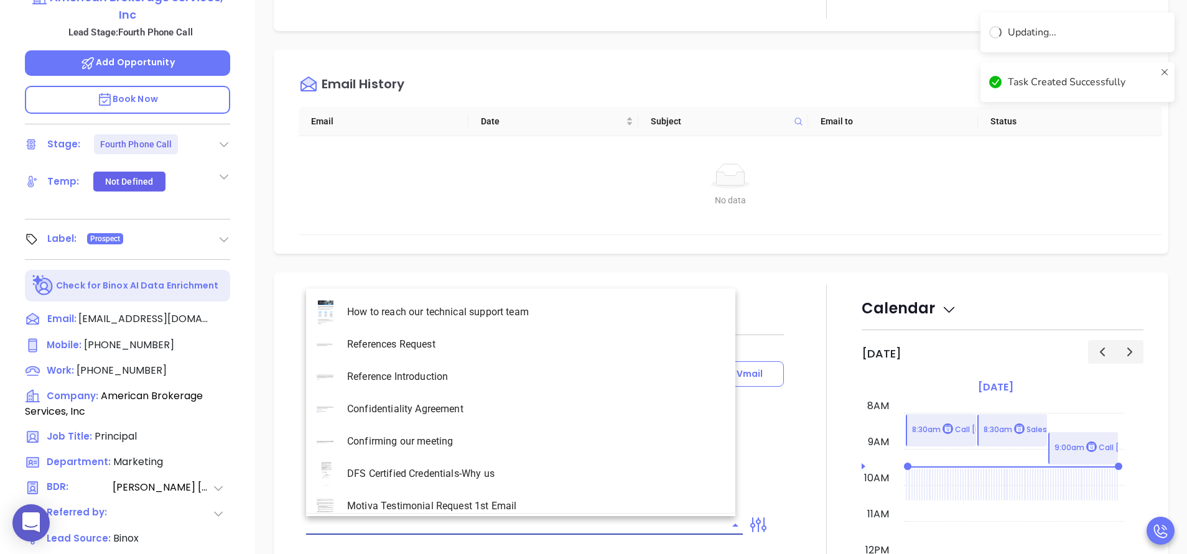
click at [574, 523] on input "text" at bounding box center [515, 525] width 418 height 18
type input "[PERSON_NAME]"
click at [544, 406] on li "PA Insurance 0625 - Email 4" at bounding box center [520, 409] width 429 height 32
type input "PA Insurance 0625 - Email 4"
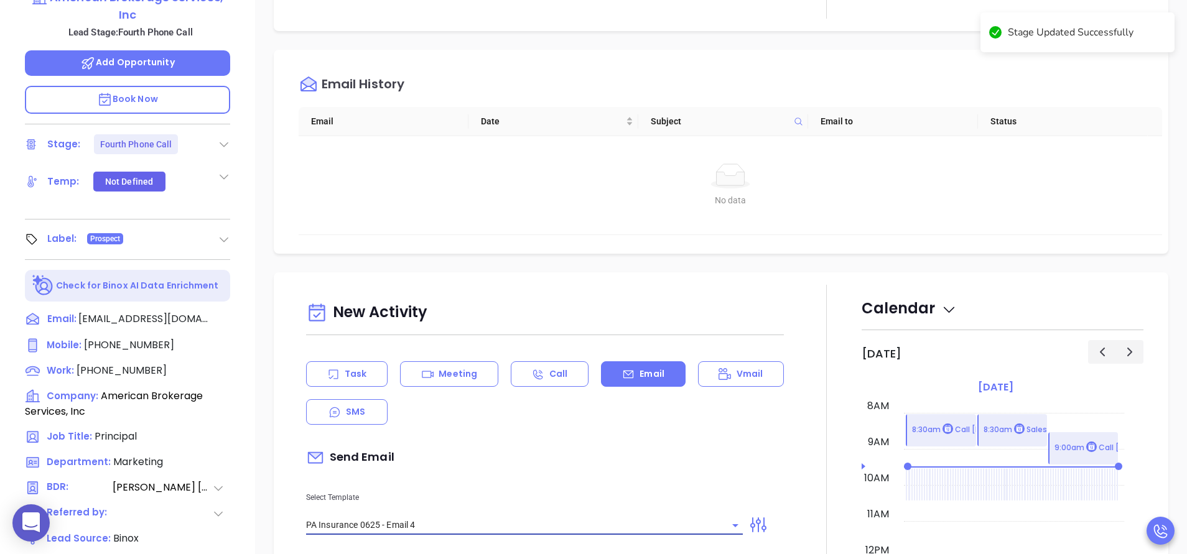
type input "Last attempt—are you still considering this?"
type input "PA Insurance 0625 - Email 4"
click at [549, 452] on div "Send Email" at bounding box center [545, 458] width 478 height 29
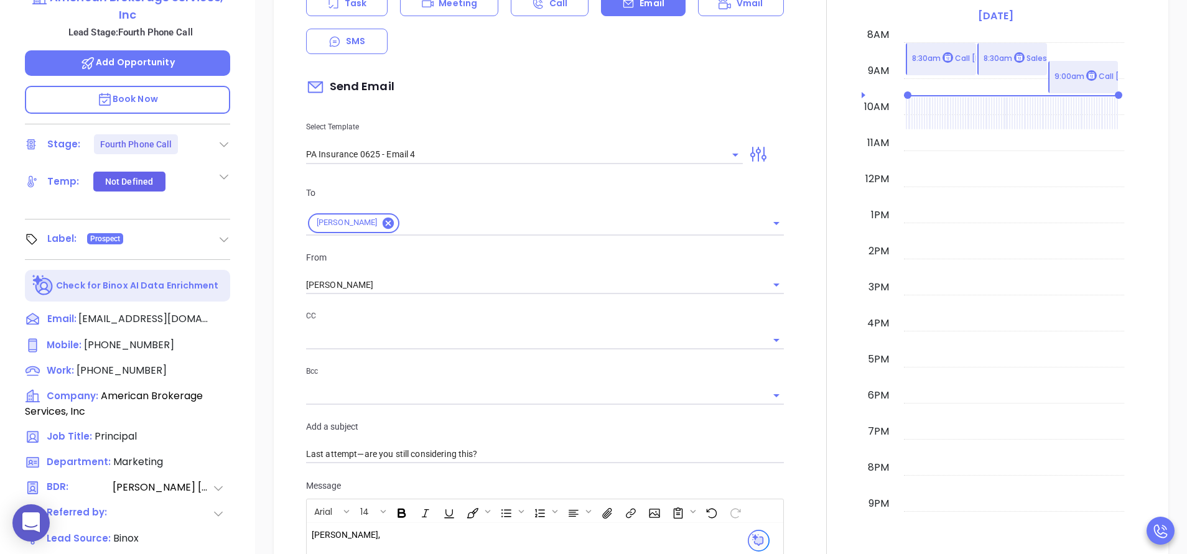
scroll to position [485, 0]
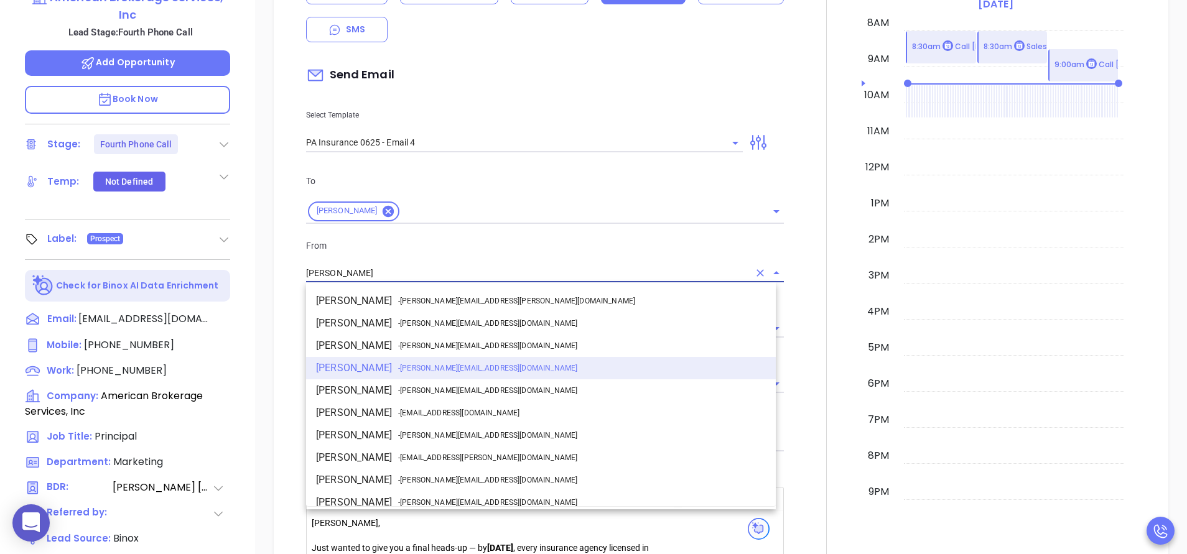
click at [358, 270] on input "[PERSON_NAME]" at bounding box center [527, 273] width 443 height 18
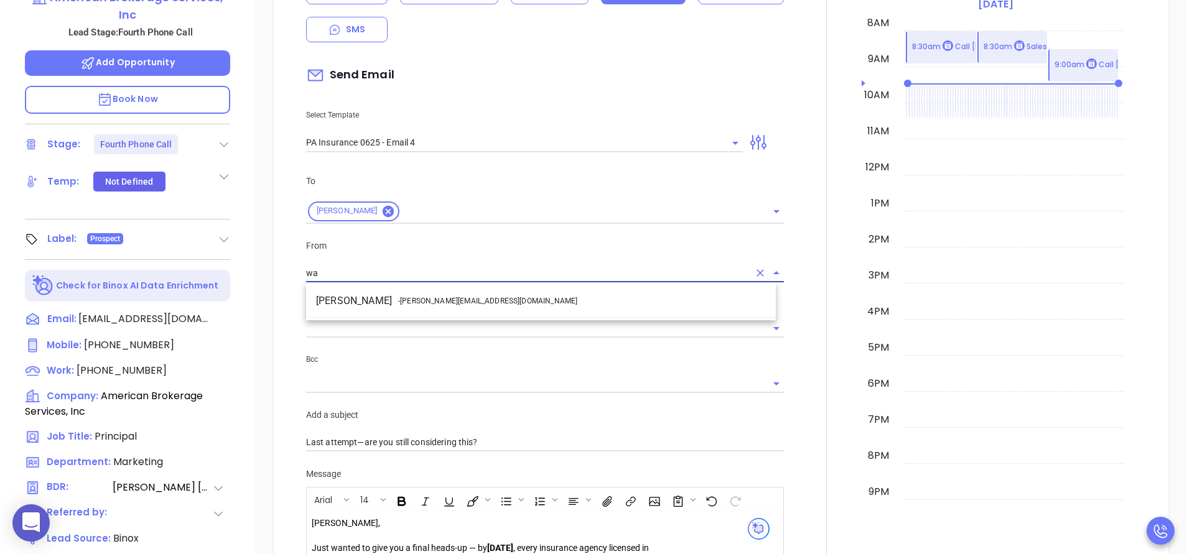
click at [360, 304] on li "Walter Contreras - walter@motiva.net" at bounding box center [541, 301] width 470 height 22
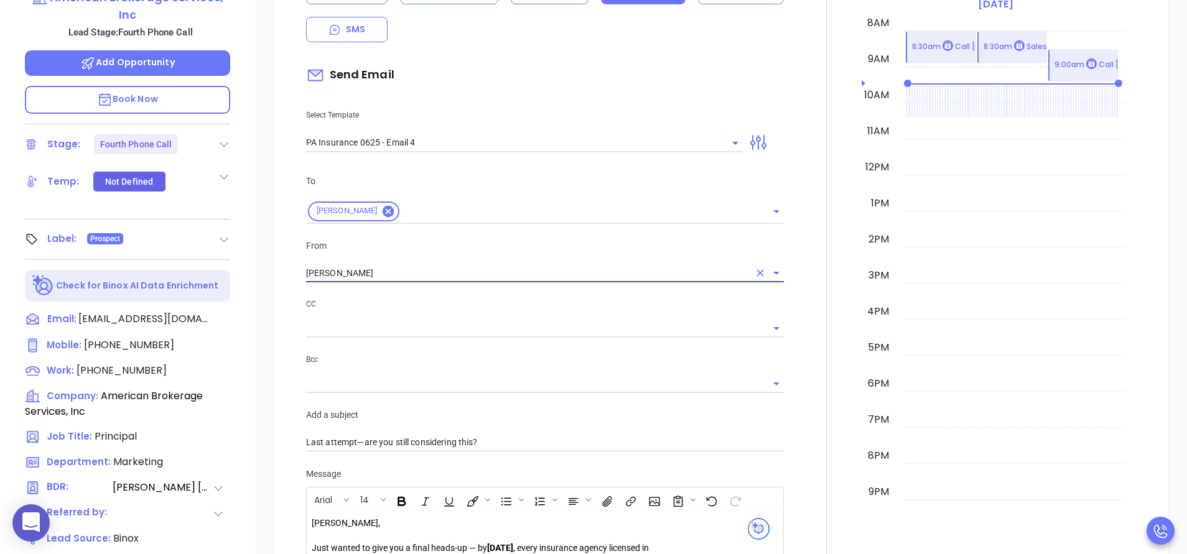
type input "[PERSON_NAME]"
click at [360, 304] on p "CC" at bounding box center [545, 304] width 478 height 14
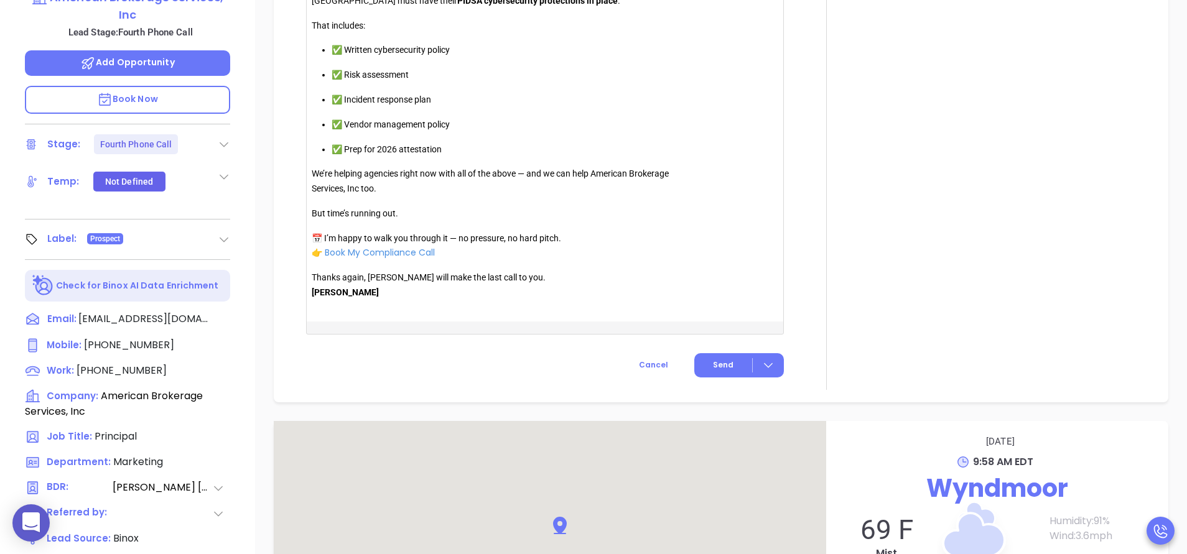
scroll to position [1232, 0]
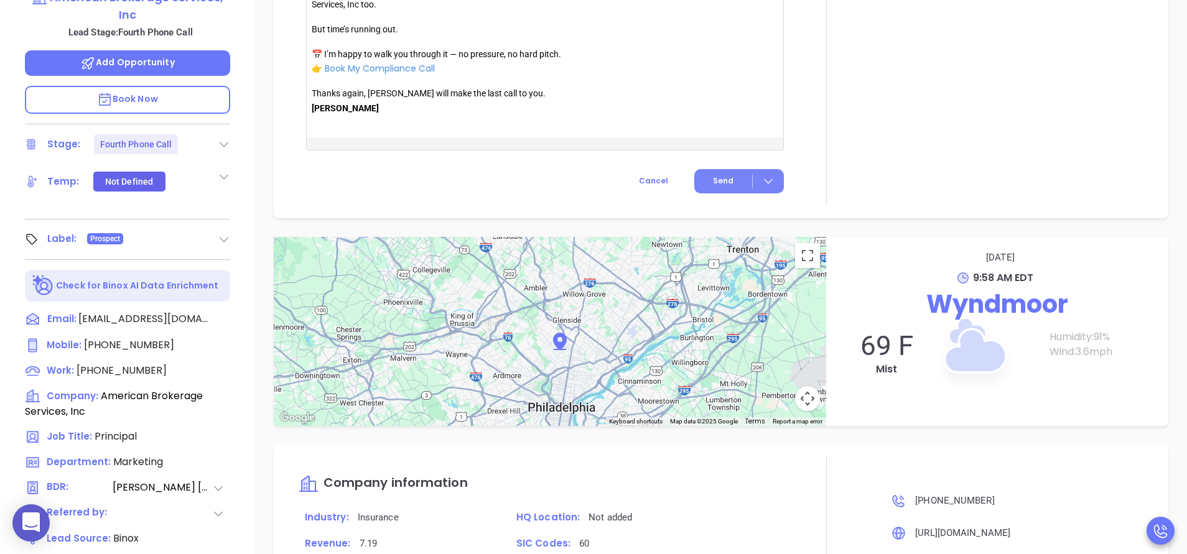
click at [697, 190] on button "Send" at bounding box center [739, 181] width 90 height 24
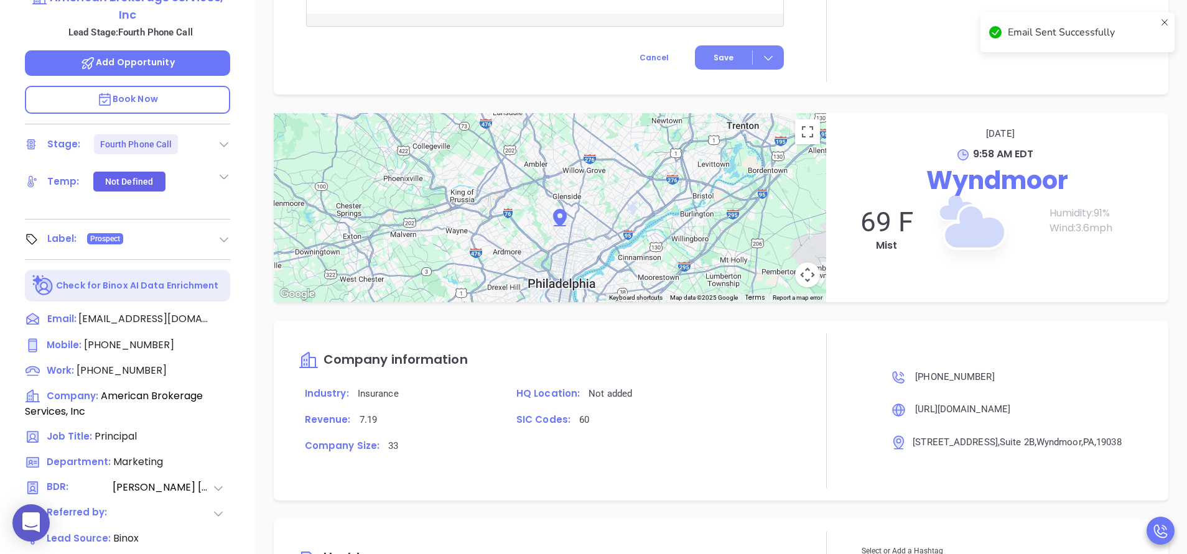
scroll to position [1048, 0]
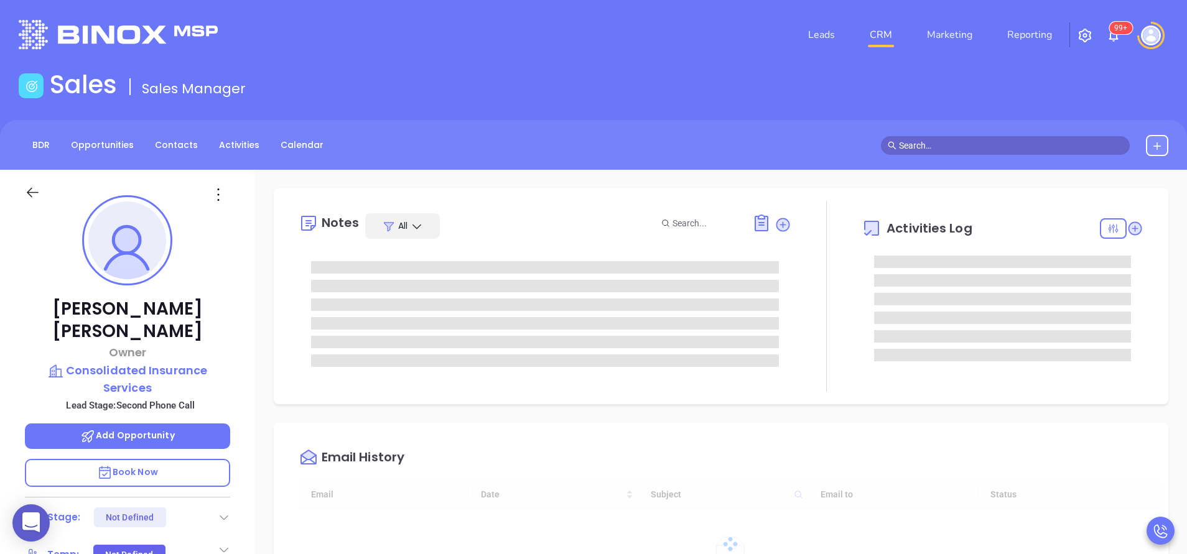
type input "[DATE]"
type input "[PERSON_NAME]"
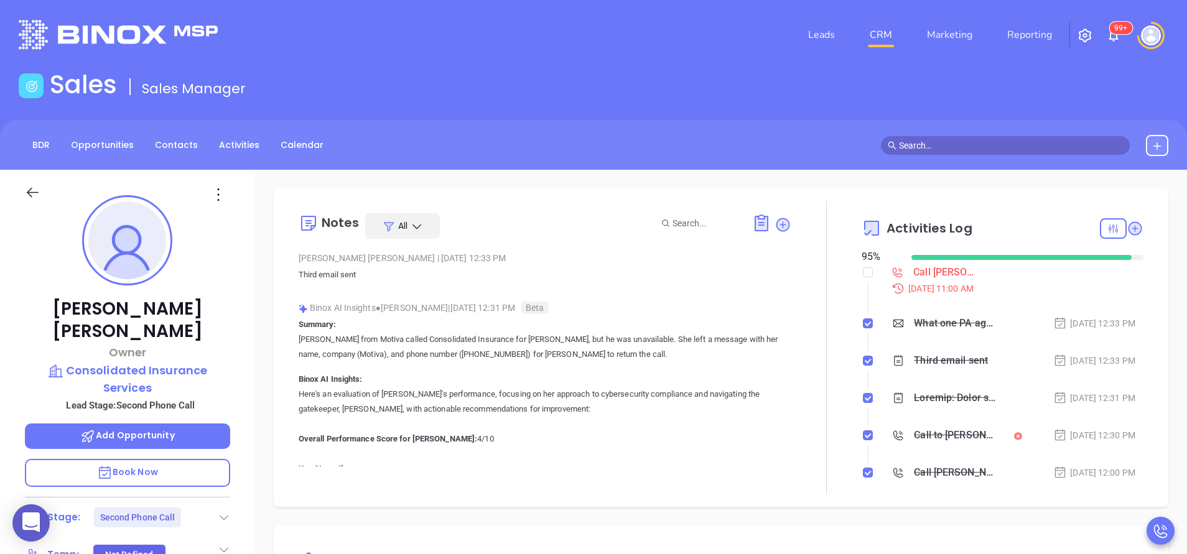
click at [238, 274] on div "[PERSON_NAME] Owner Consolidated Insurance Services Lead Stage: Second Phone Ca…" at bounding box center [127, 516] width 255 height 693
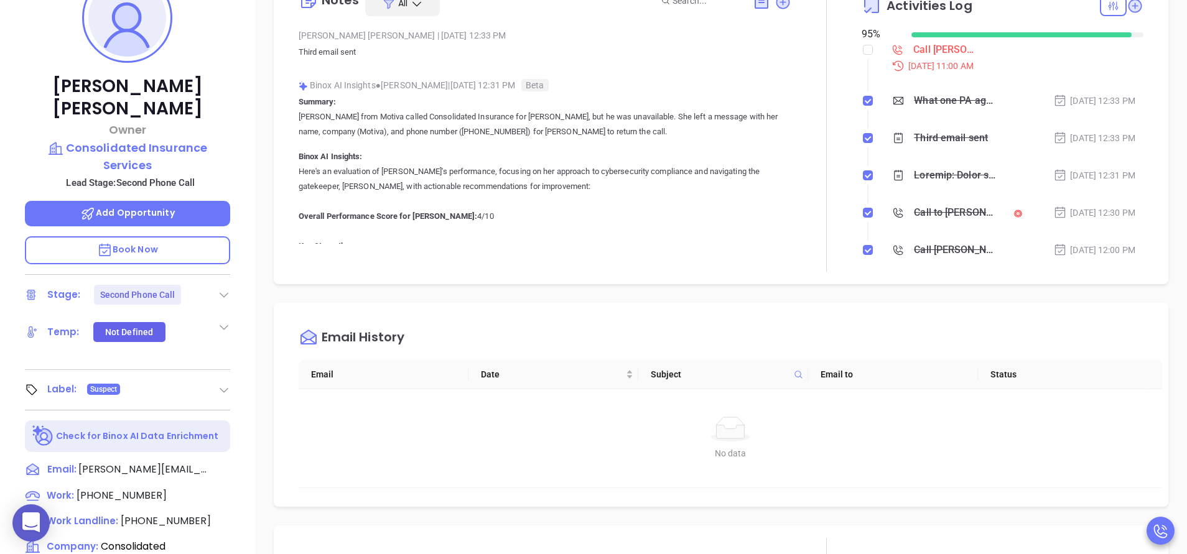
scroll to position [224, 0]
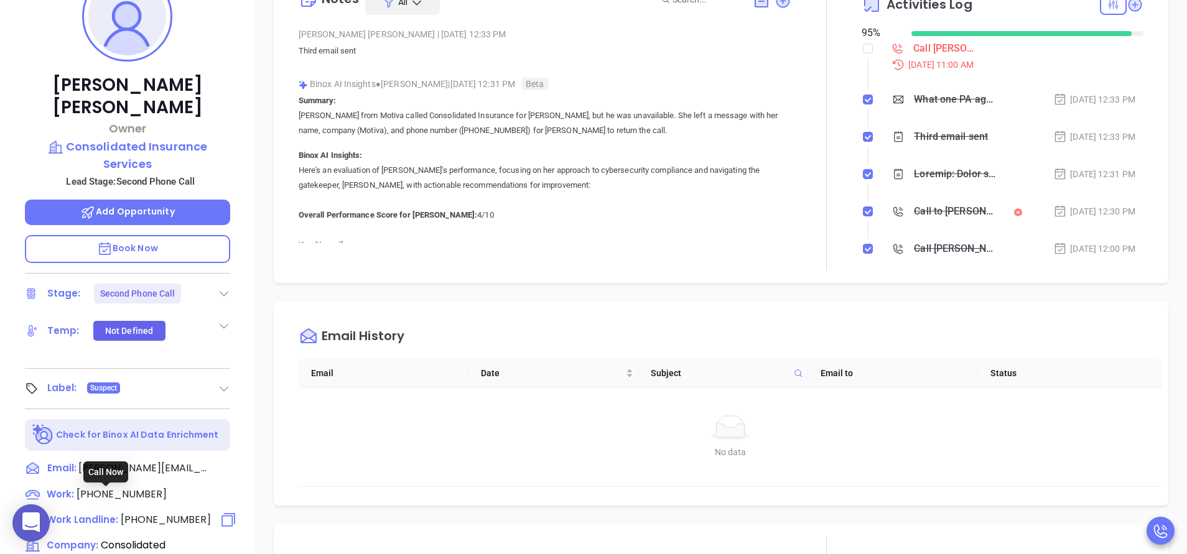
click at [168, 513] on span "(717) 838-1391" at bounding box center [166, 520] width 90 height 14
type input "(717) 838-1391"
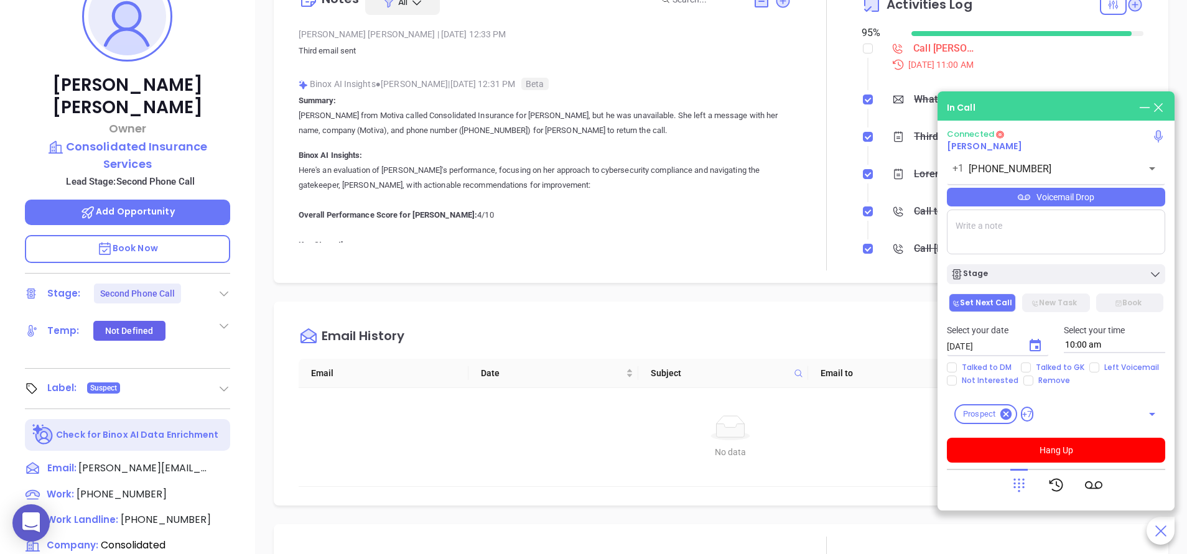
click at [999, 236] on textarea at bounding box center [1056, 232] width 218 height 45
paste textarea "717 838 1391"
type textarea "7"
click at [690, 134] on p "Vicky from Motiva called Consolidated Insurance for Justin Wright, but he was u…" at bounding box center [545, 123] width 493 height 30
click at [1048, 366] on span "Talked to GK" at bounding box center [1060, 368] width 58 height 10
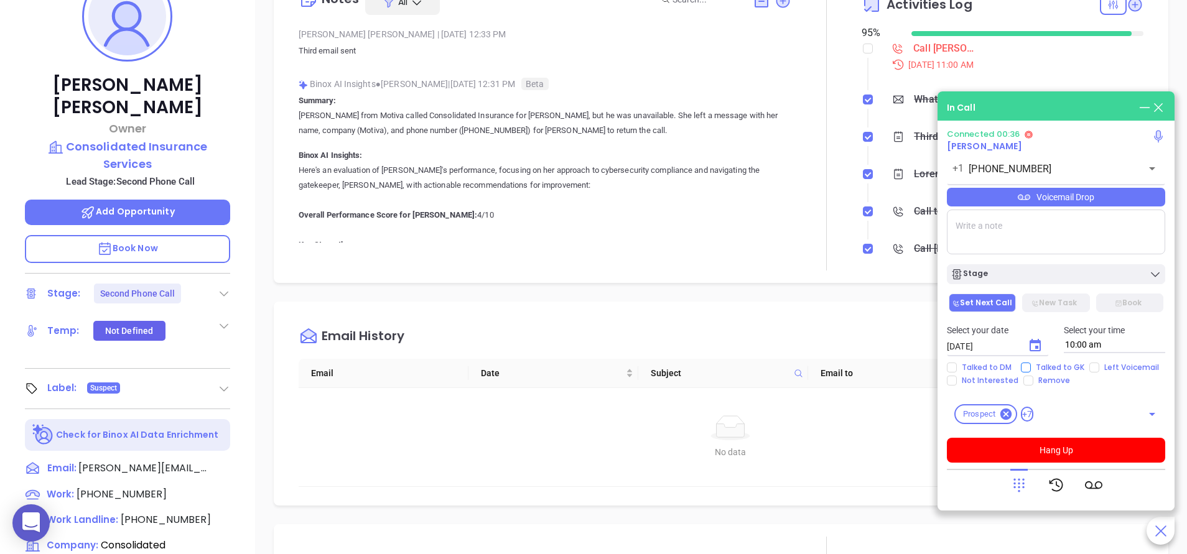
click at [1031, 366] on input "Talked to GK" at bounding box center [1026, 368] width 10 height 10
checkbox input "true"
click at [1045, 449] on button "Hang Up" at bounding box center [1056, 450] width 218 height 25
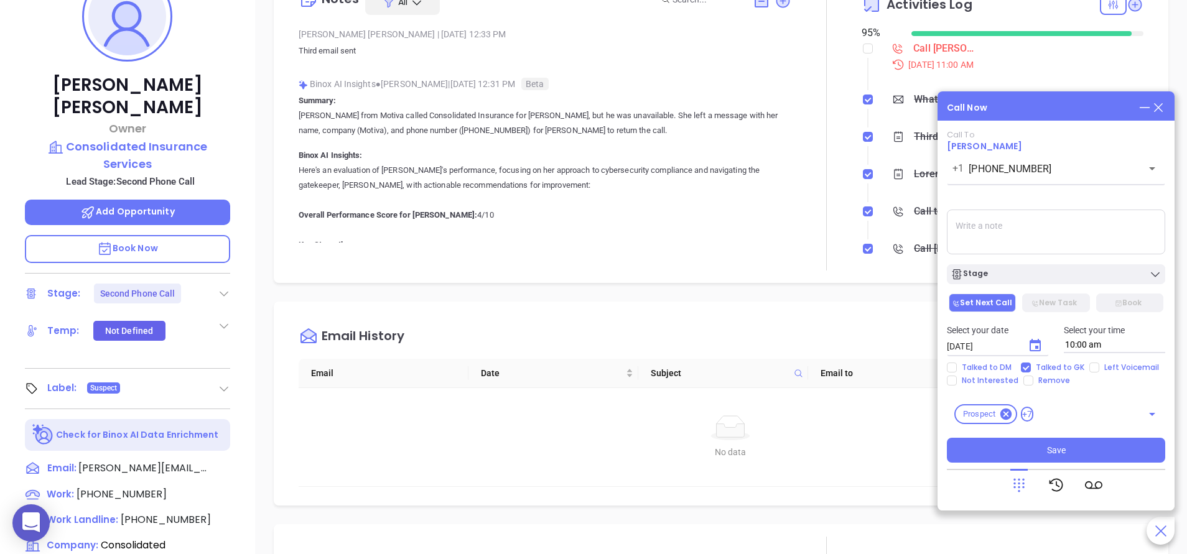
click at [1030, 339] on icon "Choose date, selected date is Sep 6, 2025" at bounding box center [1035, 345] width 15 height 15
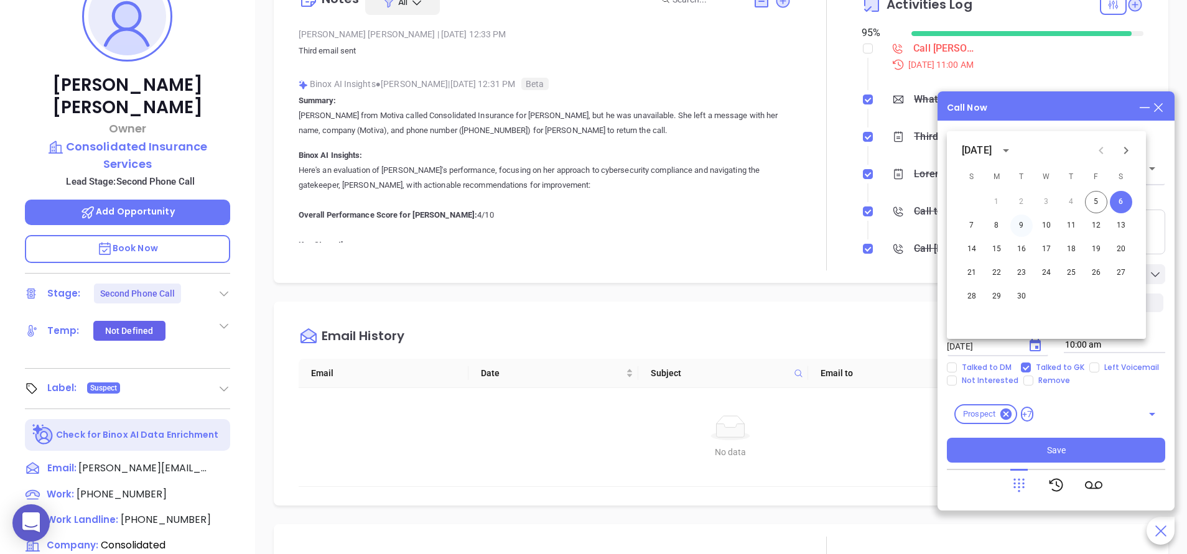
click at [1021, 226] on button "9" at bounding box center [1021, 226] width 22 height 22
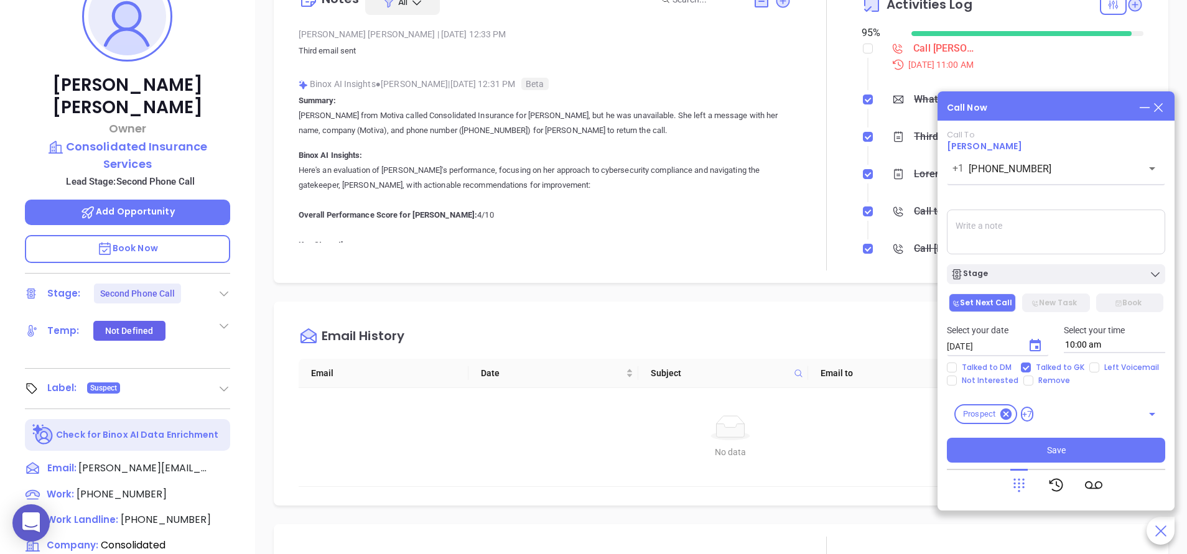
type input "09/09/2025"
click at [1021, 226] on textarea at bounding box center [1056, 232] width 218 height 45
click at [1013, 277] on div "Stage" at bounding box center [1056, 274] width 211 height 12
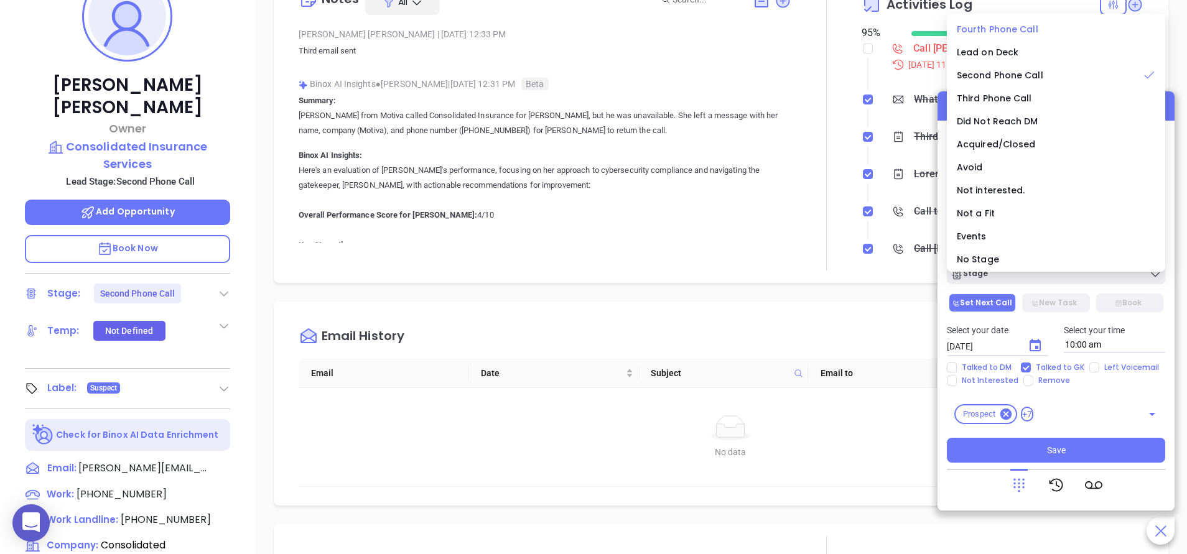
click at [1000, 24] on span "Fourth Phone Call" at bounding box center [998, 29] width 82 height 12
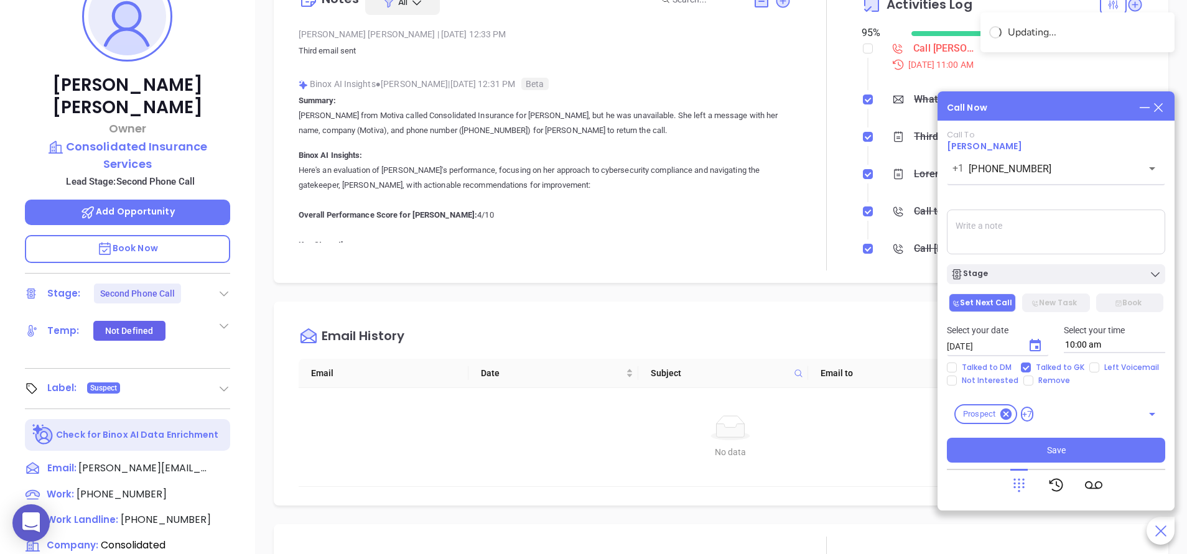
click at [994, 219] on textarea at bounding box center [1056, 232] width 218 height 45
type textarea "Final email sent"
click at [1073, 449] on button "Save" at bounding box center [1056, 450] width 218 height 25
click at [807, 233] on div at bounding box center [826, 124] width 70 height 294
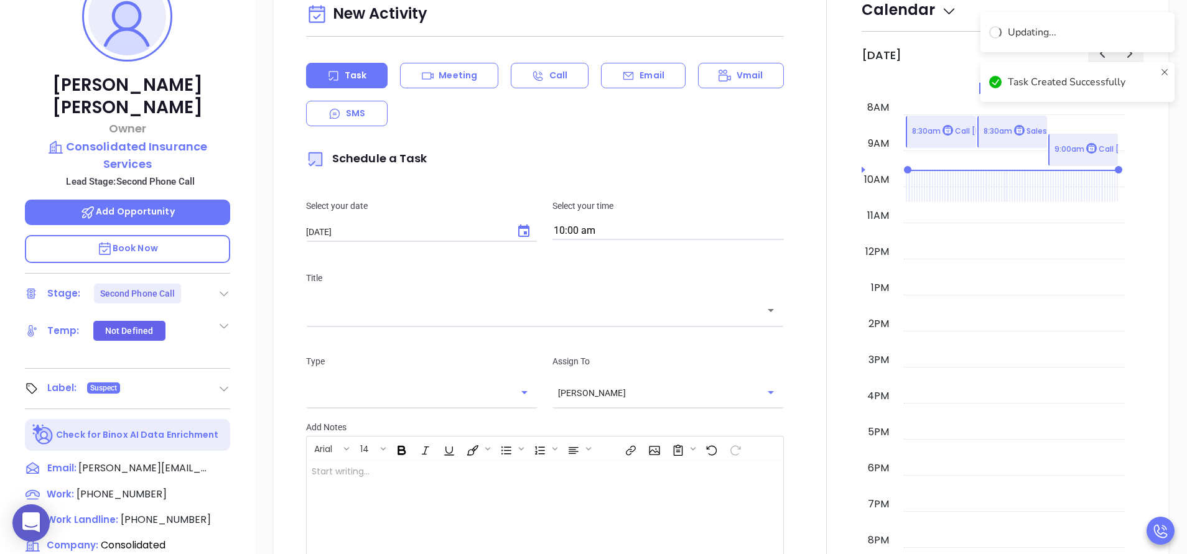
scroll to position [345, 0]
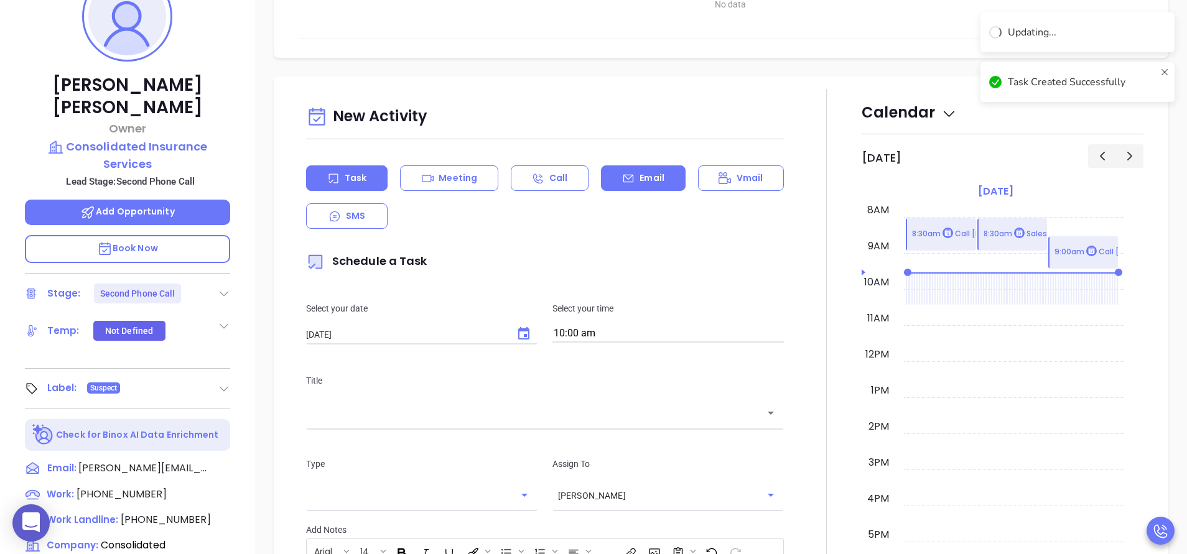
drag, startPoint x: 671, startPoint y: 182, endPoint x: 663, endPoint y: 174, distance: 11.9
click at [663, 174] on div "Email" at bounding box center [643, 179] width 84 height 26
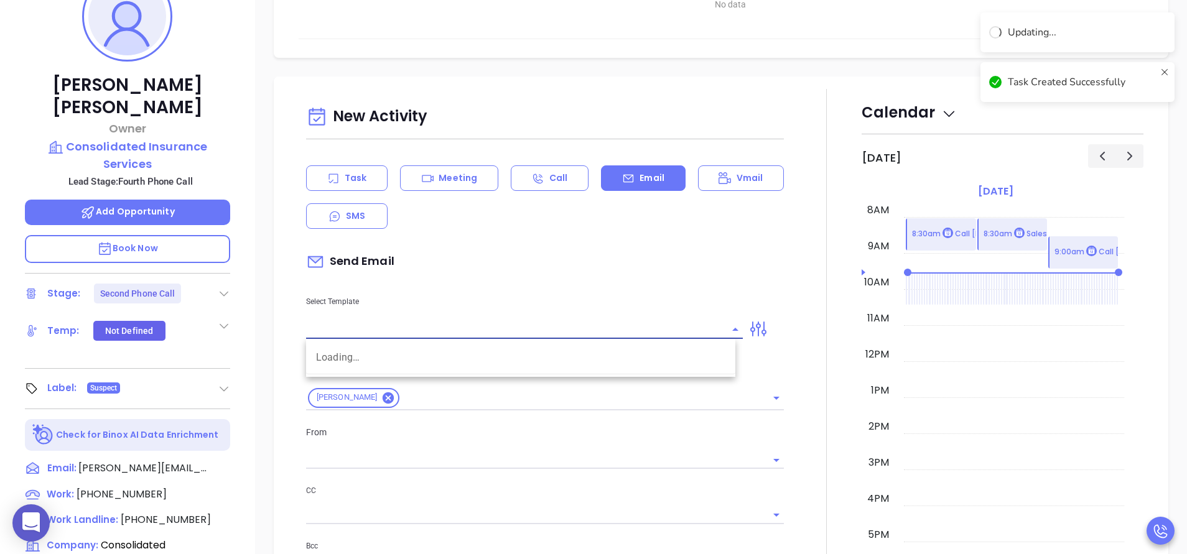
click at [556, 328] on input "text" at bounding box center [515, 329] width 418 height 18
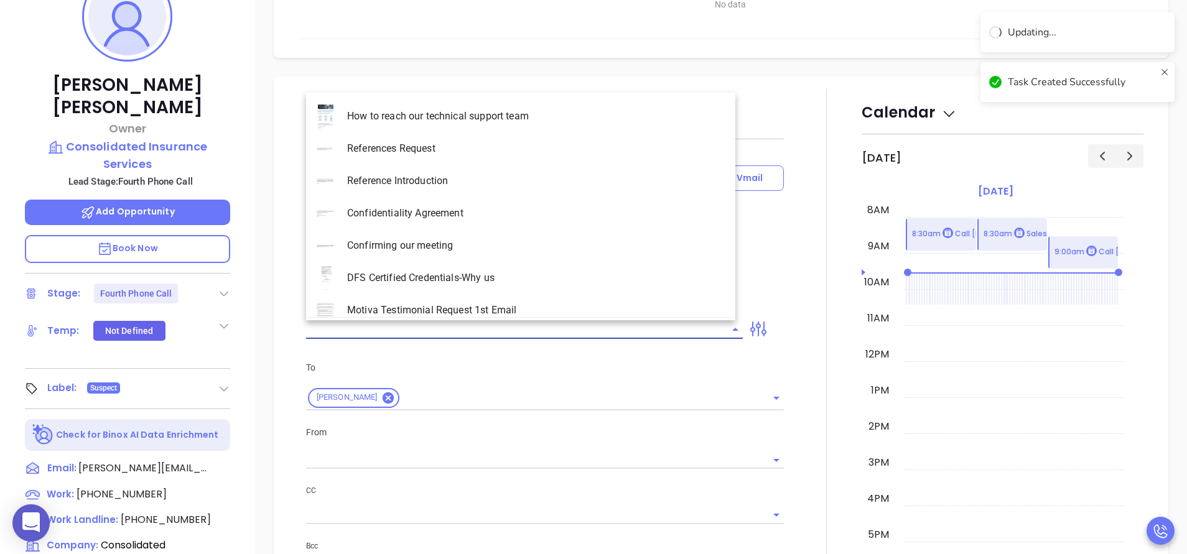
type input "[PERSON_NAME]"
click at [491, 213] on li "PA Insurance 0625 - Email 4" at bounding box center [520, 213] width 429 height 32
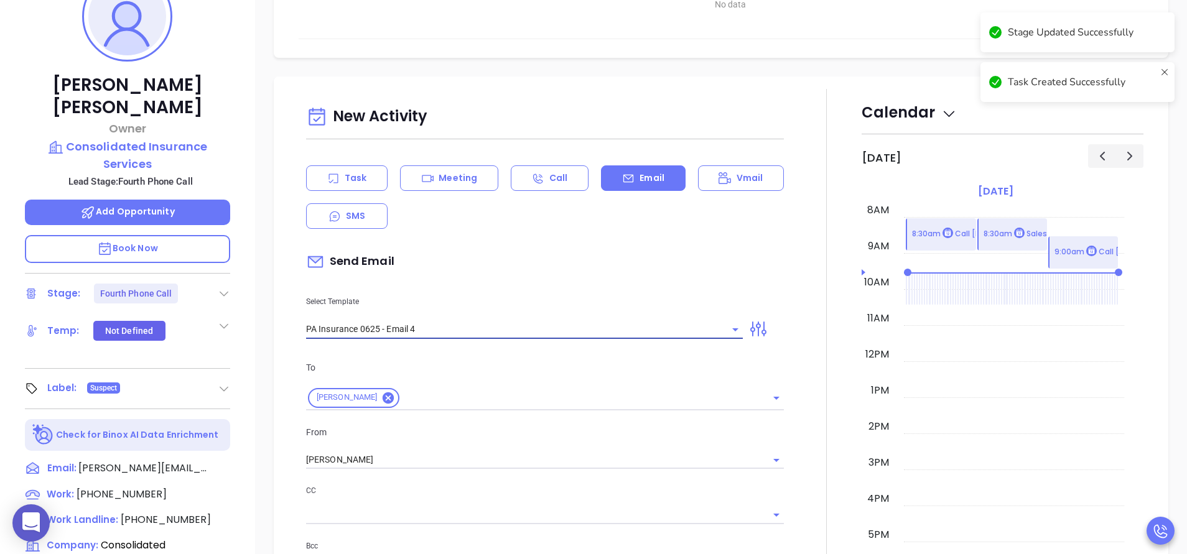
type input "PA Insurance 0625 - Email 4"
click at [508, 251] on div "Send Email" at bounding box center [545, 262] width 478 height 29
type input "Last attempt—are you still considering this?"
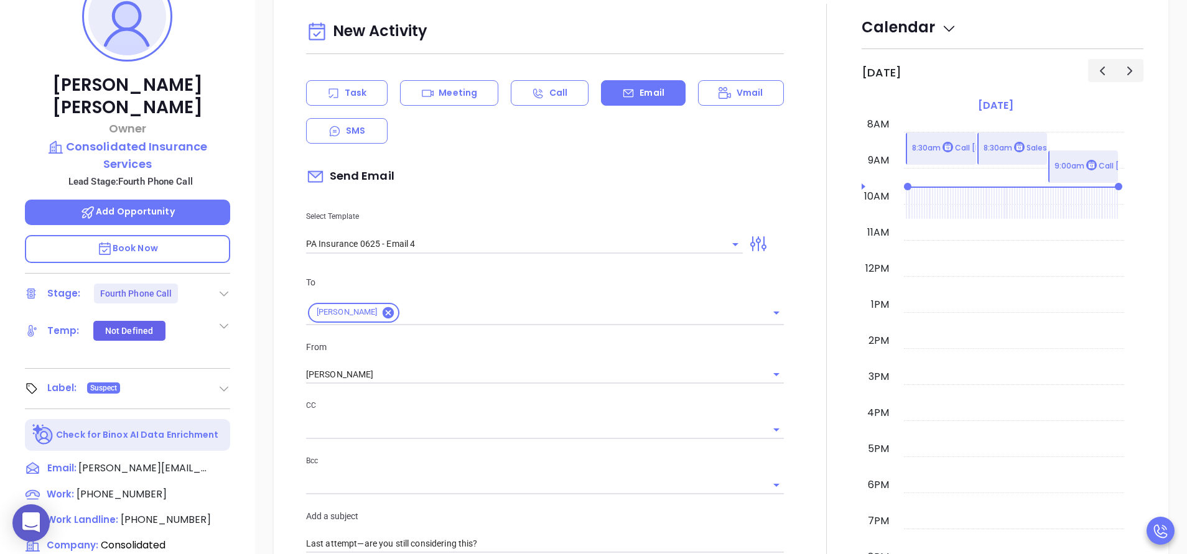
scroll to position [560, 0]
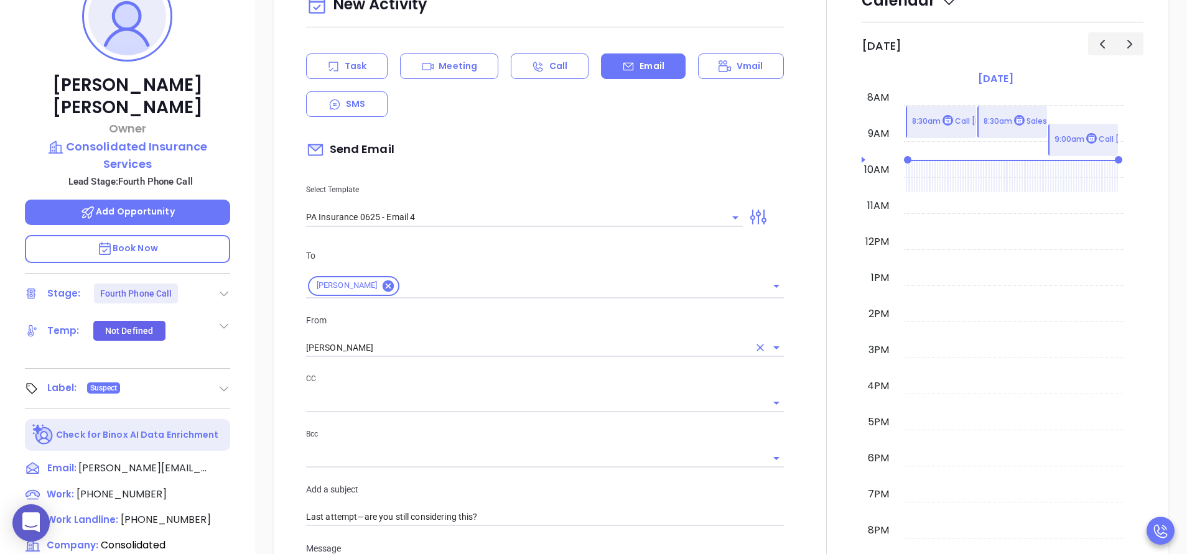
click at [456, 343] on input "[PERSON_NAME]" at bounding box center [527, 348] width 443 height 18
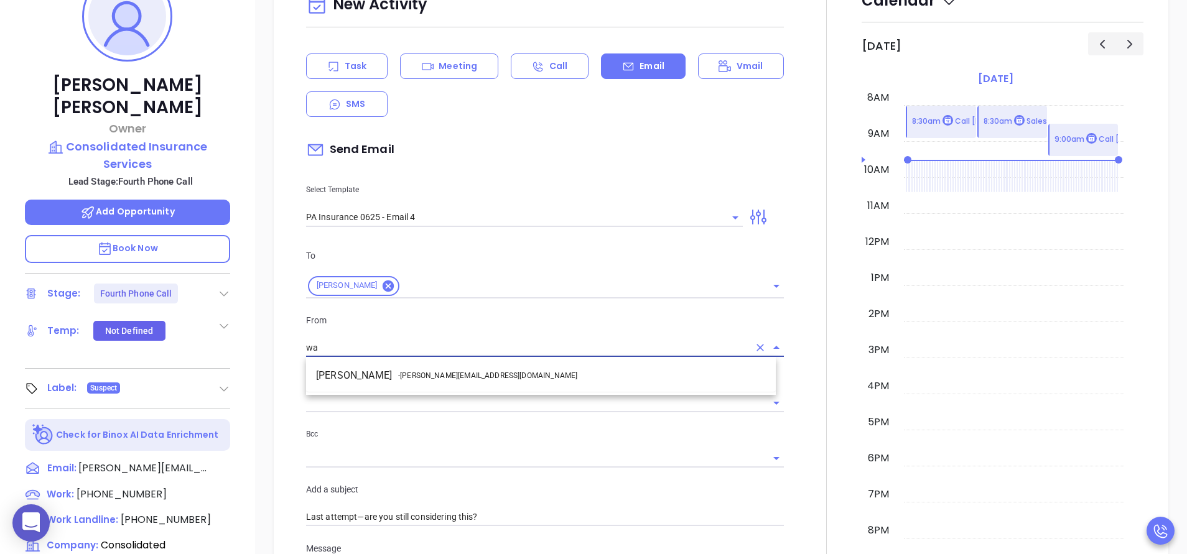
click at [437, 378] on span "- [PERSON_NAME][EMAIL_ADDRESS][DOMAIN_NAME]" at bounding box center [487, 375] width 179 height 11
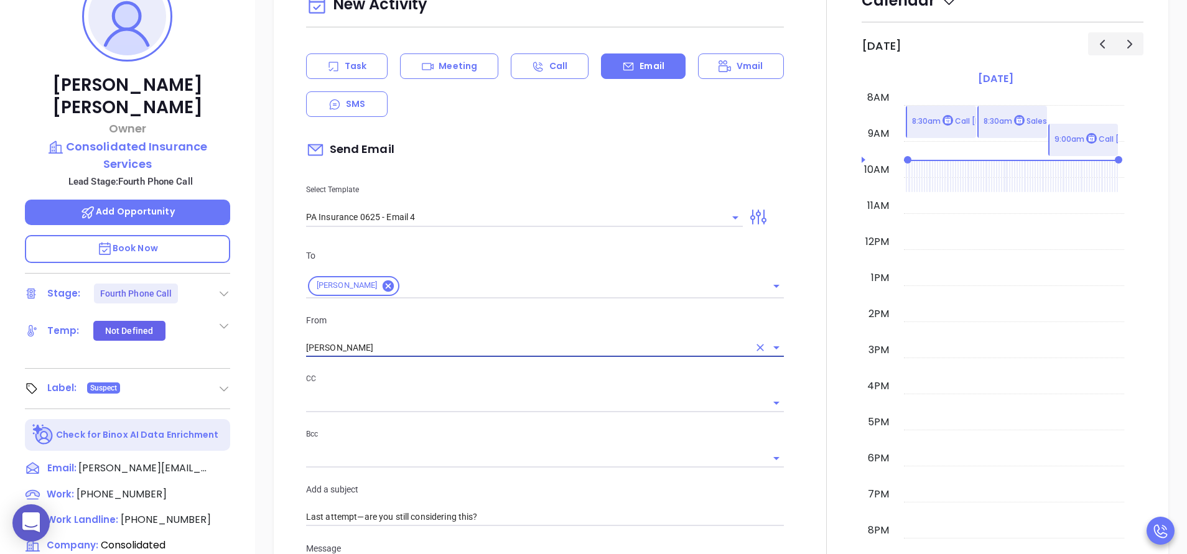
type input "[PERSON_NAME]"
click at [437, 378] on p "CC" at bounding box center [545, 379] width 478 height 14
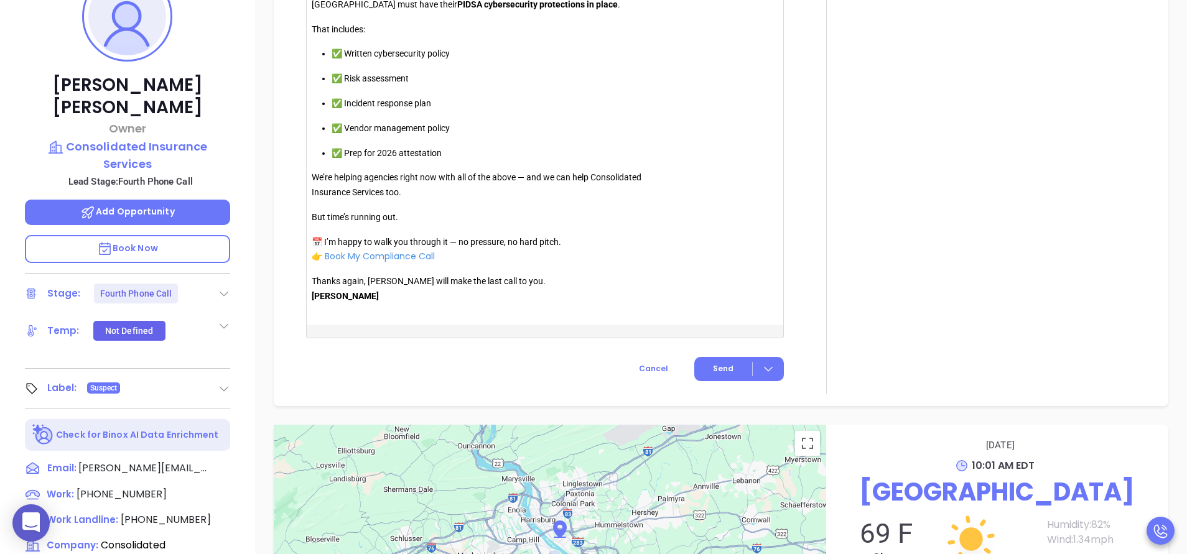
scroll to position [1195, 0]
click at [721, 368] on span "Send" at bounding box center [723, 367] width 21 height 11
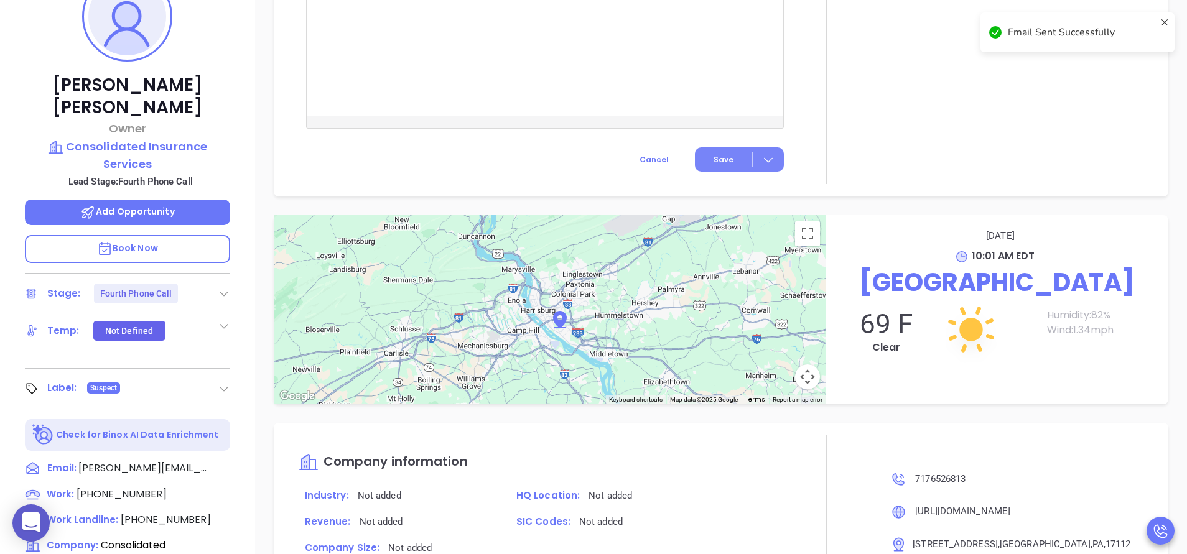
scroll to position [1079, 0]
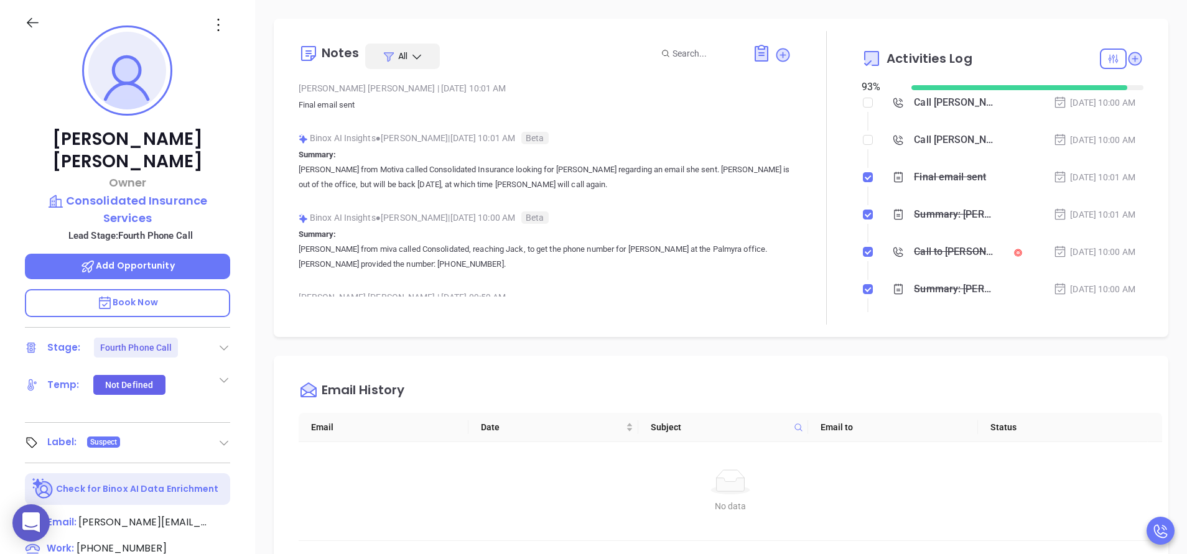
scroll to position [0, 0]
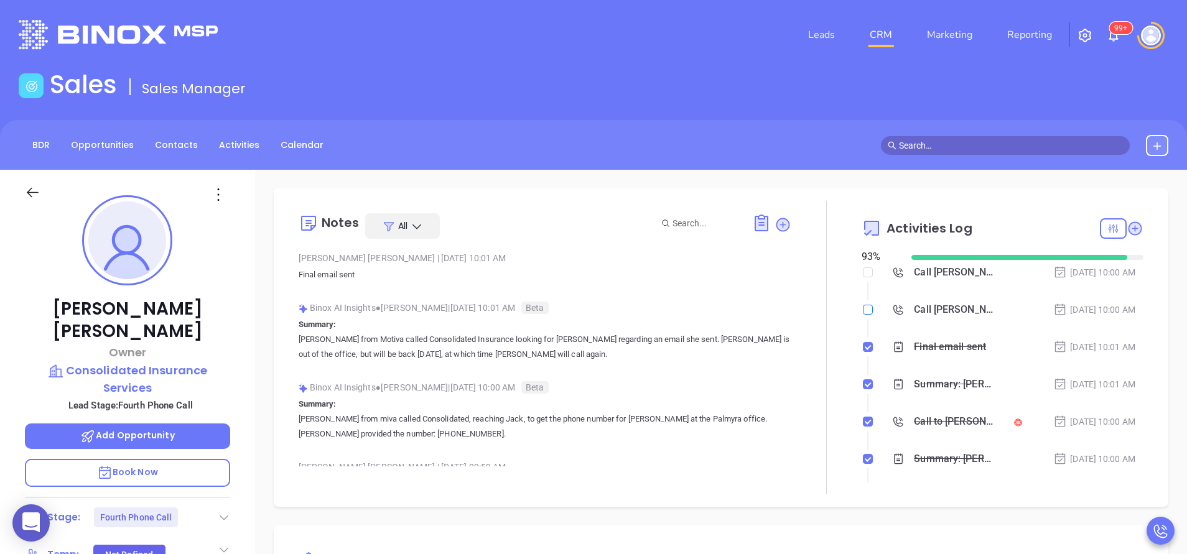
click at [863, 308] on input "checkbox" at bounding box center [868, 310] width 10 height 10
checkbox input "true"
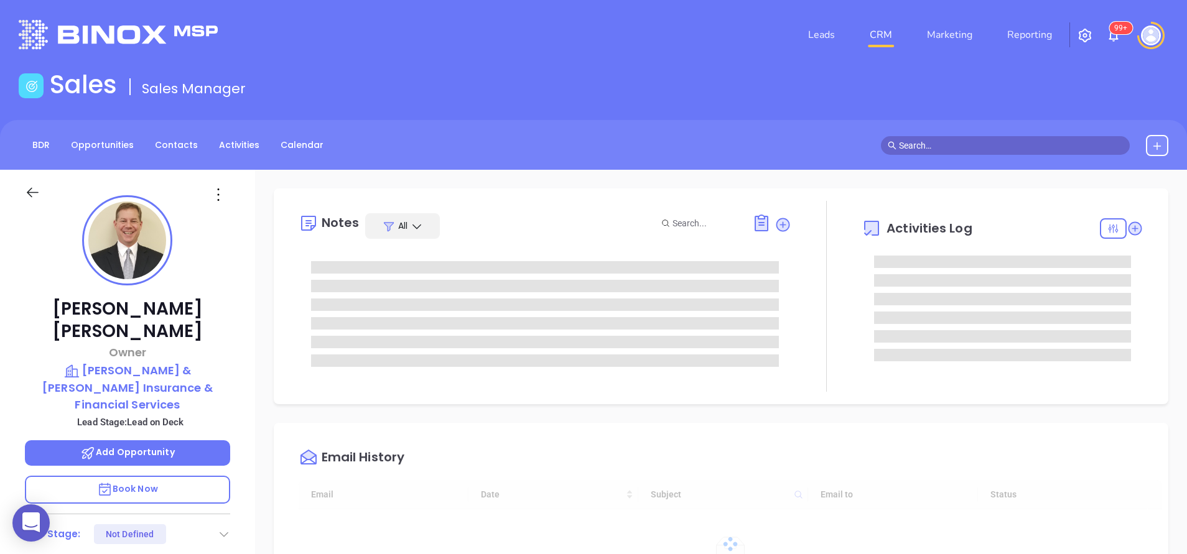
type input "[DATE]"
type input "[PERSON_NAME]"
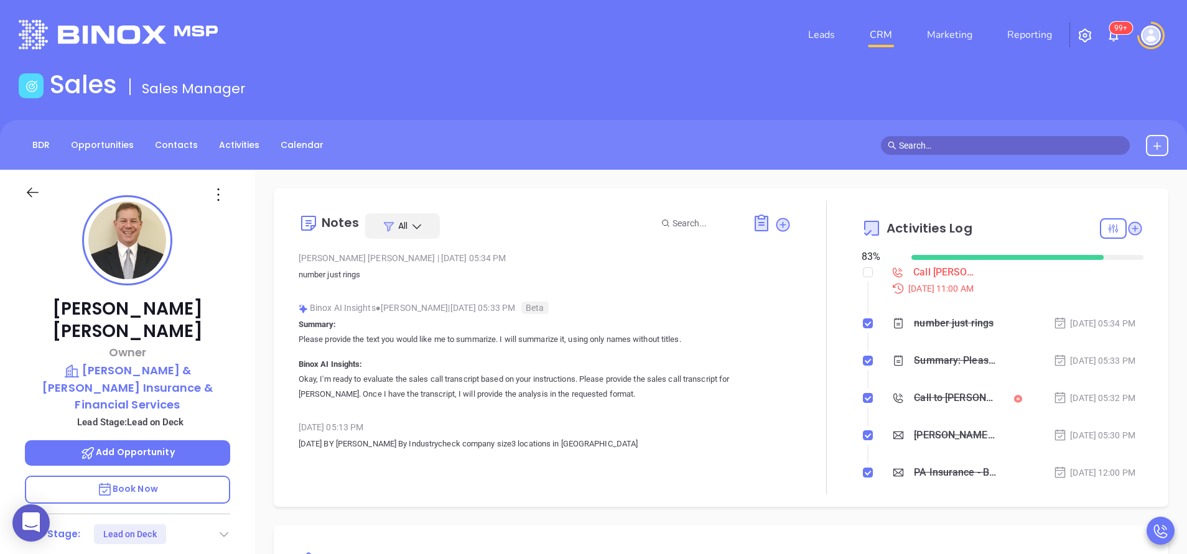
click at [235, 243] on div "[PERSON_NAME] Owner [PERSON_NAME] & [PERSON_NAME] Insurance & Financial Service…" at bounding box center [127, 516] width 255 height 693
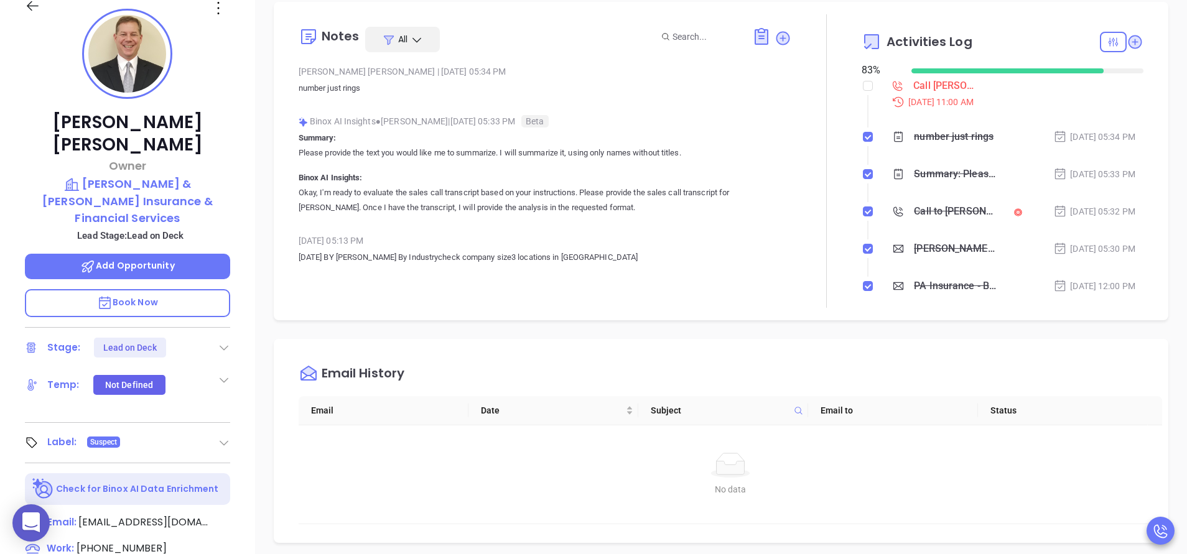
scroll to position [149, 0]
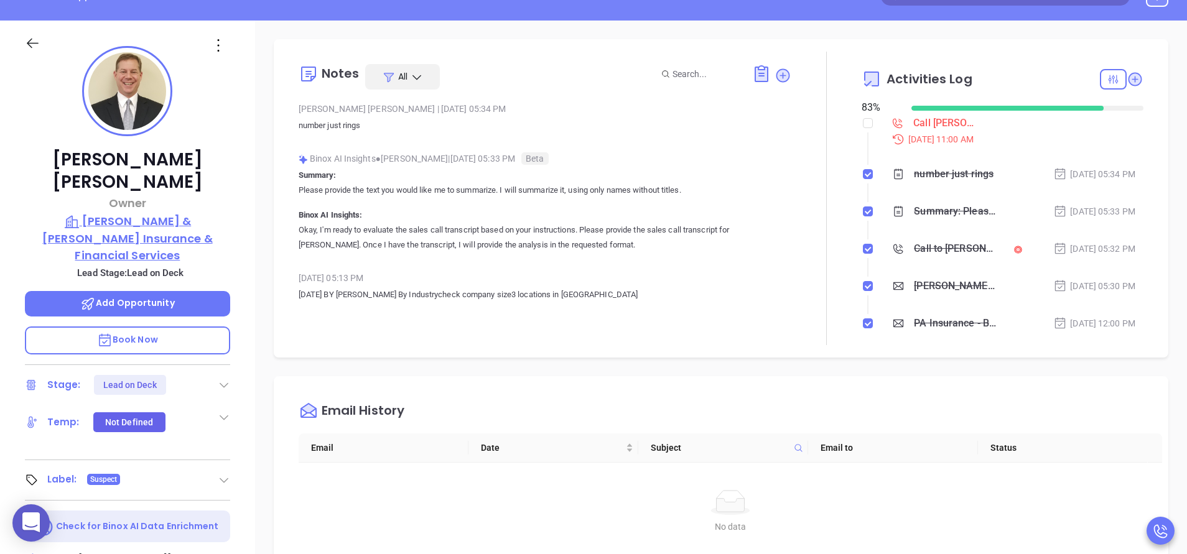
click at [146, 213] on p "[PERSON_NAME] & [PERSON_NAME] Insurance & Financial Services" at bounding box center [127, 238] width 205 height 51
click at [757, 387] on div "Email History Email Date Subject Email to Status No data No data" at bounding box center [721, 478] width 895 height 204
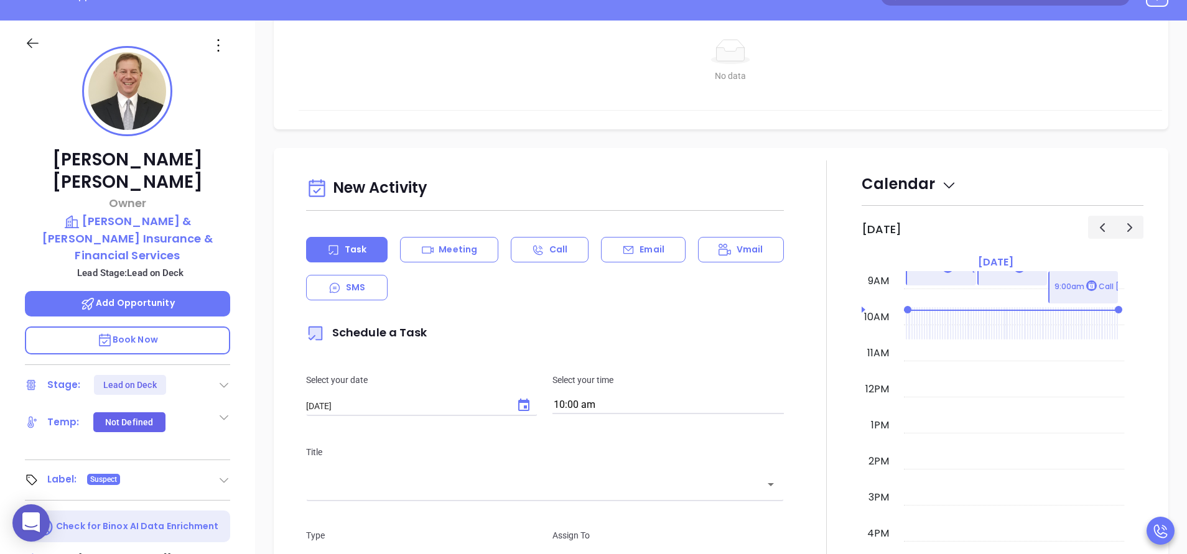
scroll to position [485, 0]
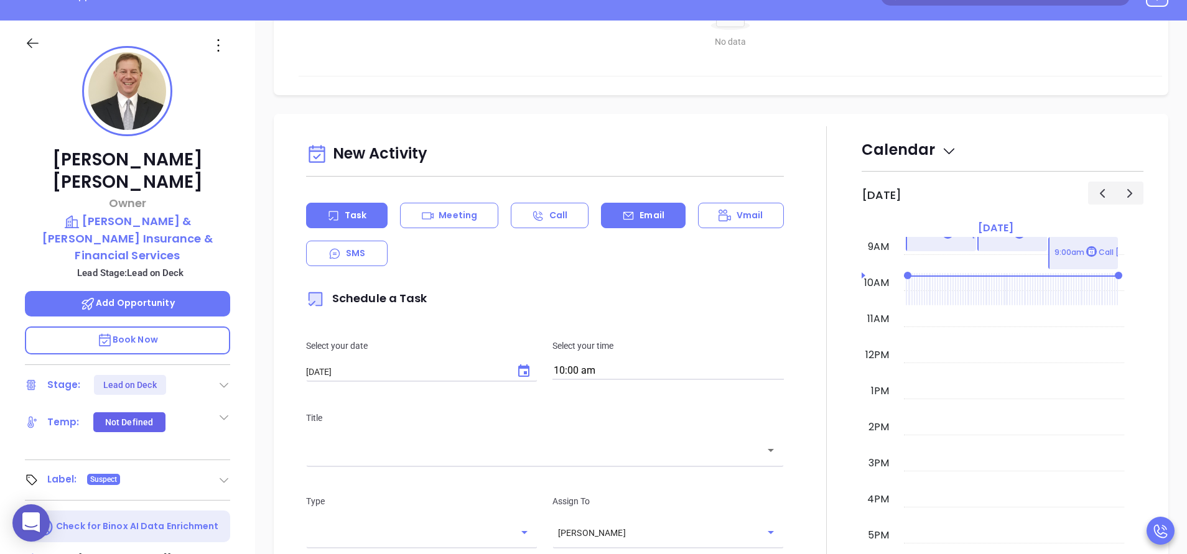
click at [640, 210] on p "Email" at bounding box center [652, 215] width 25 height 13
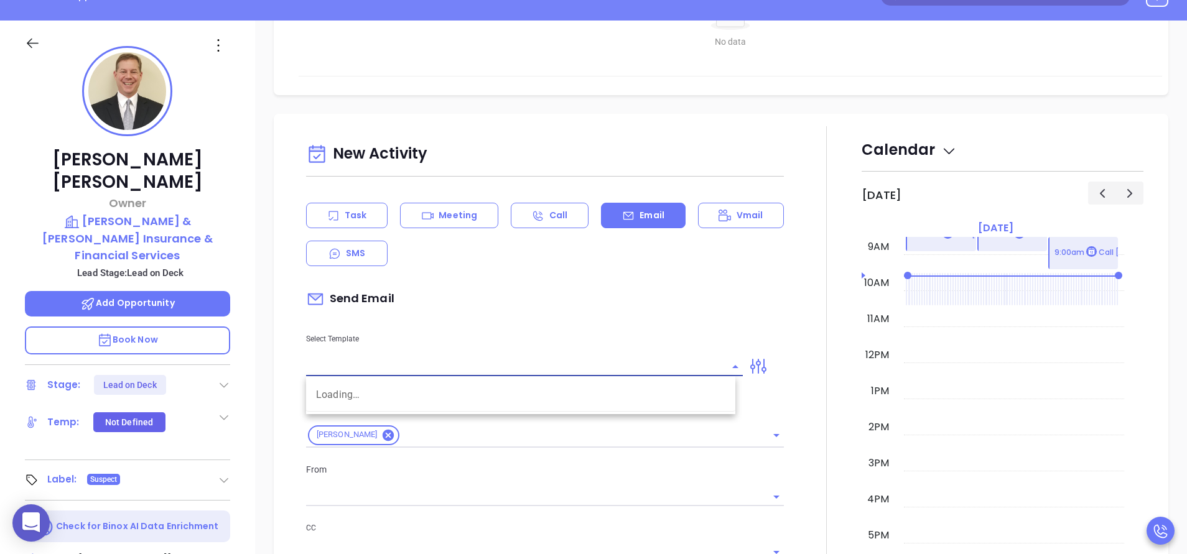
click at [525, 371] on input "text" at bounding box center [515, 367] width 418 height 18
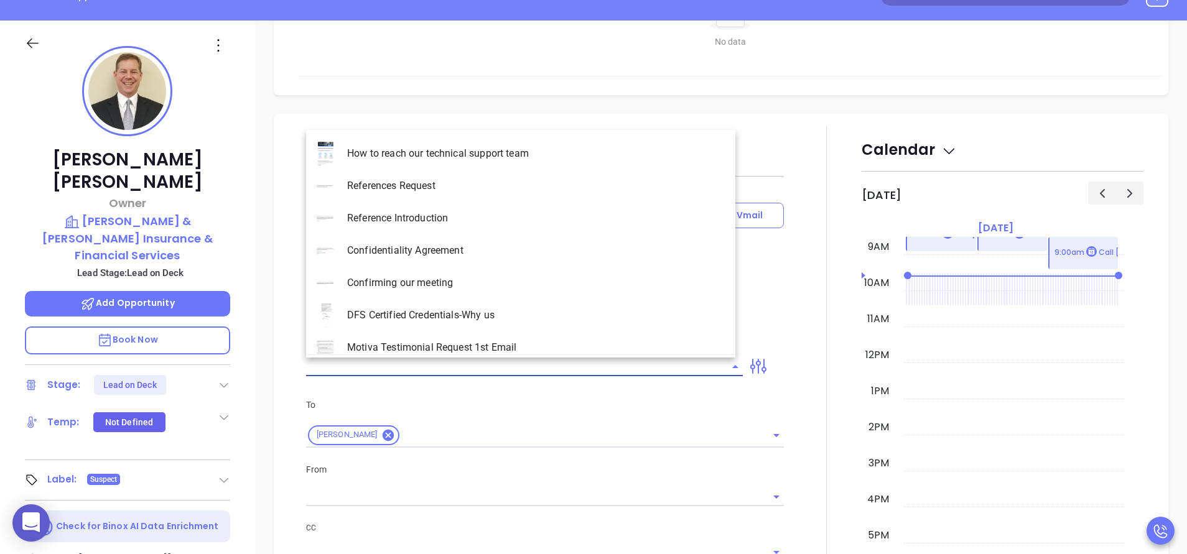
type input "[PERSON_NAME]"
click at [487, 188] on li "PA Insurance 0625 - Email 2" at bounding box center [520, 186] width 429 height 32
type input "PA Insurance 0625 - Email 2"
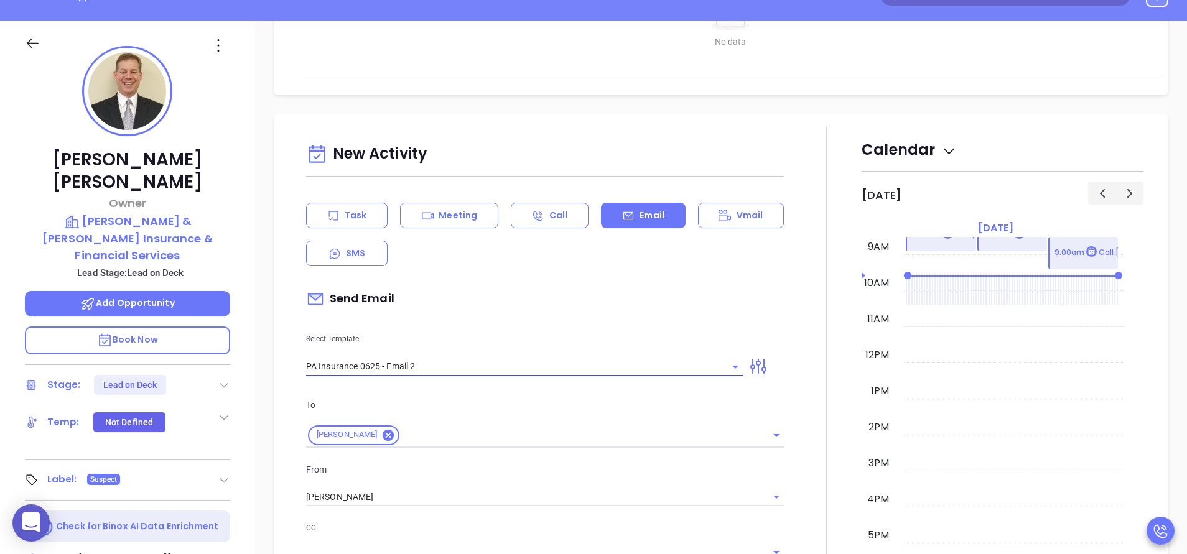
type input "[PERSON_NAME]’re not alone — most PA agencies haven’t done this yet"
type input "PA Insurance 0625 - Email 2"
click at [559, 312] on div "Send Email" at bounding box center [545, 299] width 478 height 29
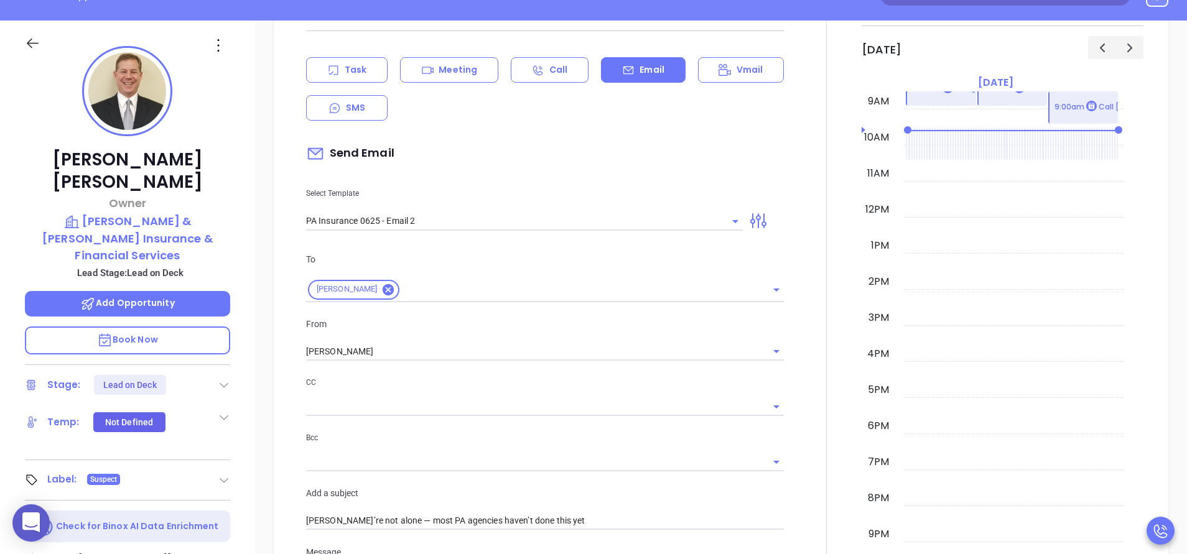
scroll to position [635, 0]
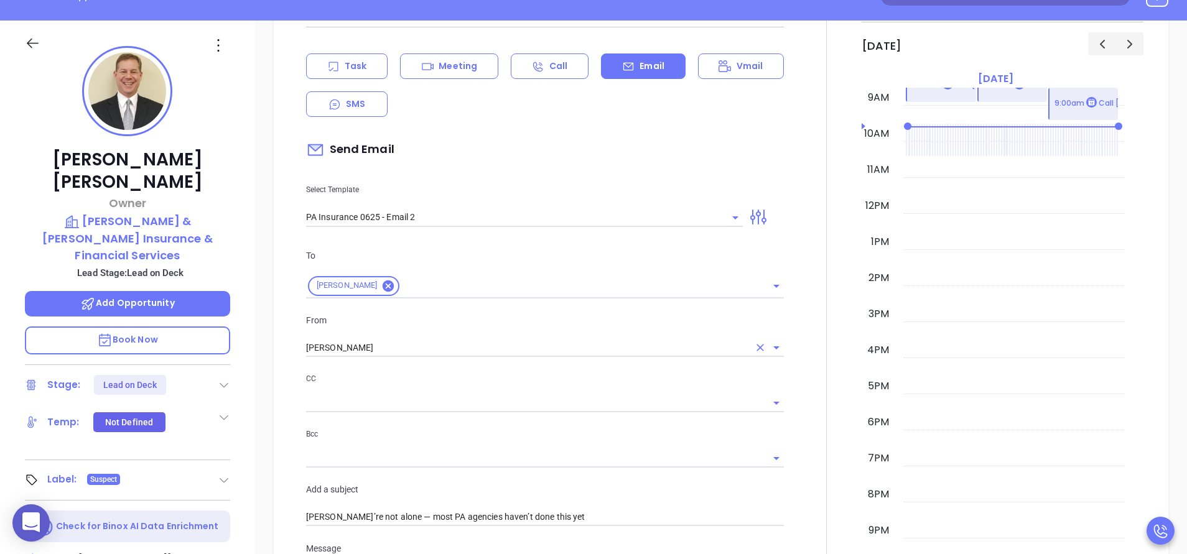
click at [534, 338] on div "From [PERSON_NAME]" at bounding box center [545, 336] width 493 height 44
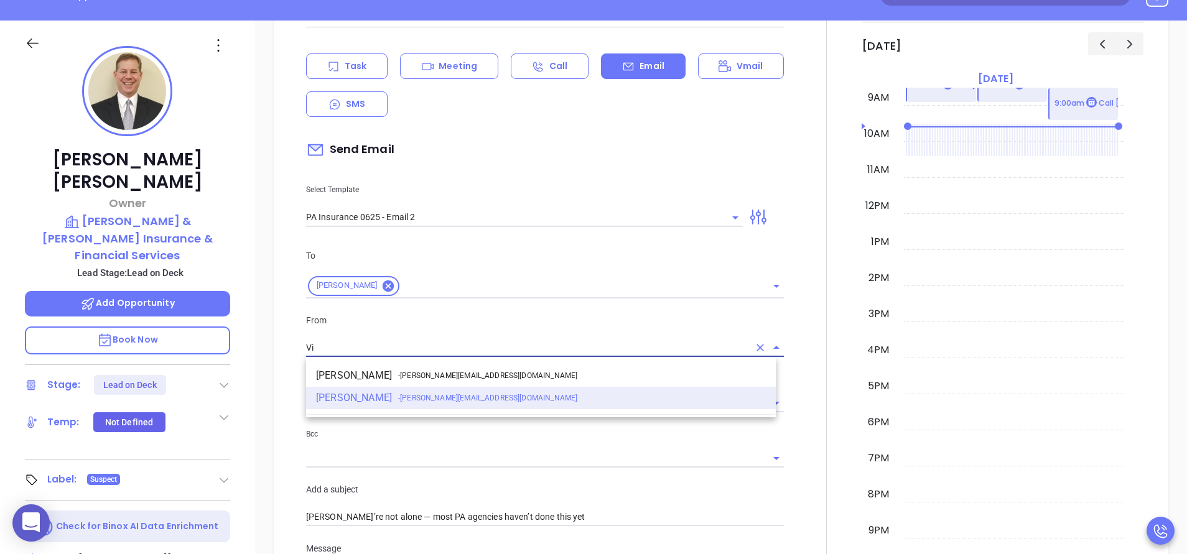
type input "V"
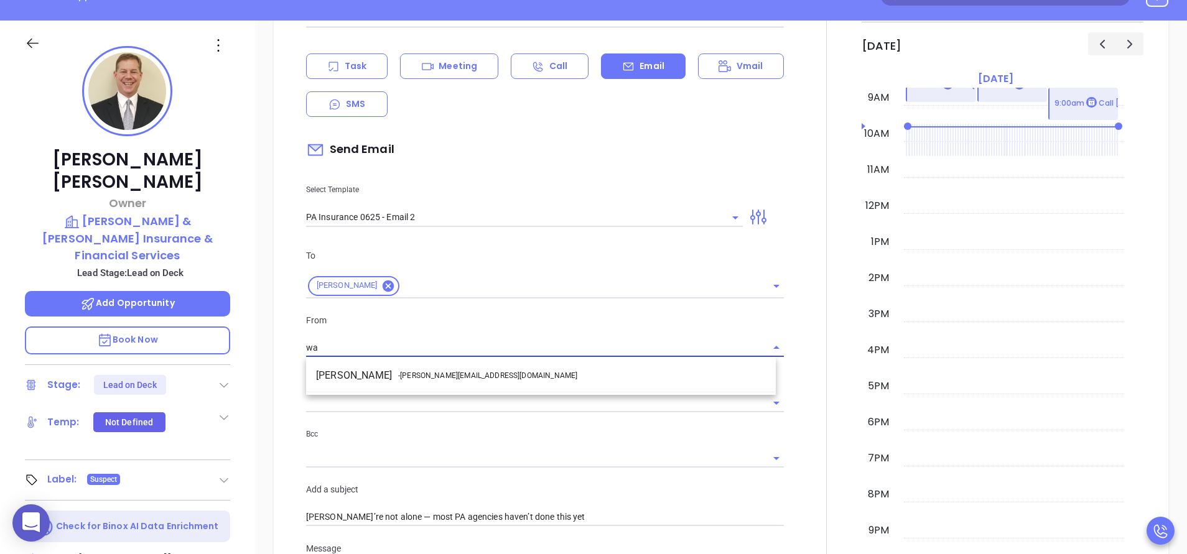
click at [458, 381] on span "- [PERSON_NAME][EMAIL_ADDRESS][DOMAIN_NAME]" at bounding box center [487, 375] width 179 height 11
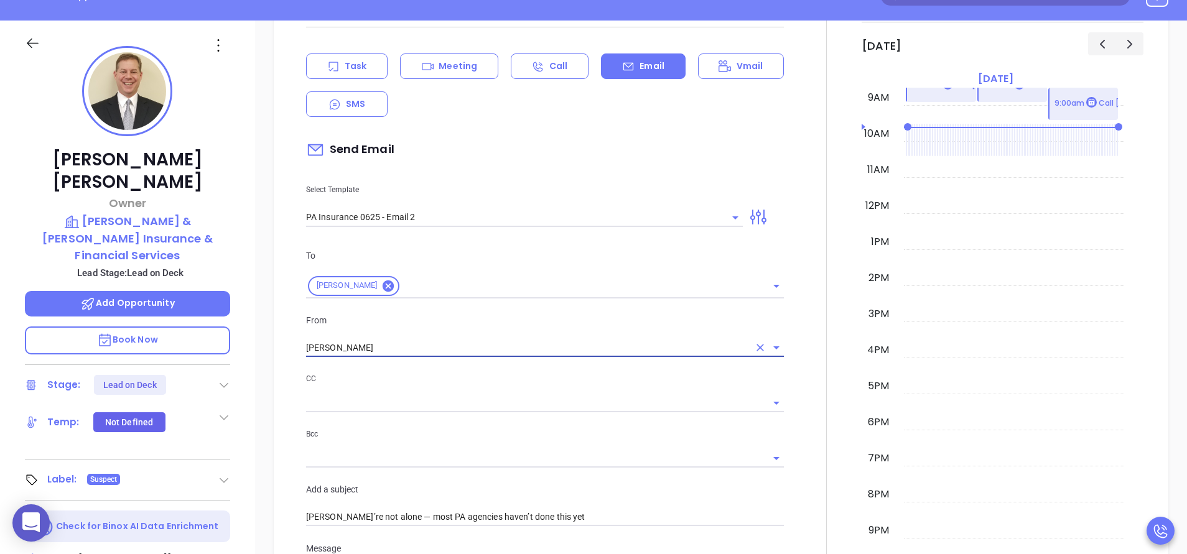
type input "[PERSON_NAME]"
click at [466, 383] on p "CC" at bounding box center [545, 379] width 478 height 14
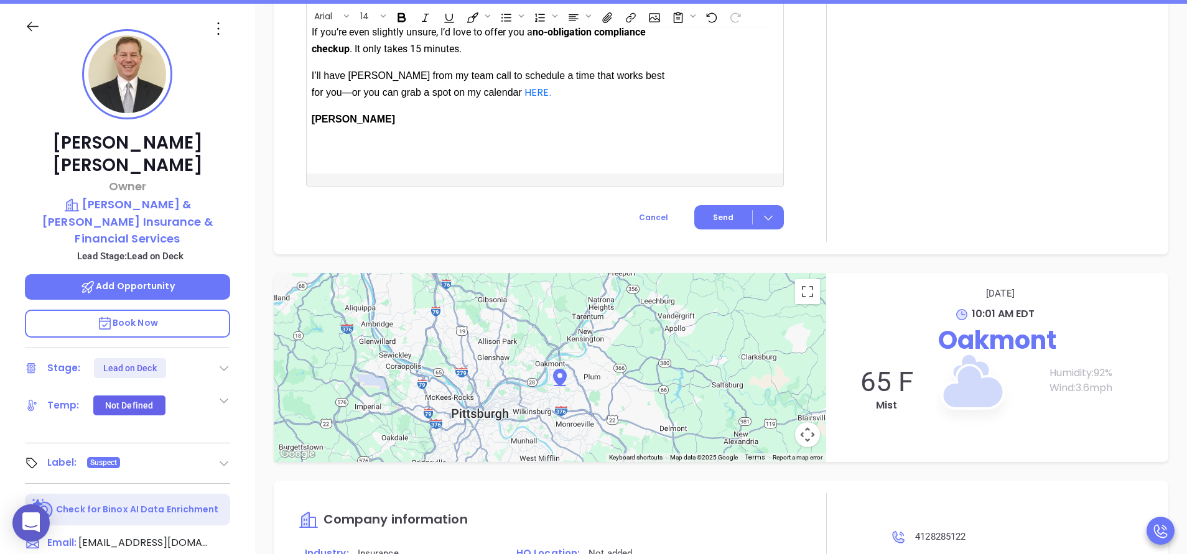
scroll to position [224, 0]
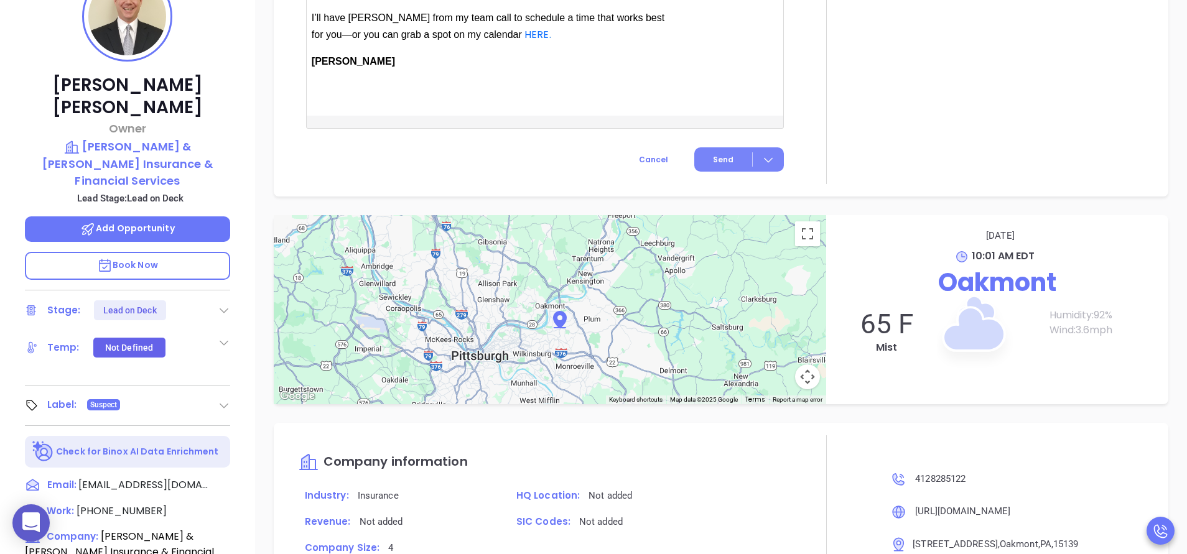
click at [709, 167] on button "Send" at bounding box center [739, 159] width 90 height 24
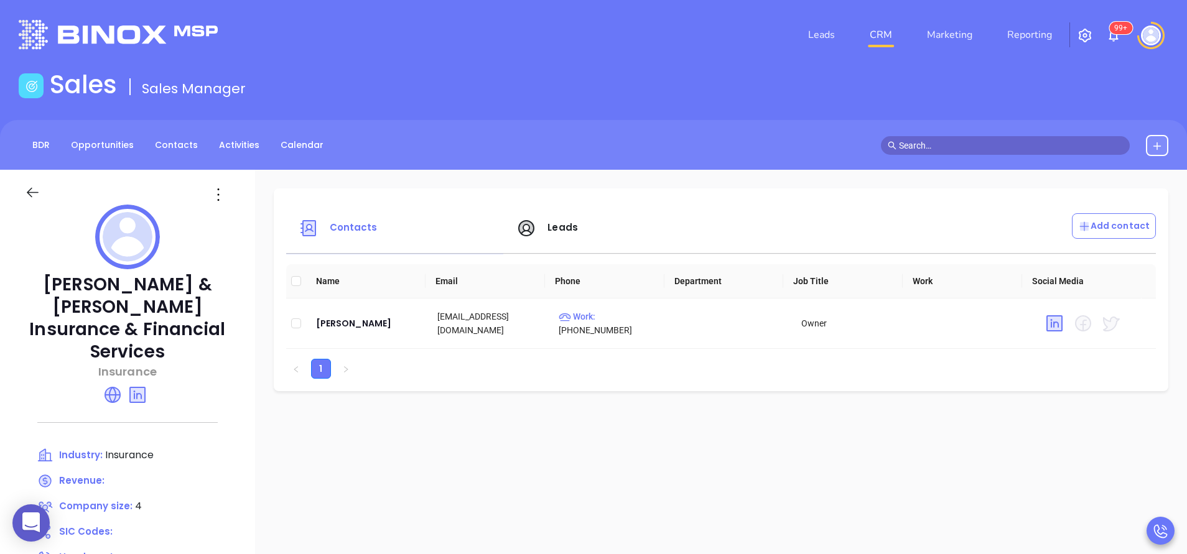
click at [567, 232] on span "Leads" at bounding box center [563, 227] width 30 height 13
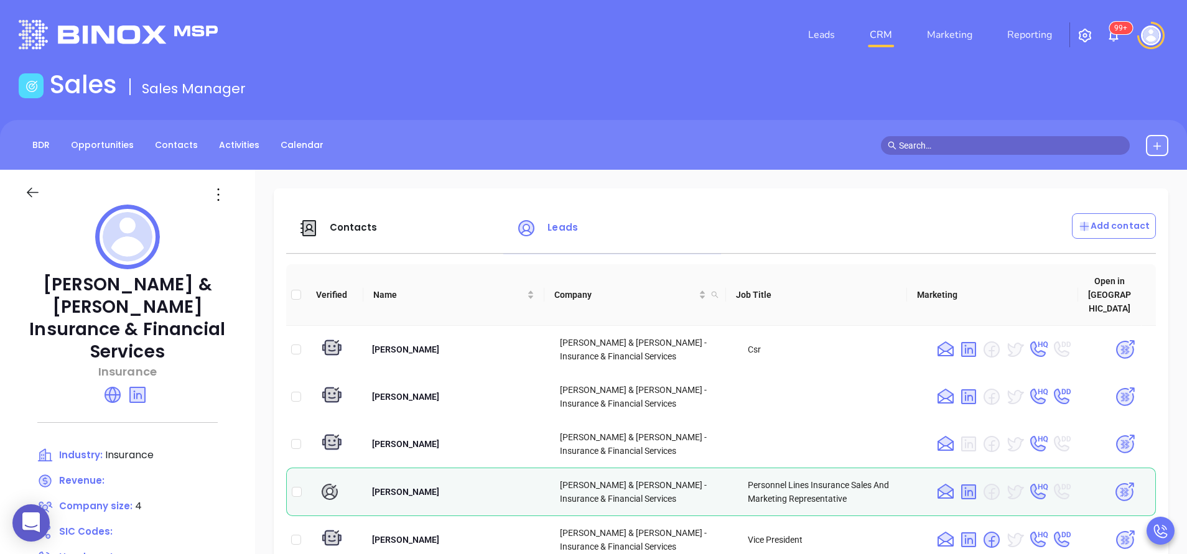
click at [457, 209] on div "Contacts Leads Add contact Verified Name Company Job Title Marketing Open in Bi…" at bounding box center [721, 470] width 895 height 563
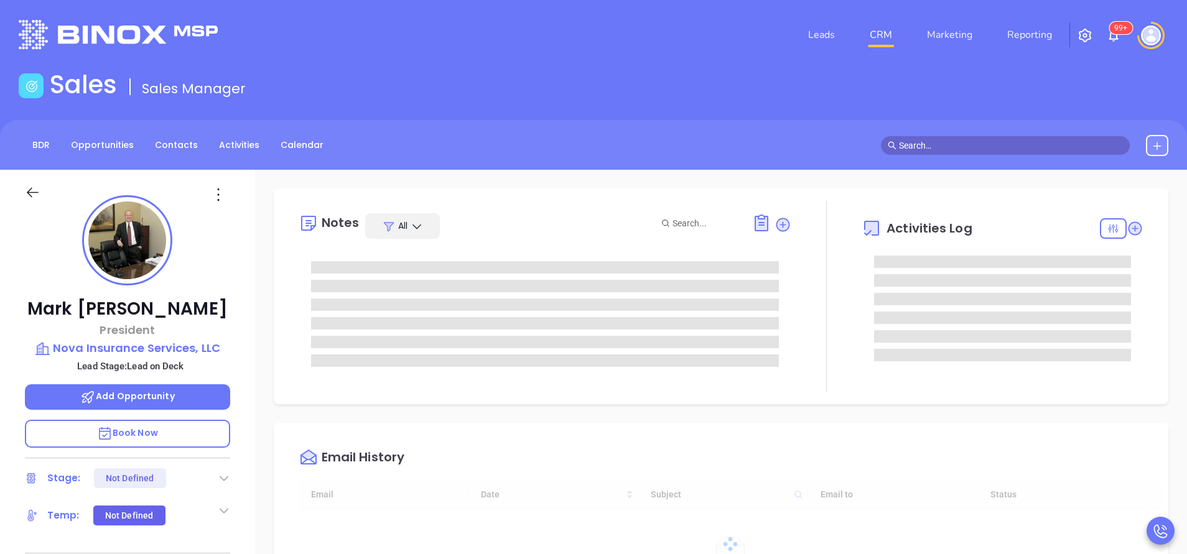
type input "[DATE]"
type input "[PERSON_NAME]"
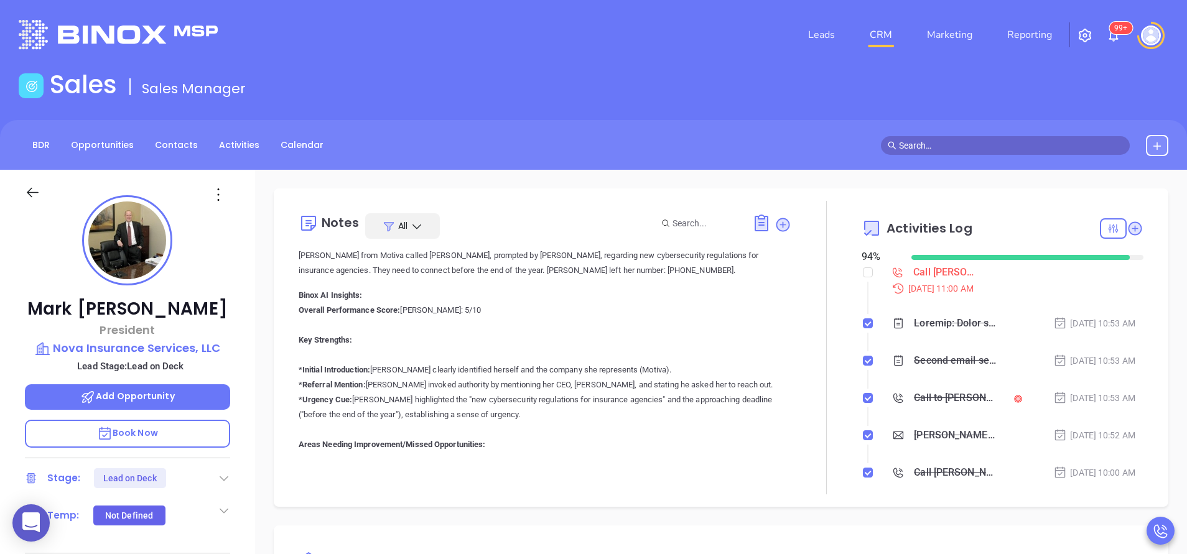
scroll to position [0, 0]
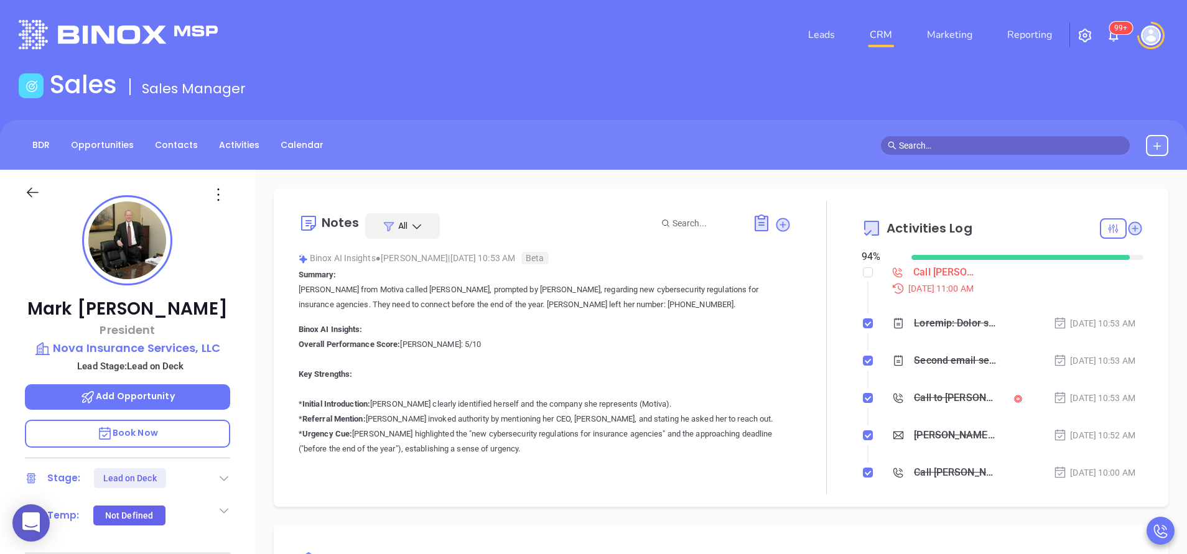
click at [824, 430] on div at bounding box center [826, 348] width 70 height 294
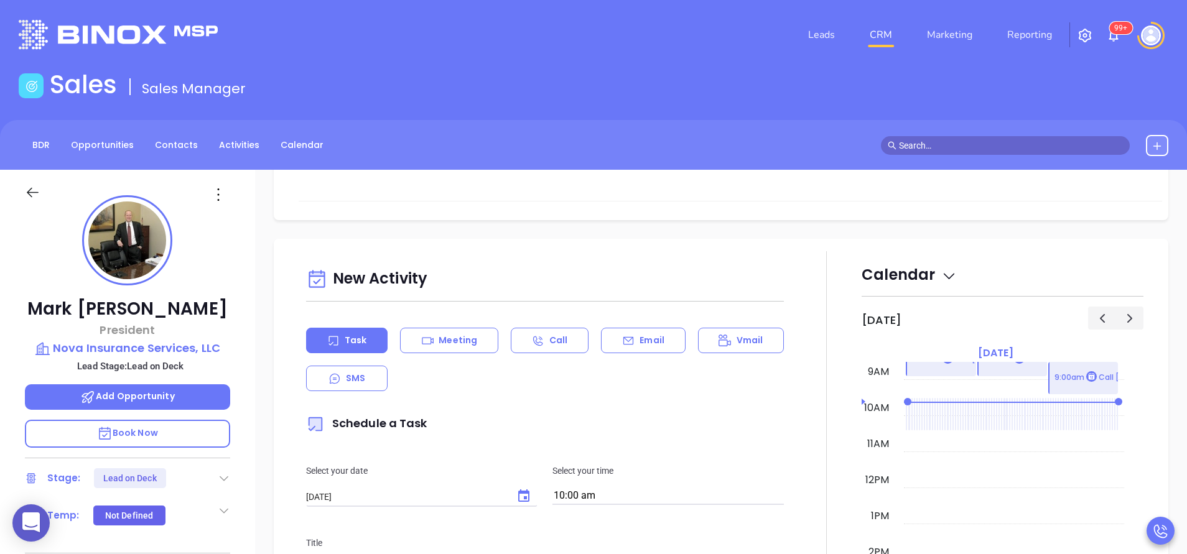
scroll to position [523, 0]
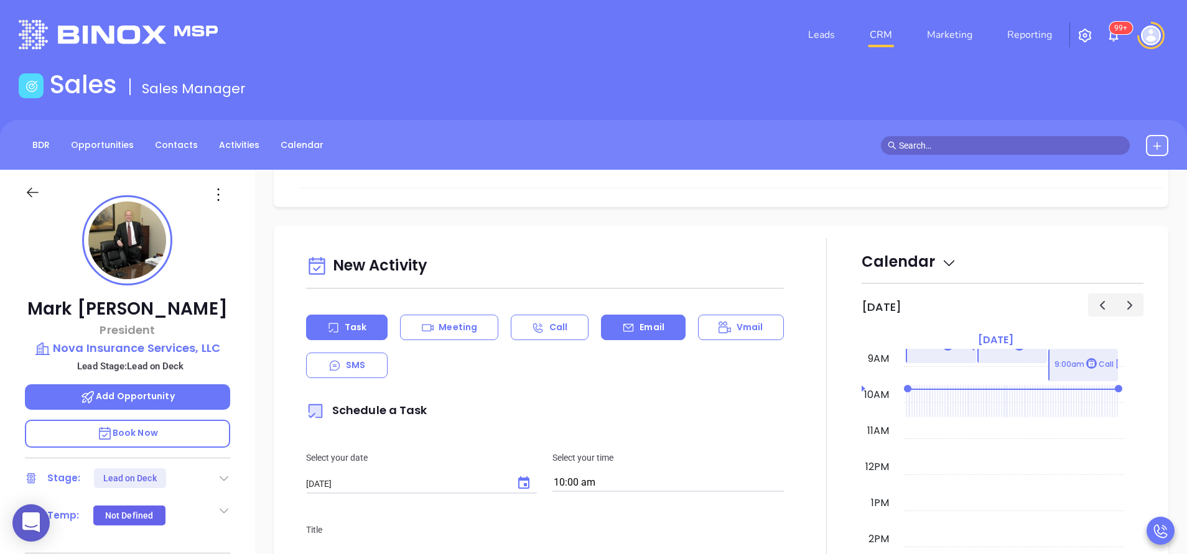
click at [640, 324] on p "Email" at bounding box center [652, 327] width 25 height 13
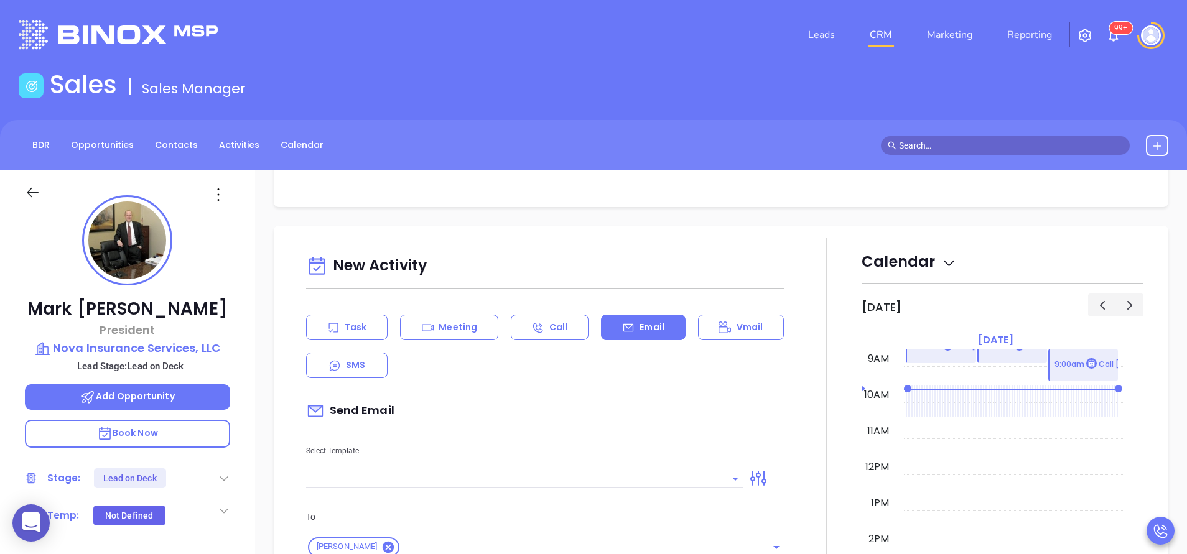
click at [505, 480] on input "text" at bounding box center [515, 479] width 418 height 18
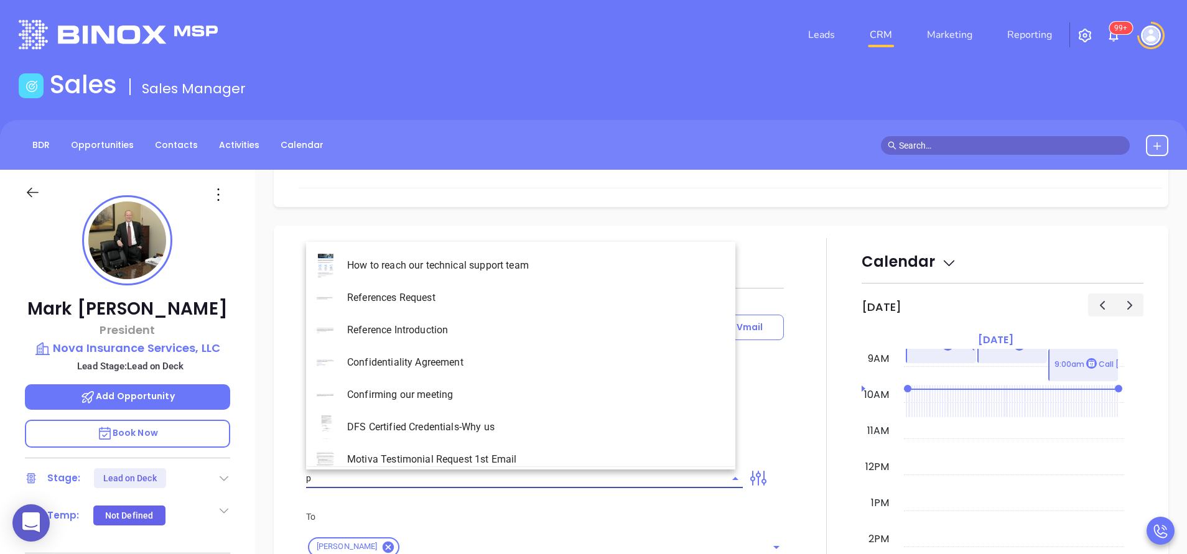
type input "pa"
type input "[PERSON_NAME]"
click at [486, 324] on li "PA Insurance 0625 - Email 3" at bounding box center [520, 330] width 429 height 32
type input "PA Insurance 0625 - Email 3"
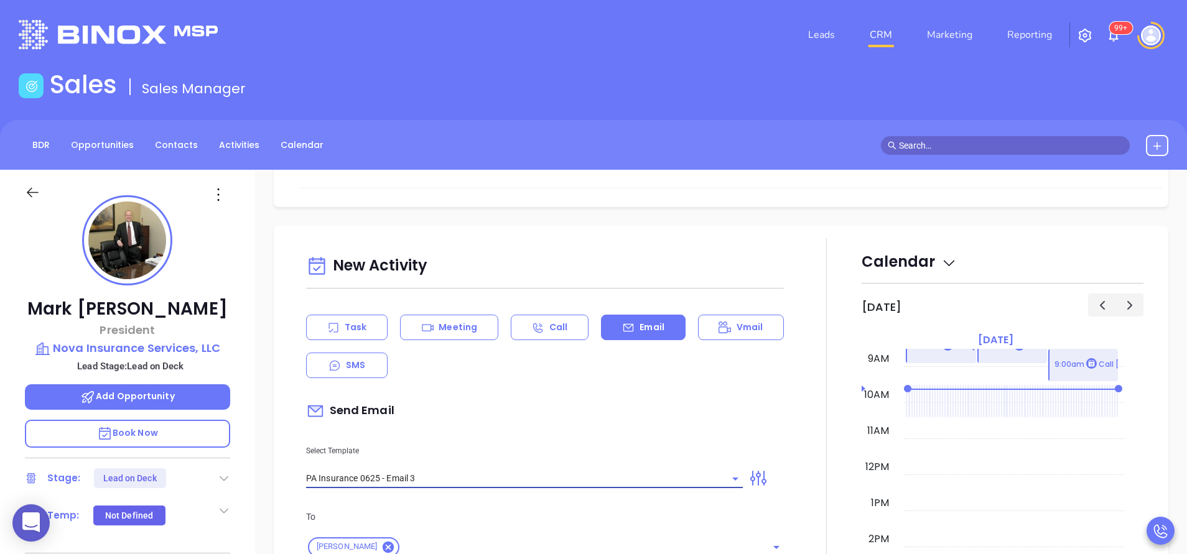
type input "What one PA agency discovered (and why it mattered)"
type input "PA Insurance 0625 - Email 3"
click at [510, 374] on div "Task Meeting Call Email Vmail SMS" at bounding box center [545, 346] width 478 height 63
drag, startPoint x: 510, startPoint y: 374, endPoint x: 501, endPoint y: 382, distance: 11.4
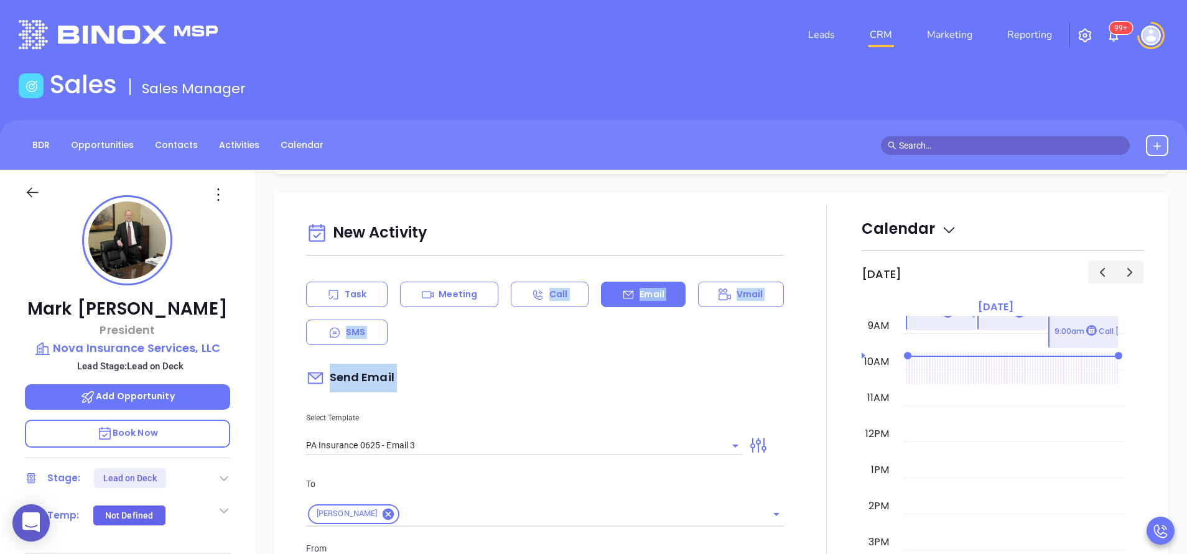
scroll to position [560, 0]
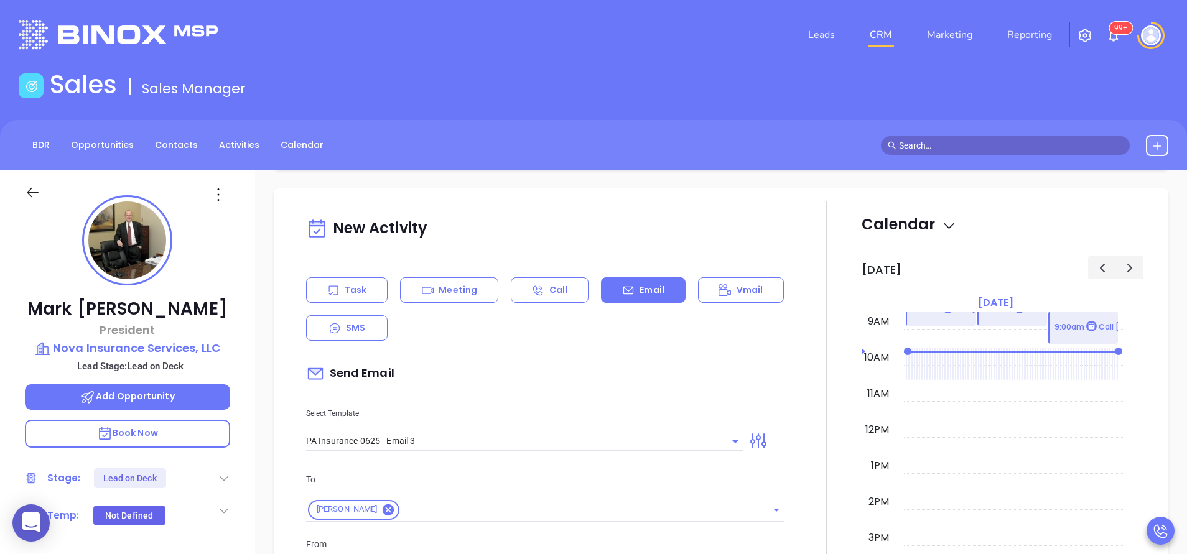
drag, startPoint x: 501, startPoint y: 382, endPoint x: 463, endPoint y: 425, distance: 57.7
click at [463, 425] on div "Select Template PA Insurance 0625 - Email 3" at bounding box center [525, 419] width 452 height 63
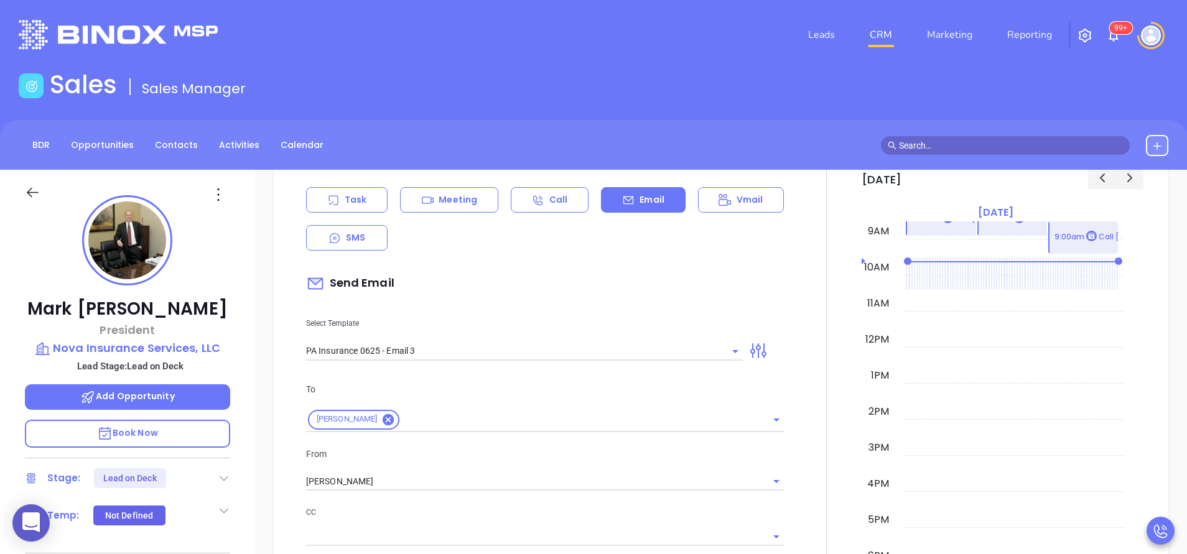
scroll to position [672, 0]
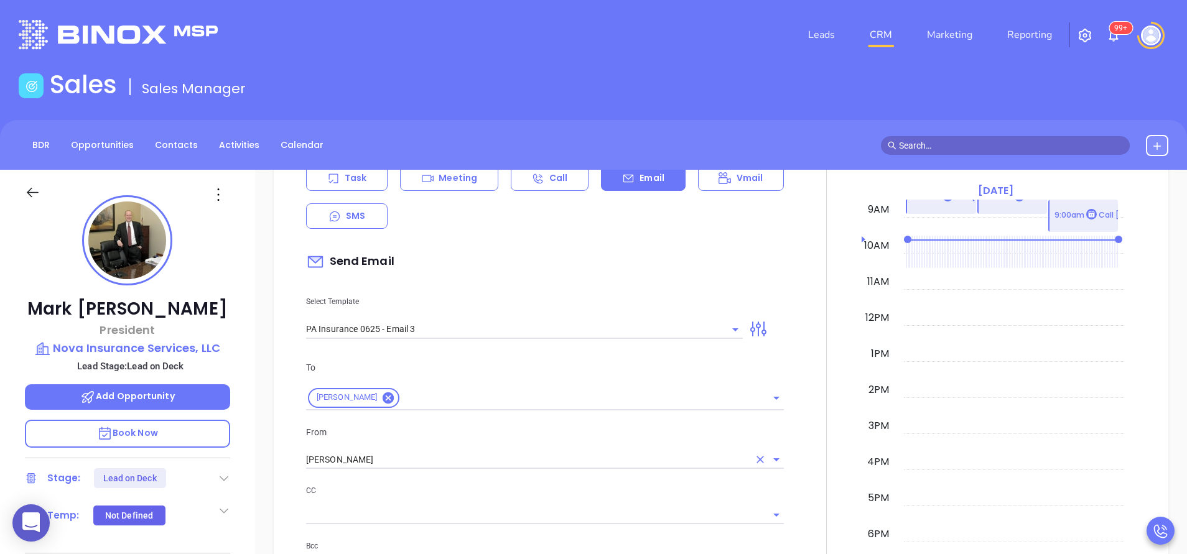
click at [416, 461] on input "[PERSON_NAME]" at bounding box center [527, 460] width 443 height 18
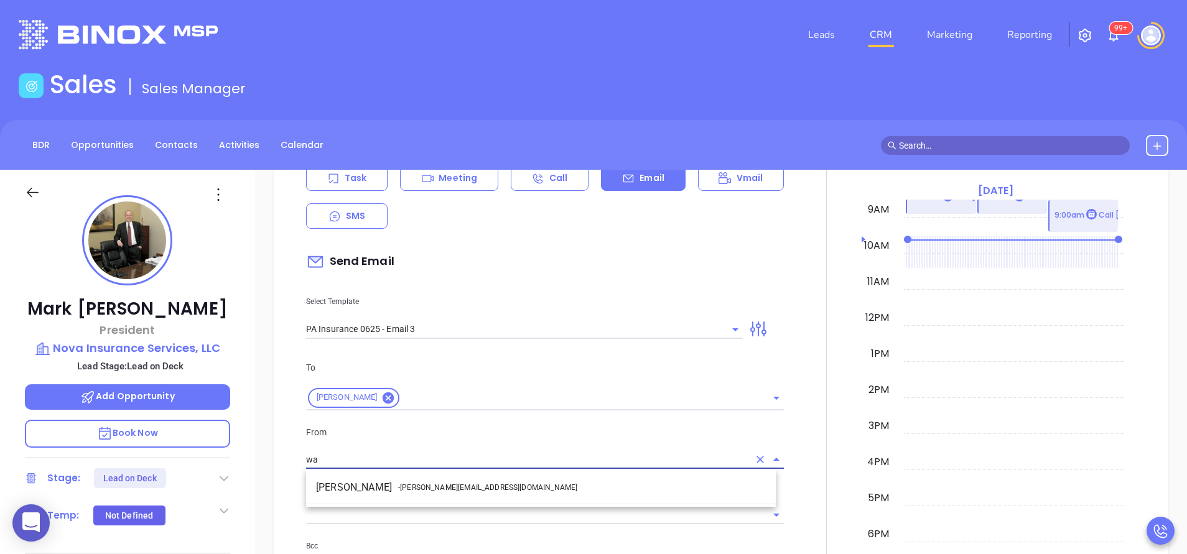
click at [404, 485] on span "- walter@motiva.net" at bounding box center [487, 487] width 179 height 11
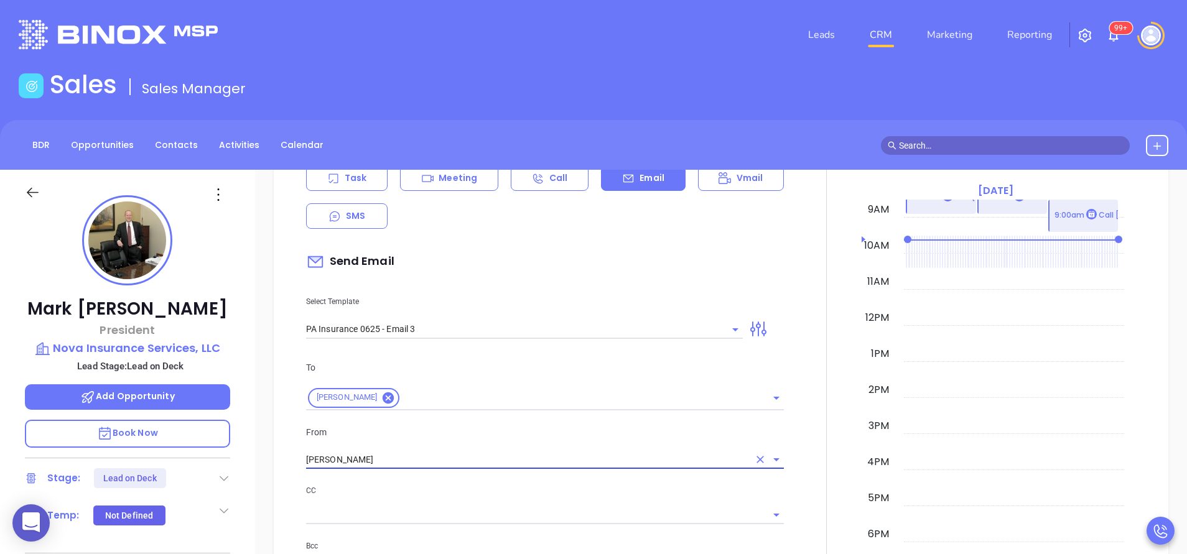
type input "Walter Contreras"
click at [706, 364] on p "To" at bounding box center [545, 368] width 478 height 14
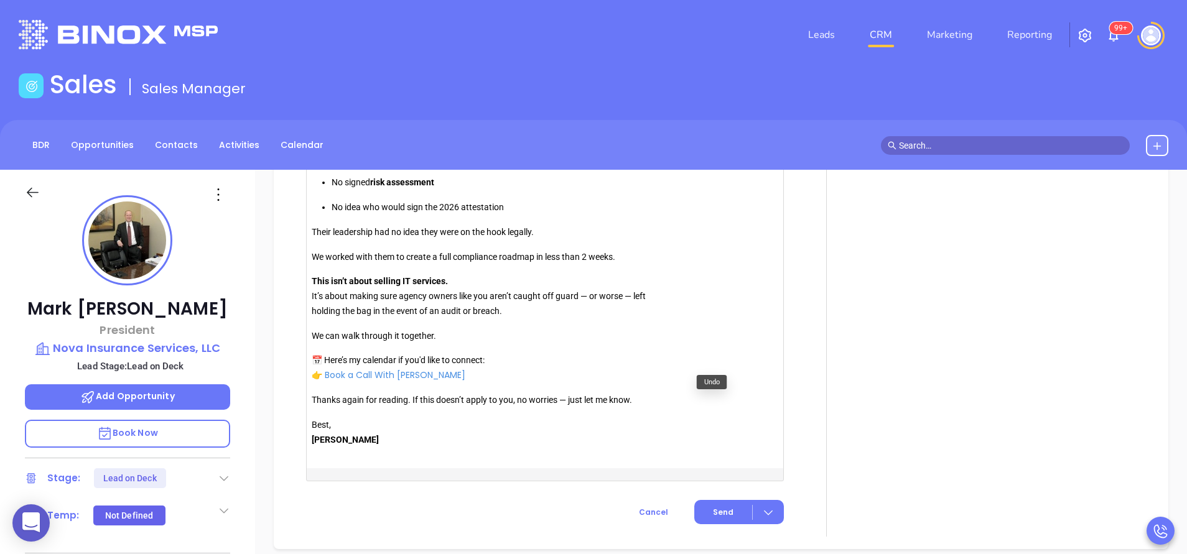
scroll to position [1344, 0]
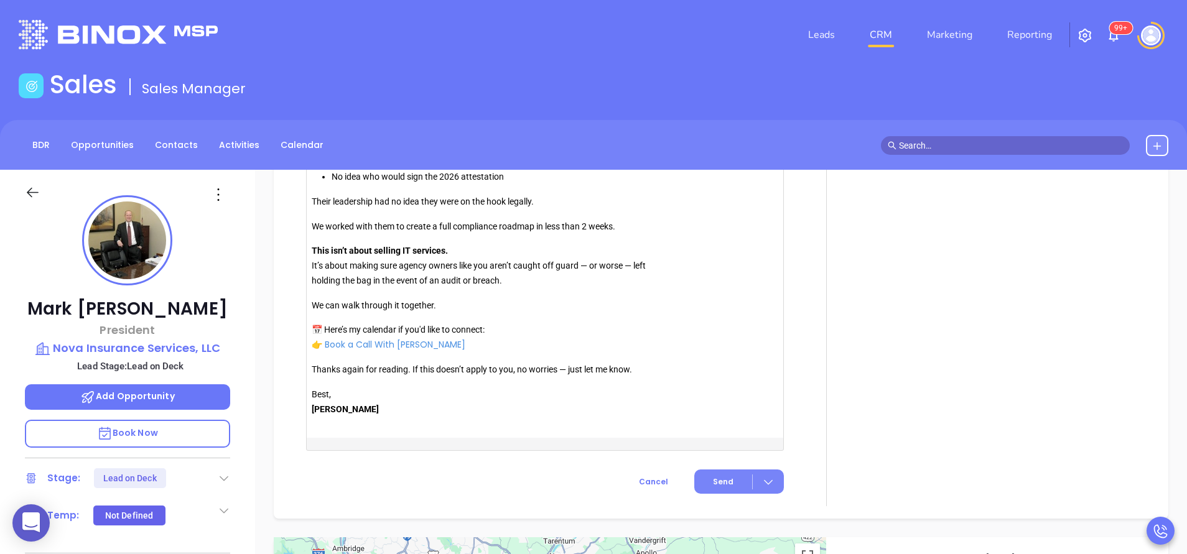
click at [729, 480] on button "Send" at bounding box center [739, 482] width 90 height 24
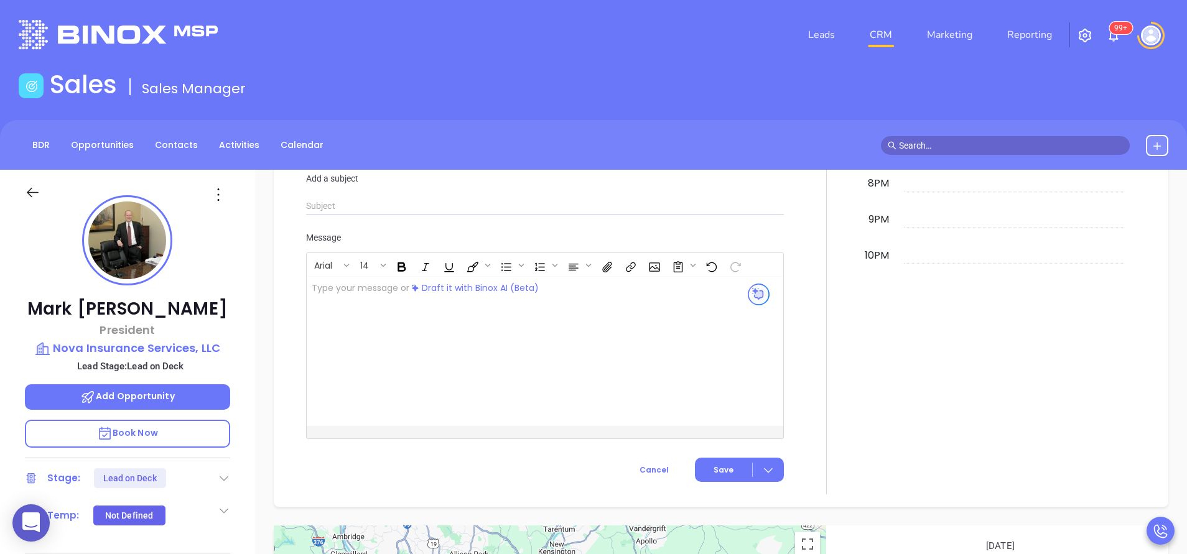
scroll to position [1197, 0]
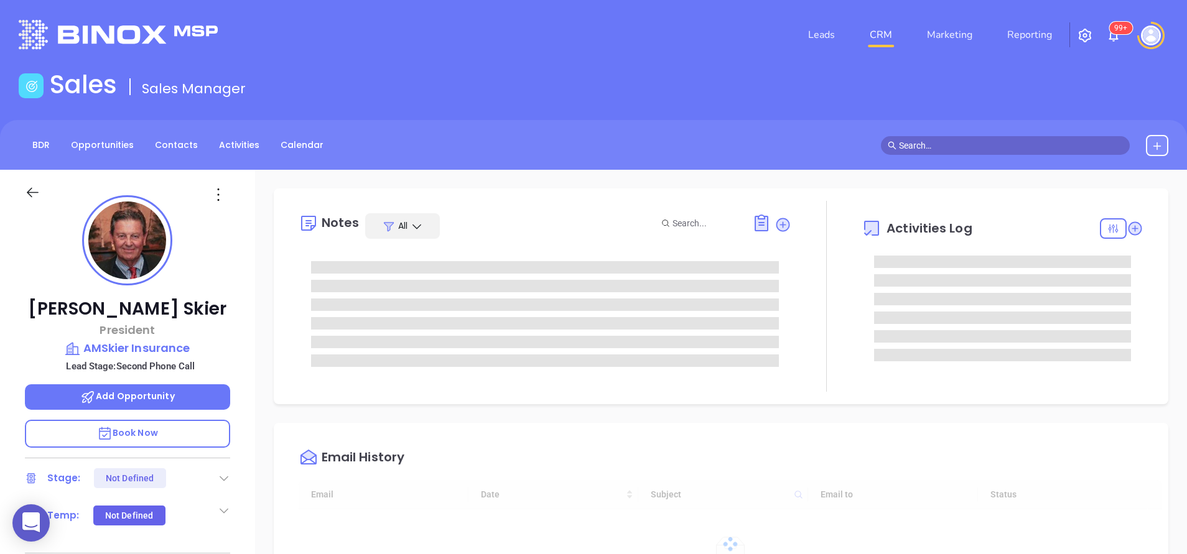
type input "[DATE]"
type input "[PERSON_NAME]"
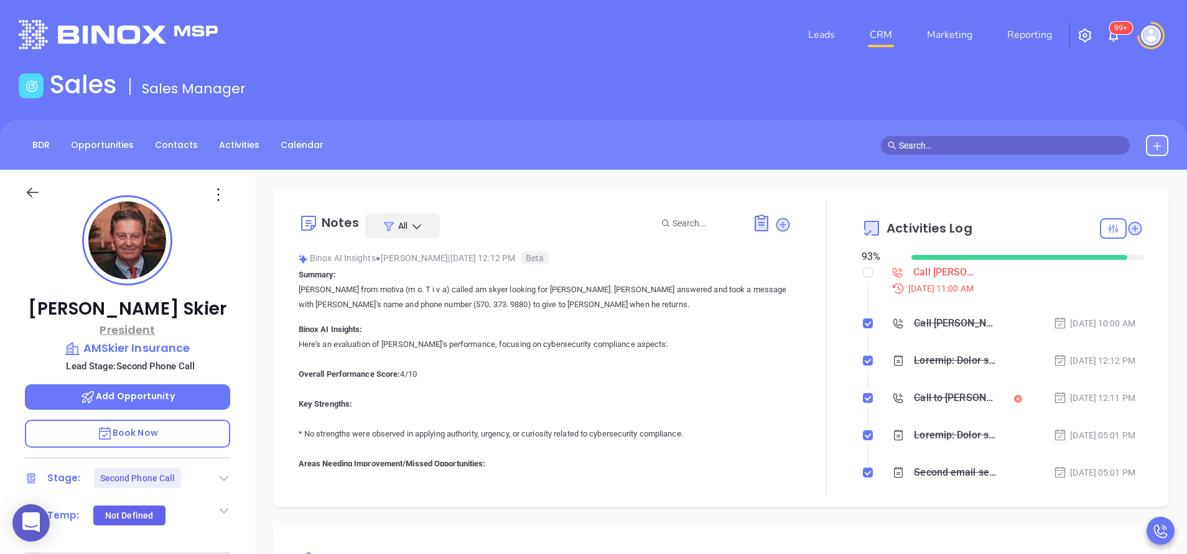
click at [219, 338] on p "President" at bounding box center [127, 330] width 205 height 17
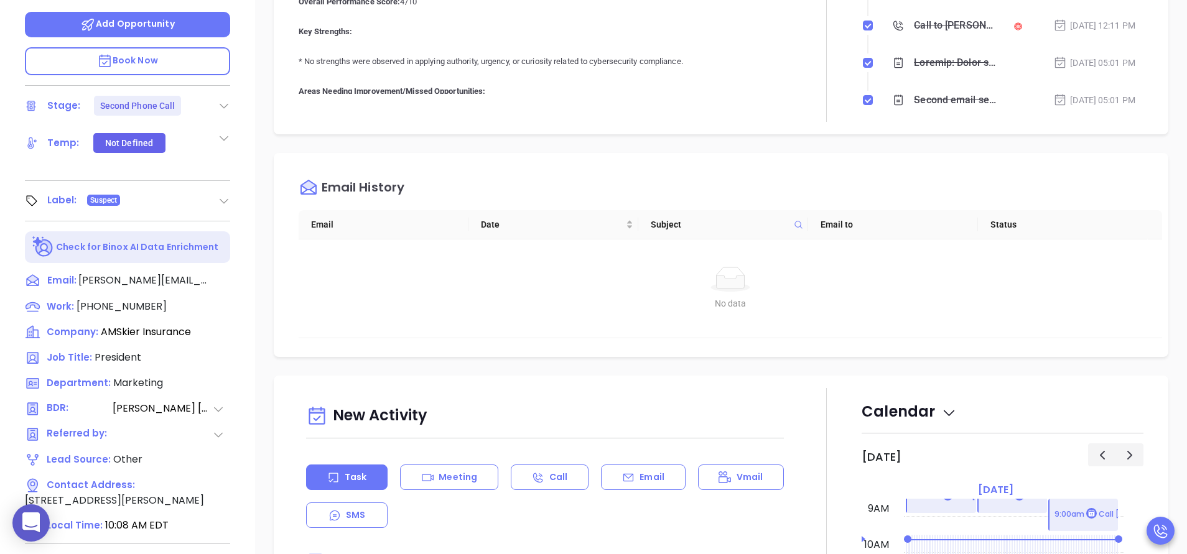
scroll to position [373, 0]
click at [566, 166] on div "Email History" at bounding box center [731, 187] width 864 height 45
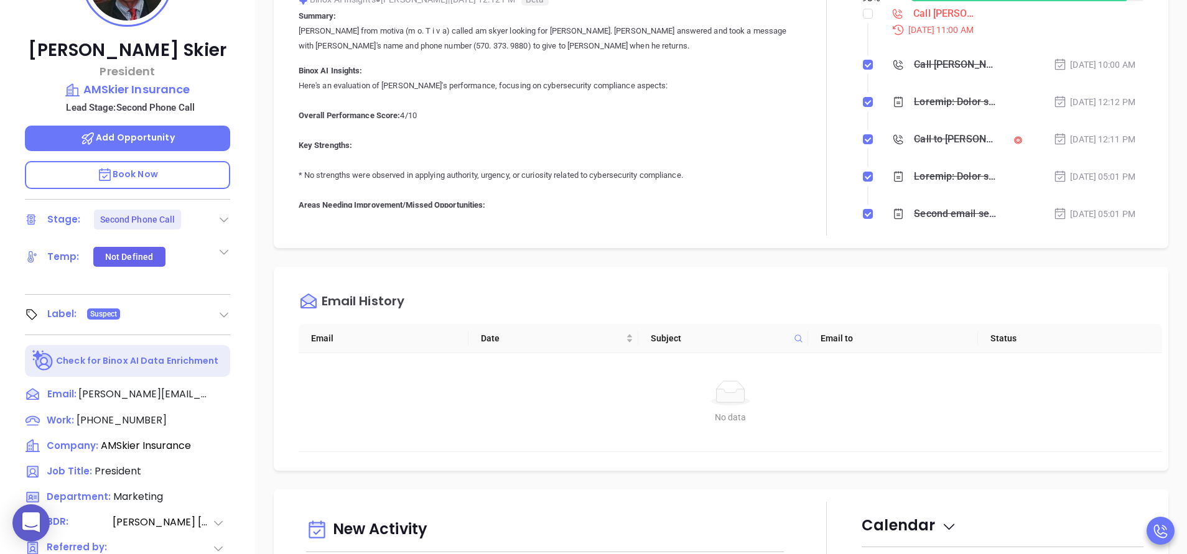
scroll to position [224, 0]
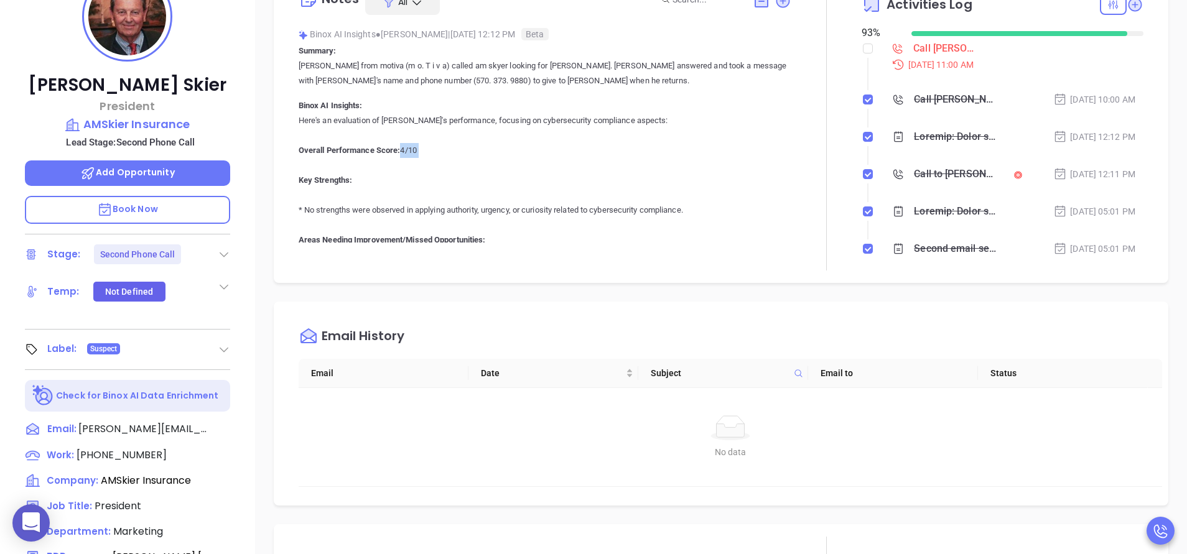
drag, startPoint x: 566, startPoint y: 166, endPoint x: 582, endPoint y: 149, distance: 24.2
click at [582, 149] on p "Here's an evaluation of Vicky's performance, focusing on cybersecurity complian…" at bounding box center [545, 441] width 493 height 657
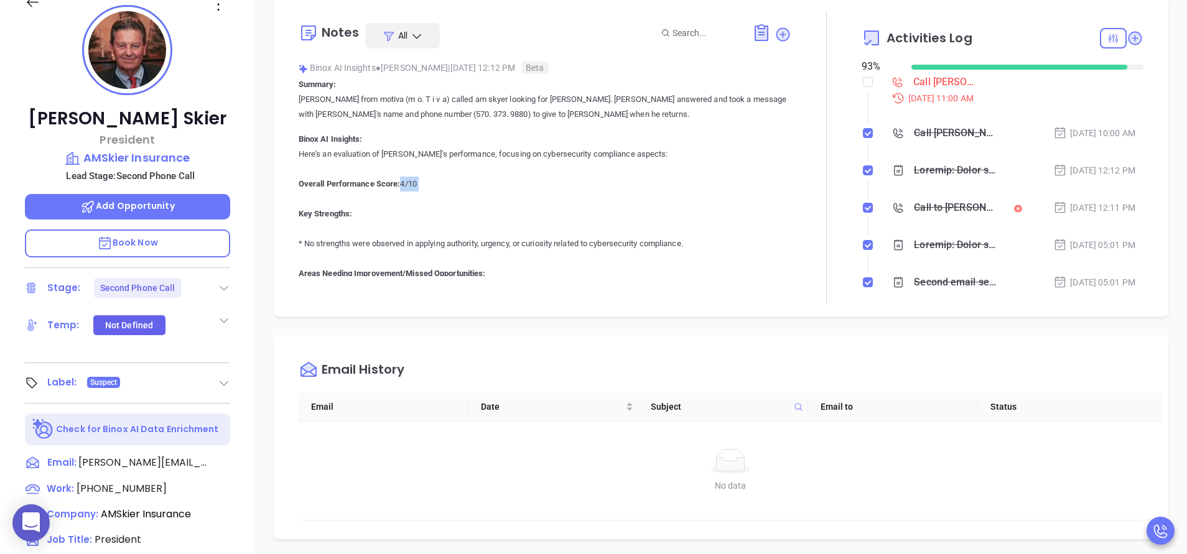
scroll to position [187, 0]
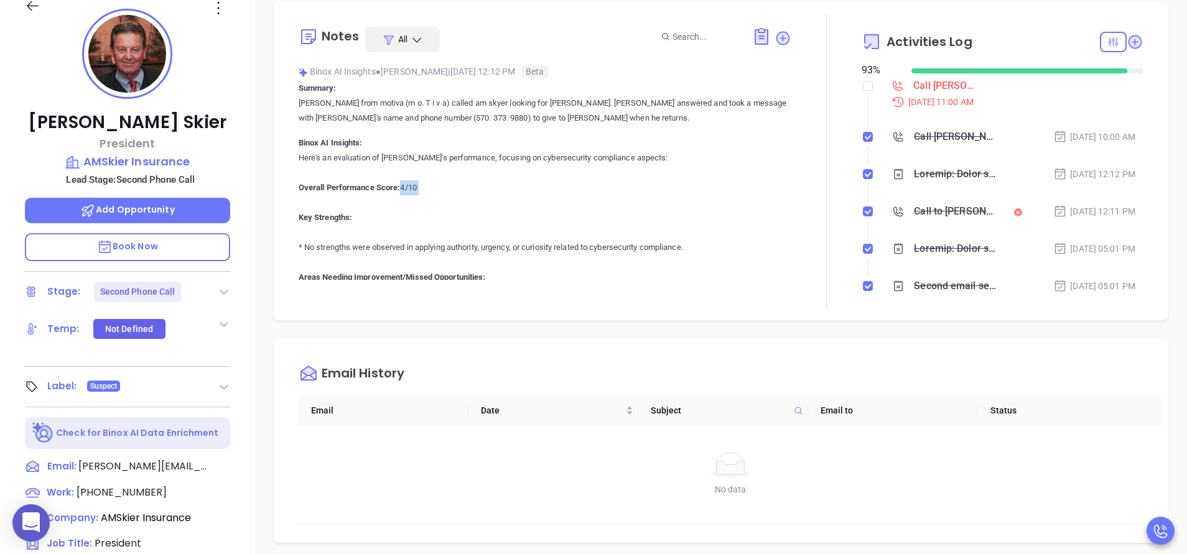
click at [765, 242] on p "Here's an evaluation of Vicky's performance, focusing on cybersecurity complian…" at bounding box center [545, 479] width 493 height 657
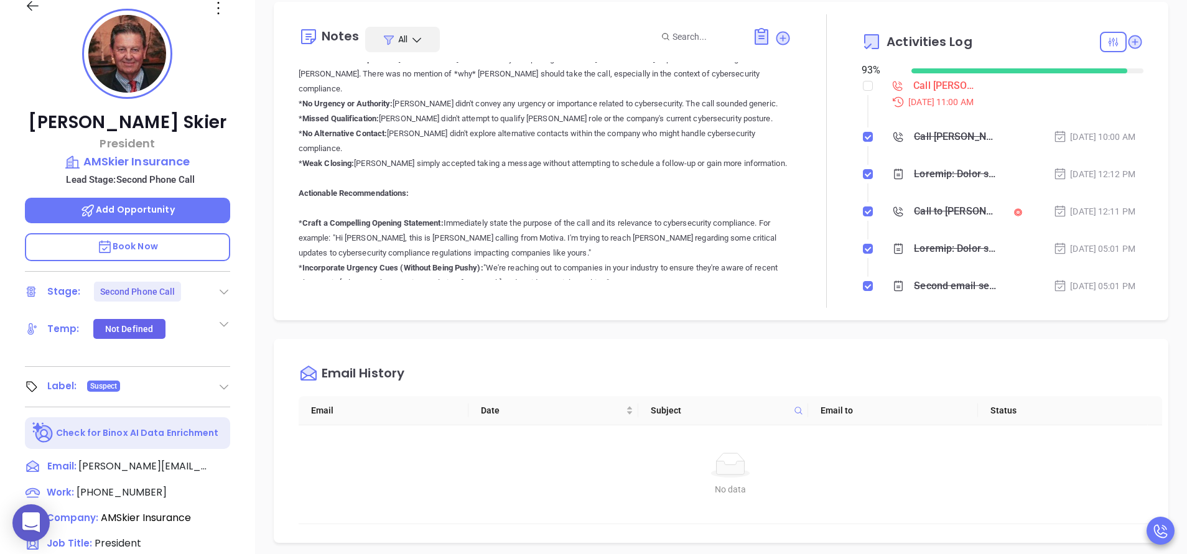
scroll to position [299, 0]
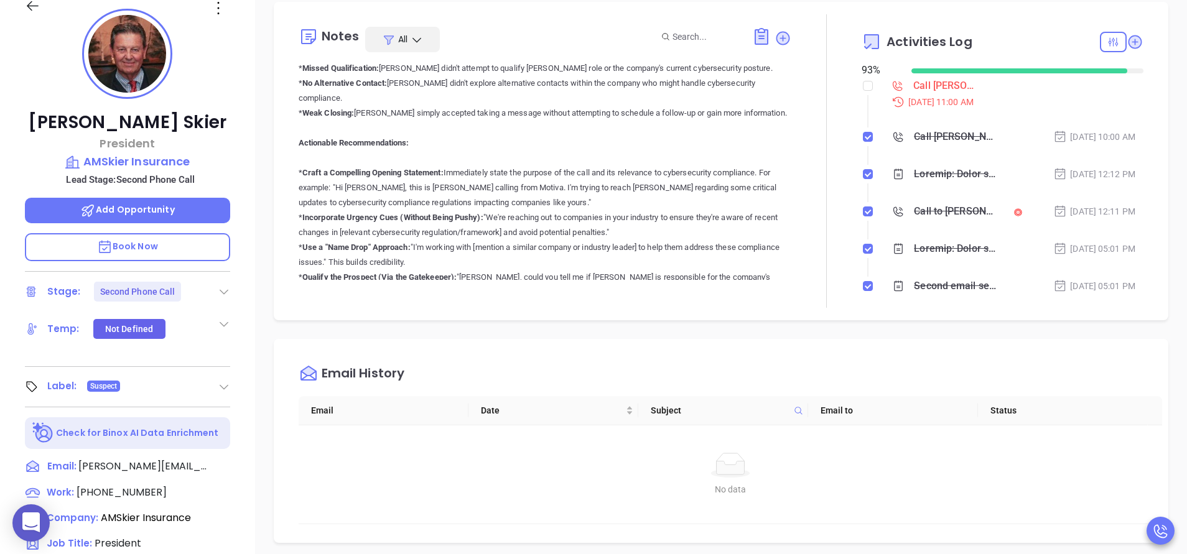
click at [808, 361] on div "Email History" at bounding box center [731, 374] width 864 height 45
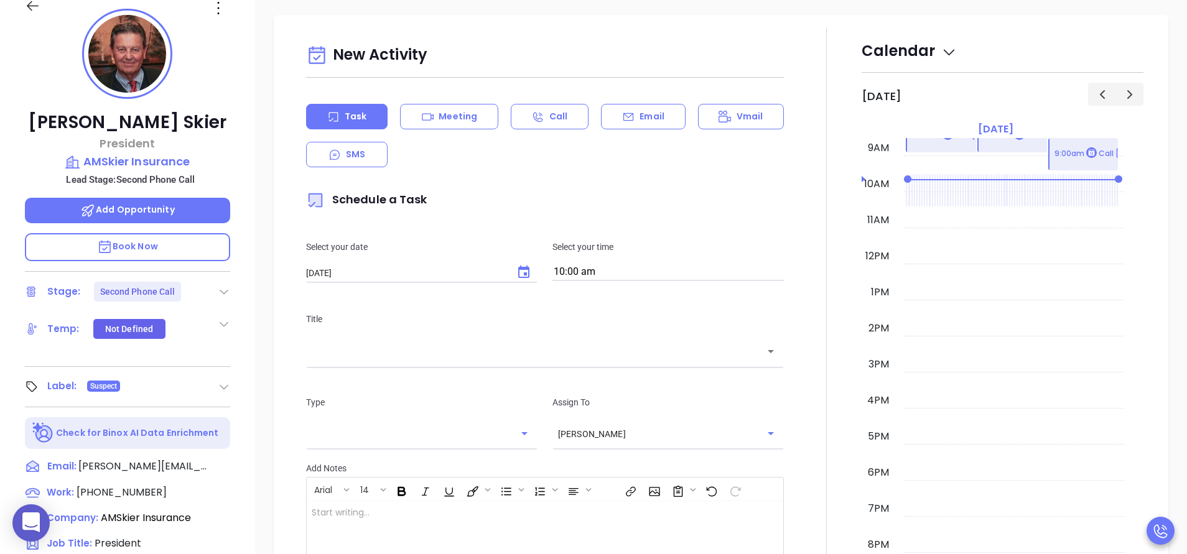
scroll to position [597, 0]
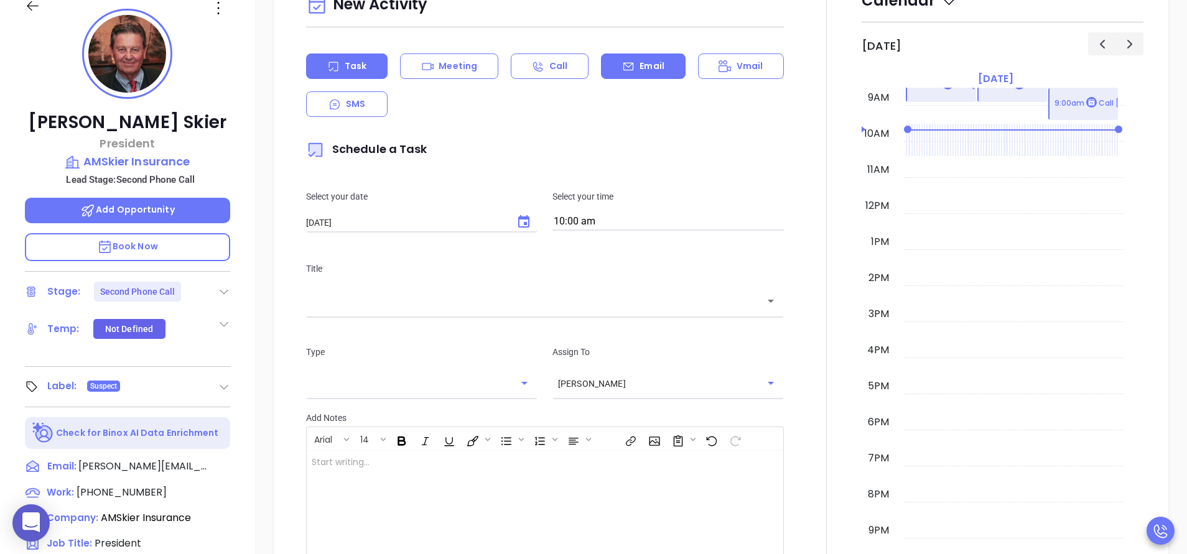
click at [646, 71] on p "Email" at bounding box center [652, 66] width 25 height 13
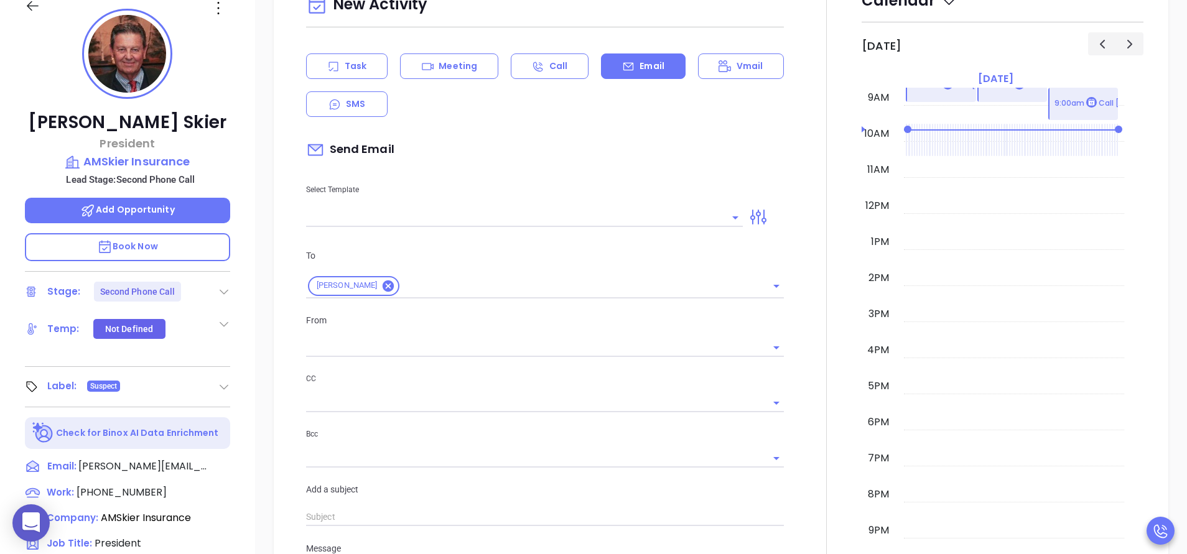
click at [454, 225] on input "text" at bounding box center [515, 217] width 418 height 18
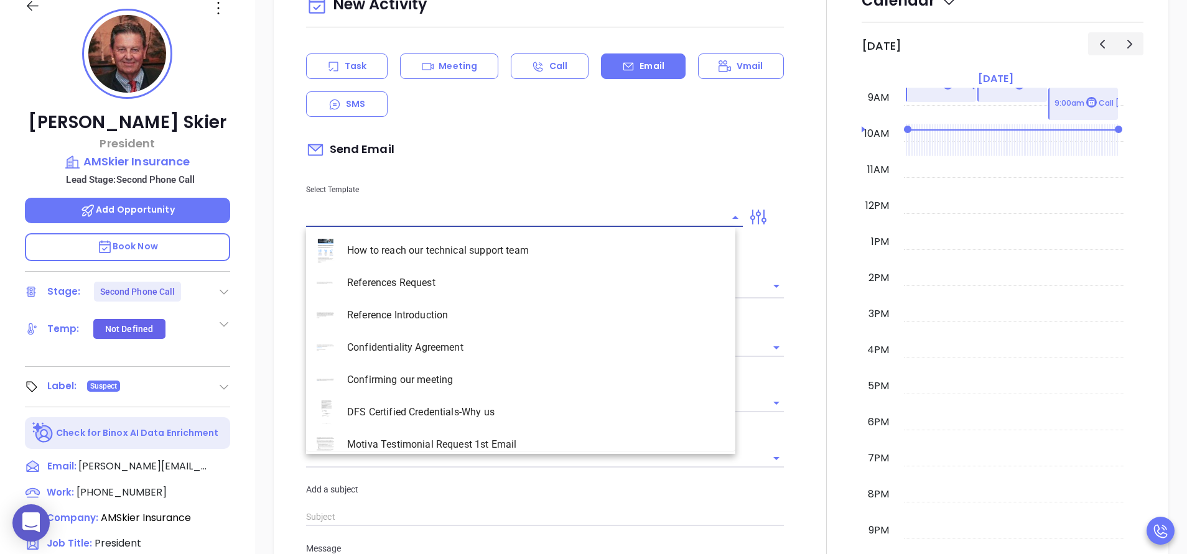
type input "[PERSON_NAME]"
click at [445, 308] on li "PA Insurance 0625 - Email 3" at bounding box center [520, 315] width 429 height 32
type input "PA Insurance 0625 - Email 3"
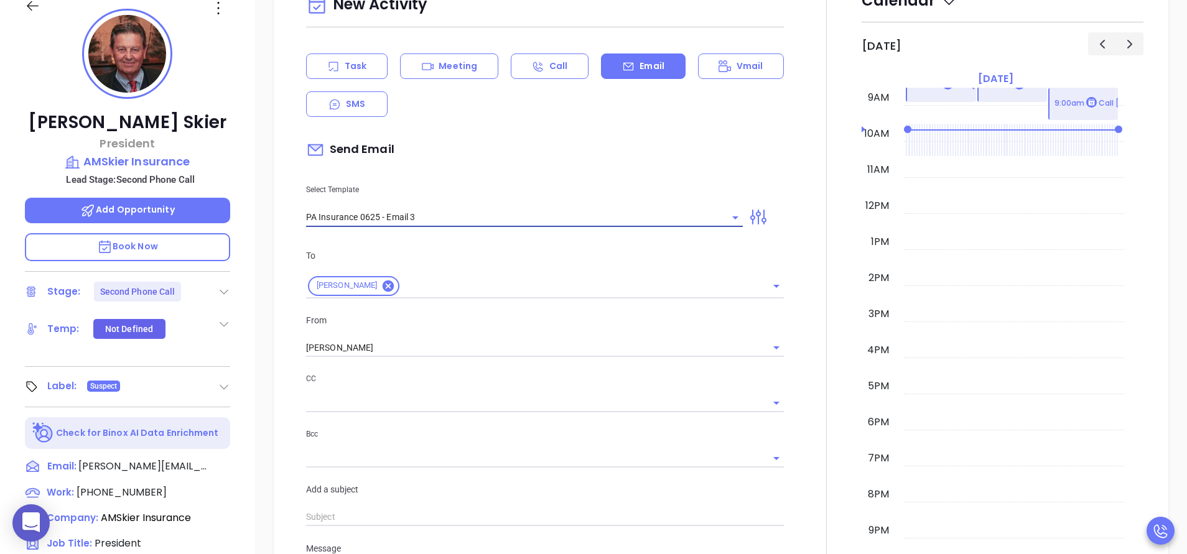
type input "What one PA agency discovered (and why it mattered)"
type input "PA Insurance 0625 - Email 3"
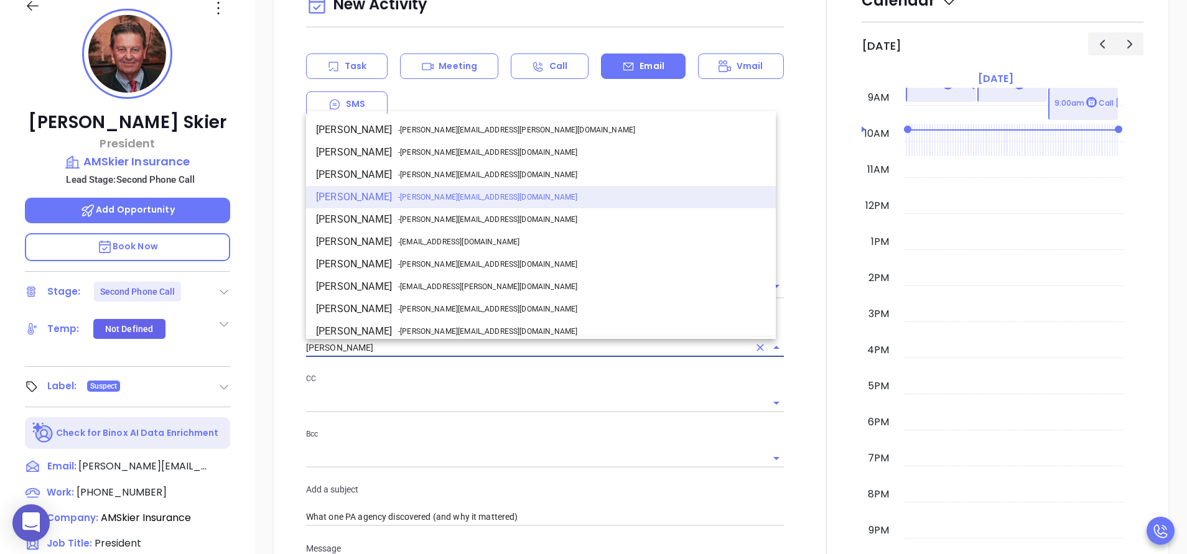
click at [398, 347] on input "[PERSON_NAME]" at bounding box center [527, 348] width 443 height 18
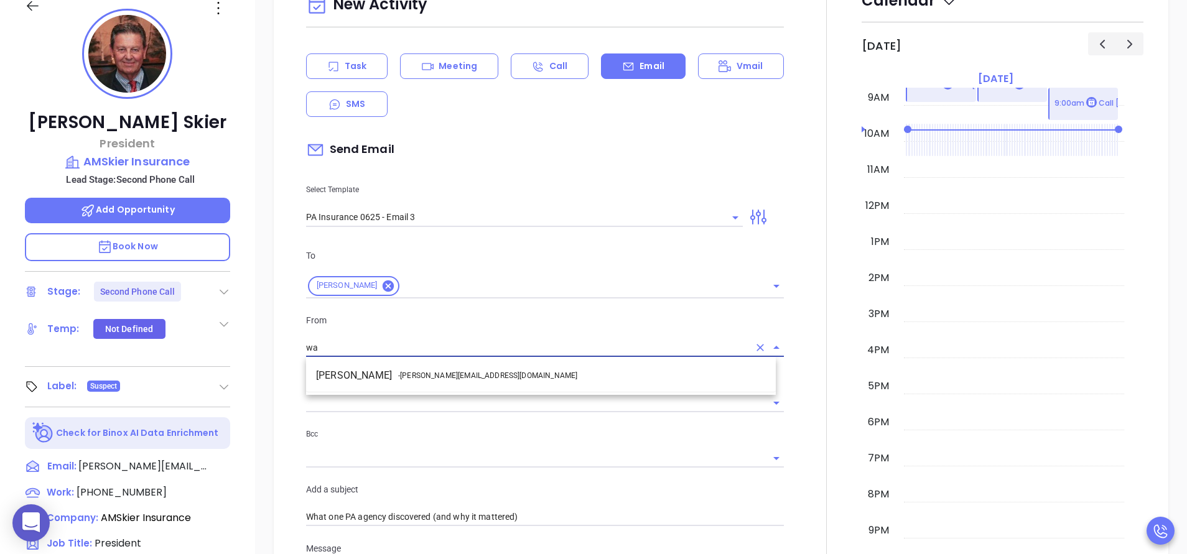
click at [397, 383] on li "Walter Contreras - walter@motiva.net" at bounding box center [541, 376] width 470 height 22
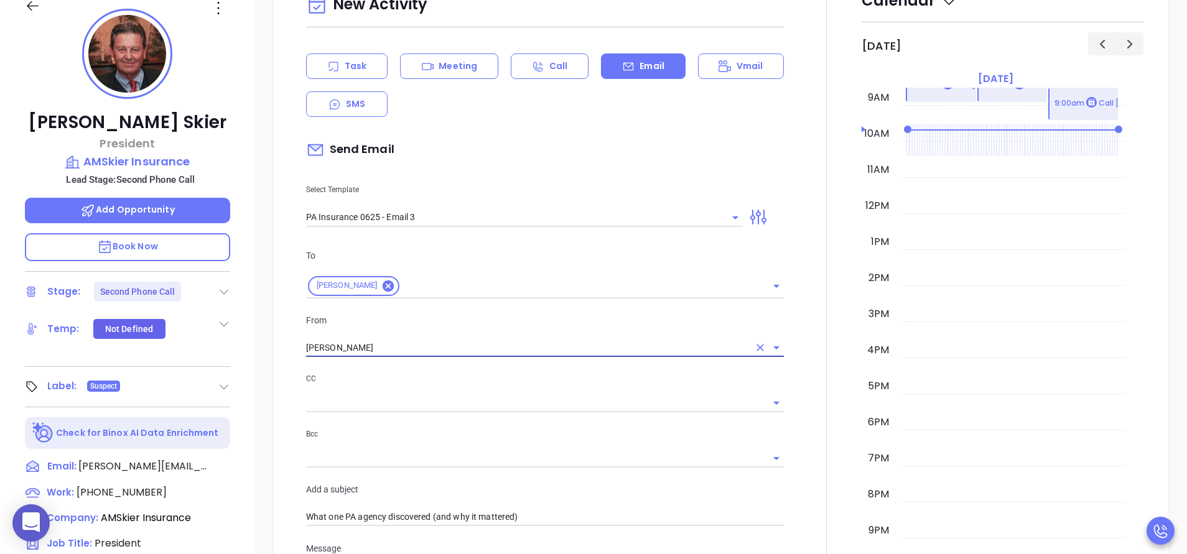
type input "Walter Contreras"
click at [429, 376] on p "CC" at bounding box center [545, 379] width 478 height 14
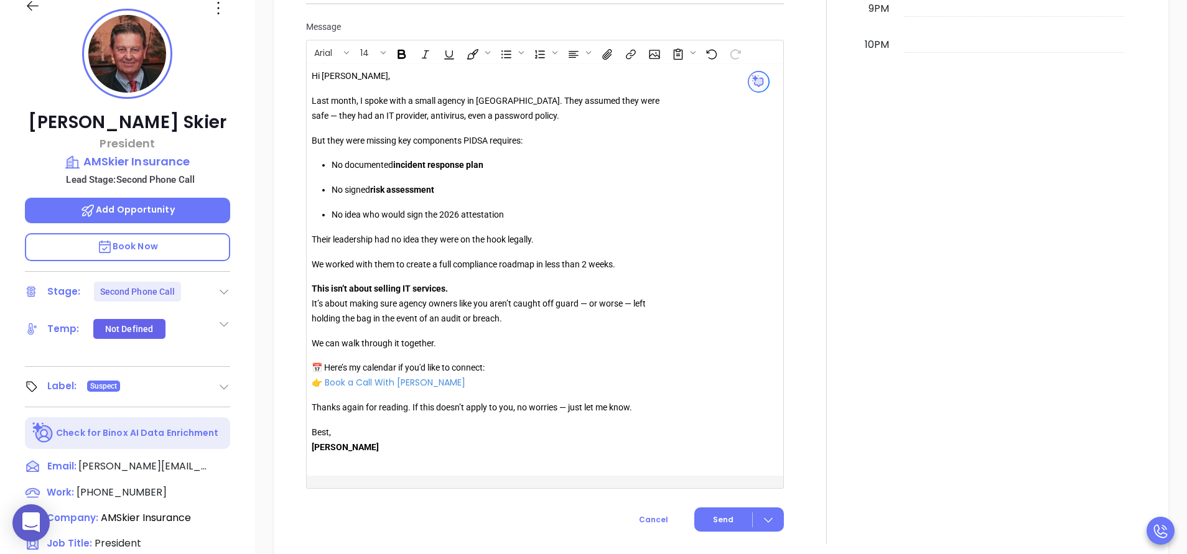
scroll to position [1232, 0]
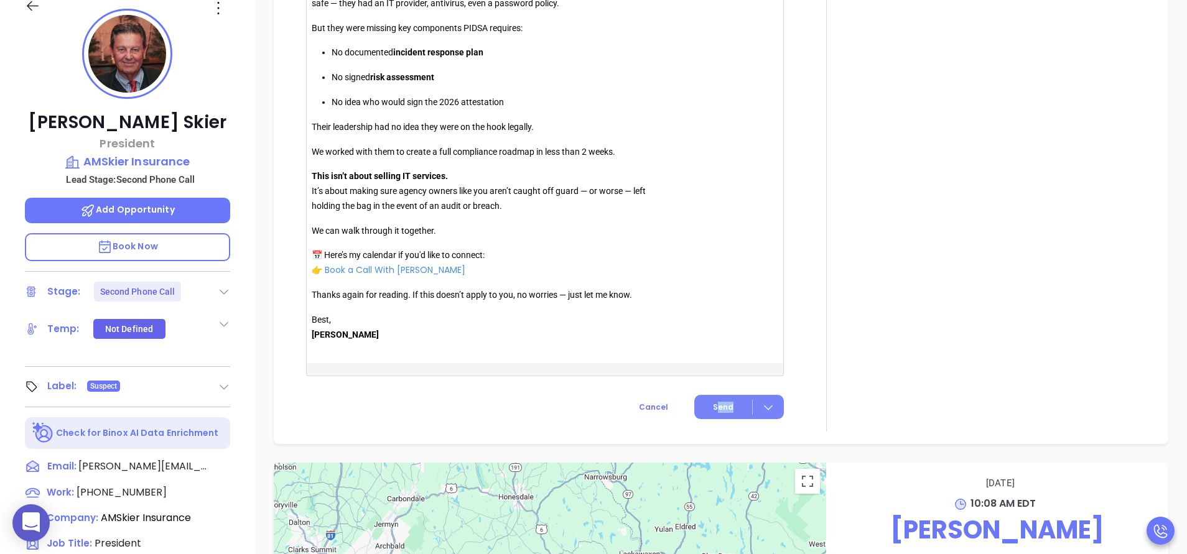
drag, startPoint x: 743, startPoint y: 387, endPoint x: 712, endPoint y: 419, distance: 44.0
click at [712, 419] on button "Send" at bounding box center [739, 407] width 90 height 24
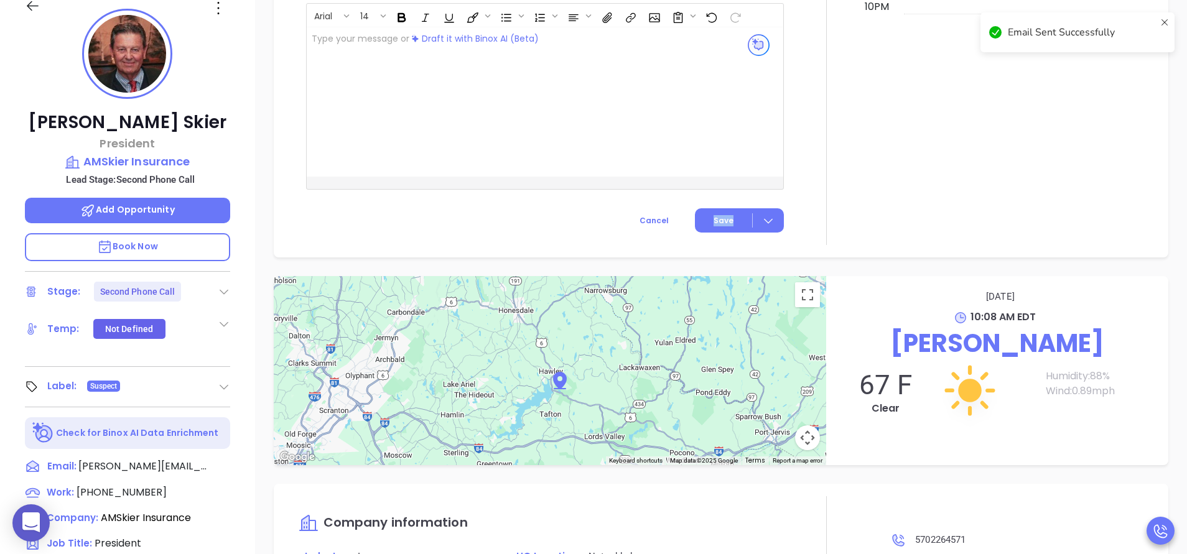
scroll to position [1055, 0]
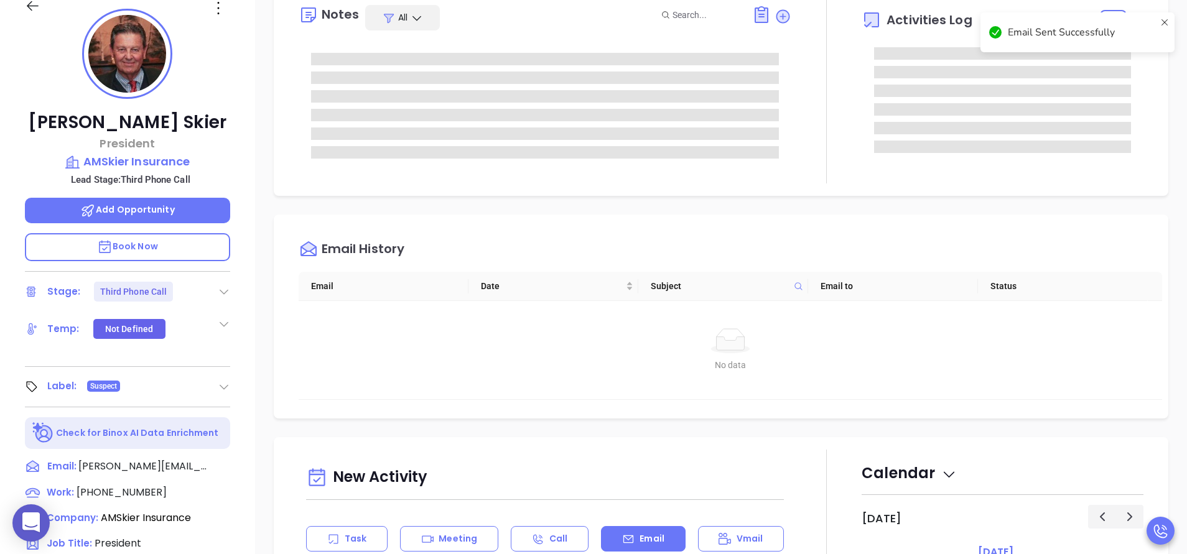
scroll to position [10, 0]
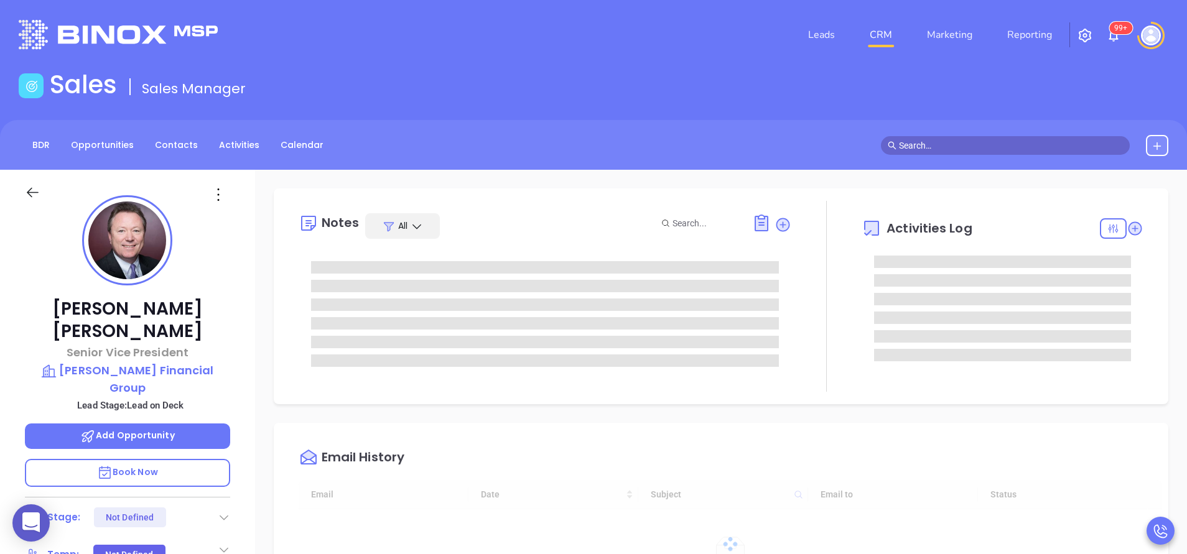
type input "[DATE]"
type input "[PERSON_NAME]"
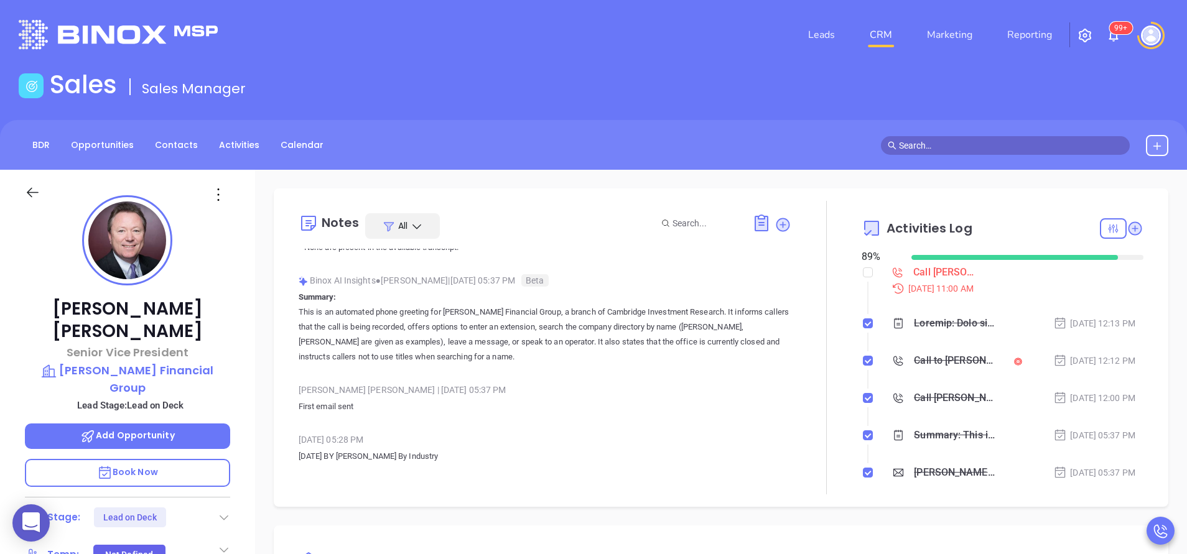
scroll to position [717, 0]
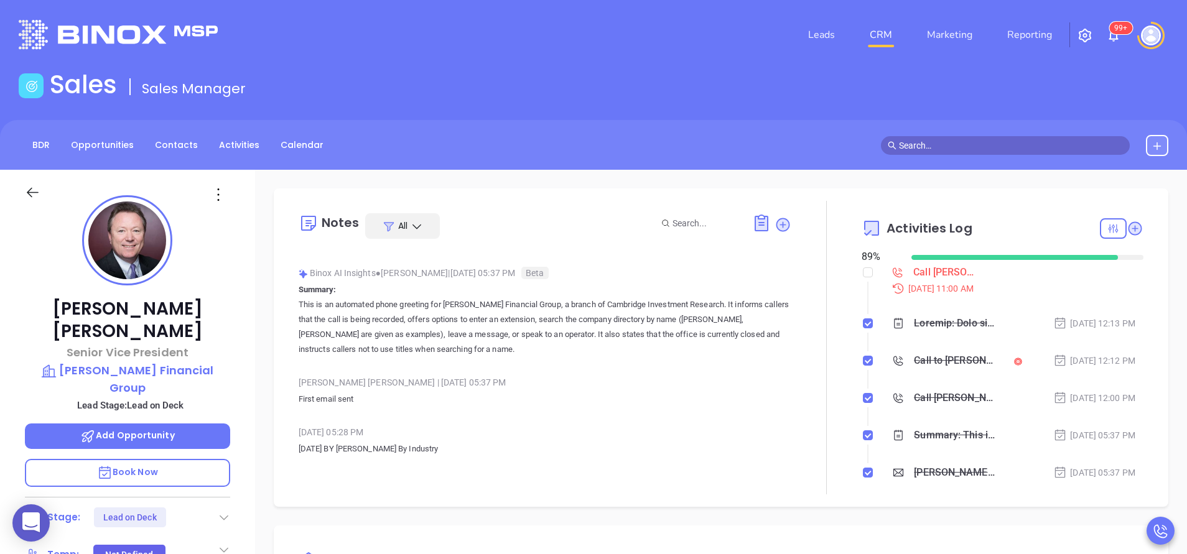
click at [806, 397] on div at bounding box center [826, 348] width 70 height 294
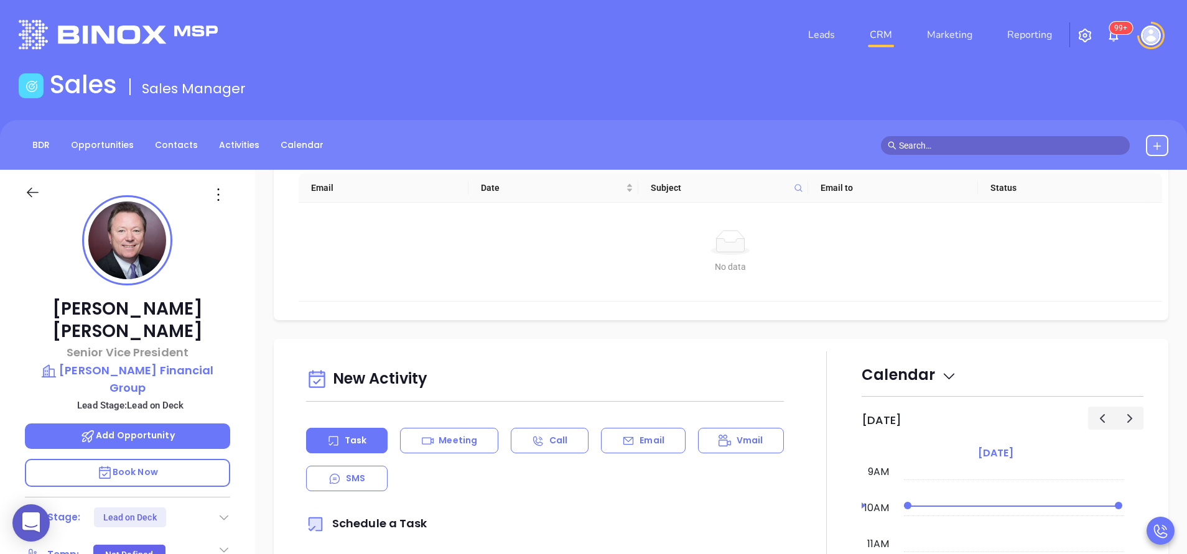
scroll to position [411, 0]
click at [632, 451] on div "Email" at bounding box center [643, 440] width 84 height 26
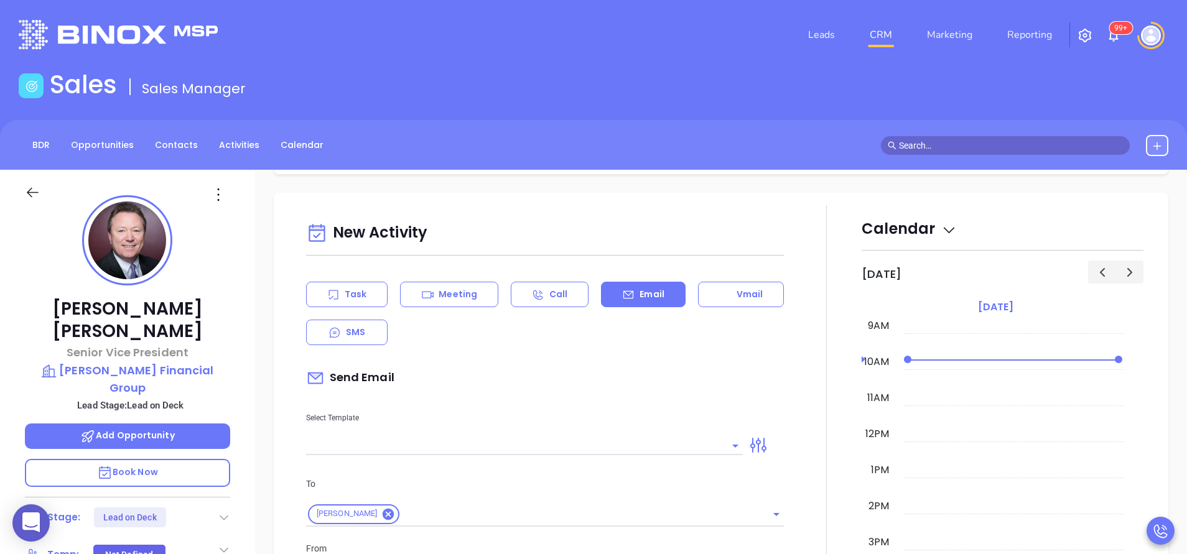
type input "[PERSON_NAME]"
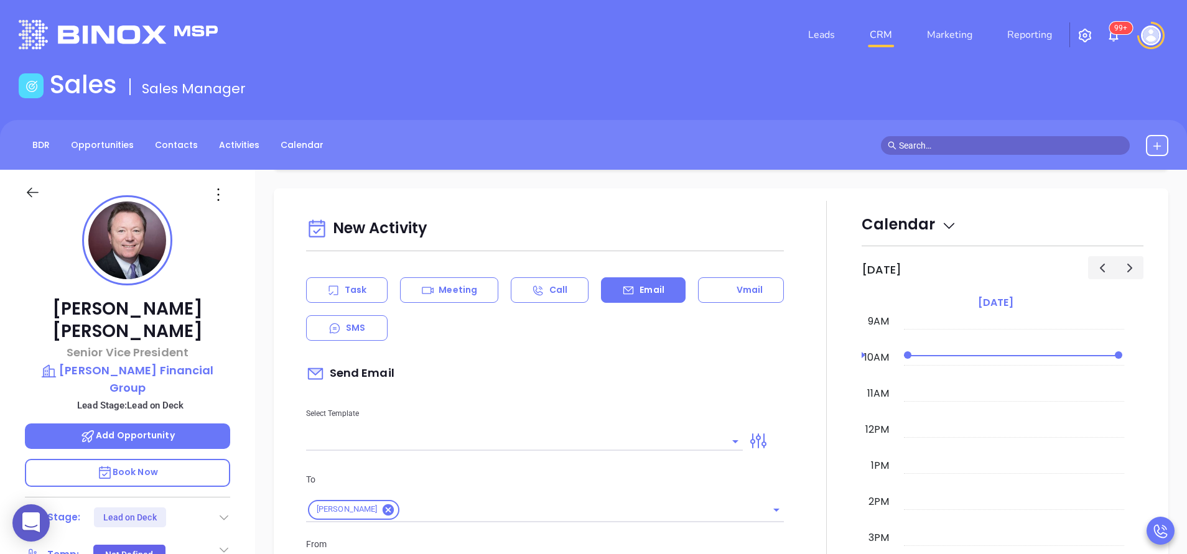
click at [628, 444] on input "text" at bounding box center [515, 441] width 418 height 18
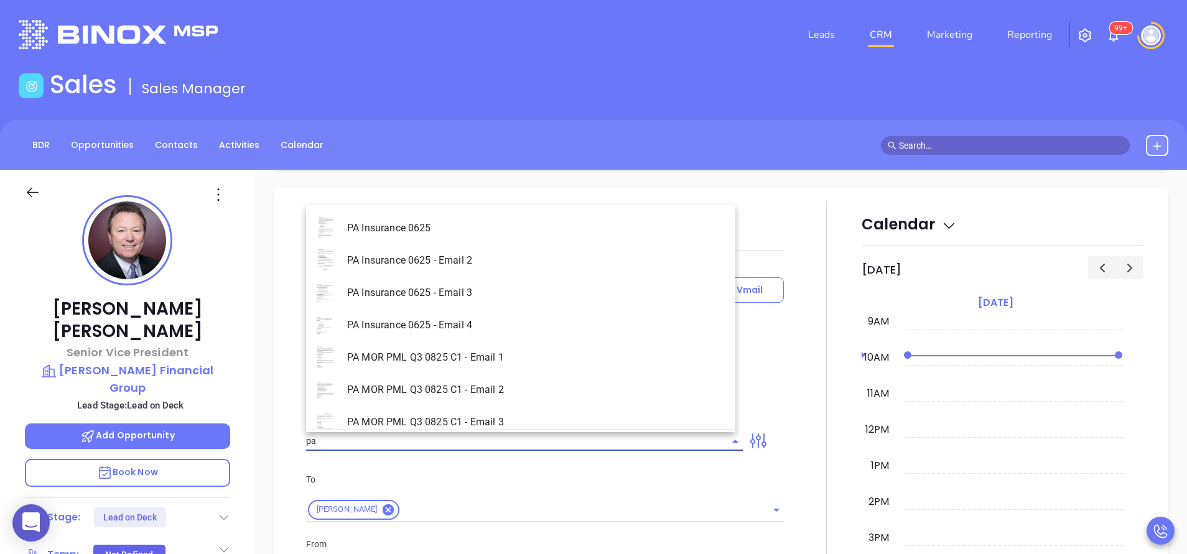
click at [490, 267] on li "PA Insurance 0625 - Email 2" at bounding box center [520, 261] width 429 height 32
type input "PA Insurance 0625 - Email 2"
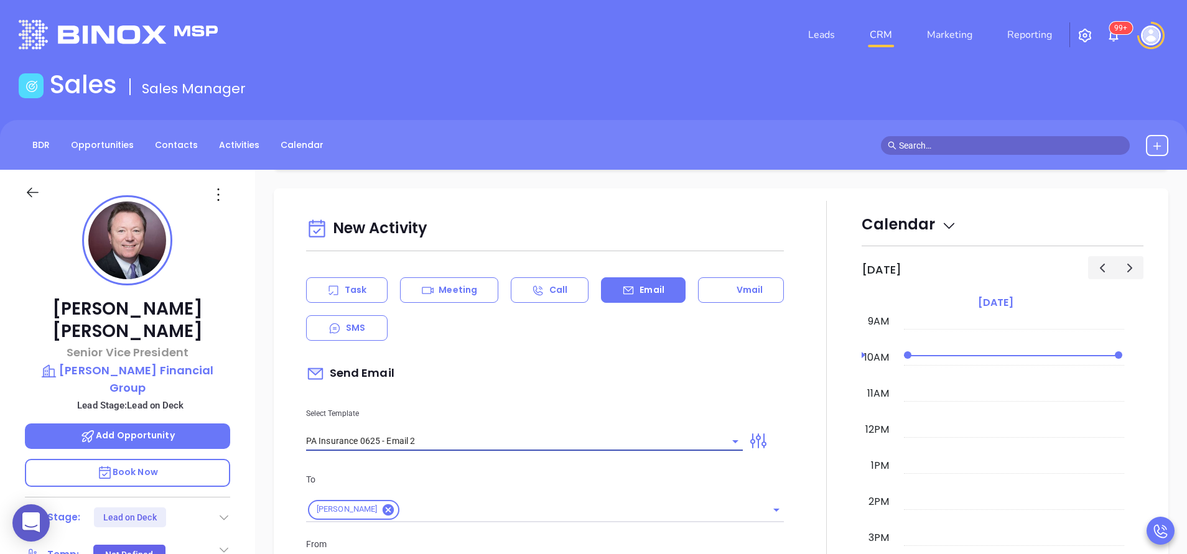
type input "Alex You’re not alone — most PA agencies haven’t done this yet"
type input "PA Insurance 0625 - Email 2"
click at [533, 401] on div "Select Template PA Insurance 0625 - Email 2" at bounding box center [525, 419] width 452 height 63
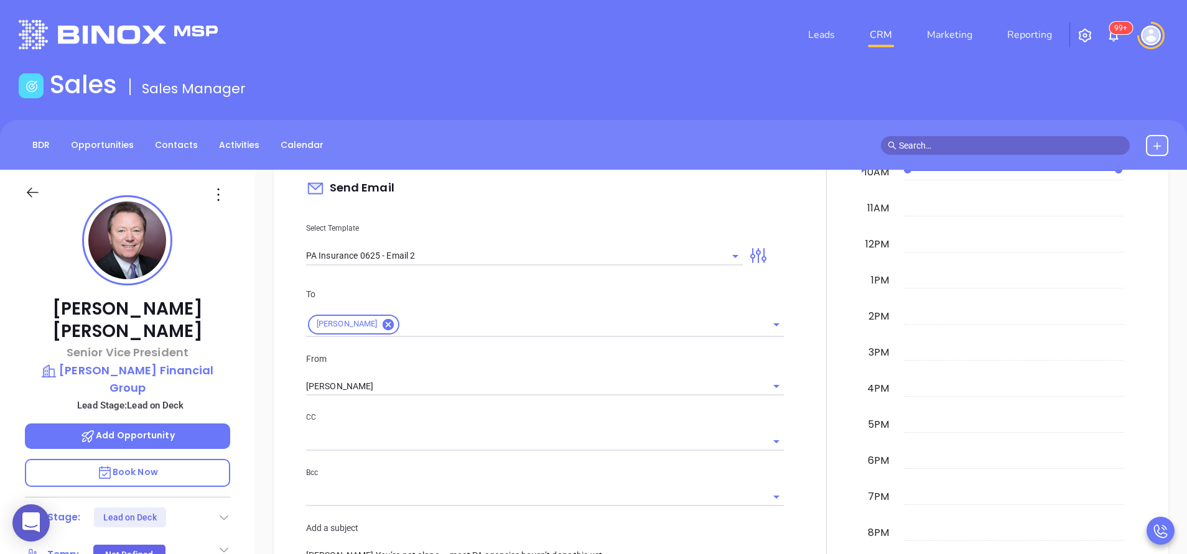
scroll to position [747, 0]
click at [533, 401] on div "To Alex Kline From Vicky Mendoza CC Bcc Add a subject Alex You’re not alone — m…" at bounding box center [545, 425] width 493 height 309
click at [525, 389] on input "[PERSON_NAME]" at bounding box center [527, 385] width 443 height 18
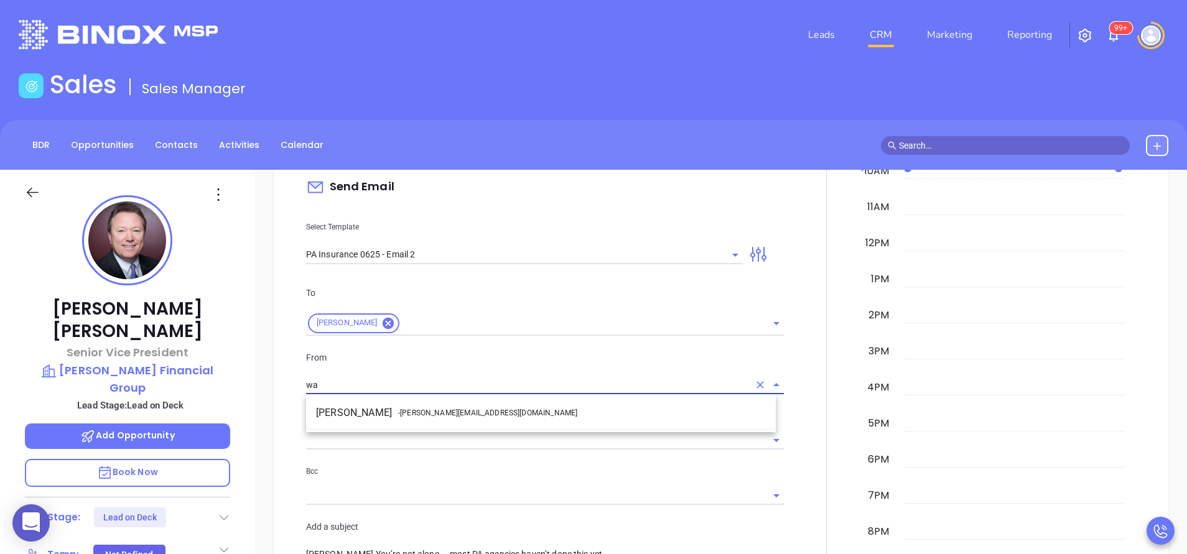
click at [479, 413] on li "Walter Contreras - [EMAIL_ADDRESS][DOMAIN_NAME]" at bounding box center [541, 413] width 470 height 22
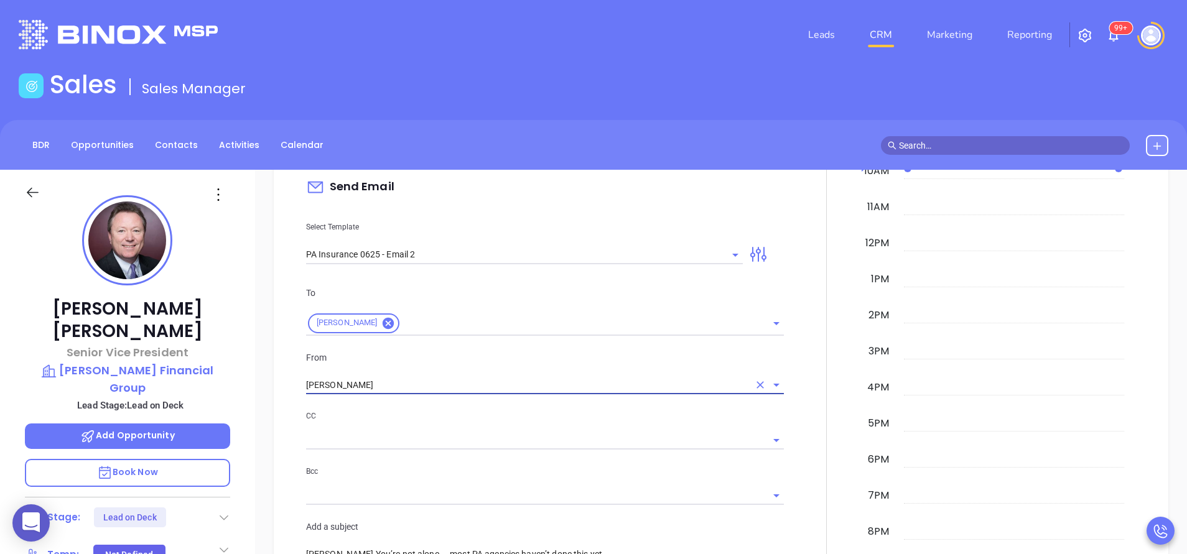
type input "[PERSON_NAME]"
click at [479, 413] on p "CC" at bounding box center [545, 416] width 478 height 14
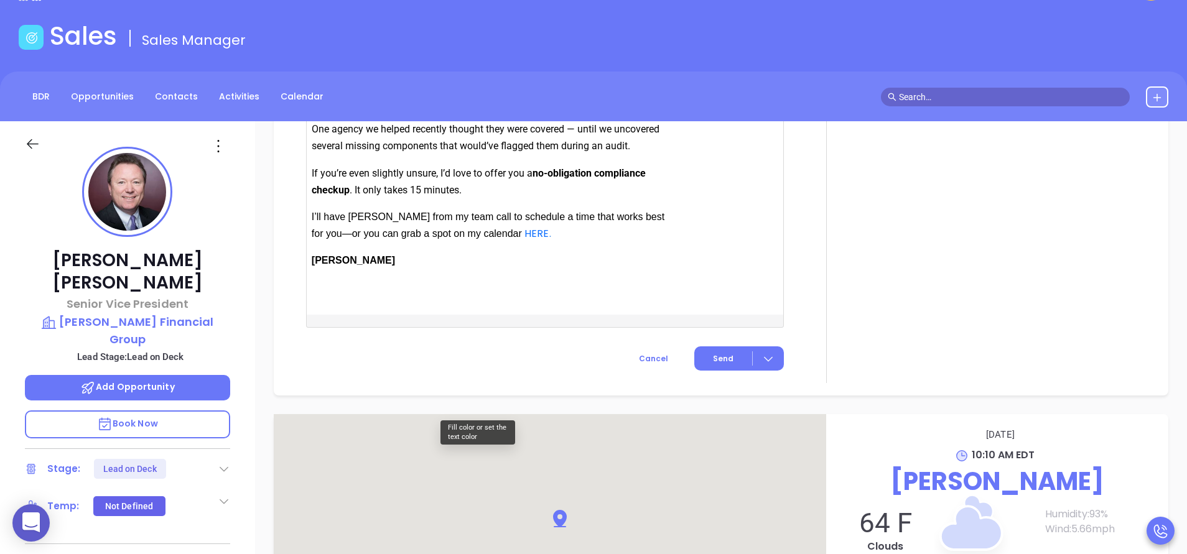
scroll to position [75, 0]
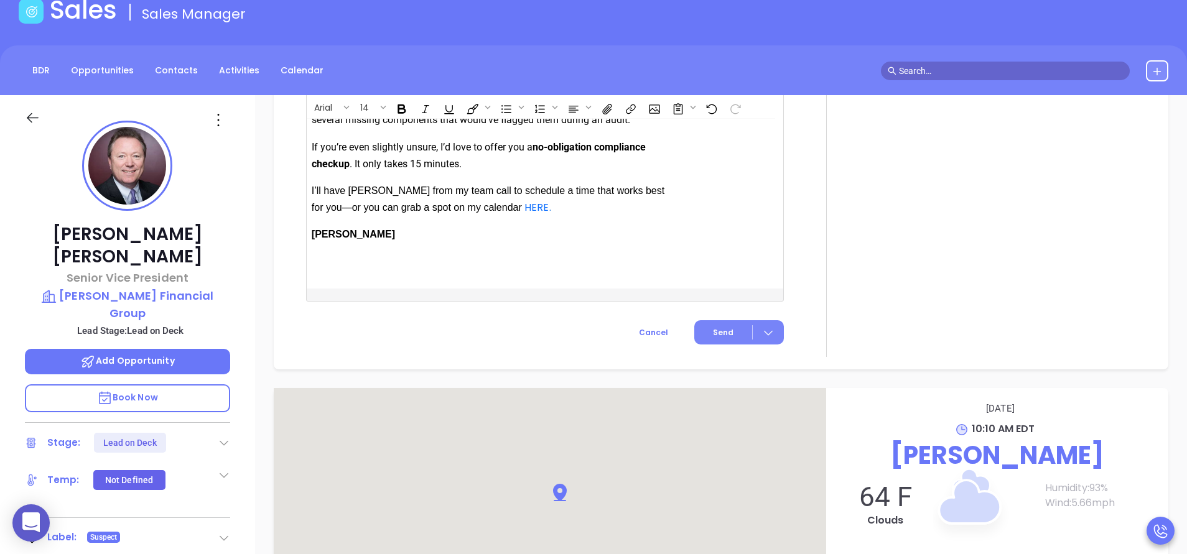
click at [704, 333] on button "Send" at bounding box center [739, 332] width 90 height 24
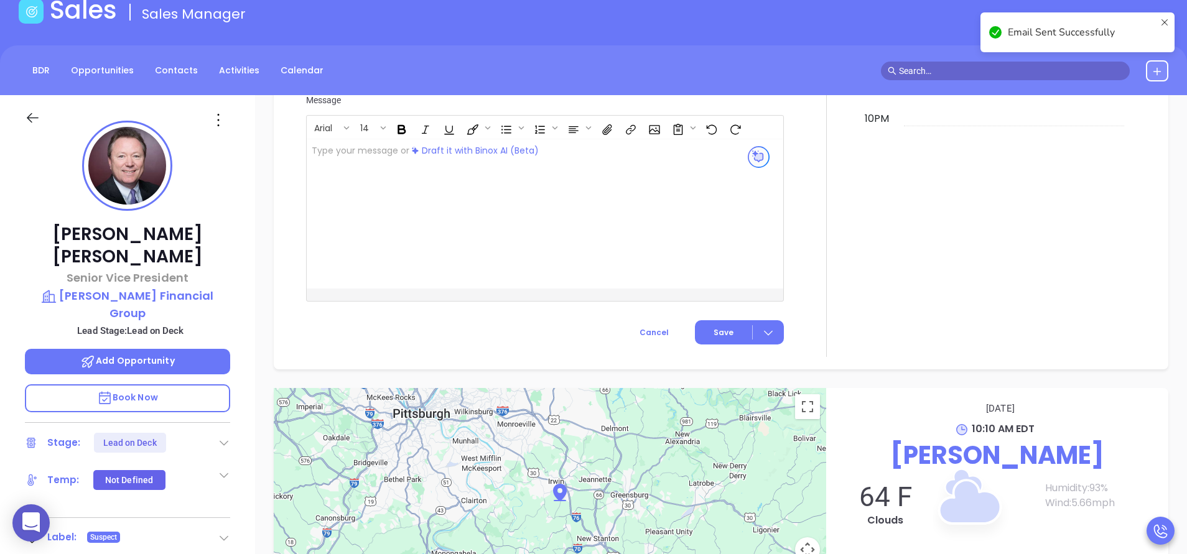
scroll to position [1055, 0]
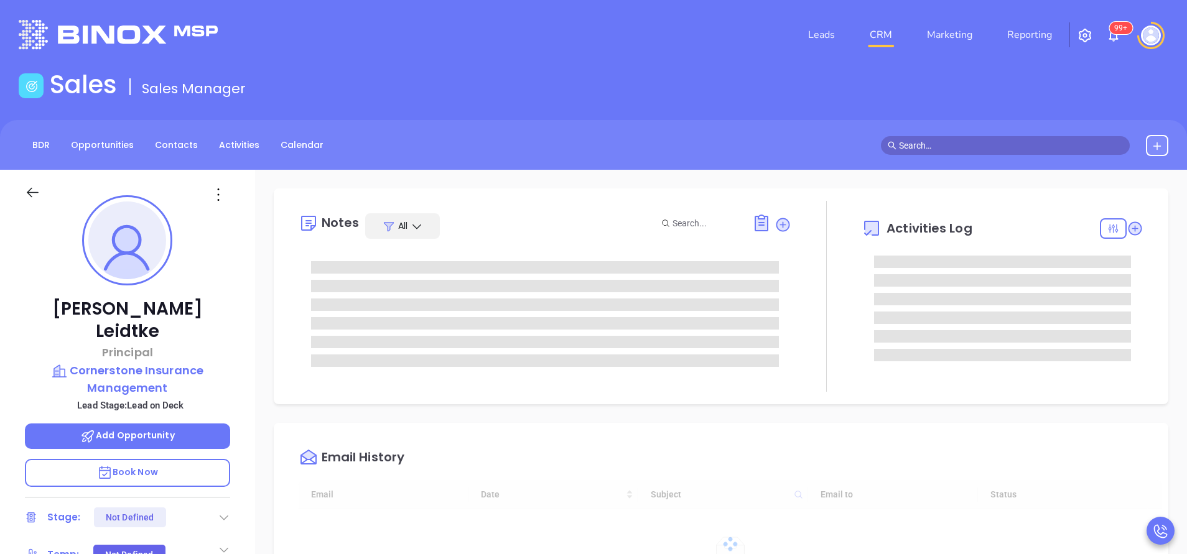
type input "[DATE]"
type input "[PERSON_NAME]"
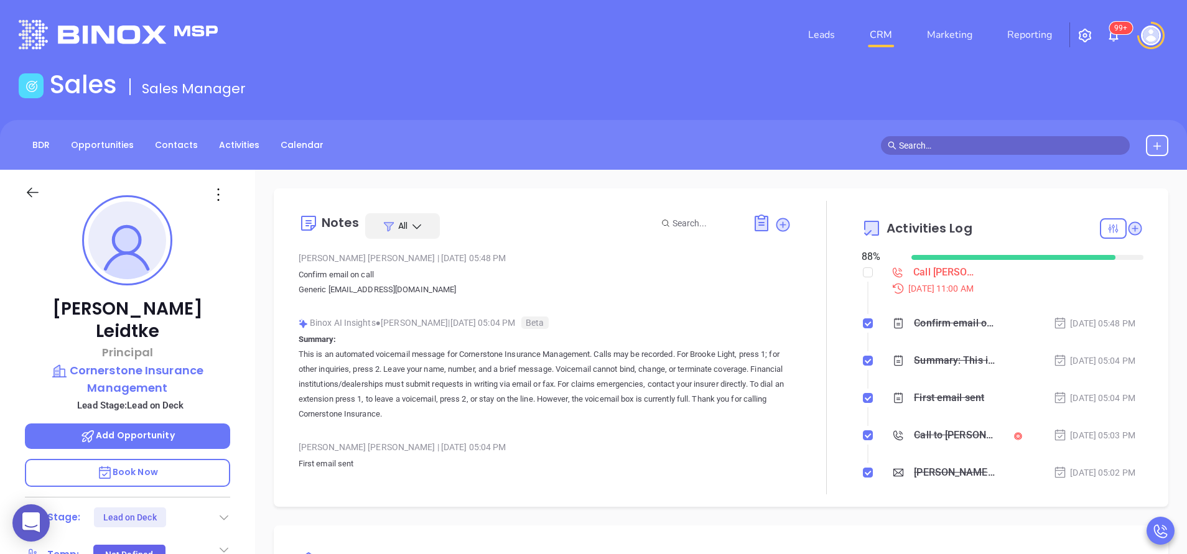
click at [233, 264] on div "[PERSON_NAME] Principal Cornerstone Insurance Management Lead Stage: Lead on De…" at bounding box center [127, 516] width 255 height 693
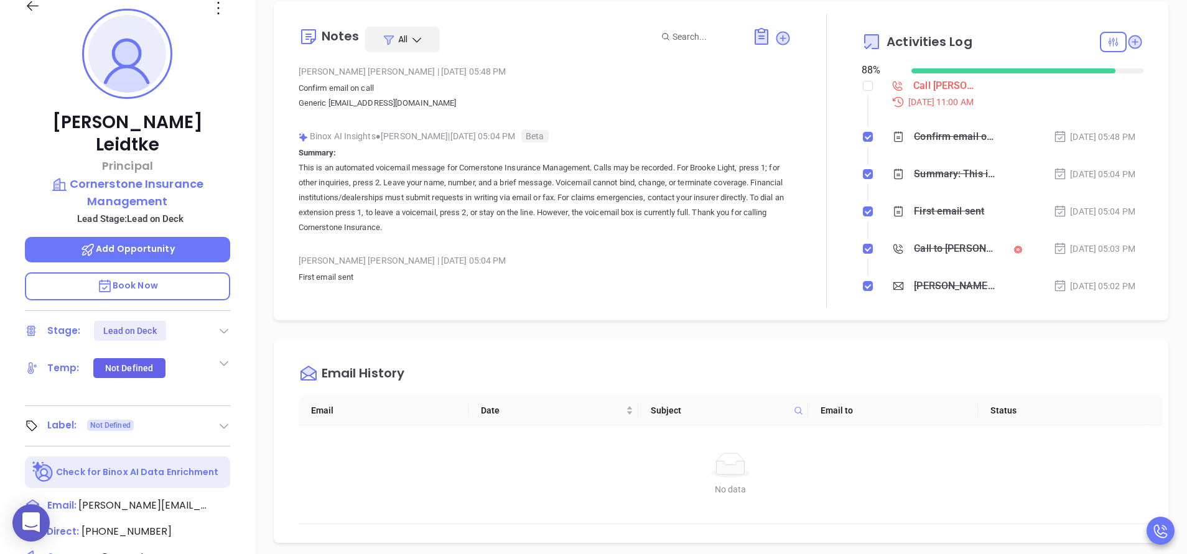
scroll to position [224, 0]
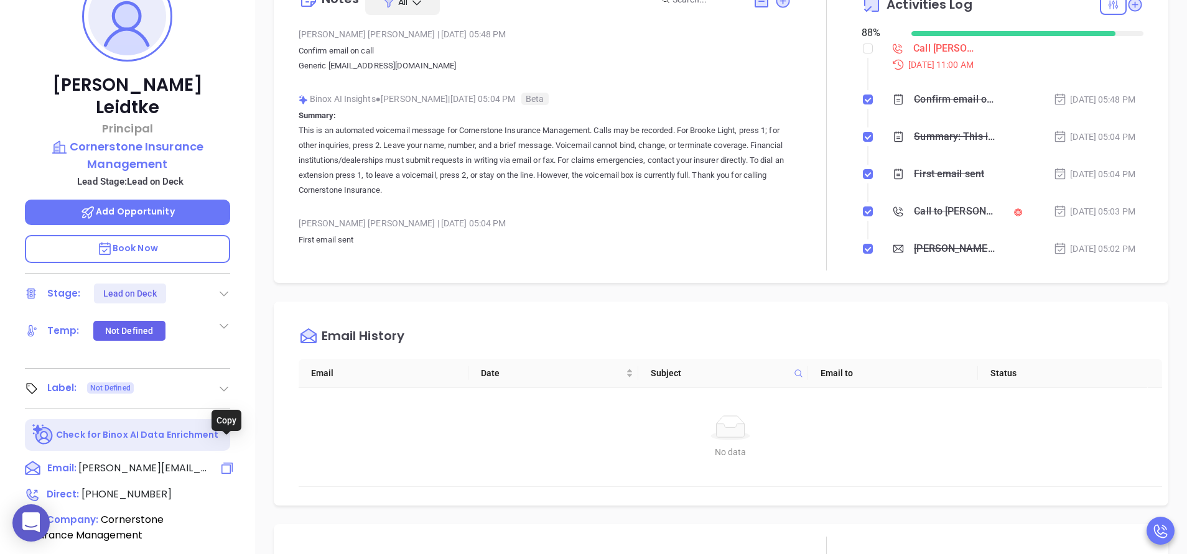
click at [228, 461] on icon at bounding box center [227, 468] width 15 height 15
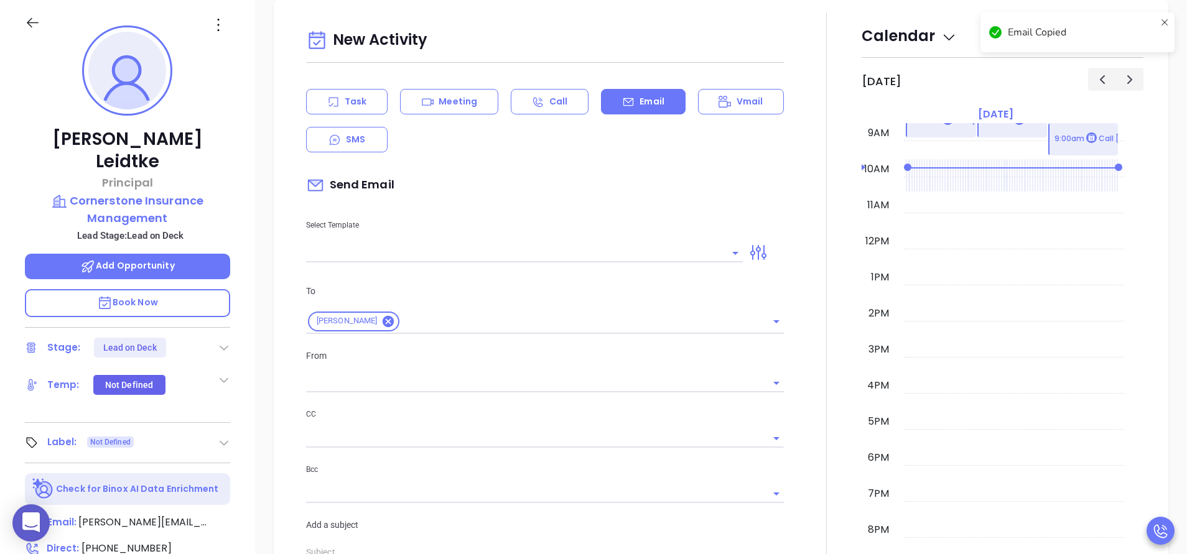
click at [422, 251] on input "text" at bounding box center [515, 253] width 418 height 18
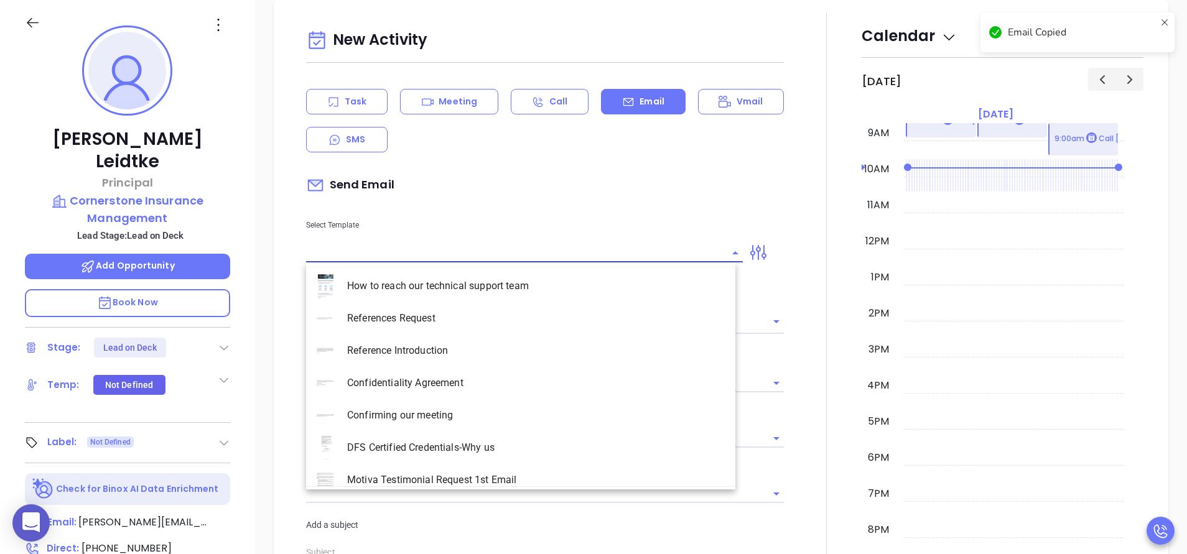
type input "[PERSON_NAME]"
paste input "[PERSON_NAME][EMAIL_ADDRESS][PERSON_NAME][DOMAIN_NAME]"
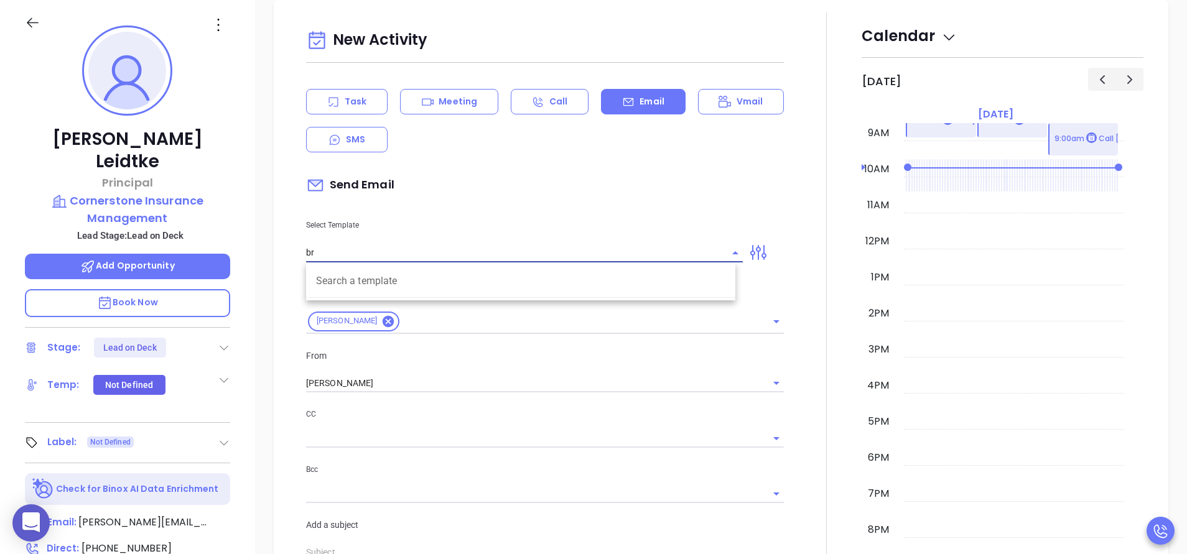
type input "b"
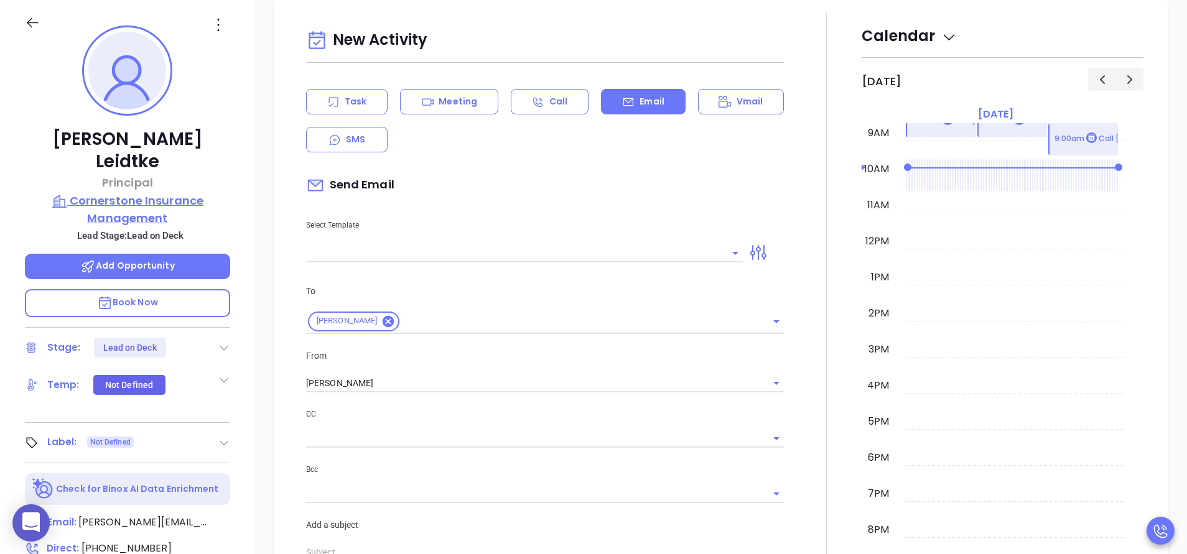
click at [105, 192] on p "Cornerstone Insurance Management" at bounding box center [127, 209] width 205 height 34
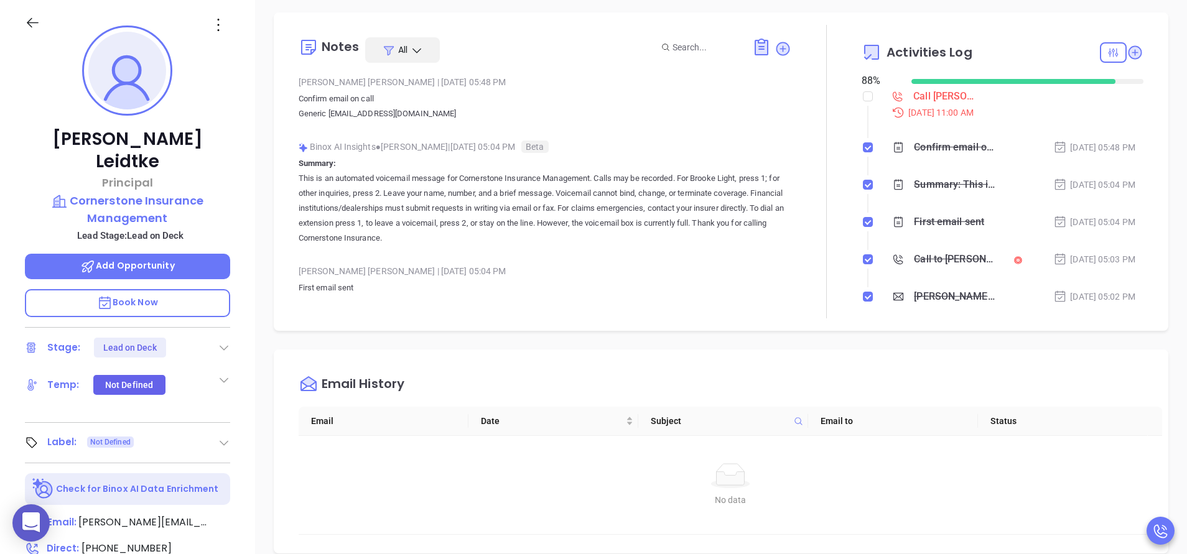
scroll to position [3, 0]
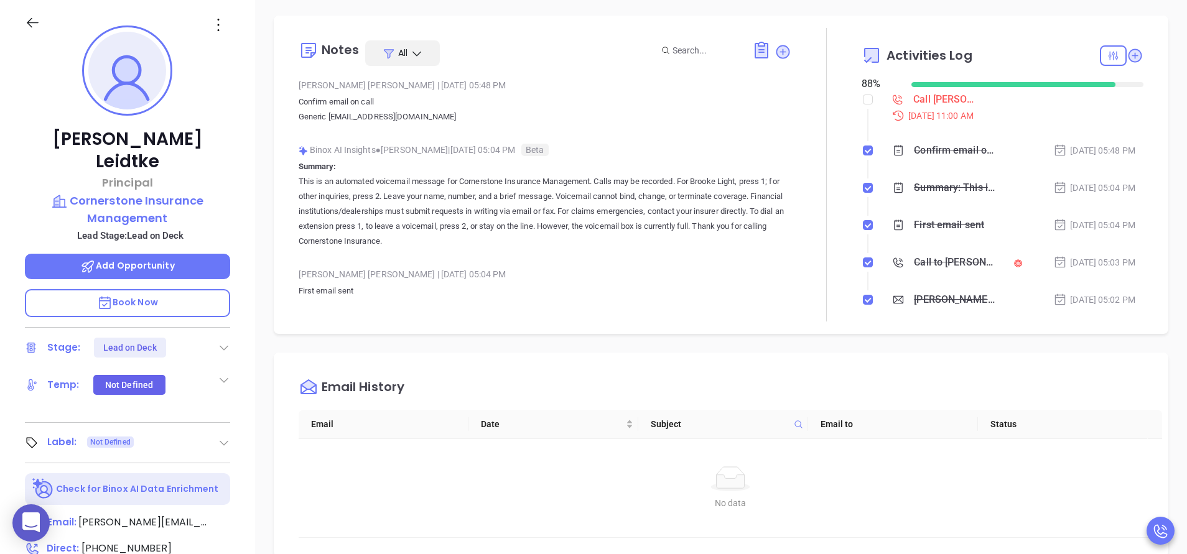
click at [235, 180] on div "Brooke Leidtke Principal Cornerstone Insurance Management Lead Stage: Lead on D…" at bounding box center [127, 346] width 255 height 693
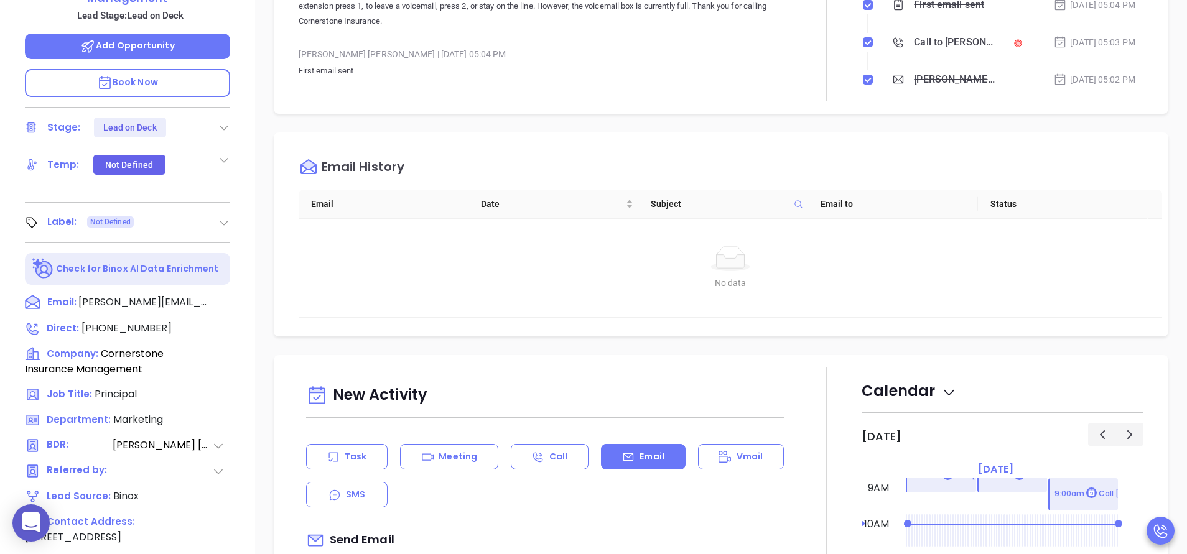
scroll to position [394, 0]
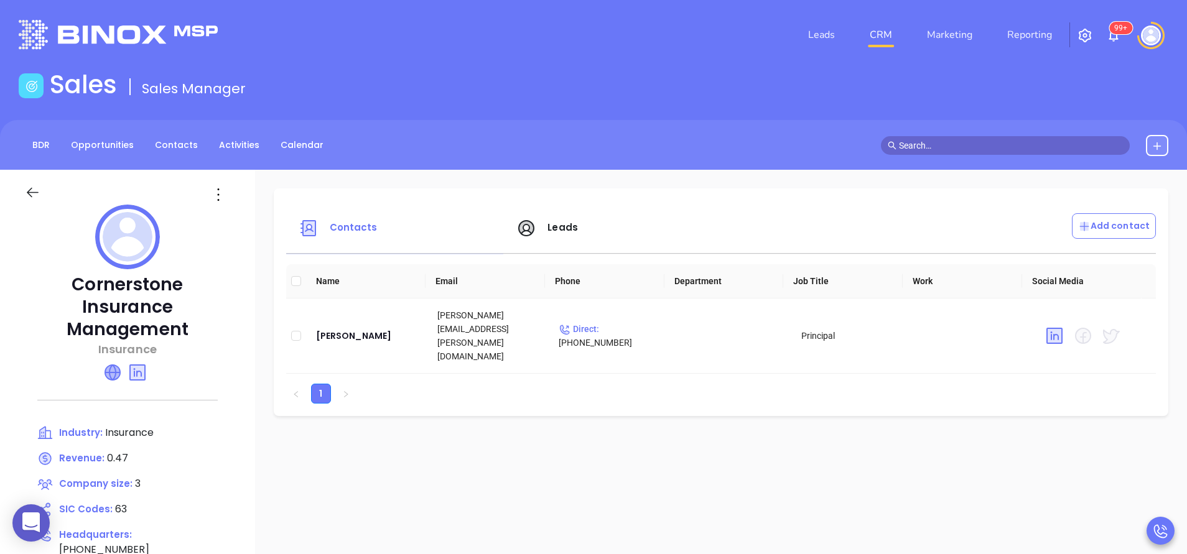
click at [114, 365] on icon at bounding box center [112, 372] width 15 height 15
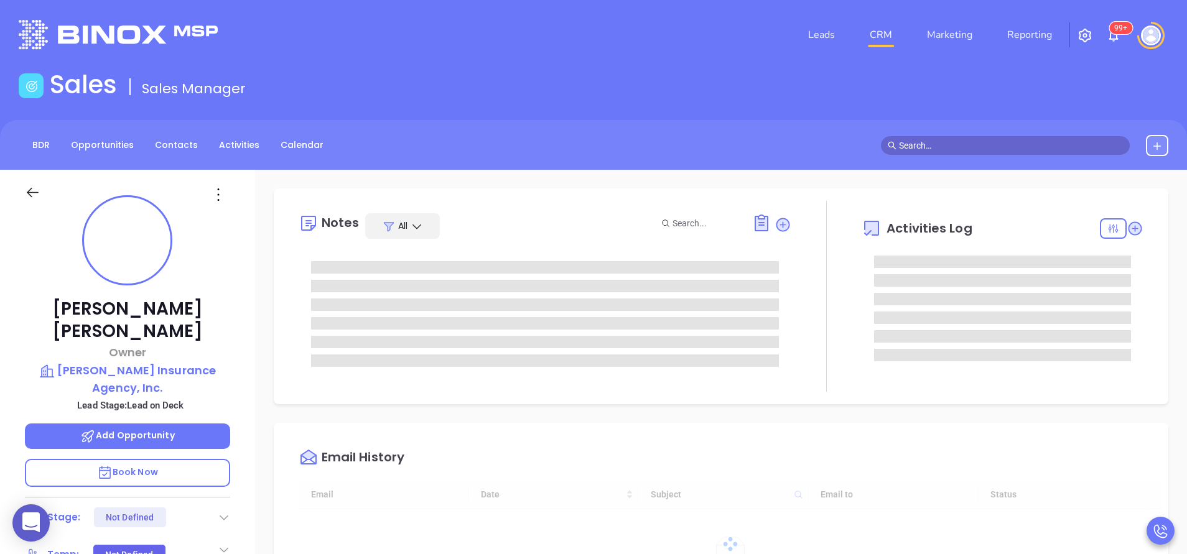
type input "09/06/2025"
type input "Vicky Mendoza"
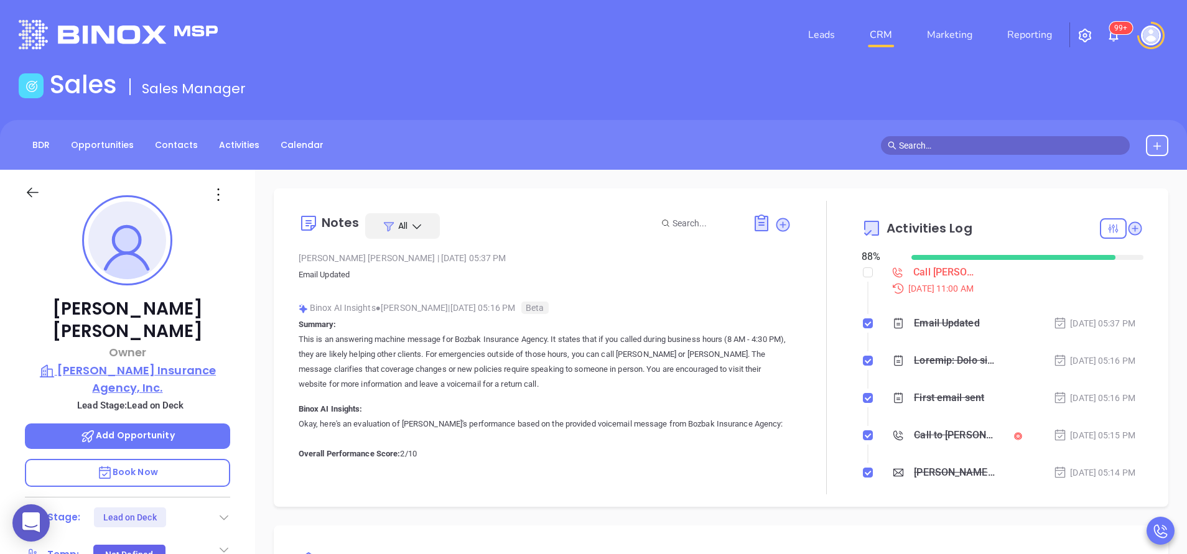
click at [138, 362] on p "[PERSON_NAME] Insurance Agency, Inc." at bounding box center [127, 379] width 205 height 34
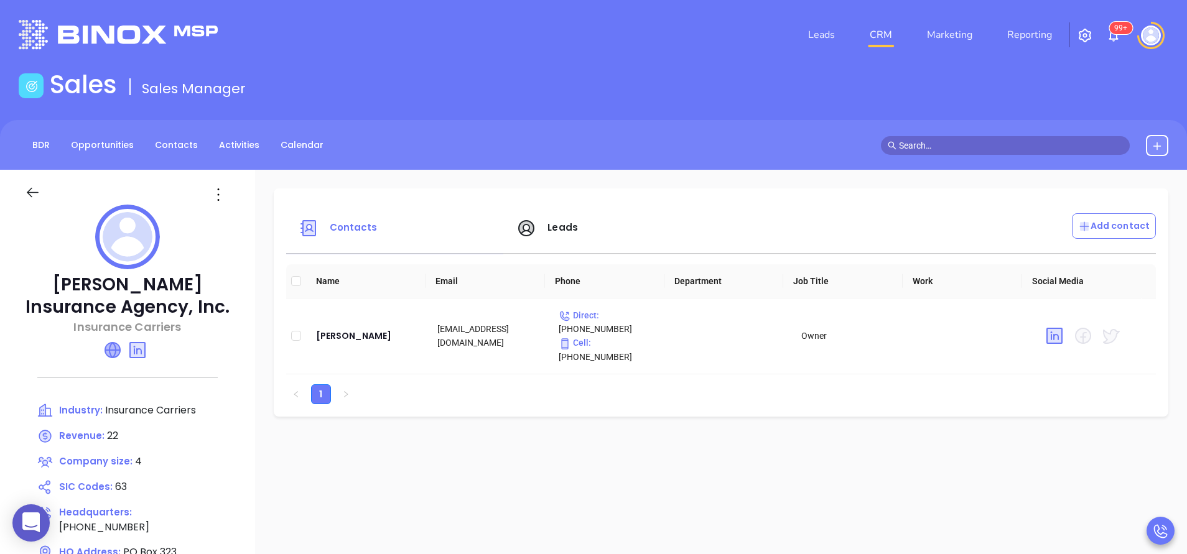
click at [113, 354] on icon at bounding box center [112, 350] width 15 height 15
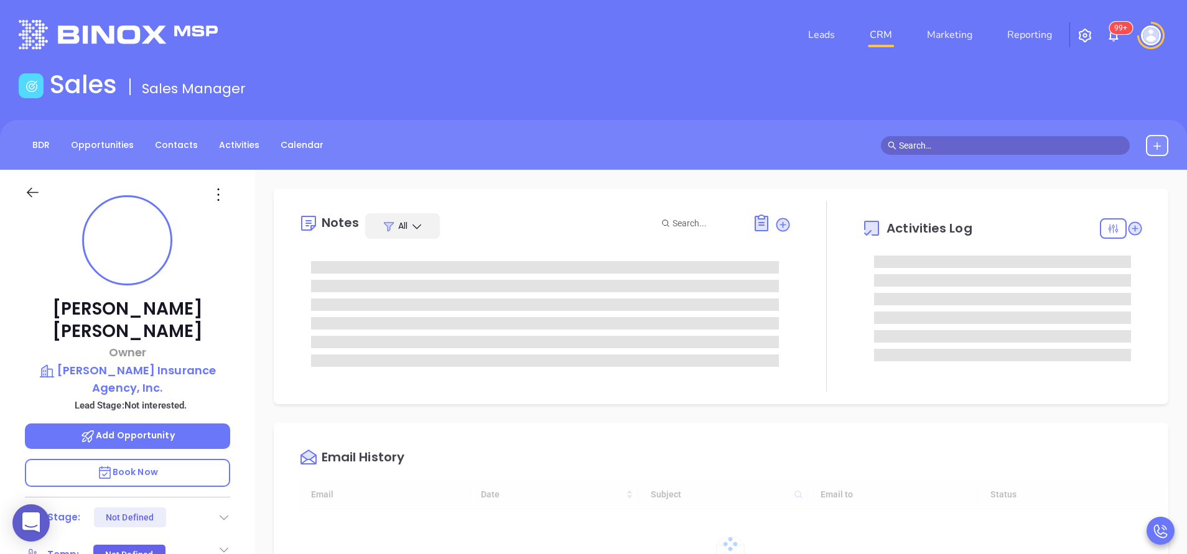
type input "[DATE]"
type input "[PERSON_NAME]"
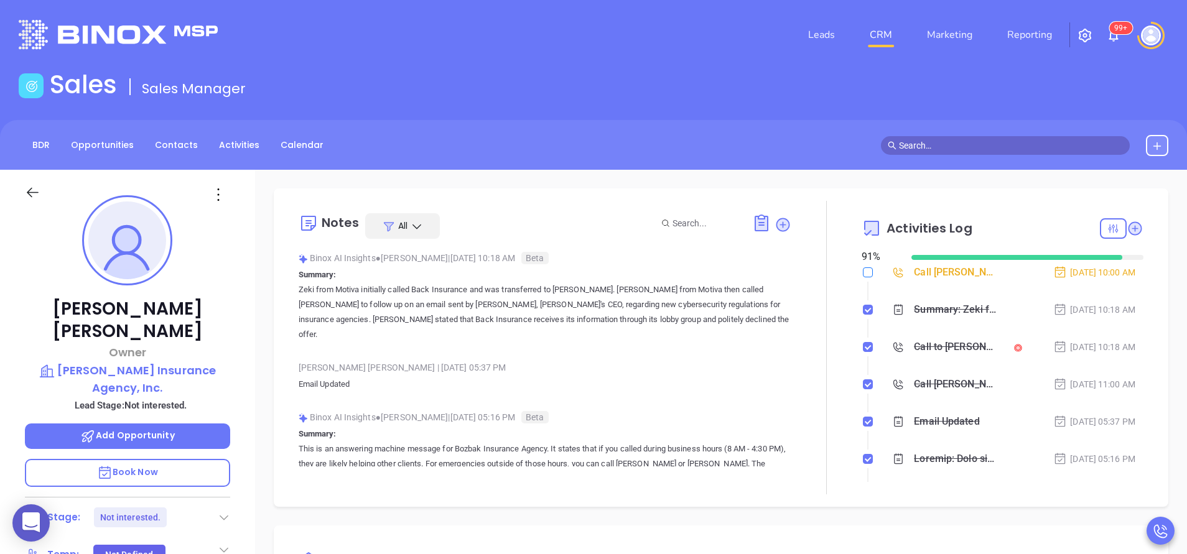
click at [863, 270] on input "checkbox" at bounding box center [868, 273] width 10 height 10
checkbox input "true"
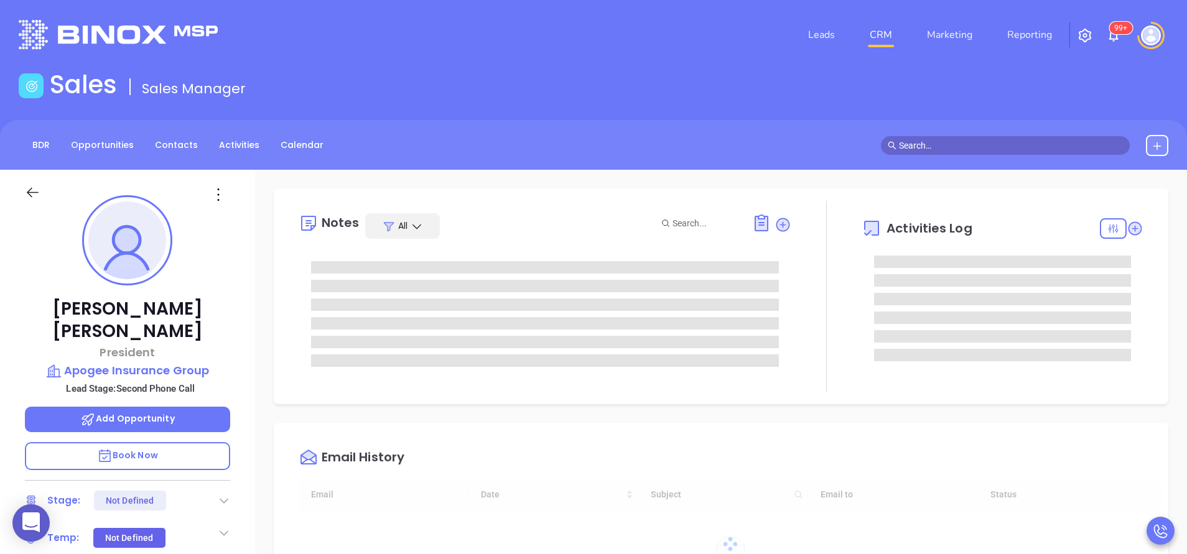
type input "[DATE]"
type input "[PERSON_NAME]"
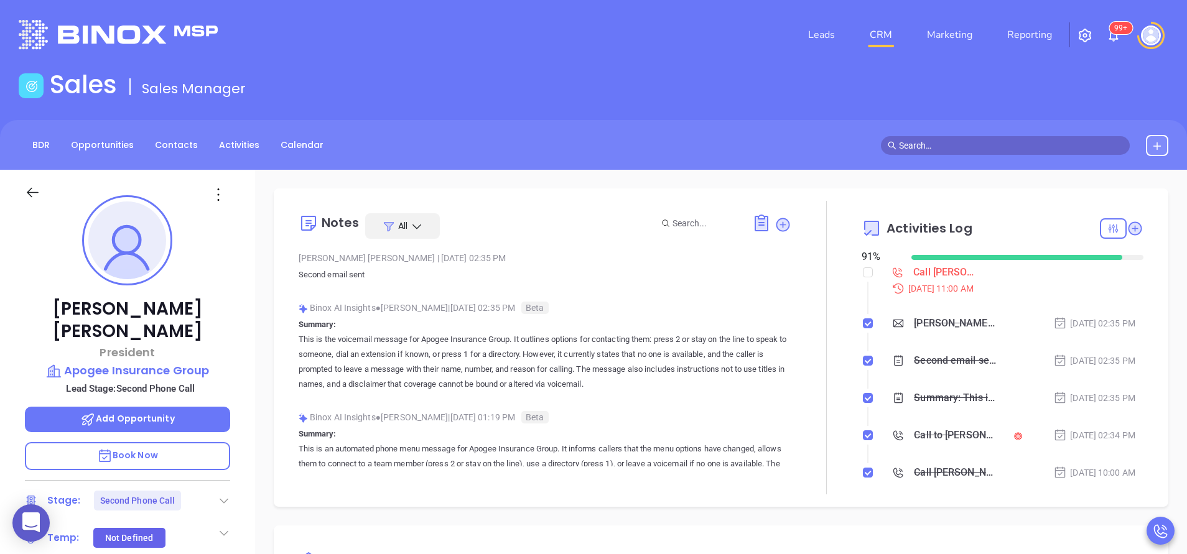
click at [811, 350] on div at bounding box center [826, 348] width 70 height 294
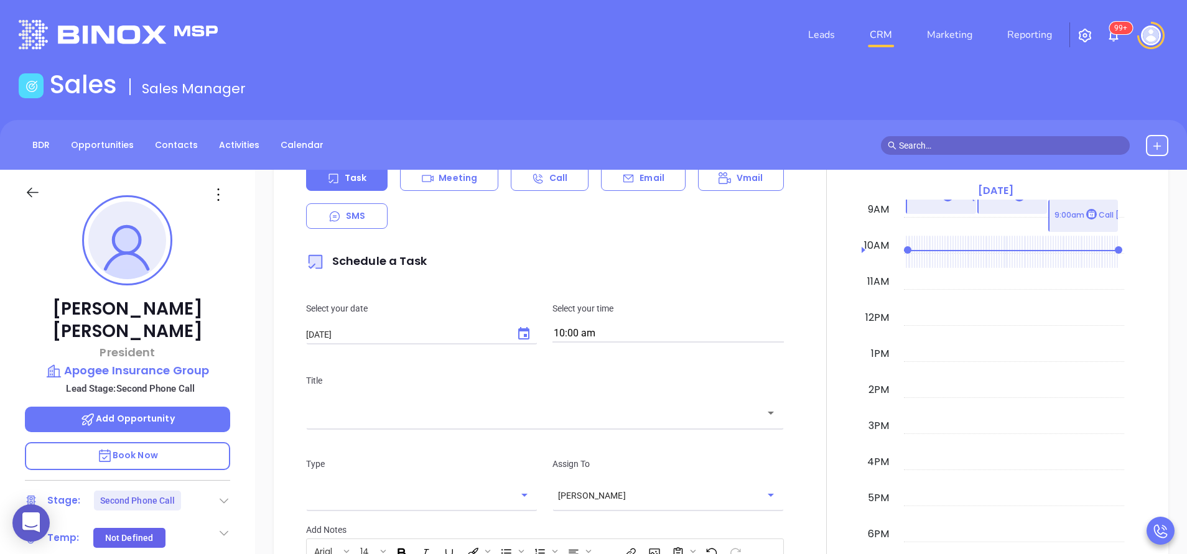
scroll to position [635, 0]
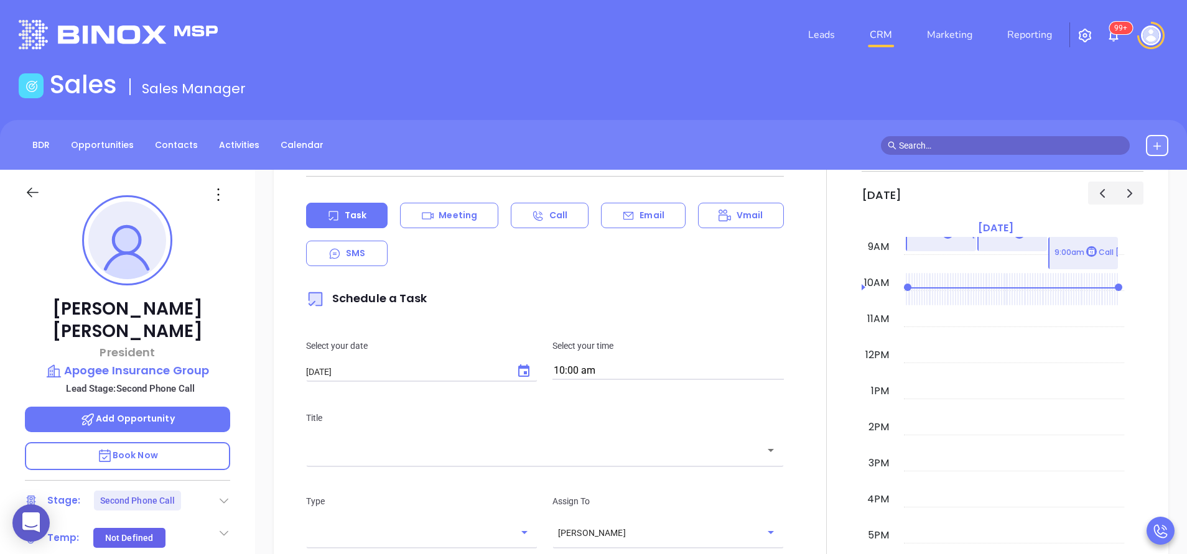
click at [647, 230] on div "Task Meeting Call Email Vmail SMS" at bounding box center [545, 234] width 478 height 63
click at [643, 220] on p "Email" at bounding box center [652, 215] width 25 height 13
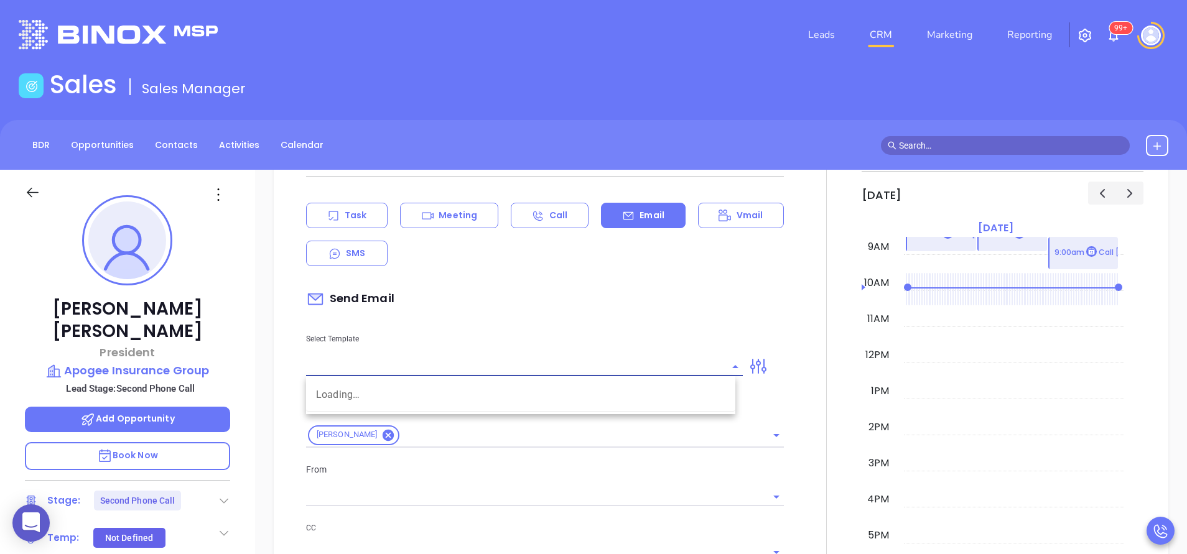
click at [506, 365] on input "text" at bounding box center [515, 367] width 418 height 18
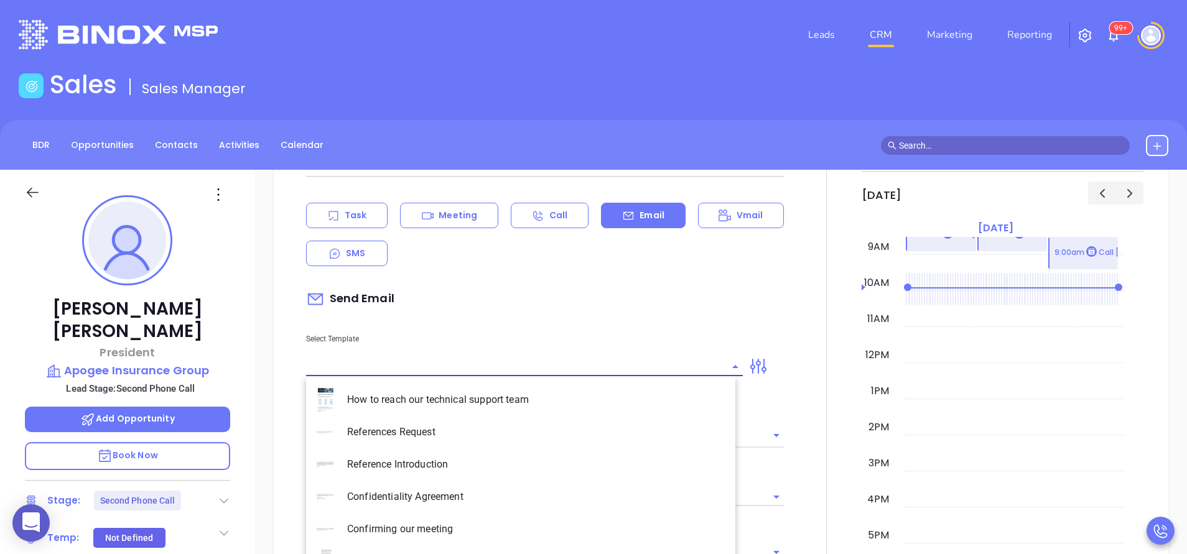
type input "[PERSON_NAME]"
click at [441, 467] on li "PA Insurance 0625 - Email 3" at bounding box center [520, 465] width 429 height 32
type input "PA Insurance 0625 - Email 3"
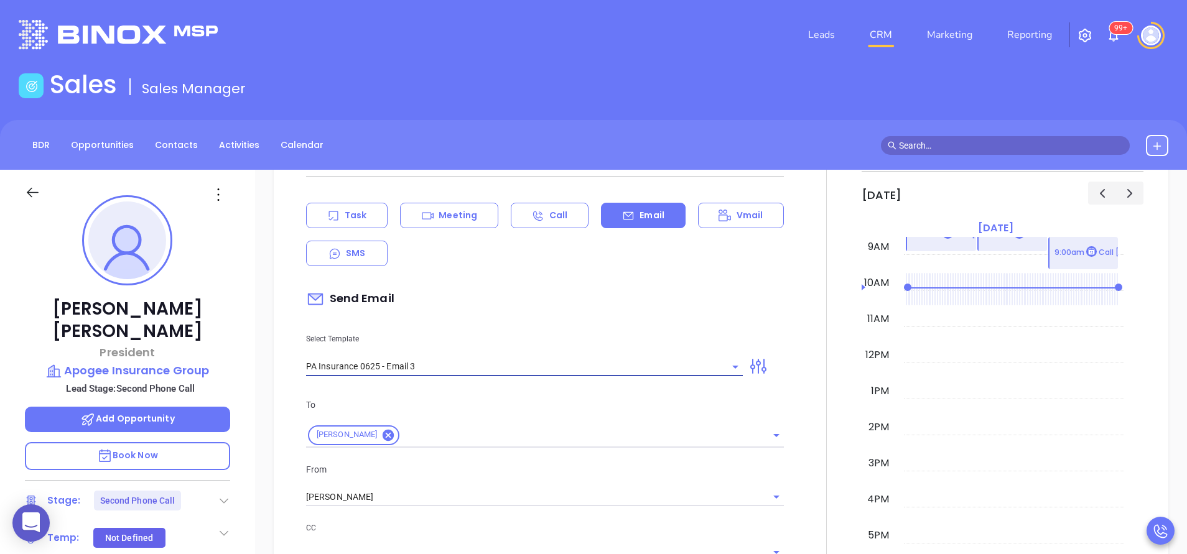
type input "What one PA agency discovered (and why it mattered)"
type input "PA Insurance 0625 - Email 3"
click at [429, 497] on input "[PERSON_NAME]" at bounding box center [527, 497] width 443 height 18
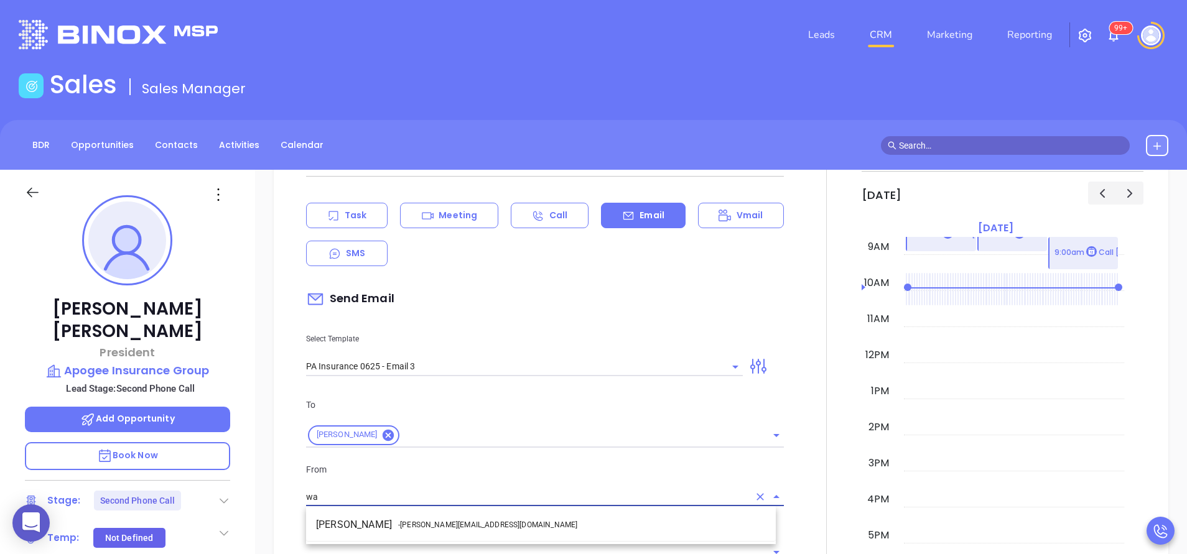
click at [417, 522] on span "- [PERSON_NAME][EMAIL_ADDRESS][DOMAIN_NAME]" at bounding box center [487, 525] width 179 height 11
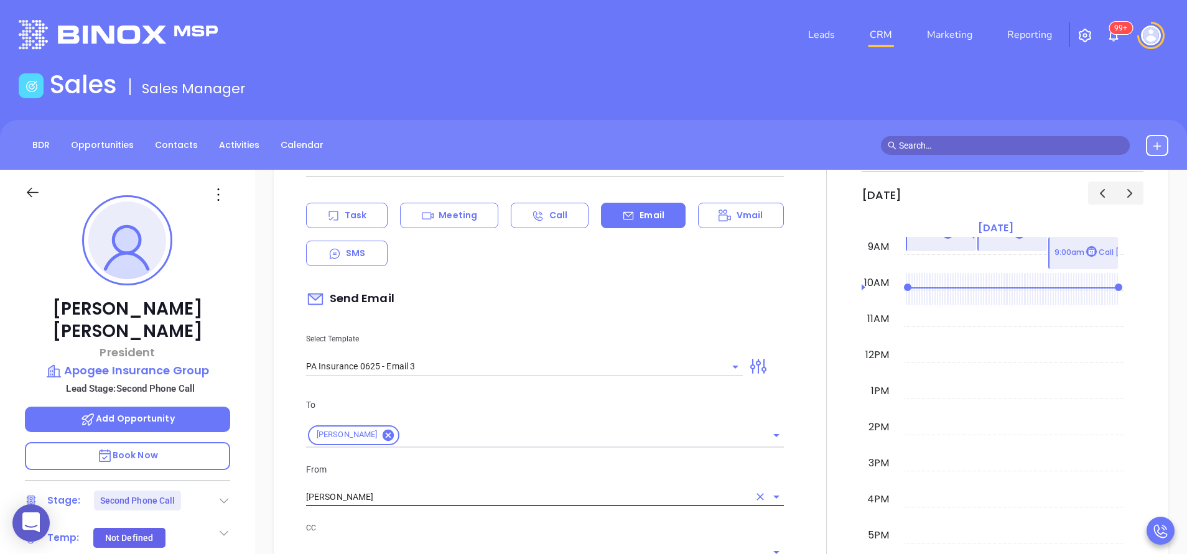
type input "[PERSON_NAME]"
click at [417, 522] on p "CC" at bounding box center [545, 528] width 478 height 14
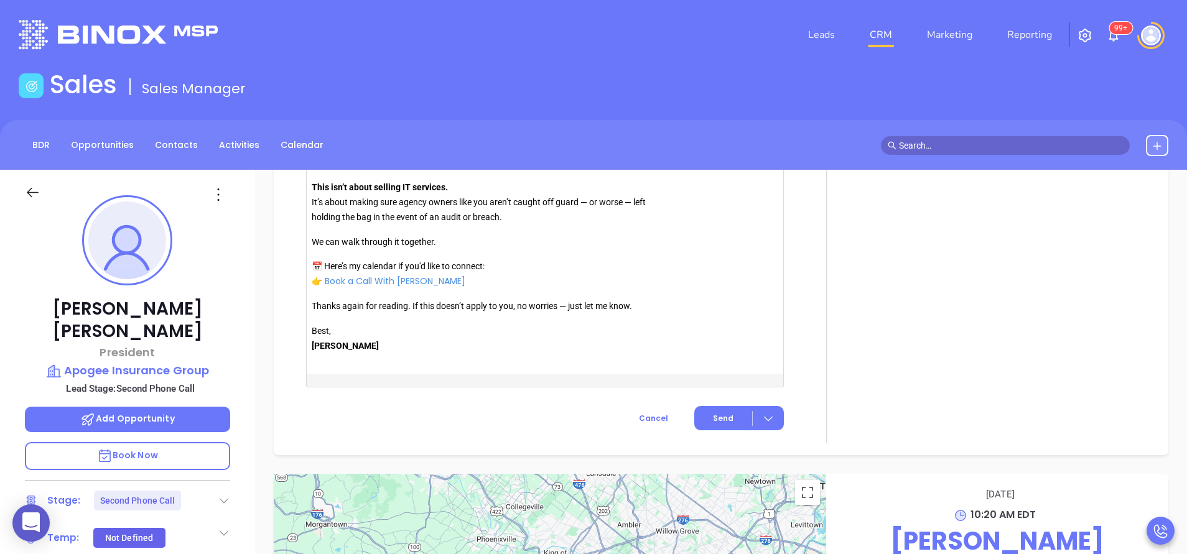
scroll to position [1419, 0]
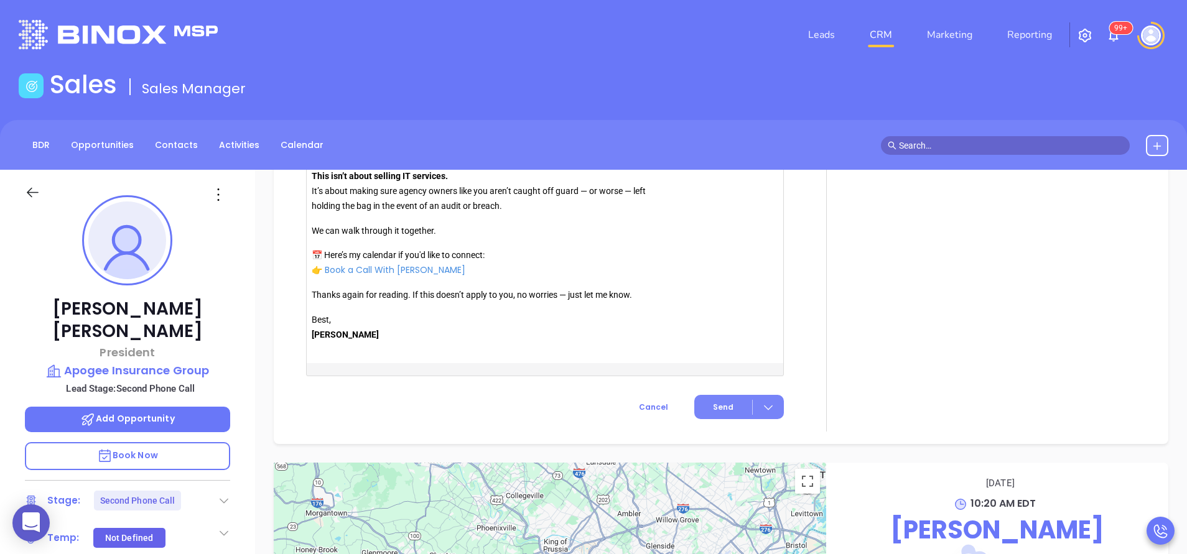
click at [713, 411] on span "Send" at bounding box center [723, 407] width 21 height 11
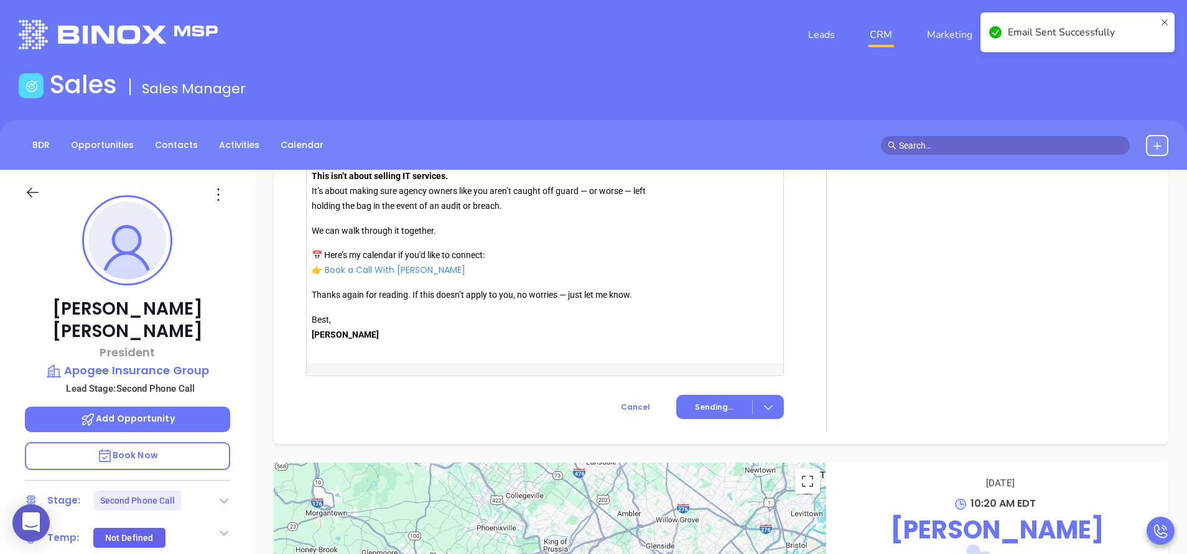
scroll to position [1055, 0]
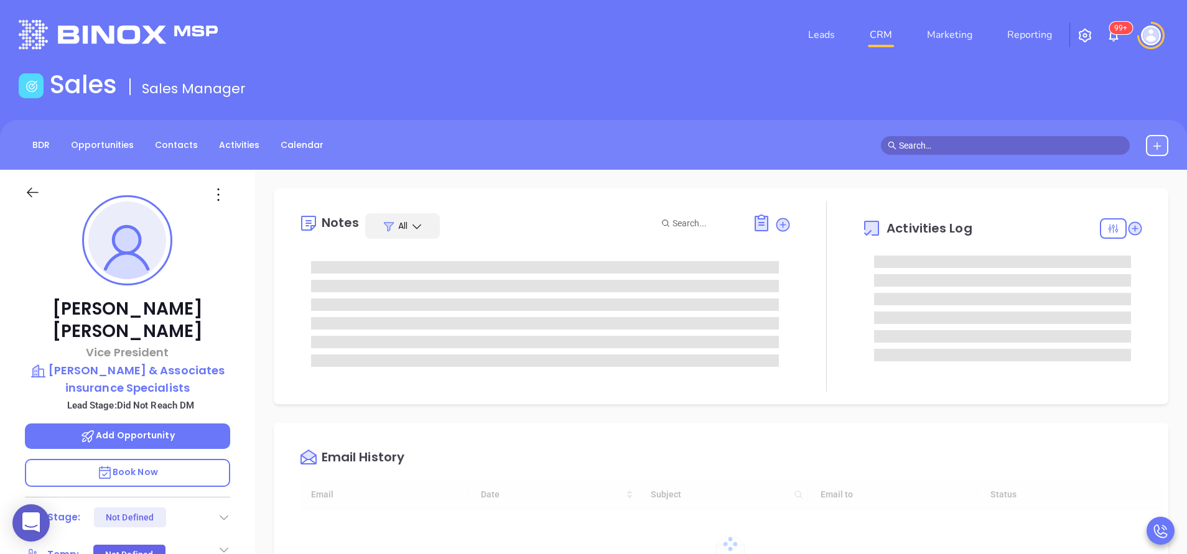
type input "[DATE]"
type input "[PERSON_NAME]"
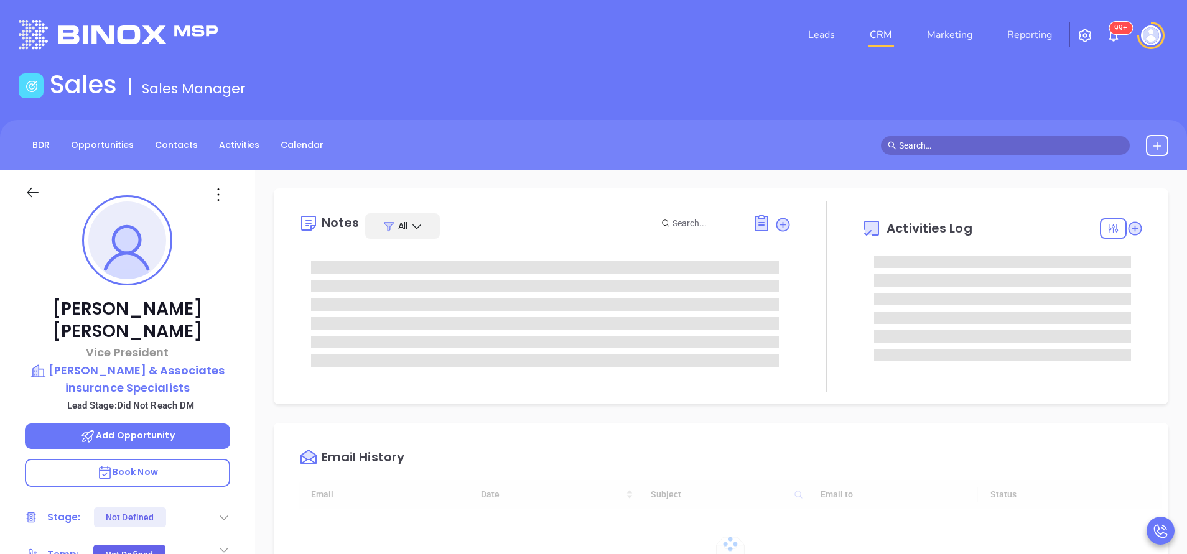
type input "[DATE]"
type input "[PERSON_NAME]"
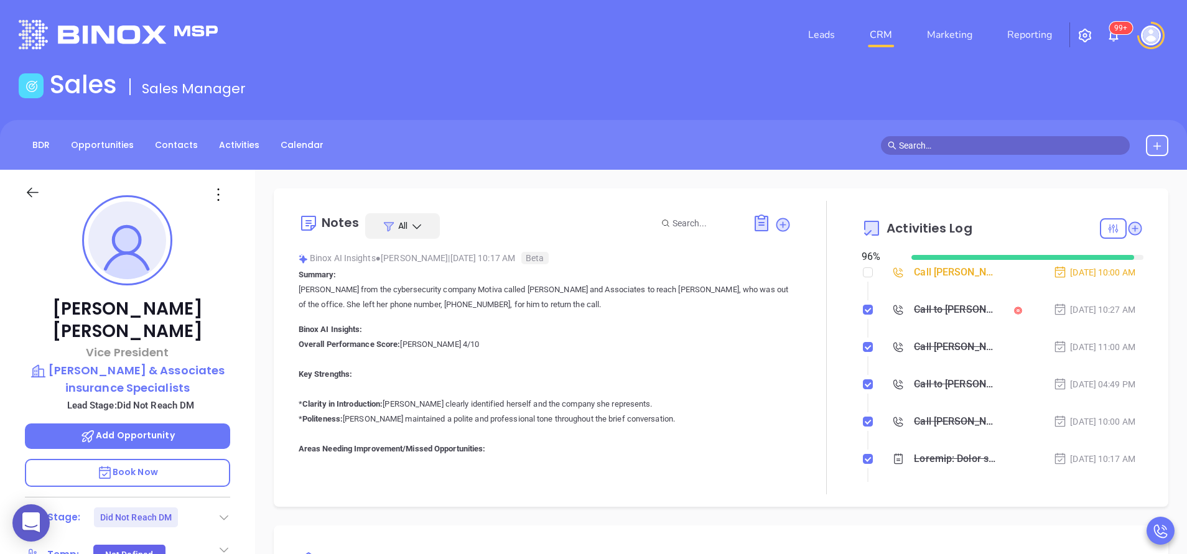
click at [869, 277] on li "Call [PERSON_NAME] to follow up [DATE] 10:00 AM" at bounding box center [1004, 285] width 279 height 34
click at [863, 266] on label at bounding box center [868, 273] width 10 height 14
click at [863, 268] on input "checkbox" at bounding box center [868, 273] width 10 height 10
checkbox input "true"
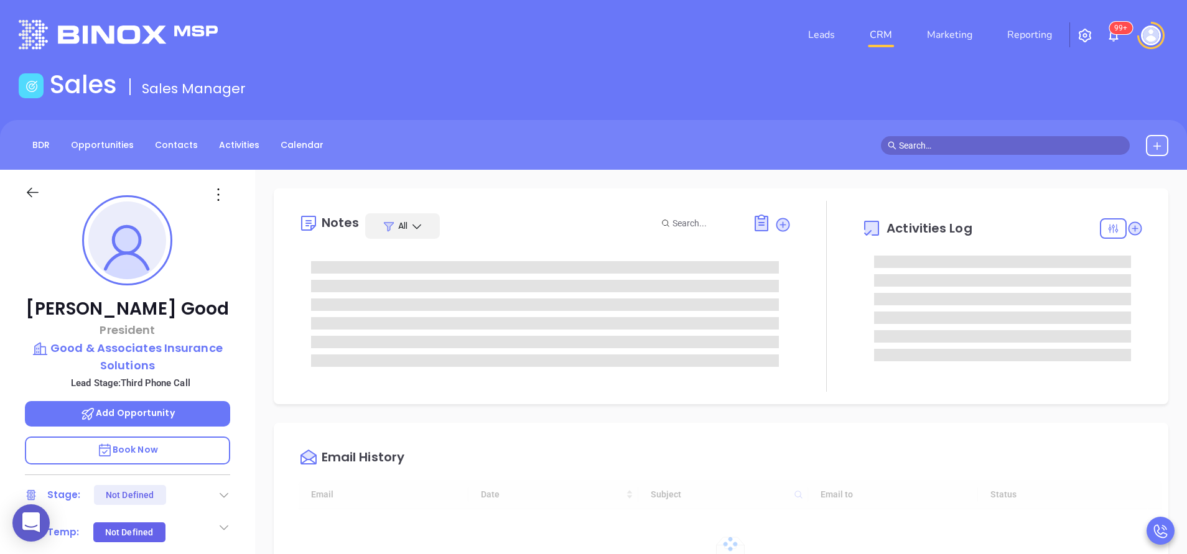
type input "[DATE]"
type input "[PERSON_NAME]"
